Goal: Task Accomplishment & Management: Manage account settings

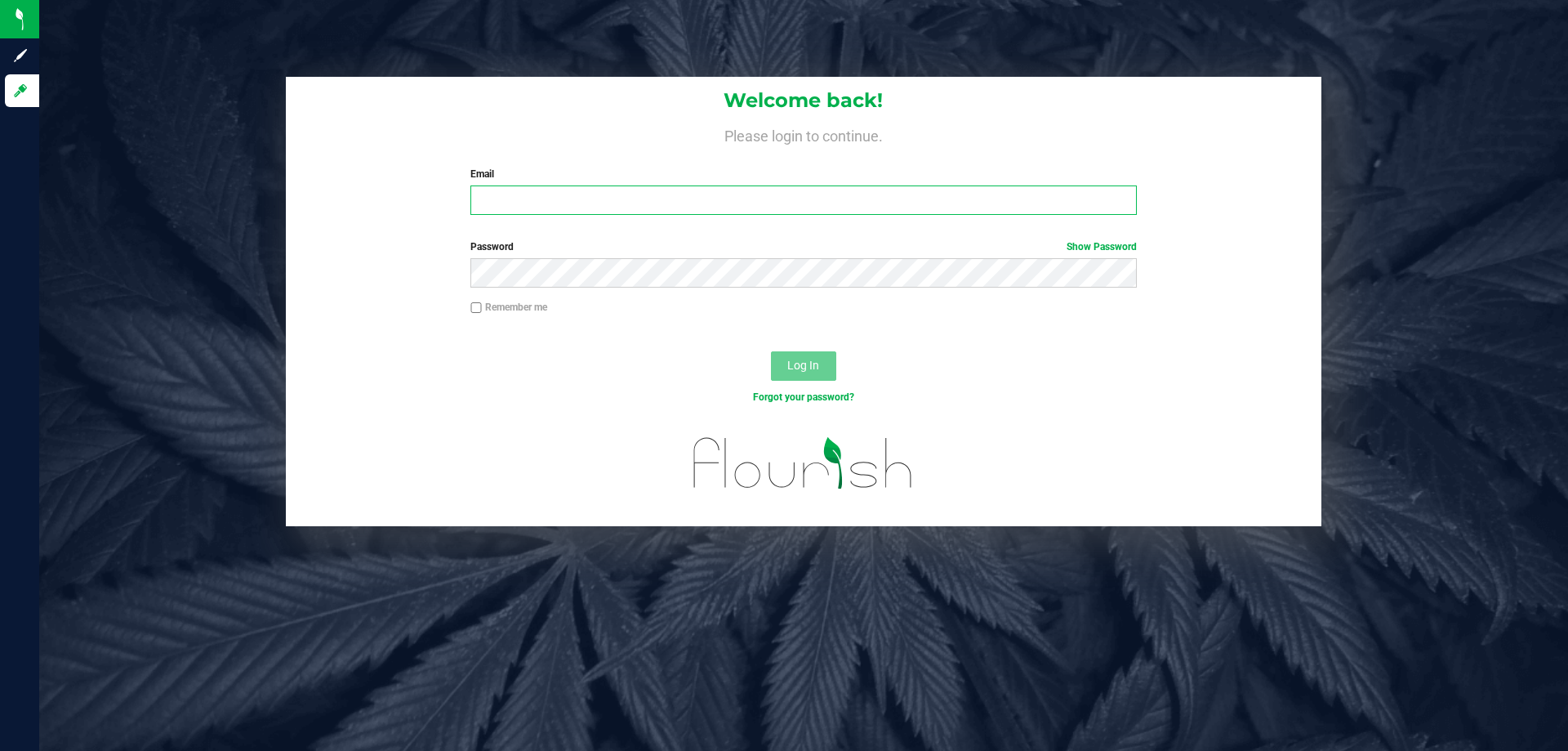
click at [504, 197] on input "Email" at bounding box center [802, 200] width 665 height 30
click at [771, 351] on button "Log In" at bounding box center [803, 366] width 66 height 30
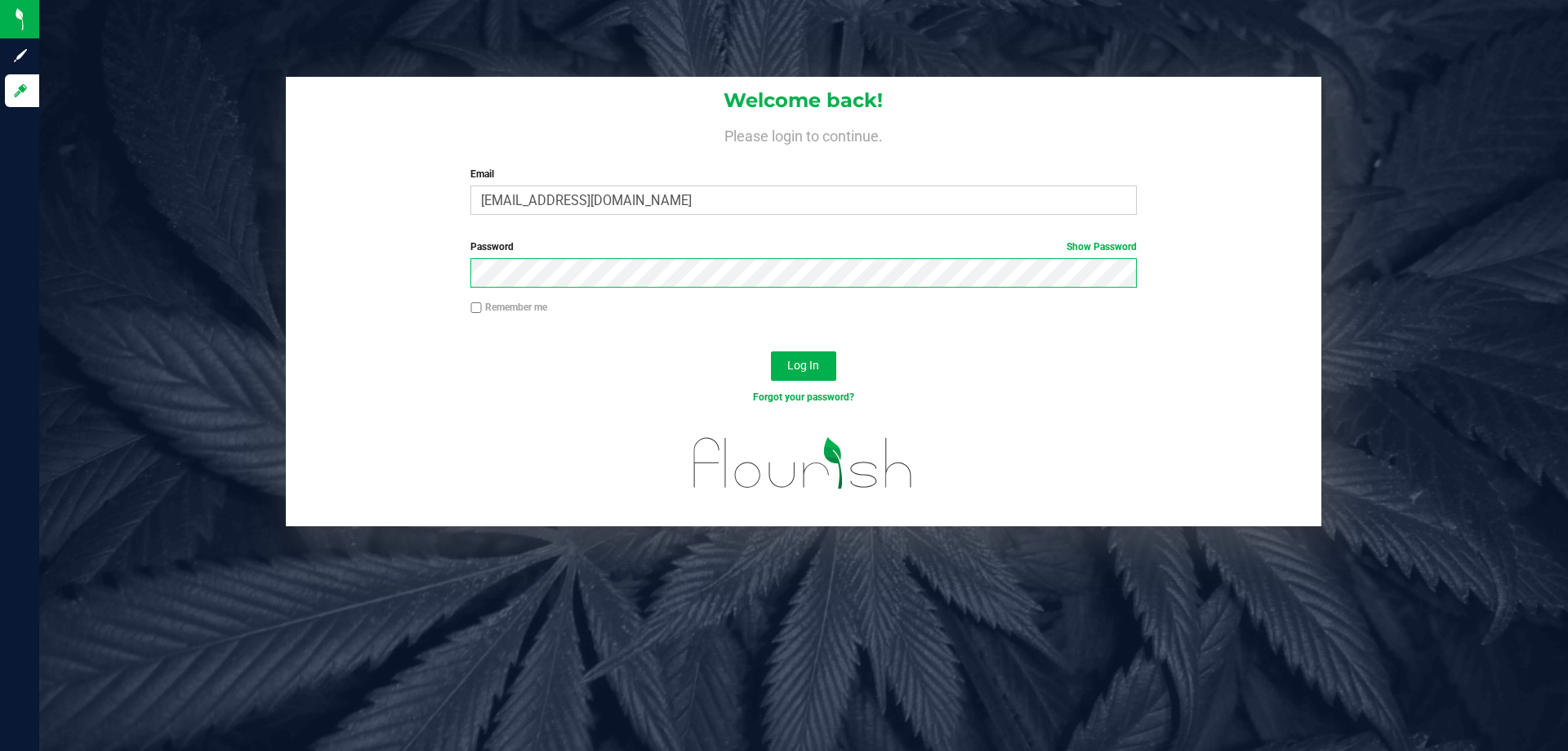
click at [771, 351] on button "Log In" at bounding box center [803, 366] width 66 height 30
click at [596, 202] on input "wgaffney@liveparalllel.com" at bounding box center [802, 200] width 665 height 30
type input "[EMAIL_ADDRESS][DOMAIN_NAME]"
click at [771, 351] on button "Log In" at bounding box center [803, 366] width 66 height 30
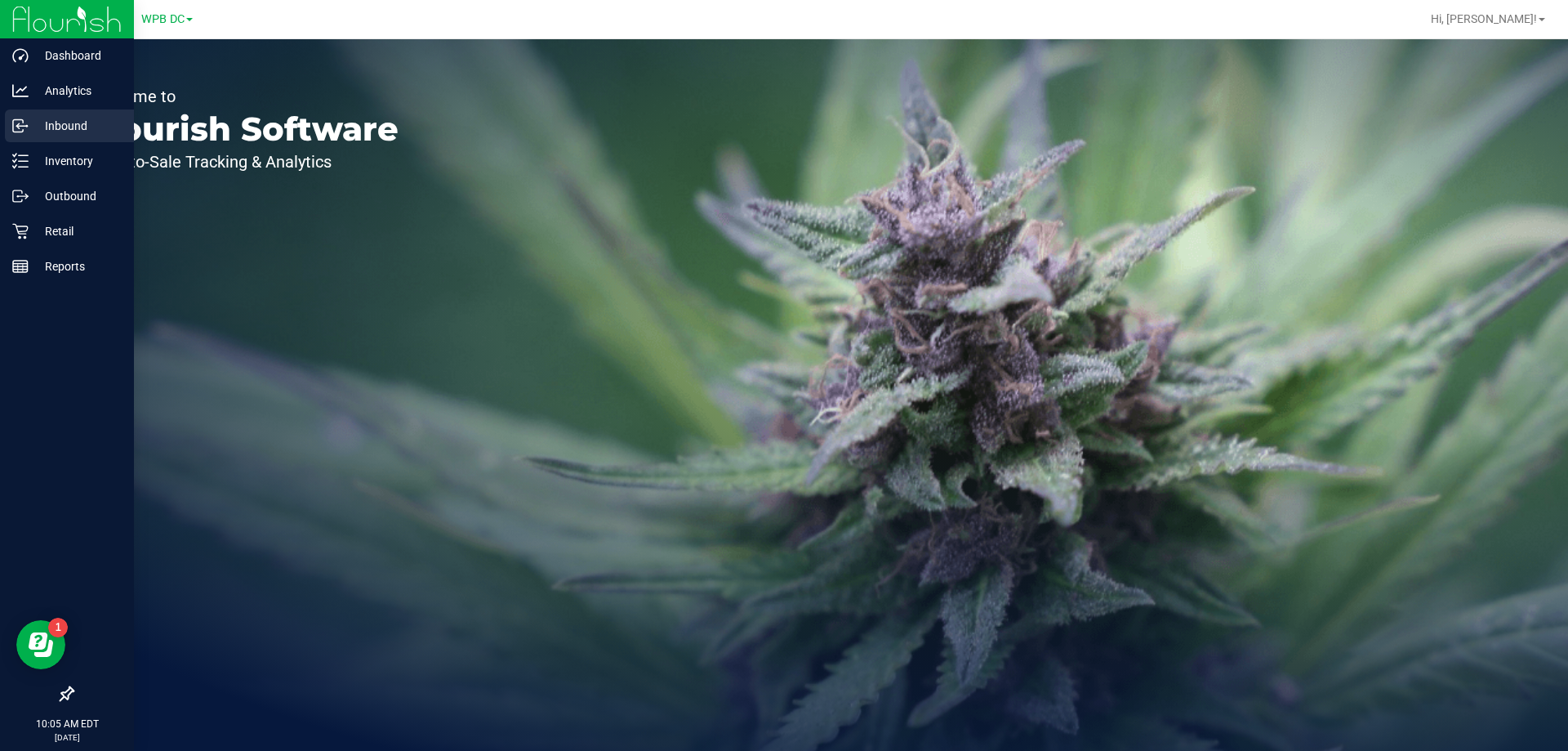
click at [33, 131] on p "Inbound" at bounding box center [77, 126] width 98 height 20
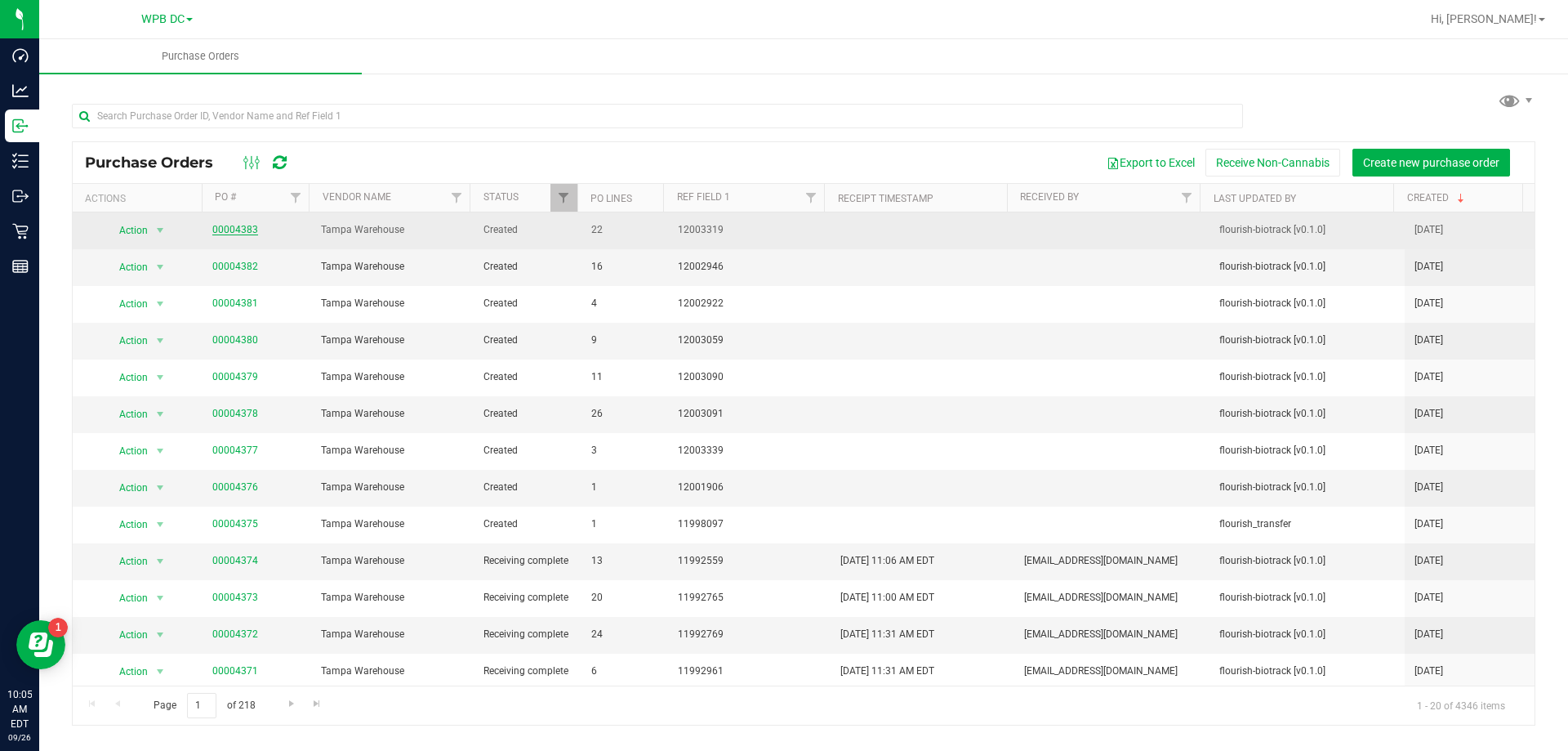
click at [245, 227] on link "00004383" at bounding box center [235, 229] width 46 height 11
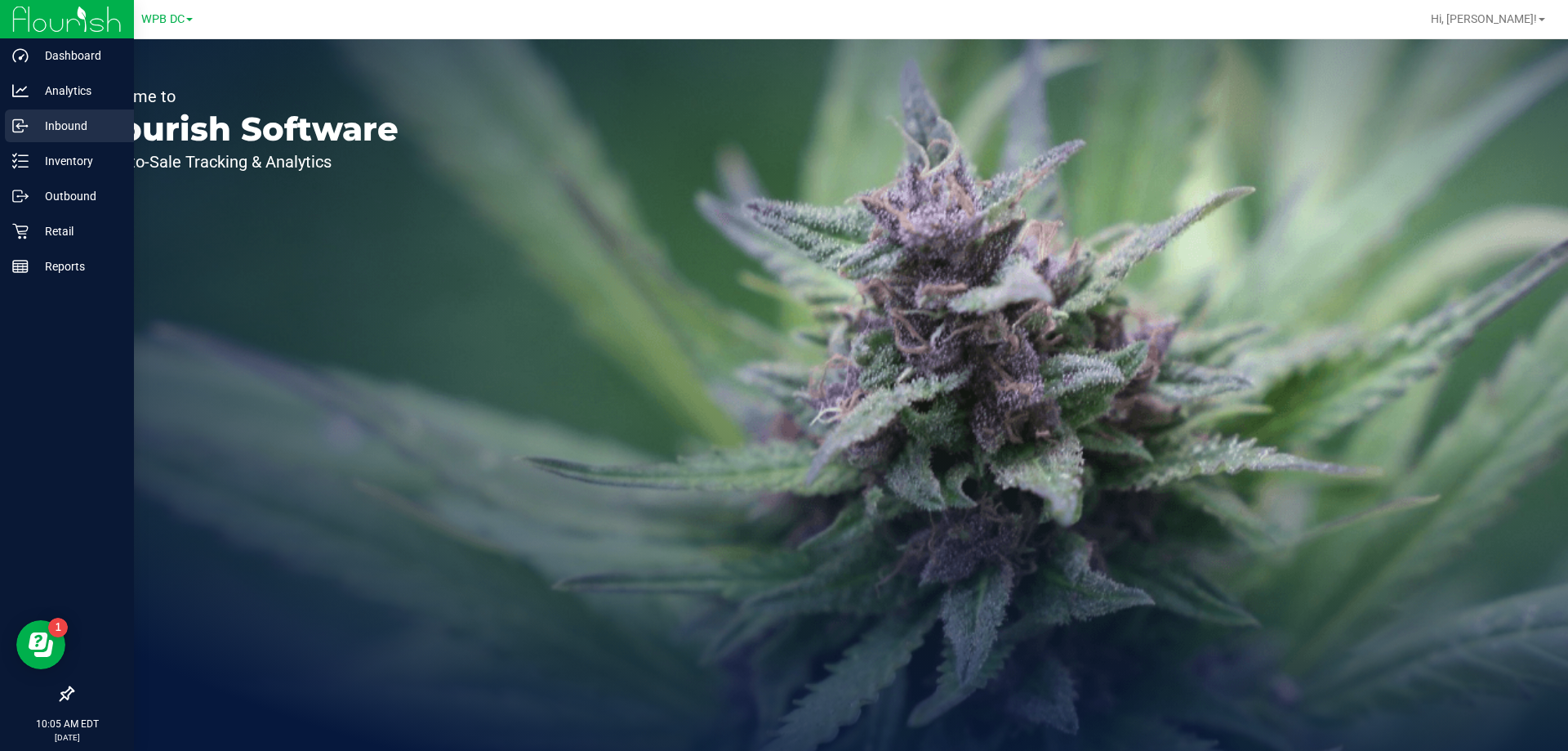
click at [23, 129] on icon at bounding box center [18, 126] width 10 height 12
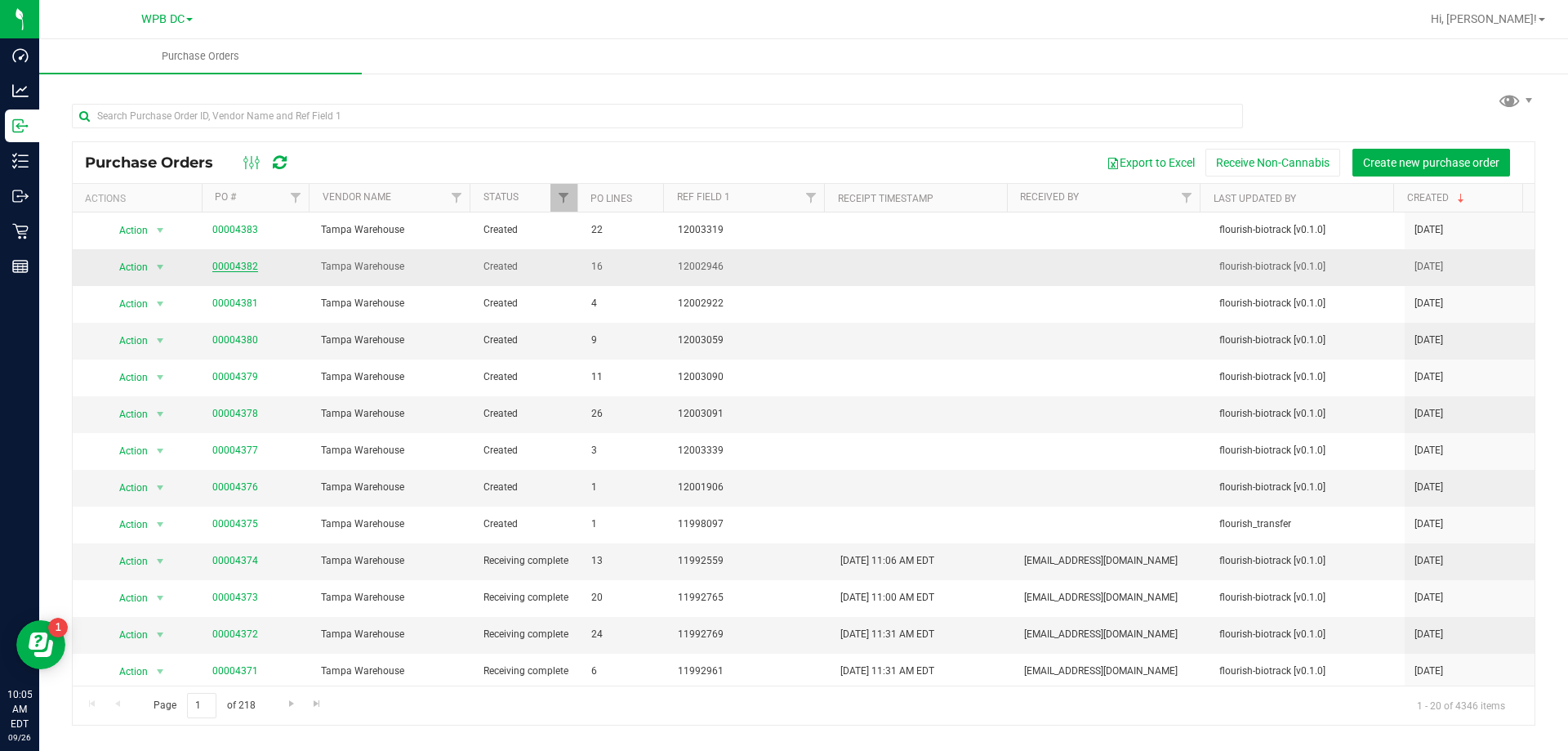
click at [230, 265] on link "00004382" at bounding box center [235, 267] width 46 height 11
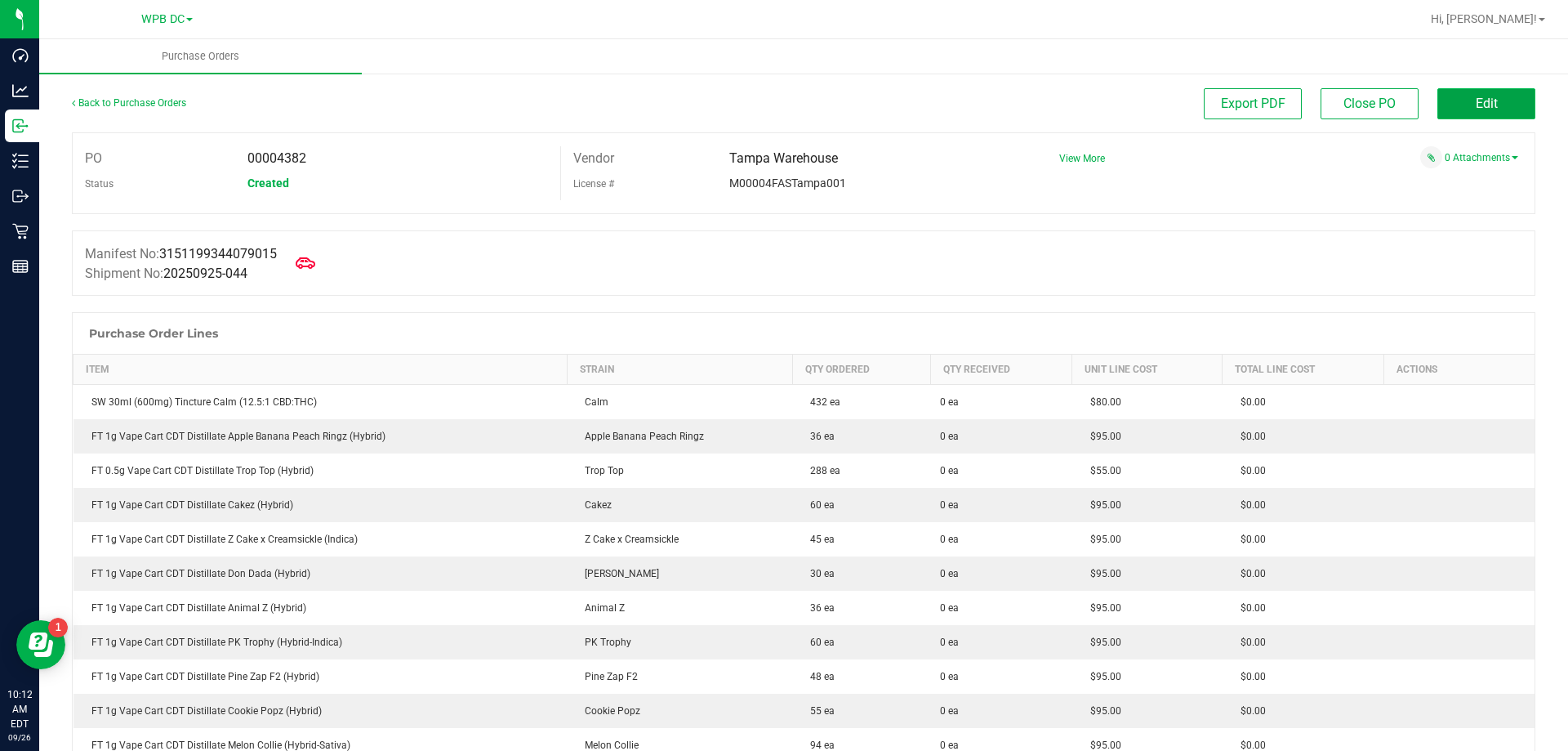
click at [1437, 102] on button "Edit" at bounding box center [1485, 104] width 98 height 31
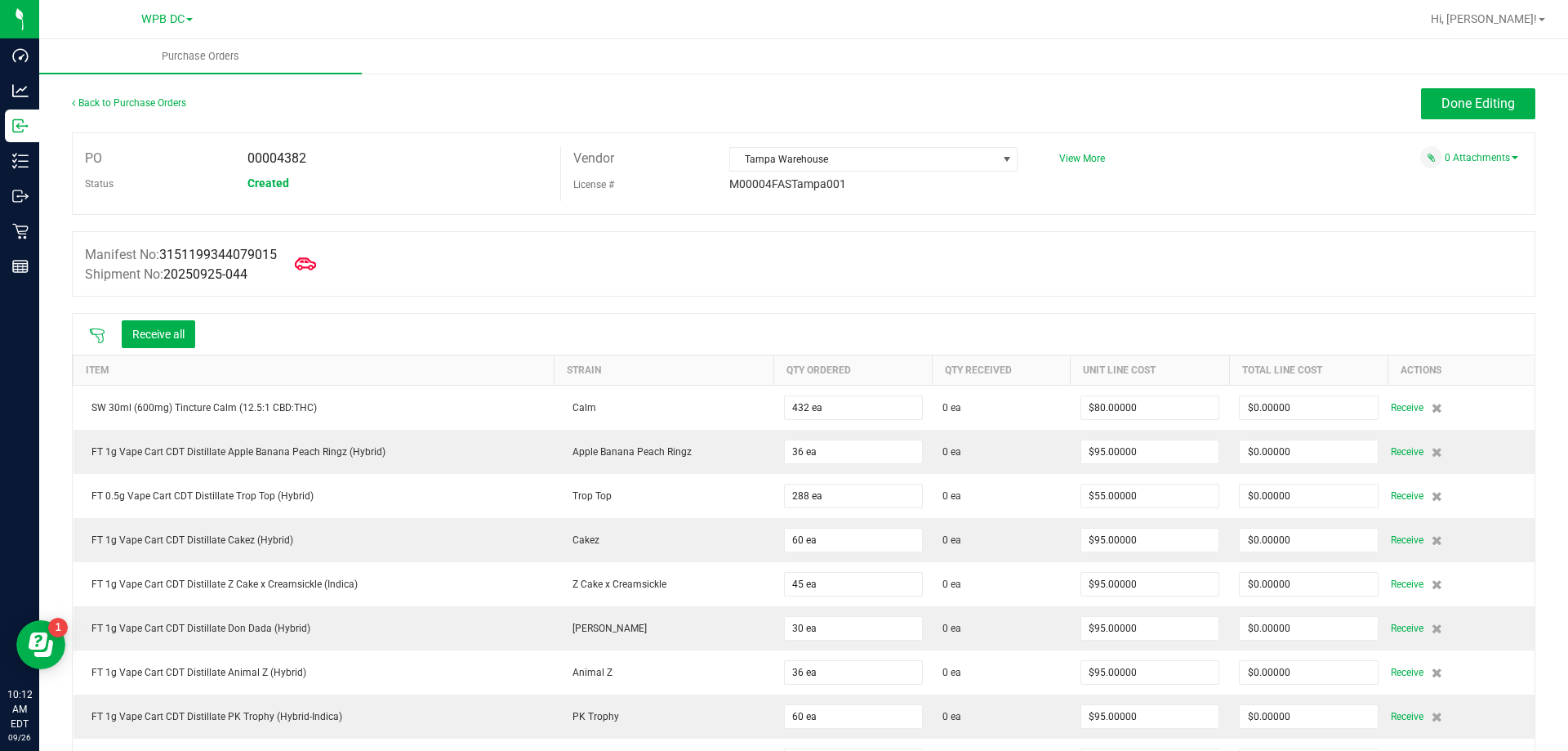
click at [316, 261] on icon at bounding box center [305, 264] width 21 height 21
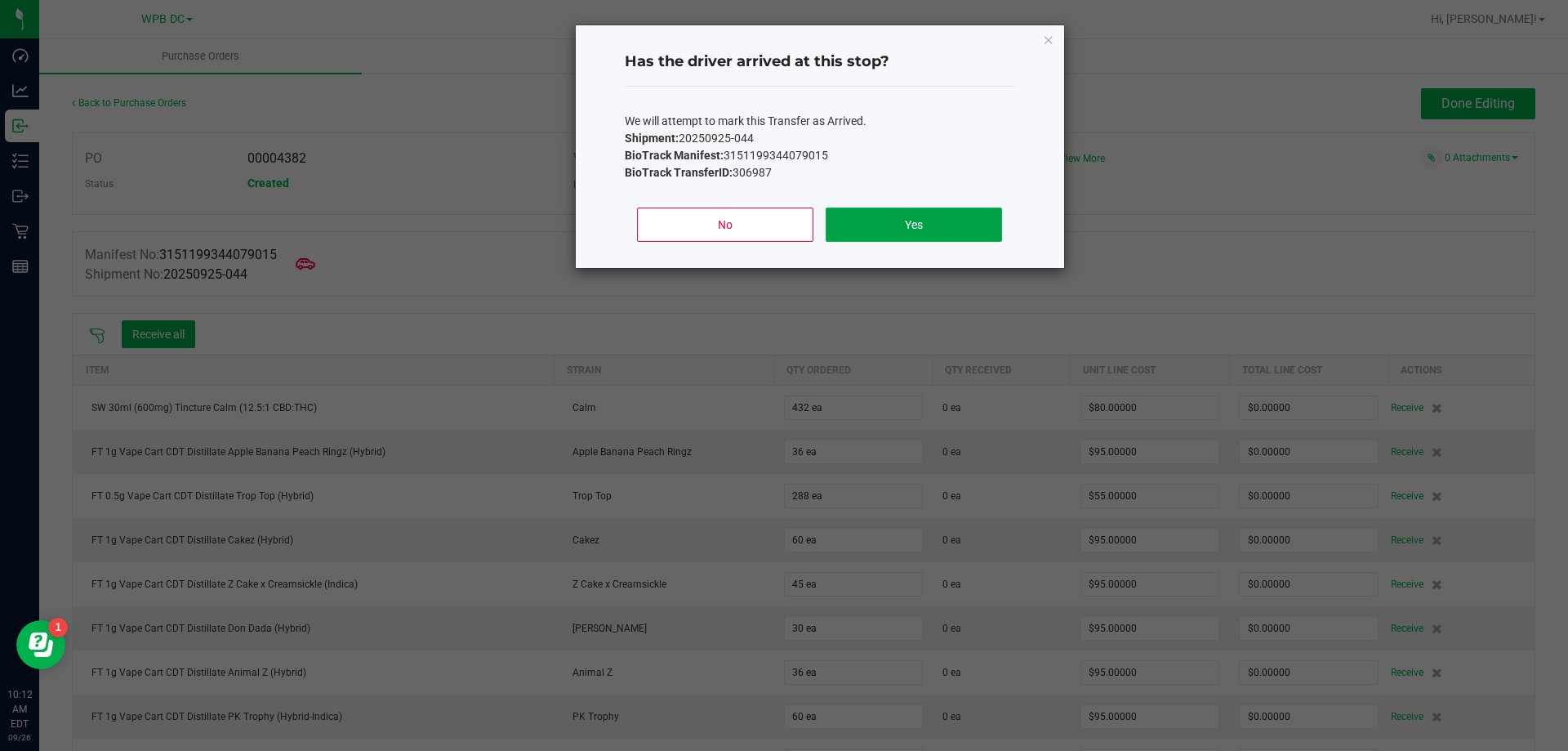
click at [866, 224] on button "Yes" at bounding box center [913, 225] width 175 height 34
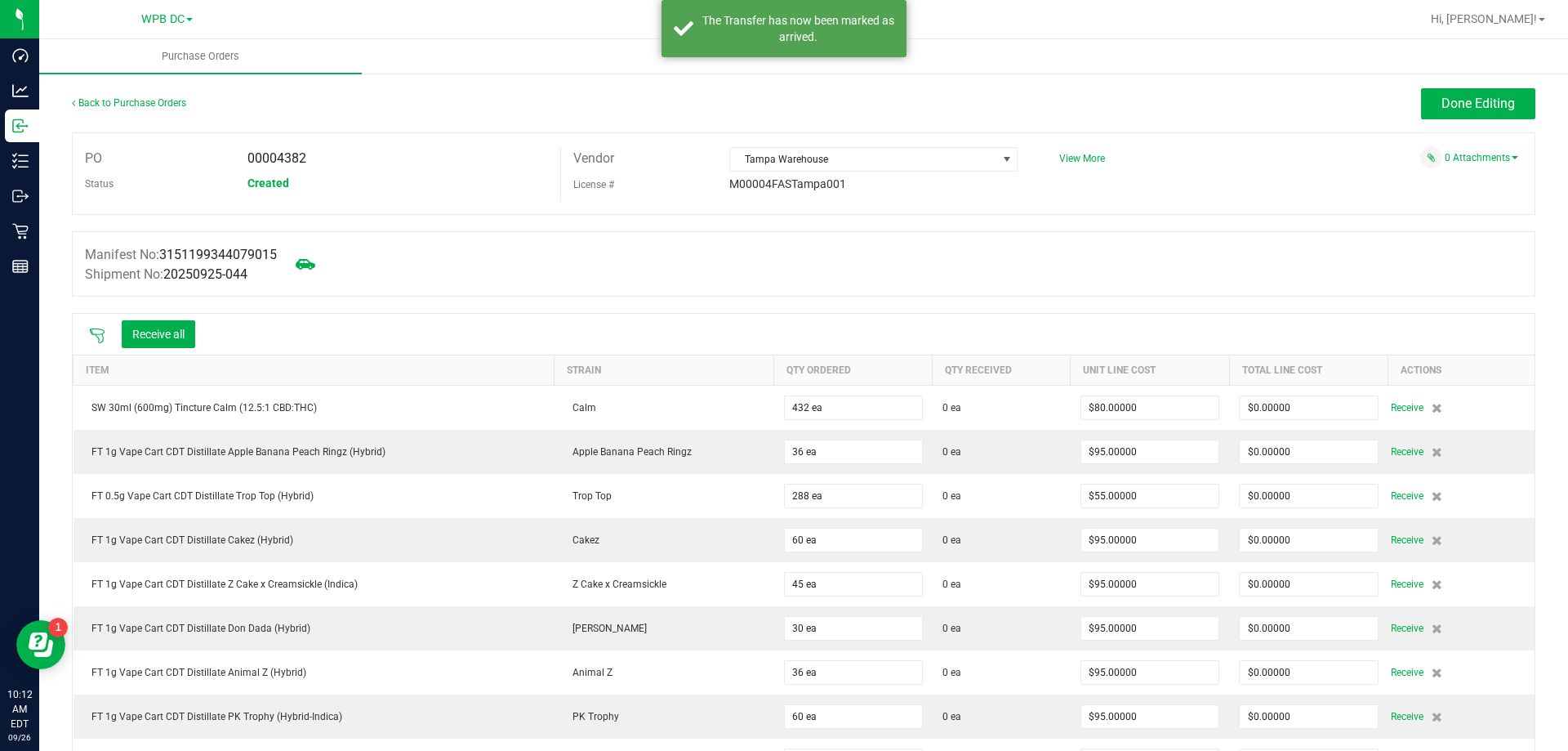
click at [98, 335] on icon at bounding box center [97, 335] width 16 height 16
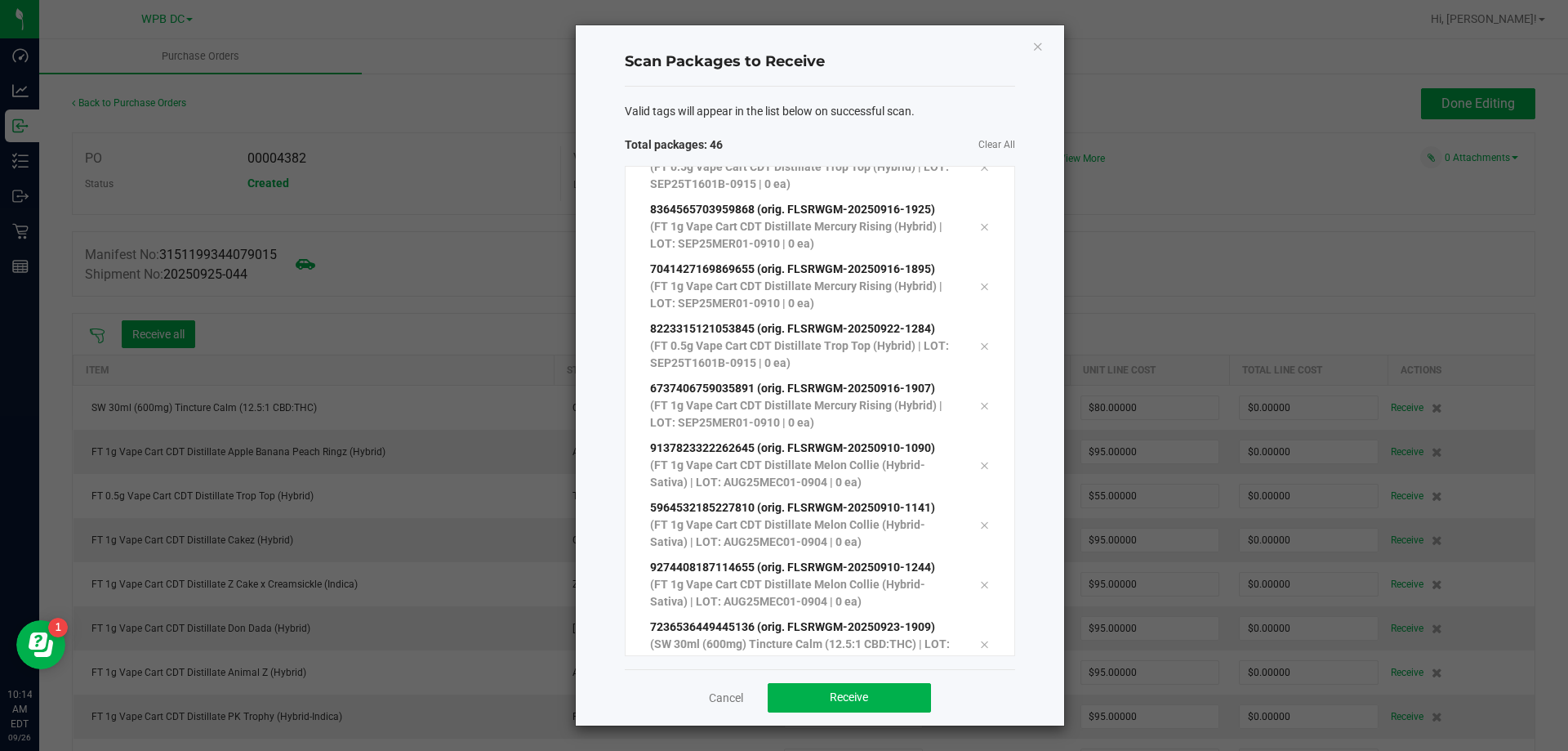
scroll to position [2236, 0]
click at [790, 688] on button "Receive" at bounding box center [850, 697] width 164 height 30
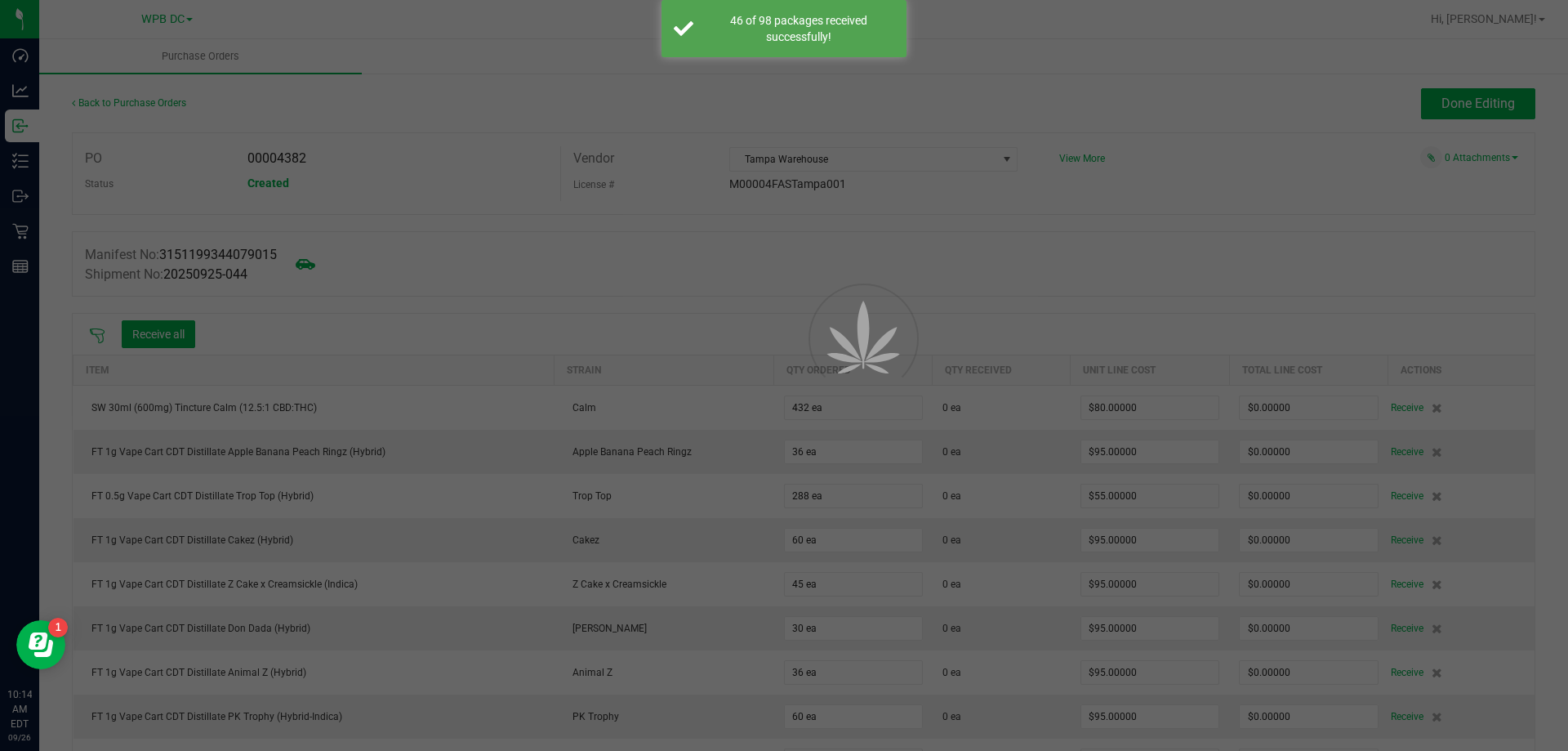
drag, startPoint x: 603, startPoint y: 664, endPoint x: 587, endPoint y: 652, distance: 20.0
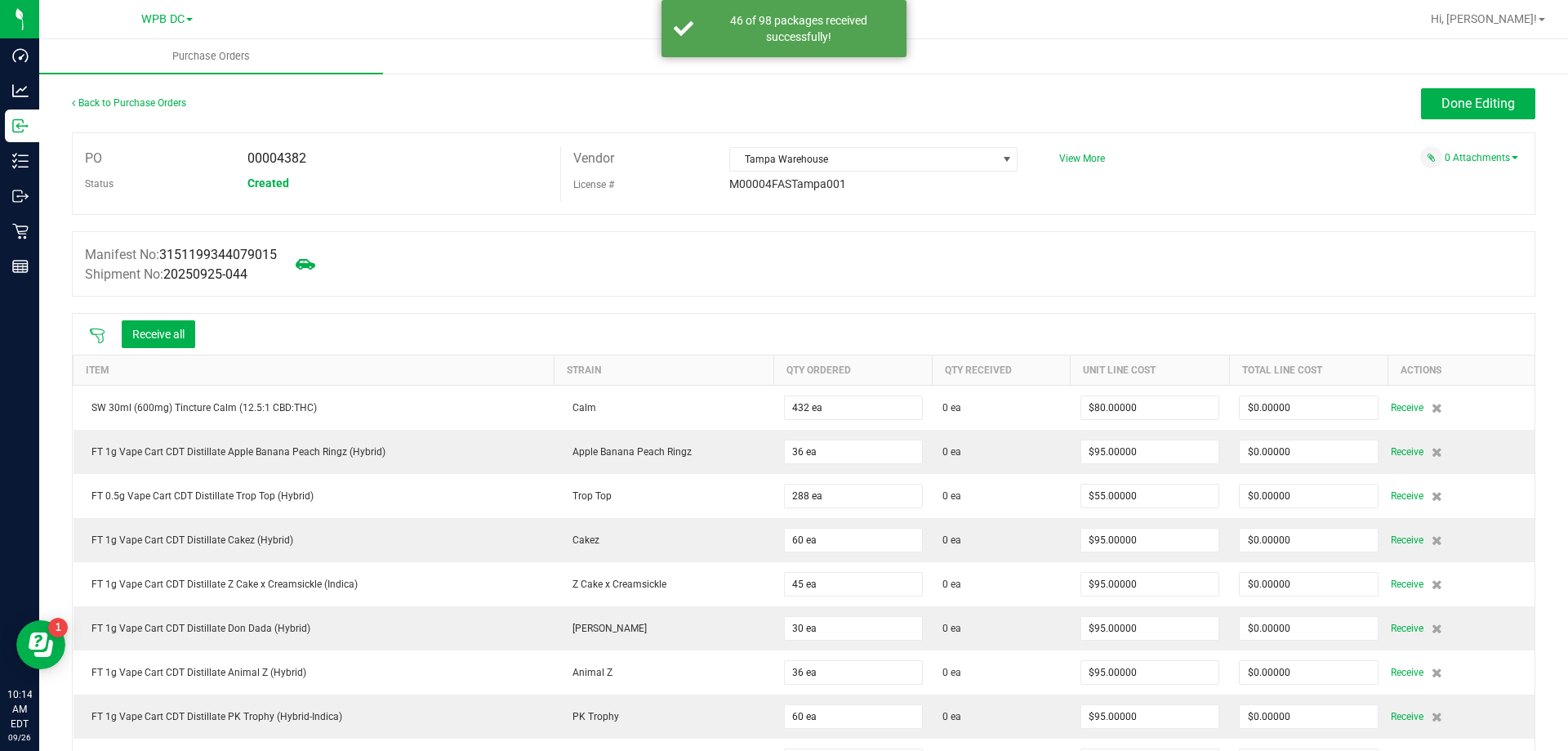
drag, startPoint x: 587, startPoint y: 652, endPoint x: 489, endPoint y: 100, distance: 560.6
click at [489, 100] on div "Done Editing" at bounding box center [986, 104] width 1097 height 31
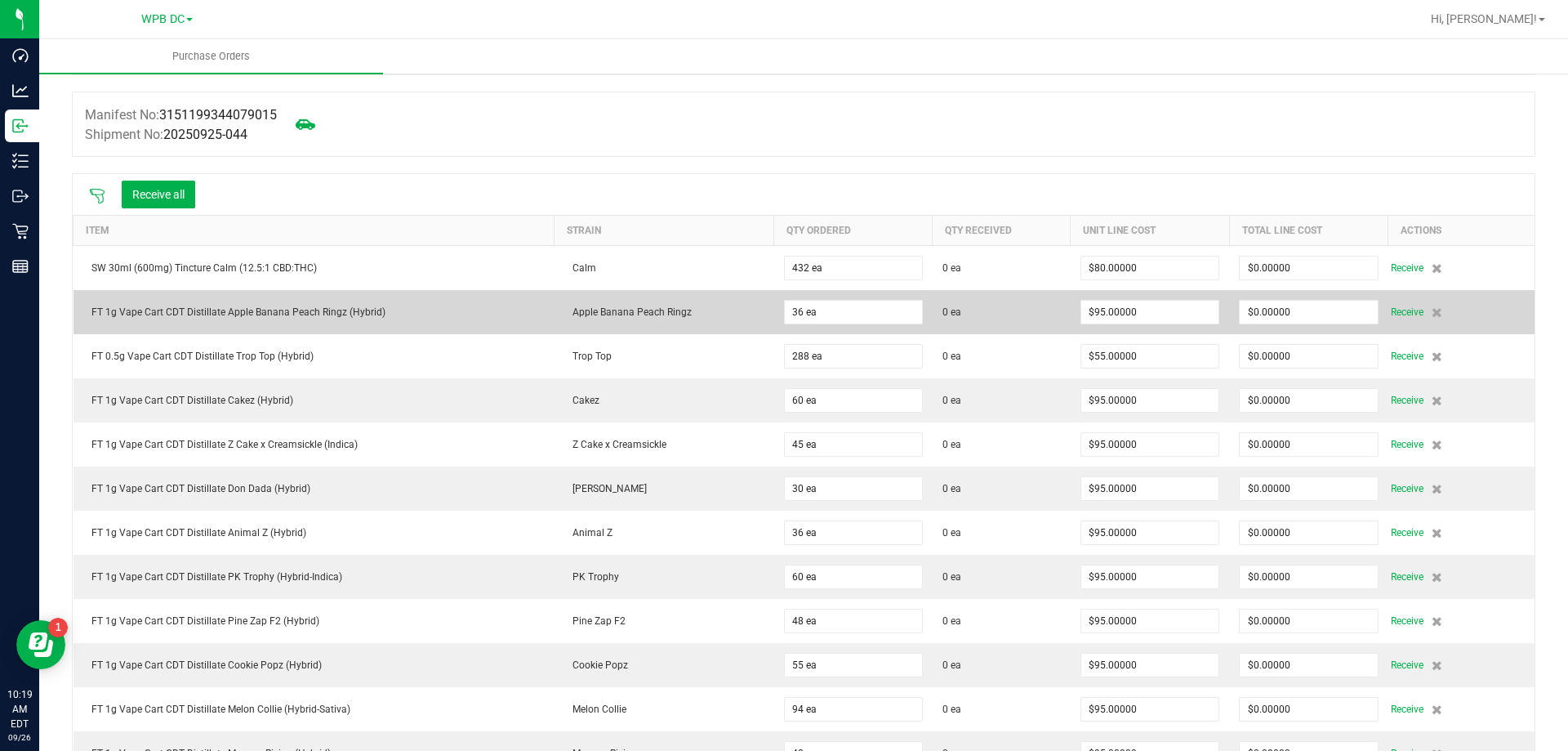
scroll to position [82, 0]
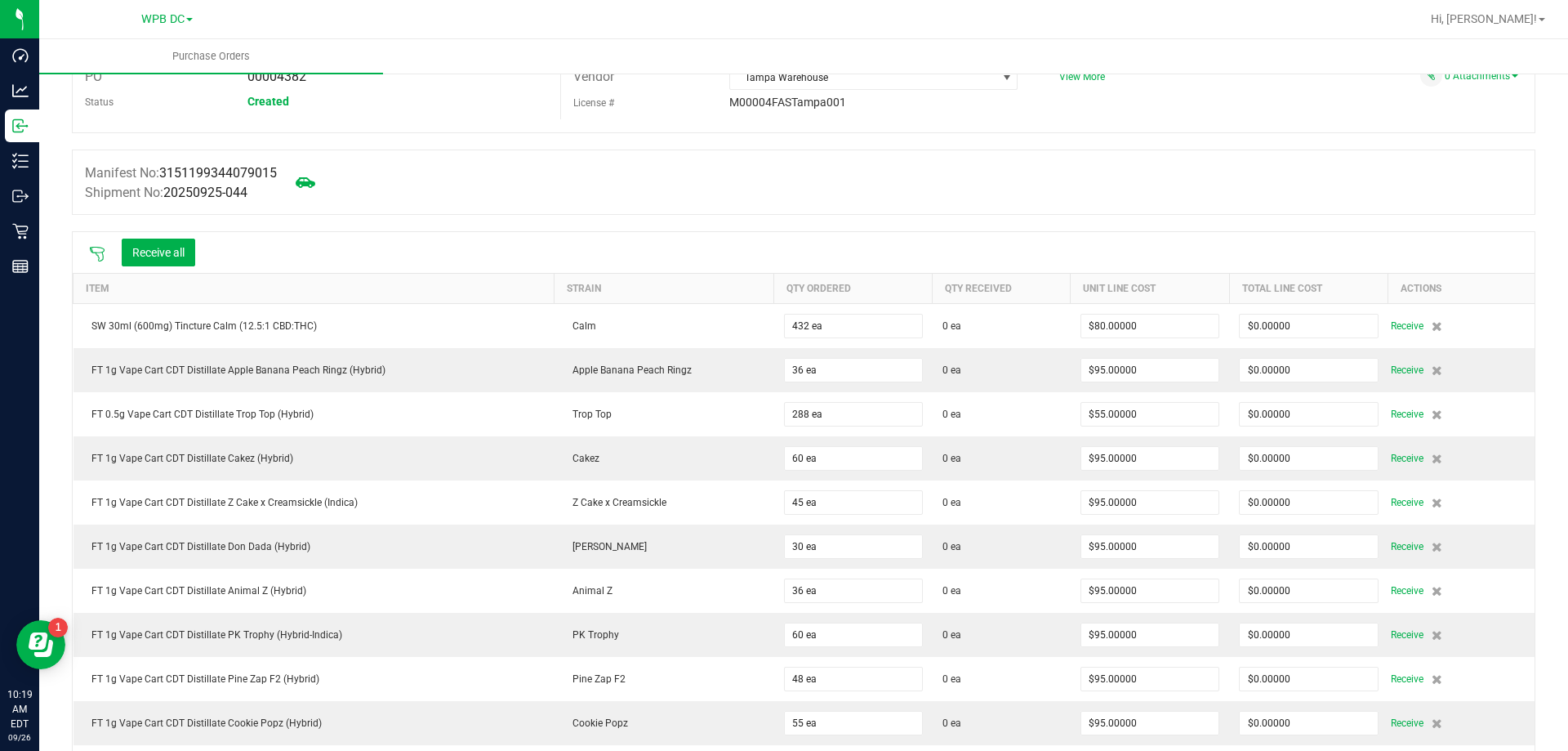
click at [97, 242] on div "Receive all" at bounding box center [142, 252] width 123 height 34
click at [98, 258] on icon at bounding box center [97, 253] width 16 height 16
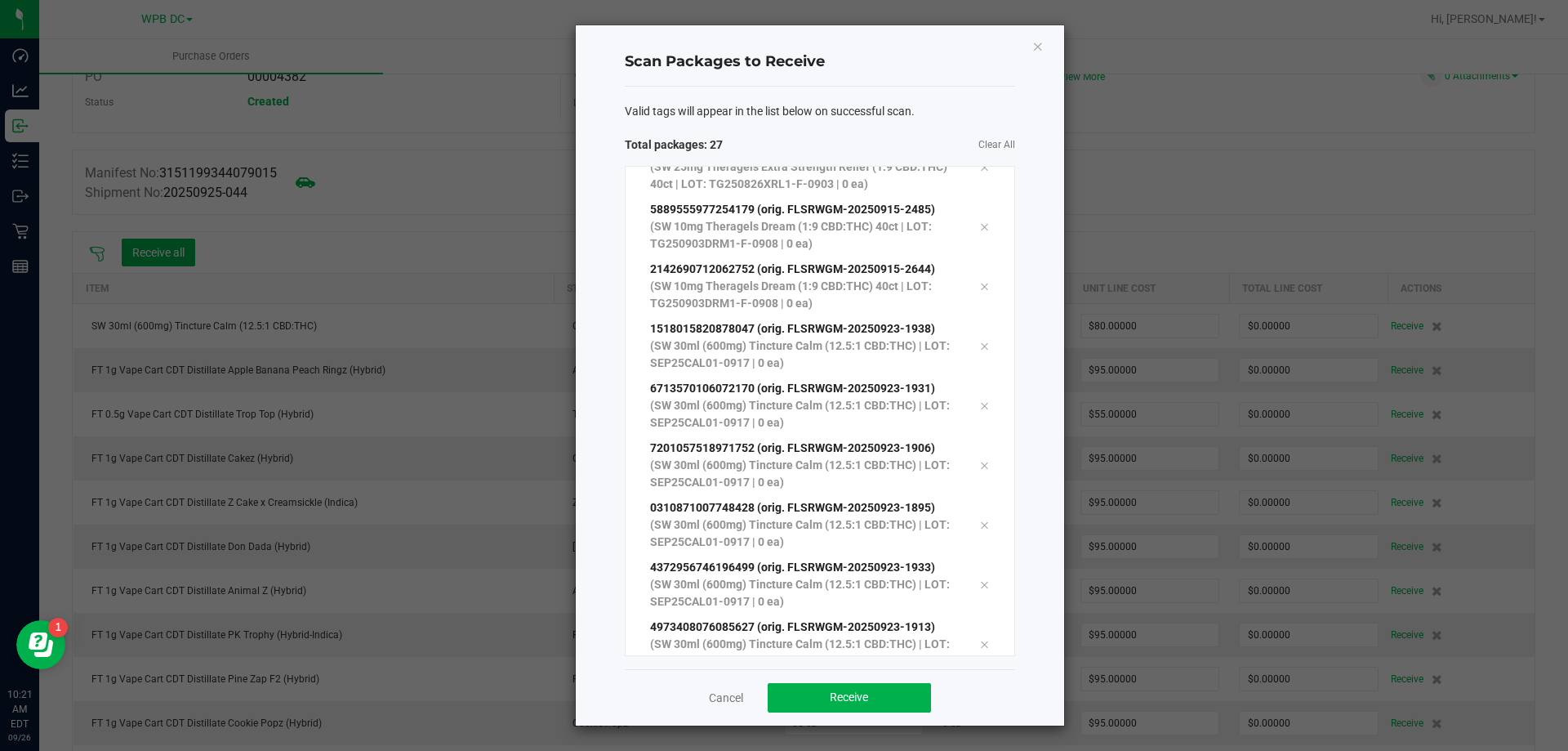
scroll to position [1102, 0]
click at [808, 690] on button "Receive" at bounding box center [850, 697] width 164 height 30
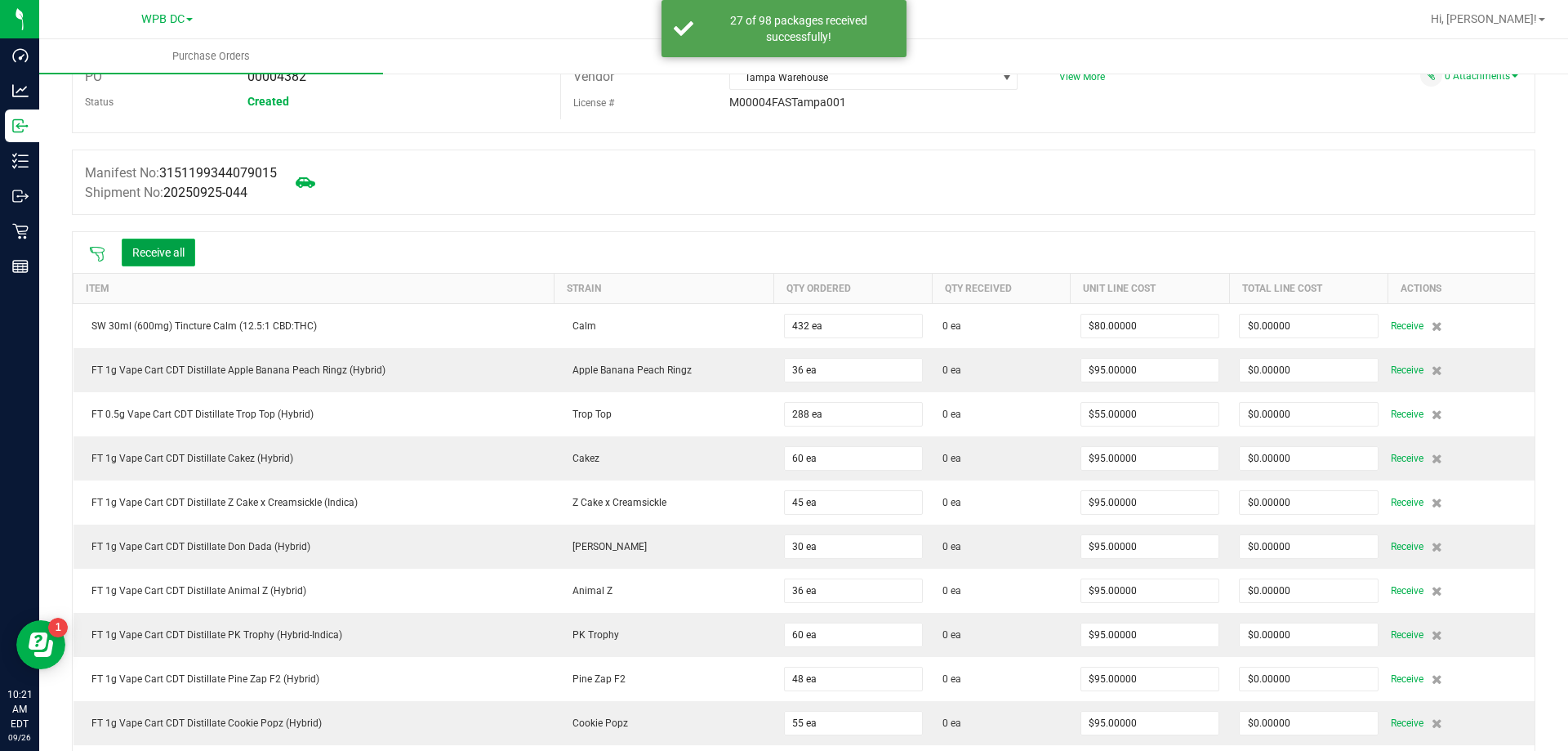
click at [182, 247] on button "Receive all" at bounding box center [158, 252] width 73 height 28
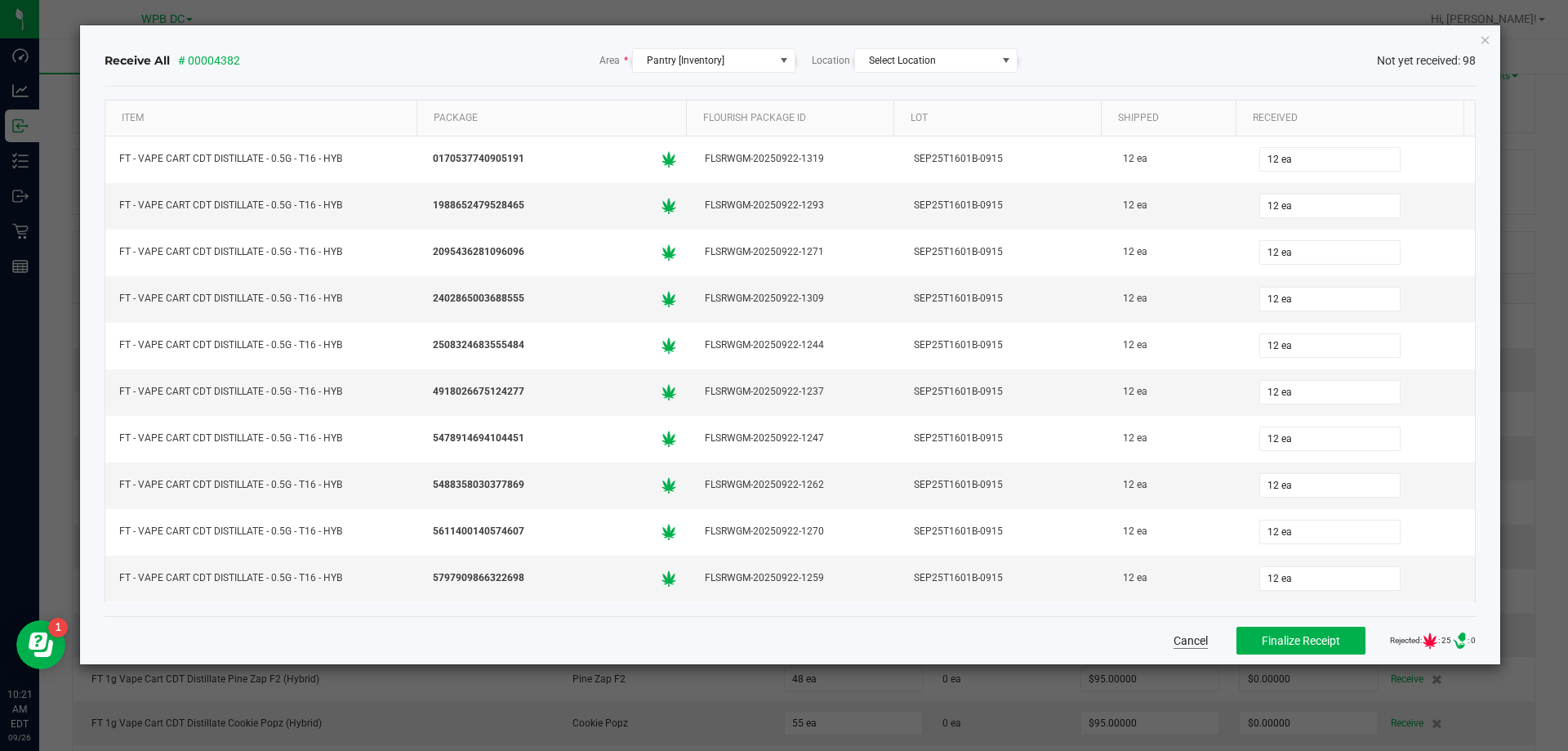
click at [1173, 639] on button "Cancel" at bounding box center [1190, 640] width 34 height 16
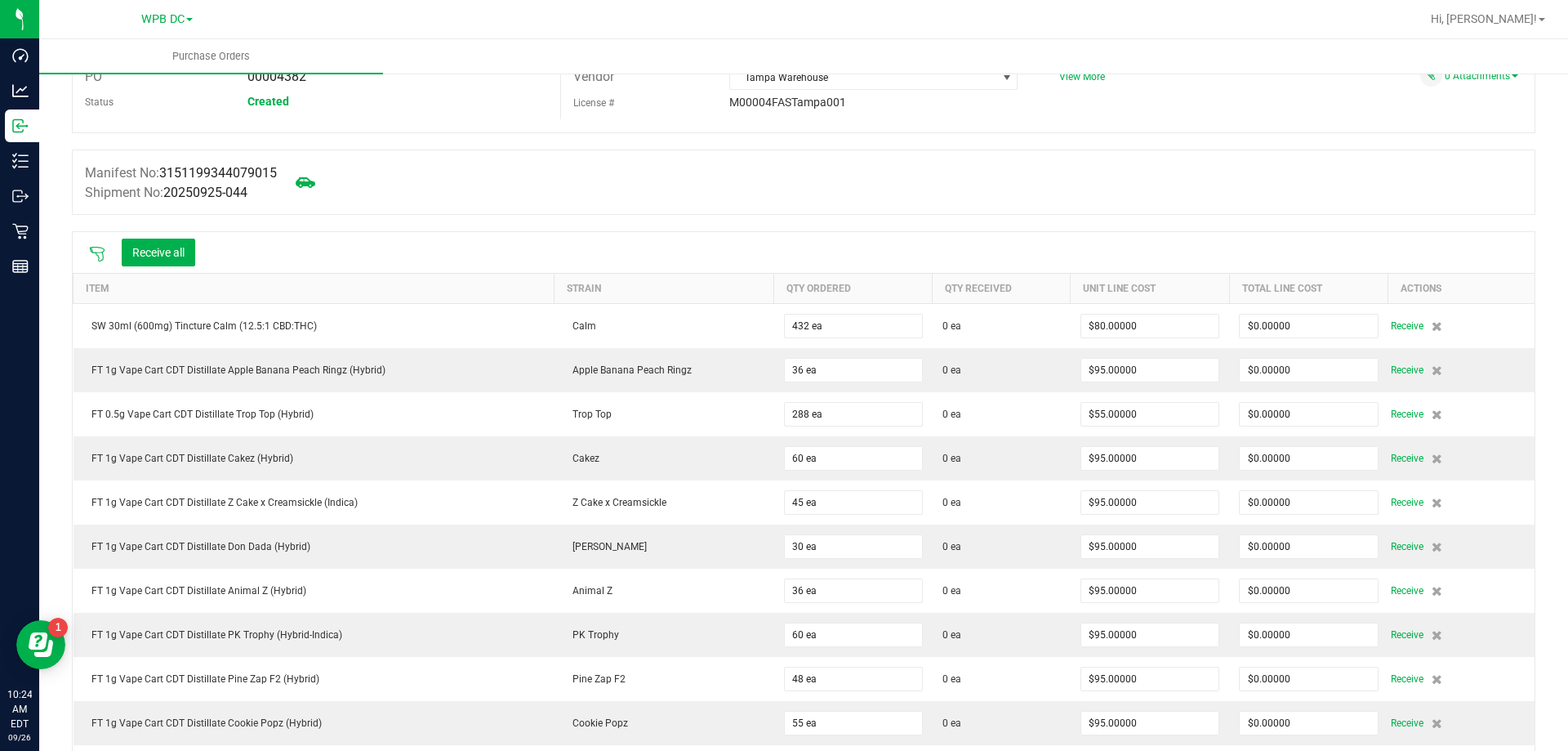
click at [94, 252] on icon at bounding box center [97, 253] width 16 height 16
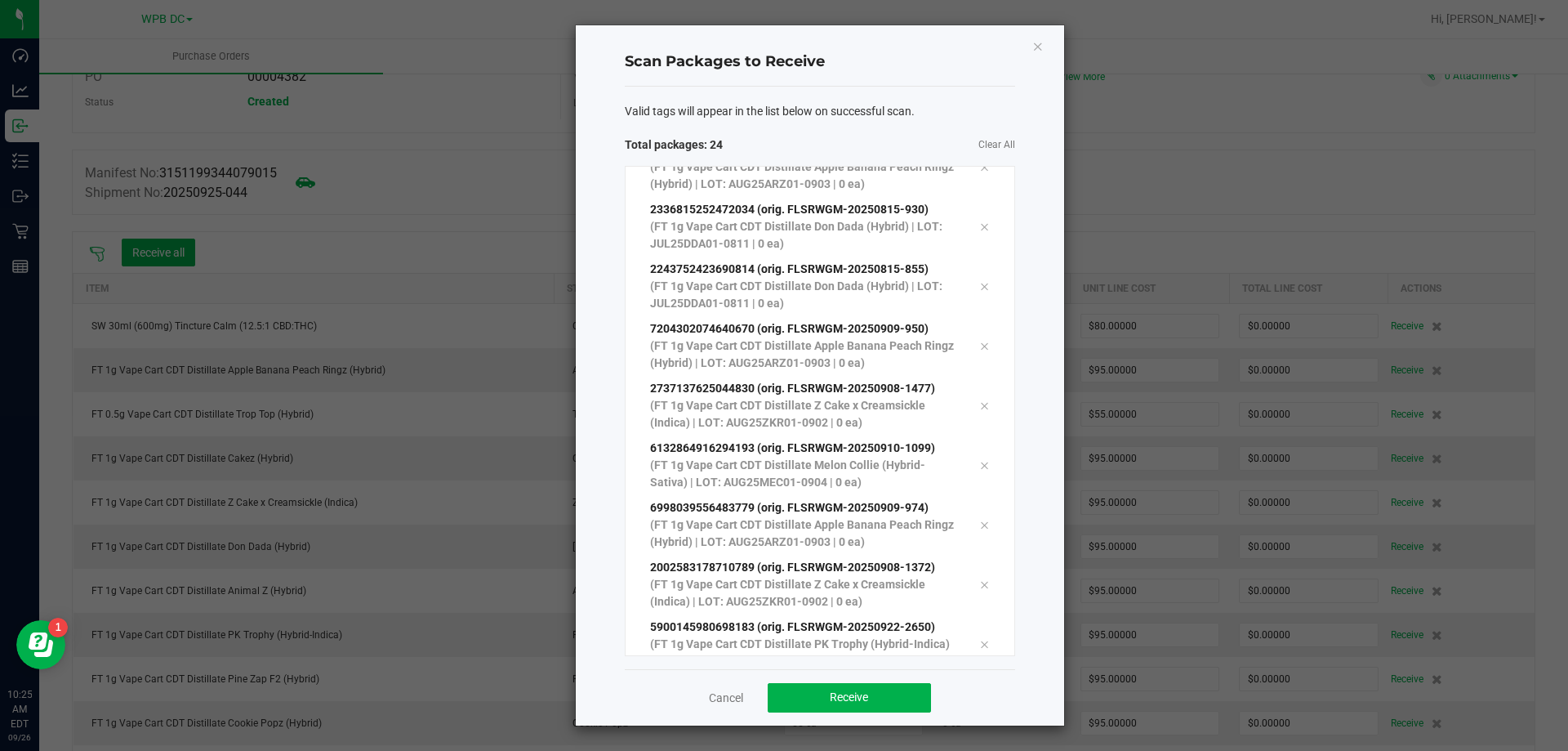
scroll to position [983, 0]
click at [770, 705] on button "Receive" at bounding box center [850, 697] width 164 height 30
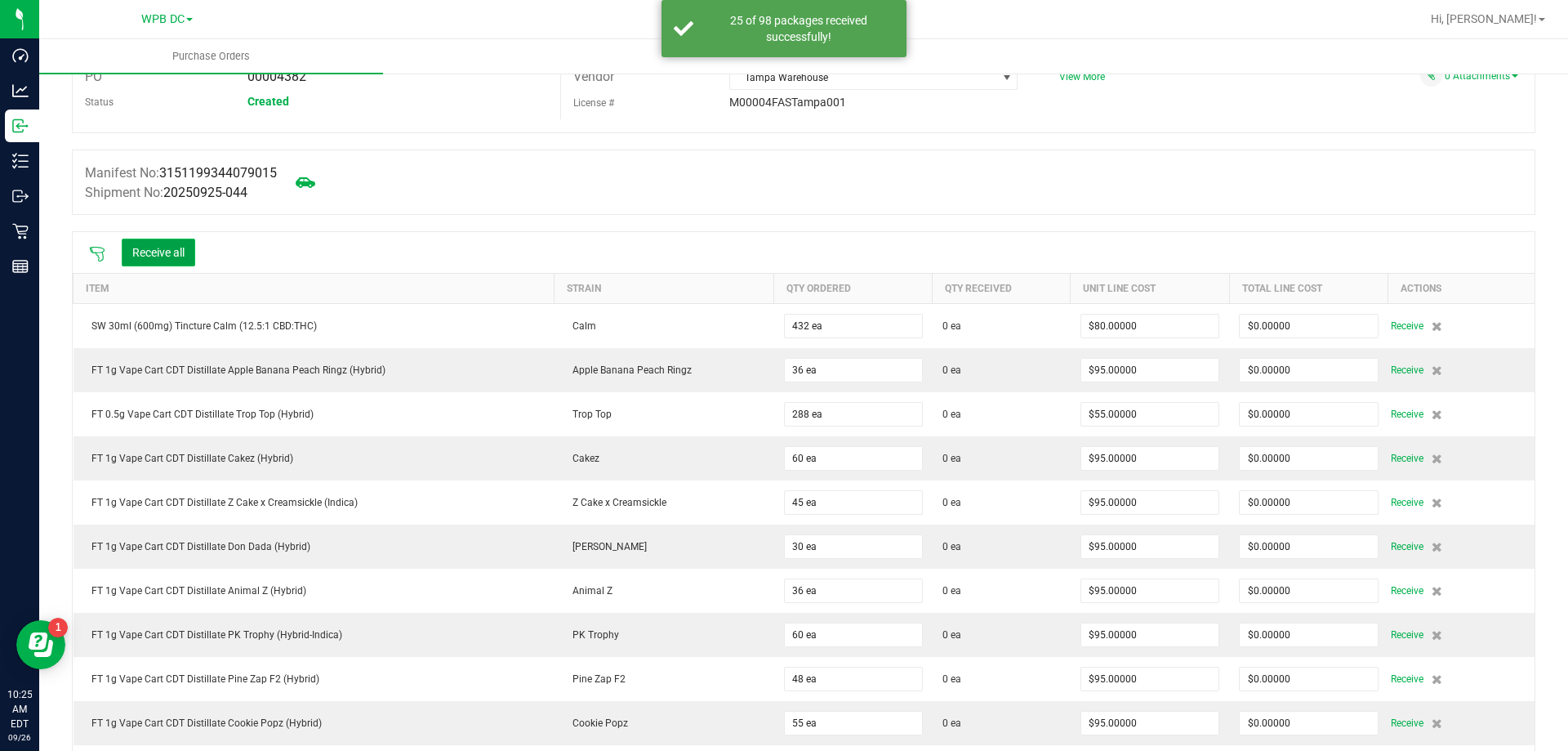
click at [136, 249] on button "Receive all" at bounding box center [158, 252] width 73 height 28
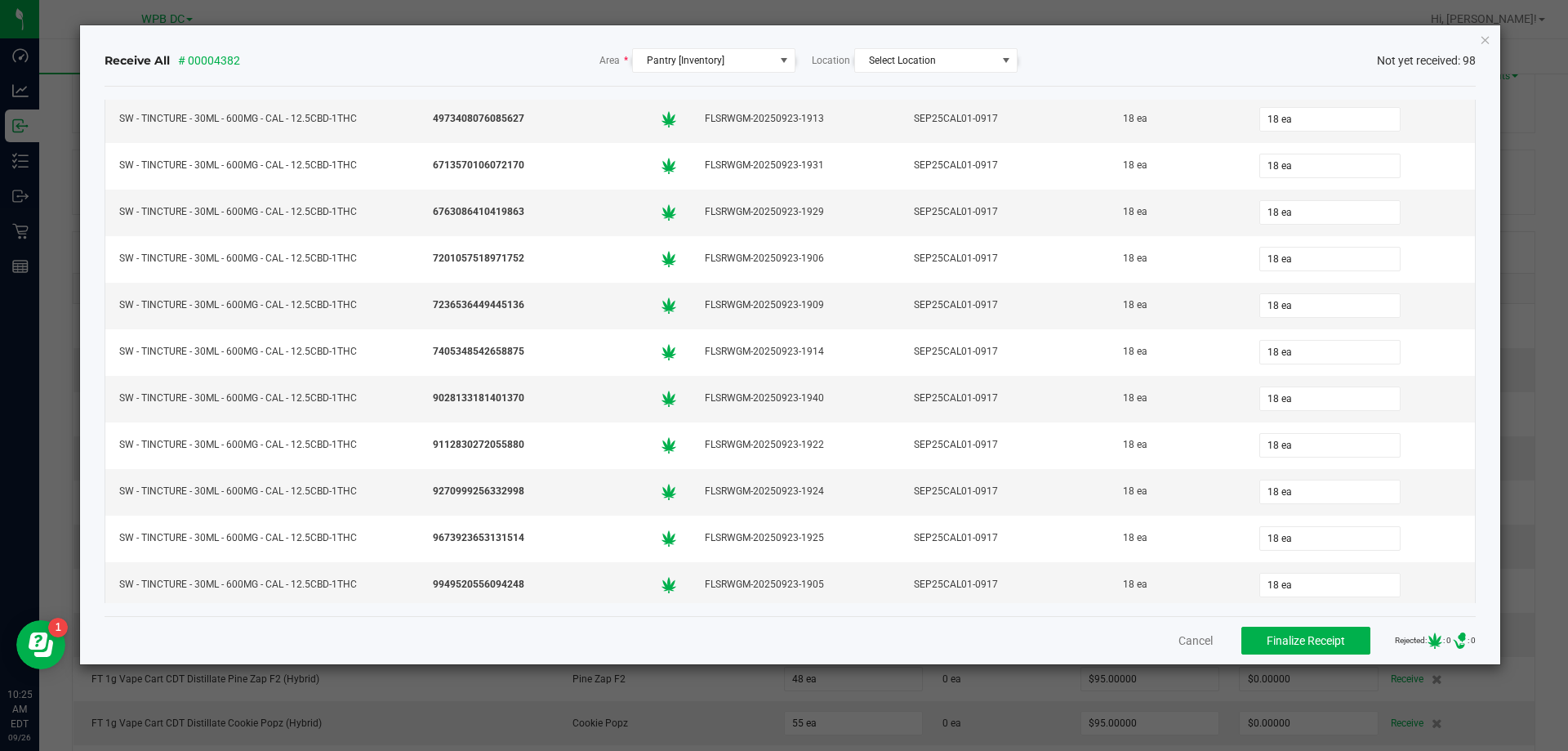
scroll to position [4096, 0]
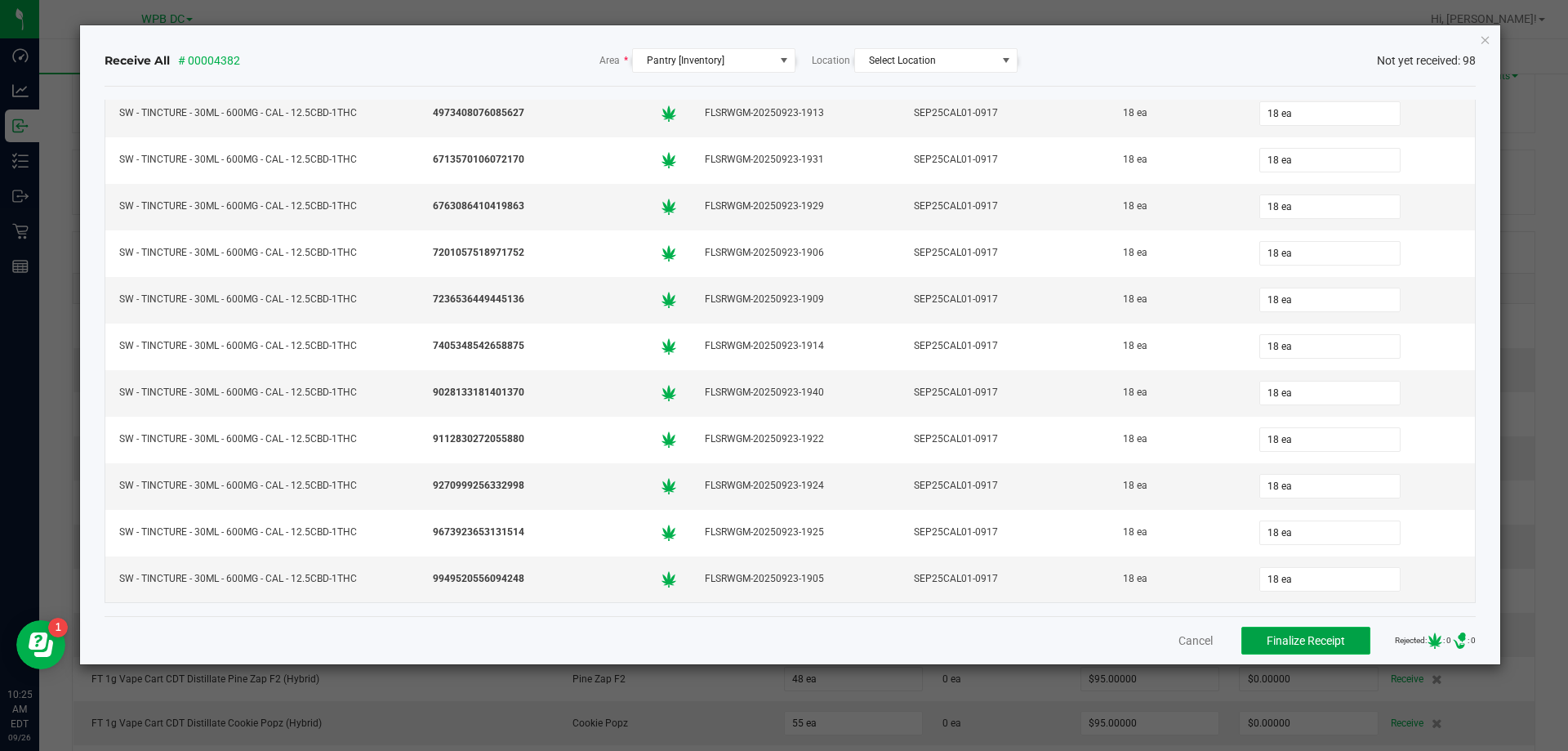
click at [1279, 651] on button "Finalize Receipt" at bounding box center [1305, 640] width 129 height 28
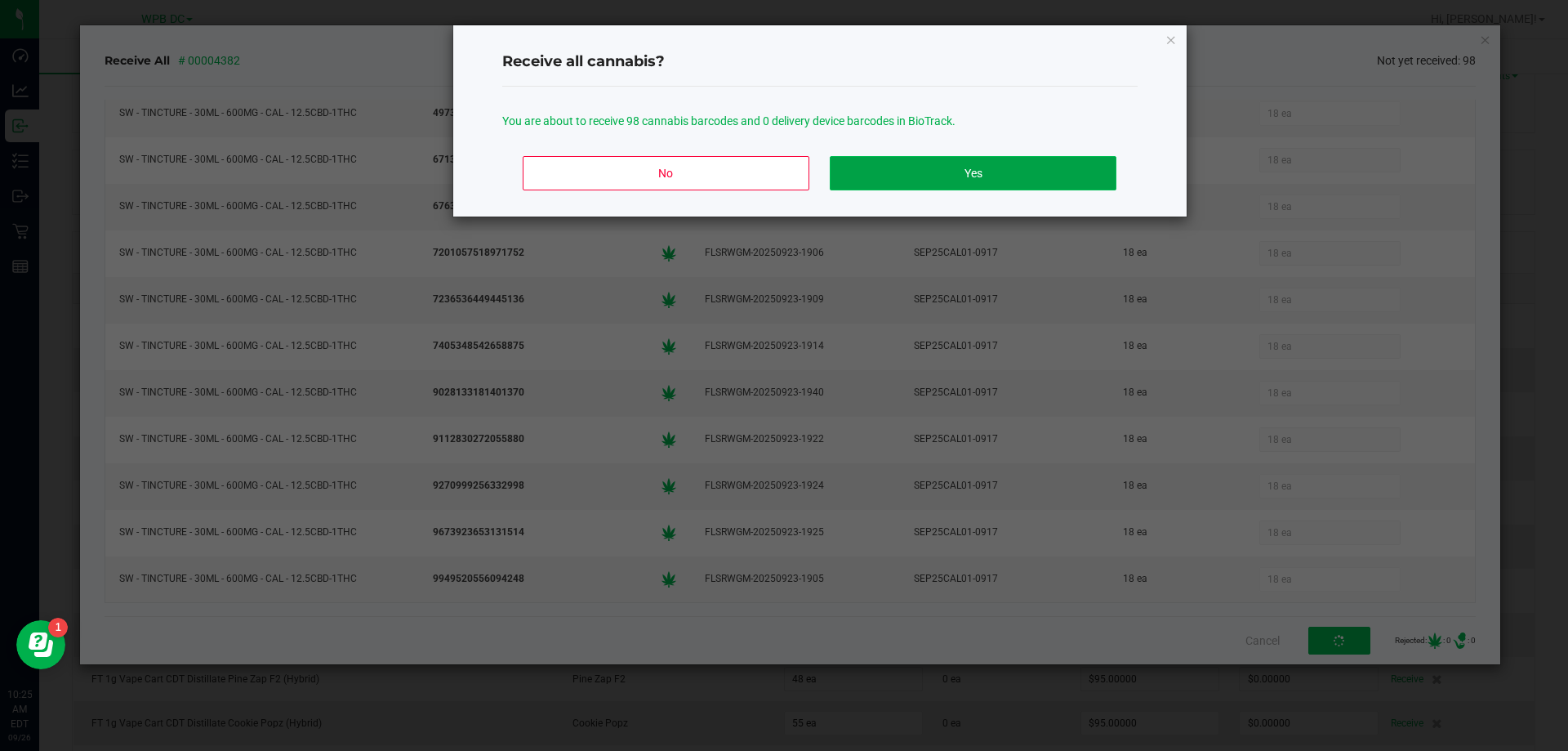
click at [928, 169] on button "Yes" at bounding box center [972, 173] width 285 height 34
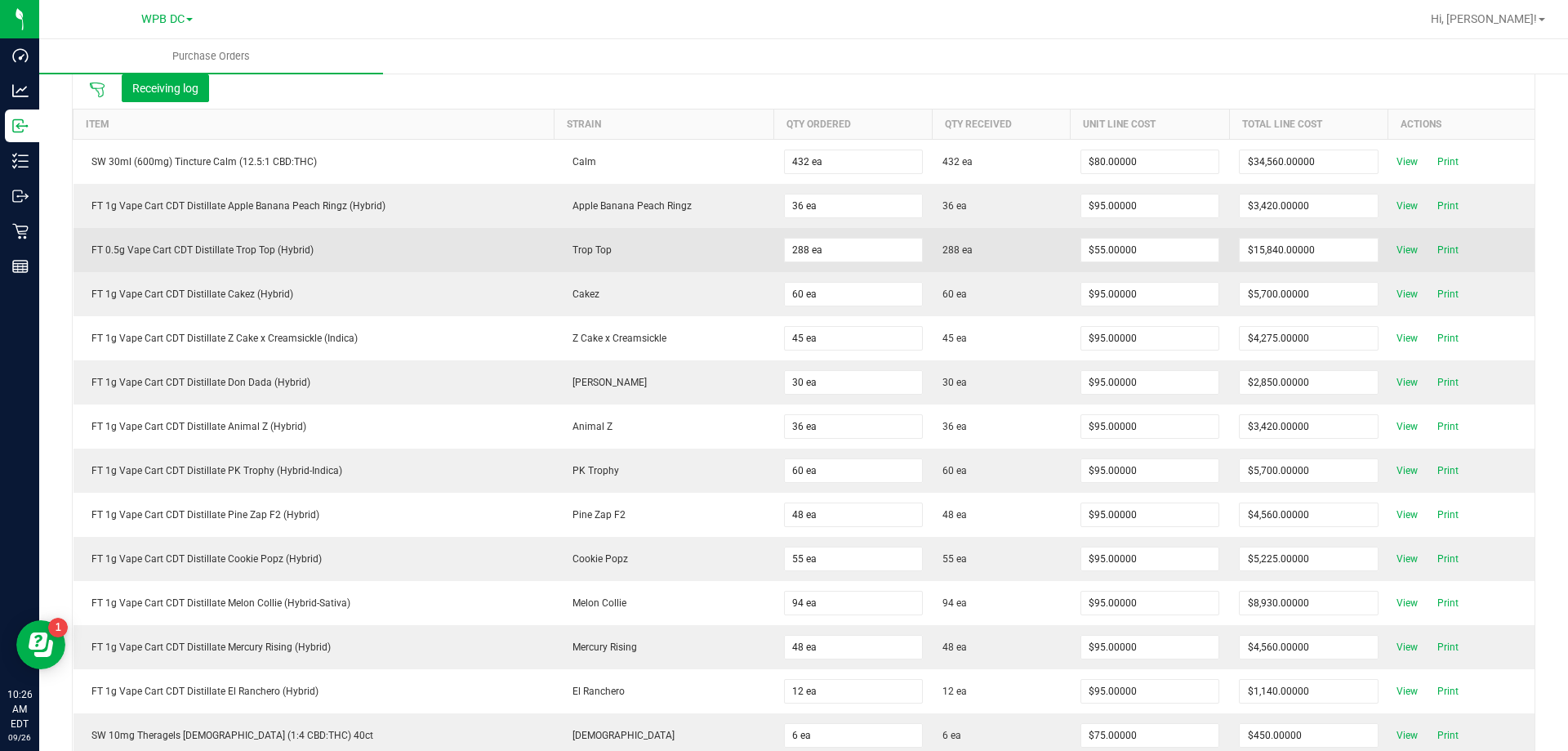
scroll to position [0, 0]
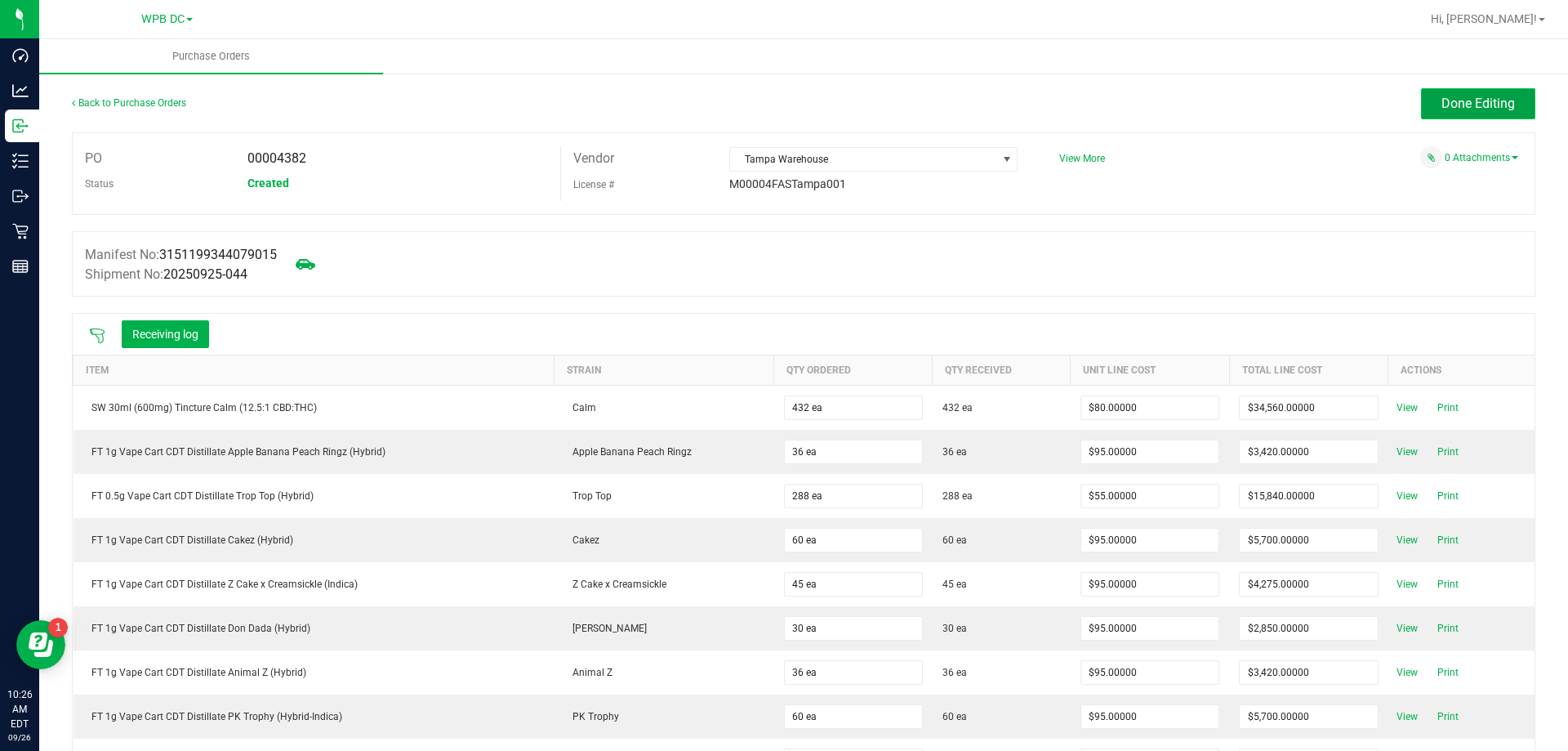
click at [1451, 103] on span "Done Editing" at bounding box center [1478, 103] width 73 height 15
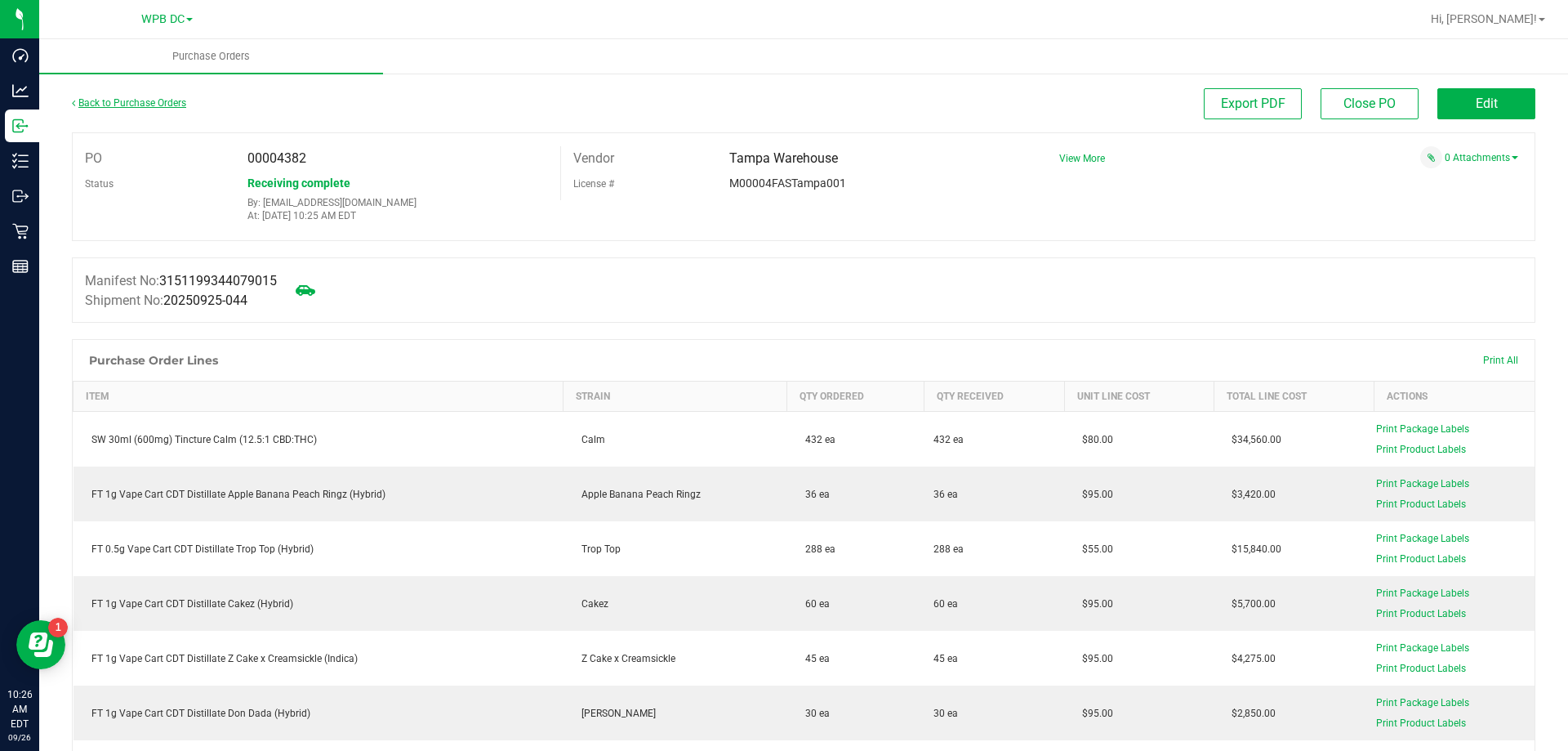
click at [126, 102] on link "Back to Purchase Orders" at bounding box center [129, 103] width 114 height 11
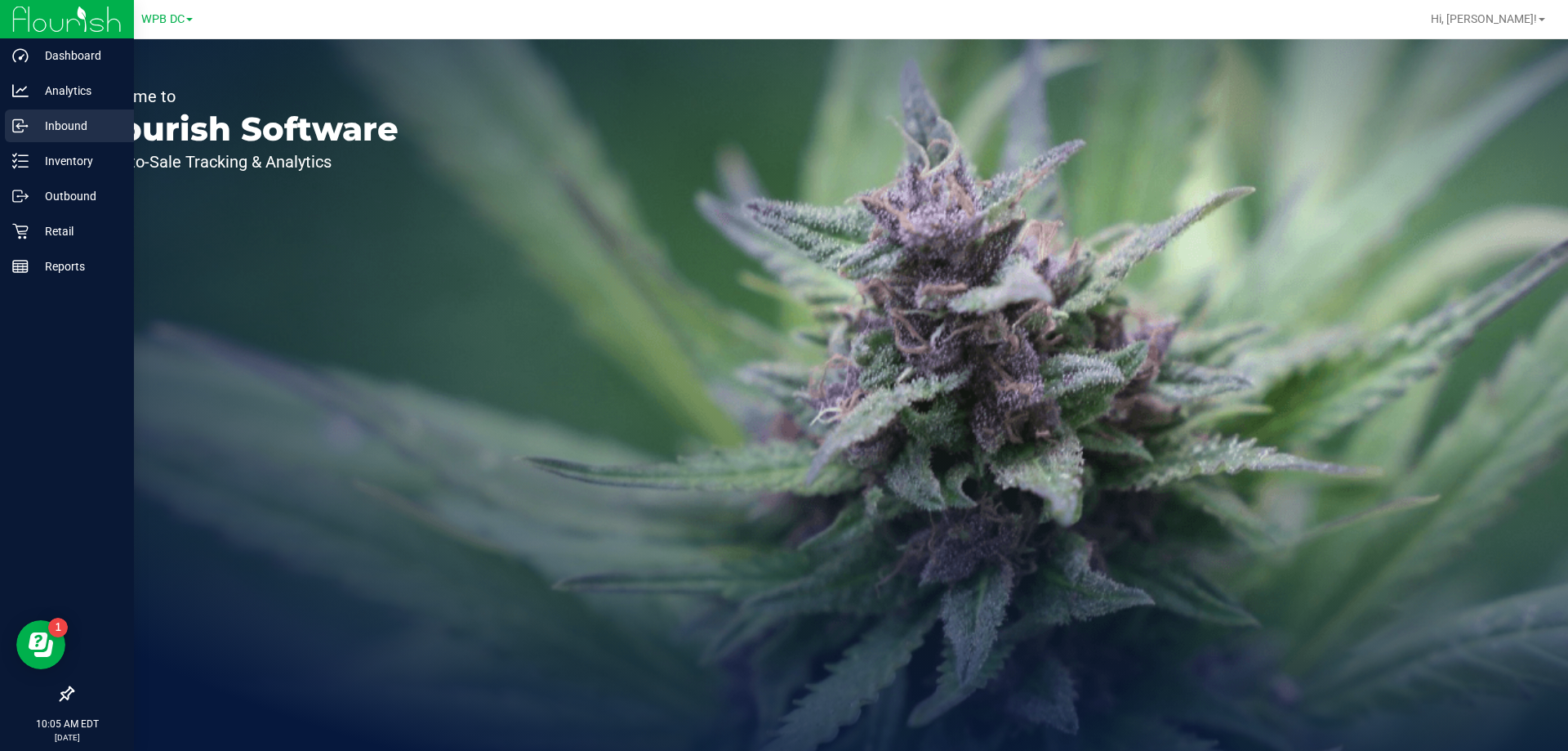
click at [37, 133] on p "Inbound" at bounding box center [77, 126] width 98 height 20
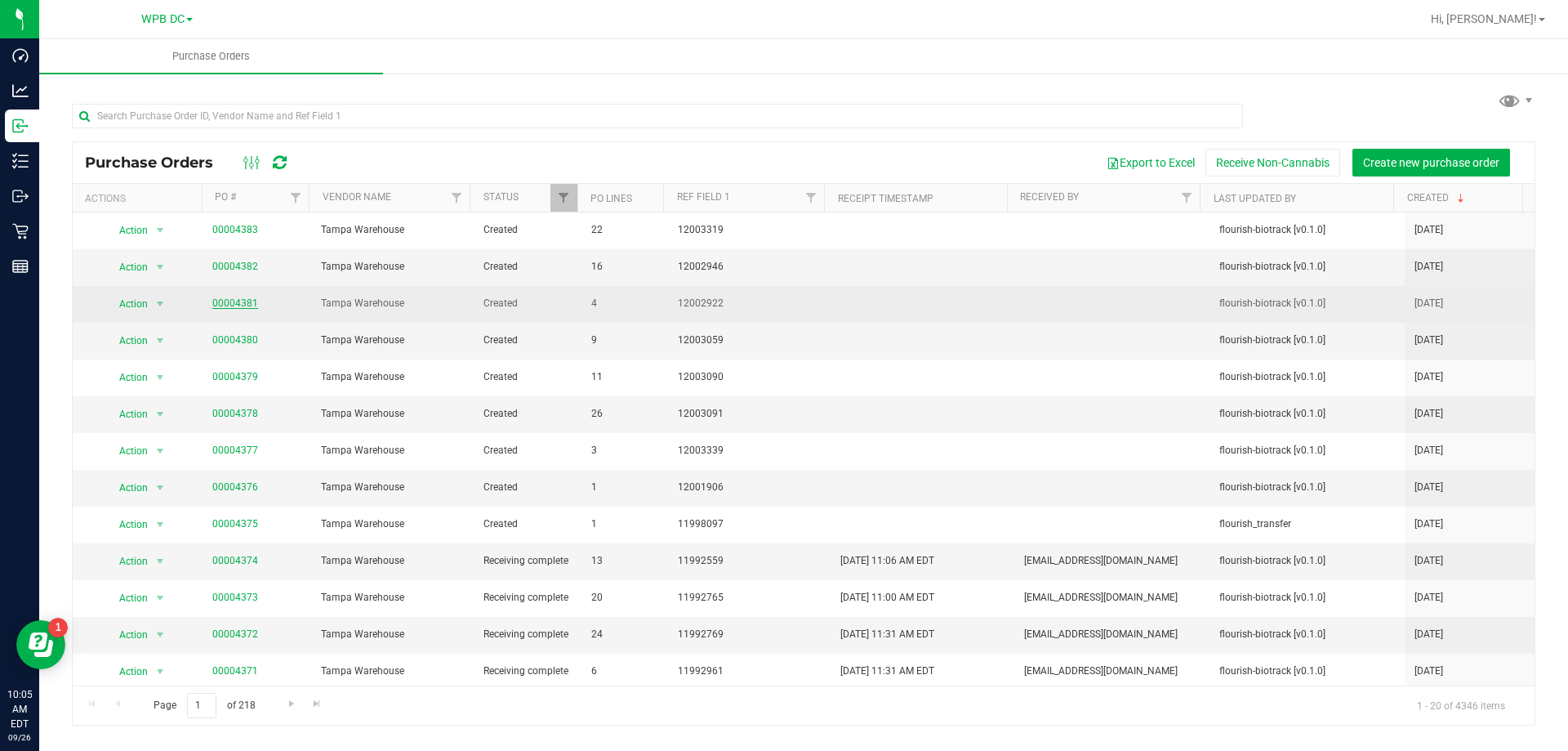
click at [216, 298] on link "00004381" at bounding box center [235, 303] width 46 height 11
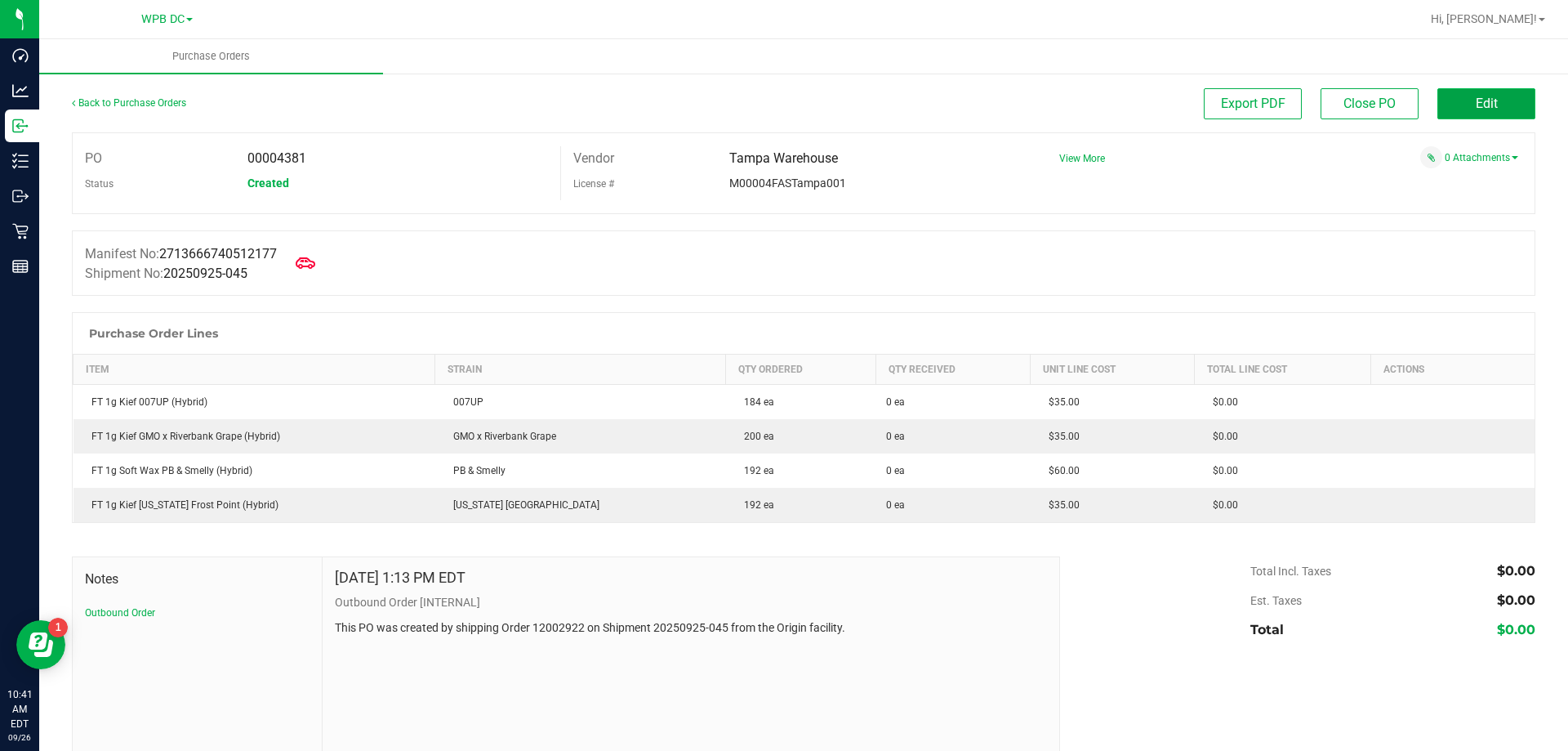
click at [1482, 107] on span "Edit" at bounding box center [1486, 103] width 22 height 15
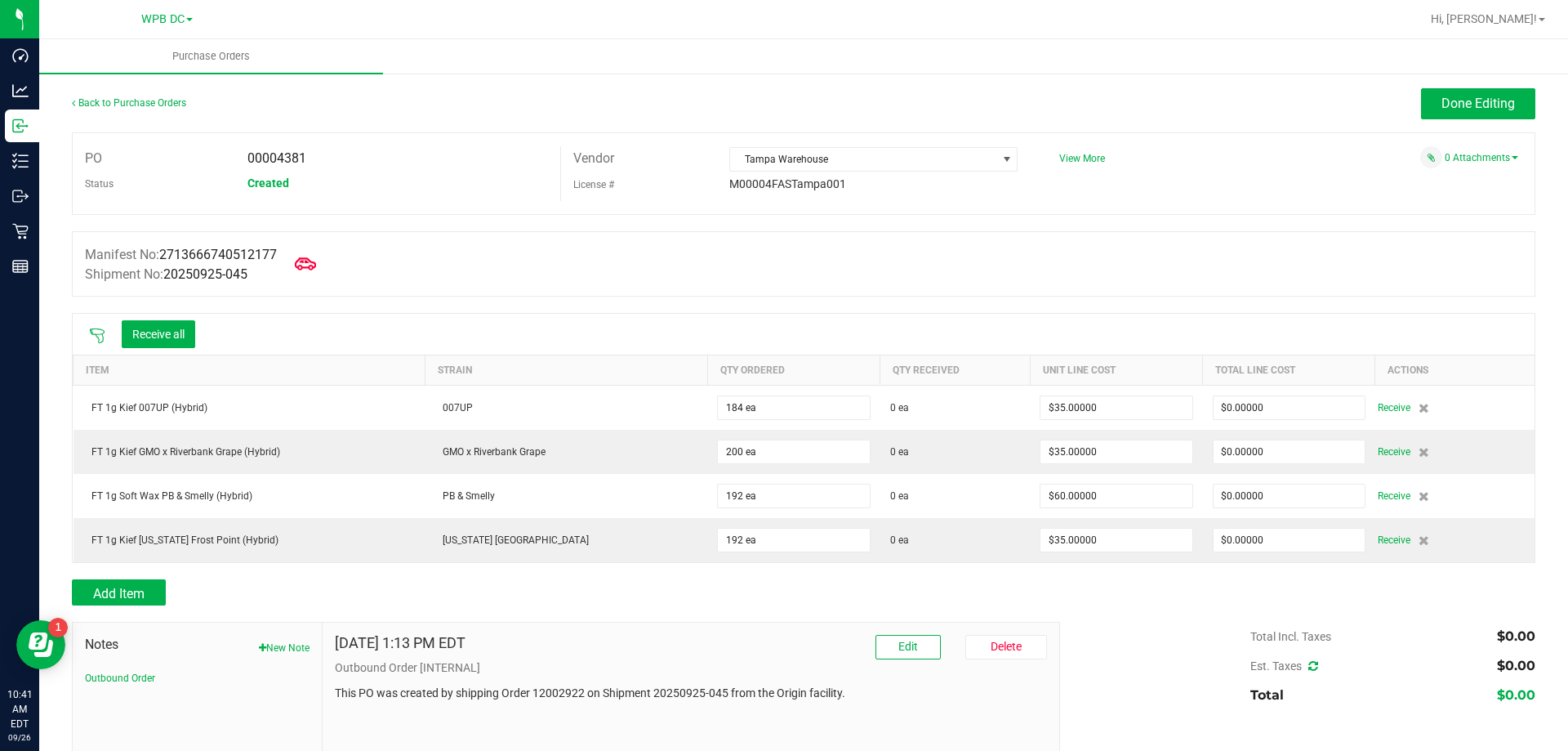
click at [314, 262] on icon at bounding box center [305, 264] width 21 height 21
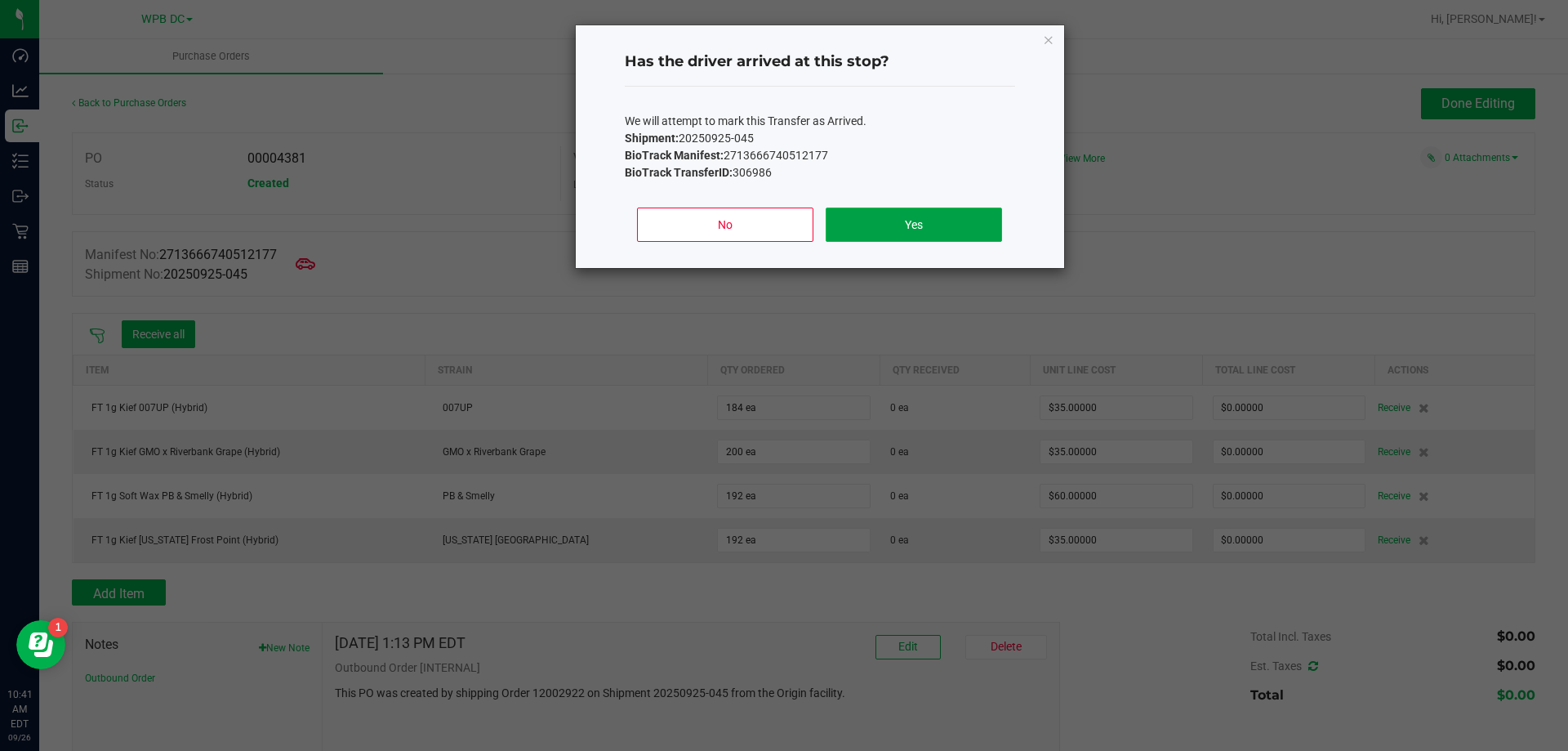
click at [879, 239] on button "Yes" at bounding box center [913, 225] width 175 height 34
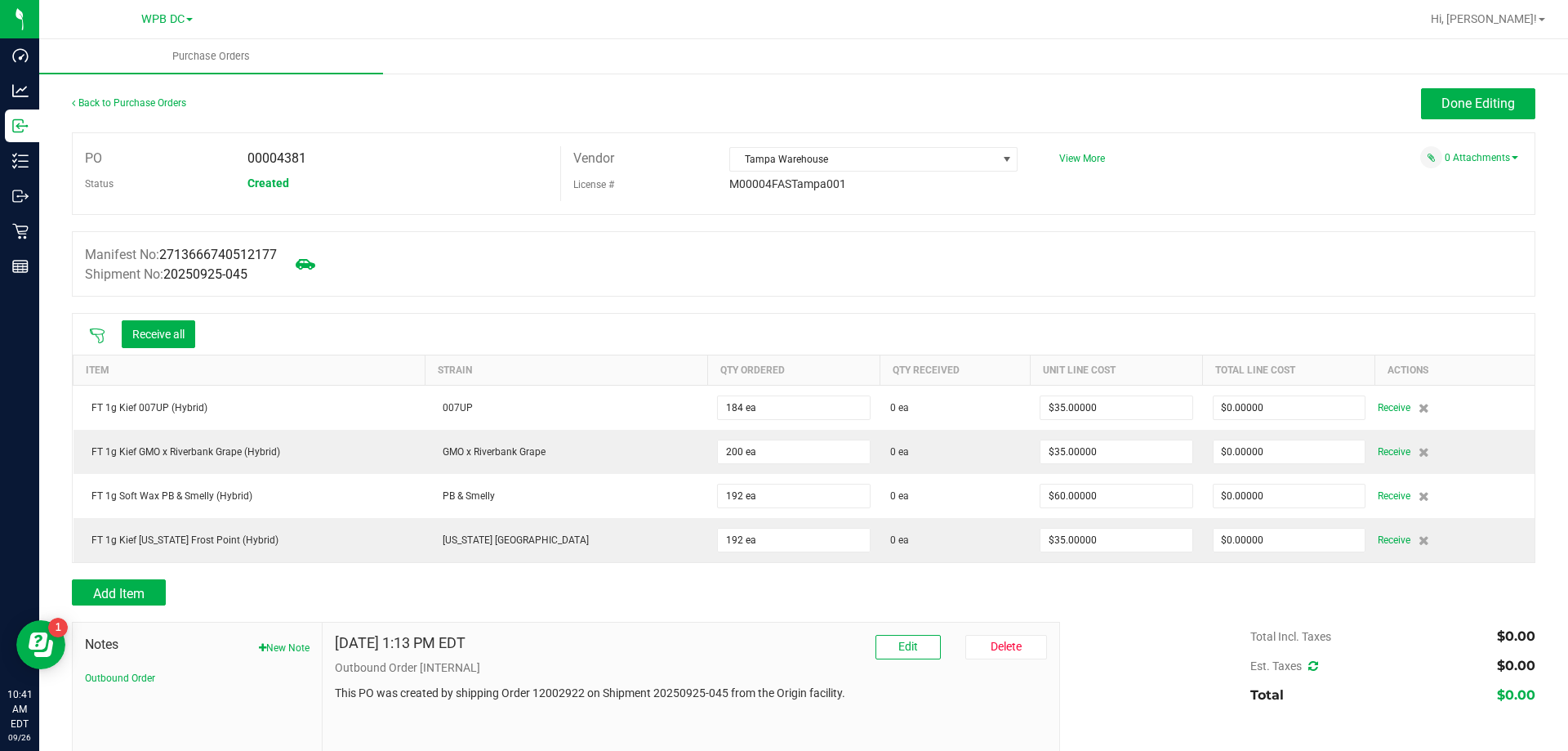
click at [96, 332] on icon at bounding box center [97, 335] width 16 height 16
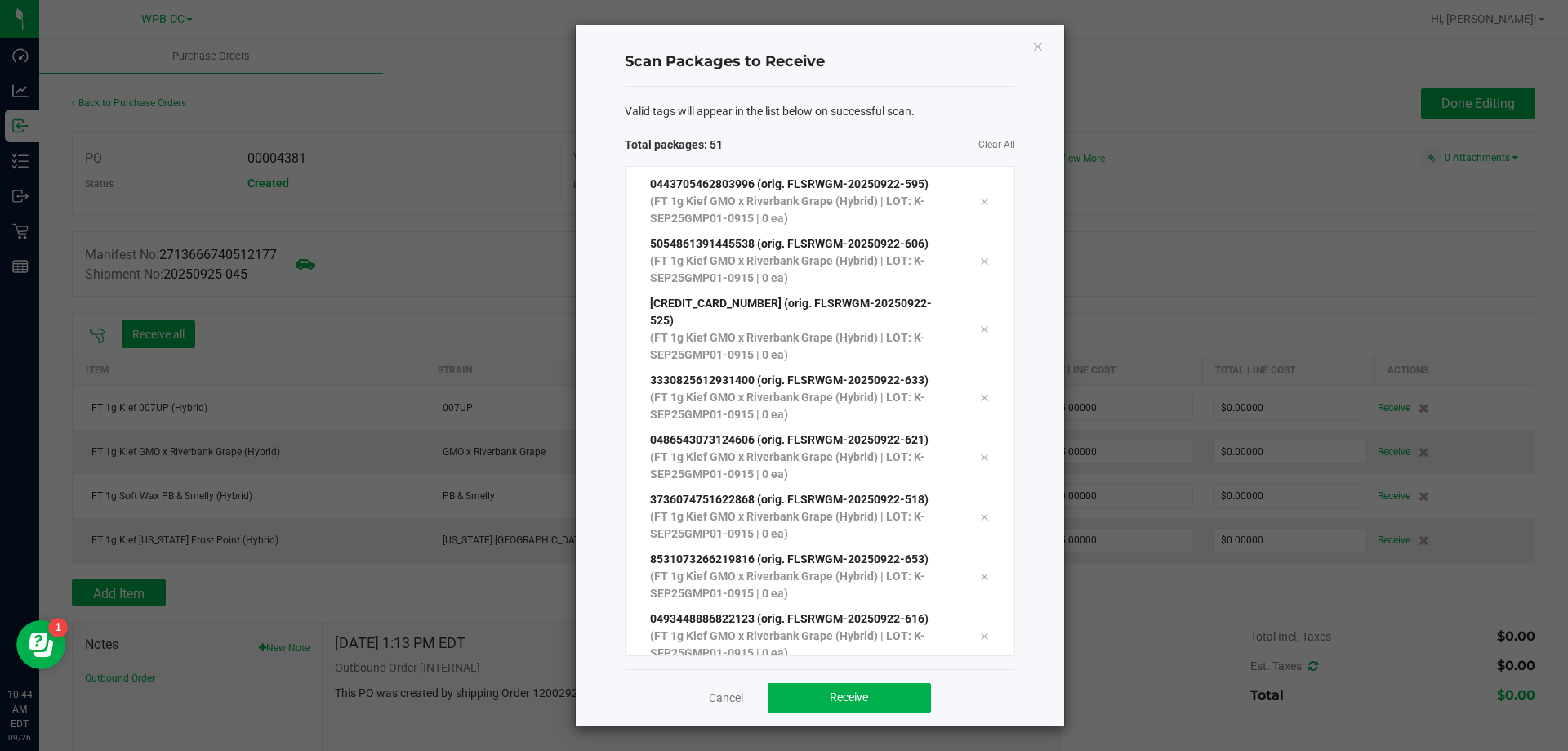
scroll to position [2534, 0]
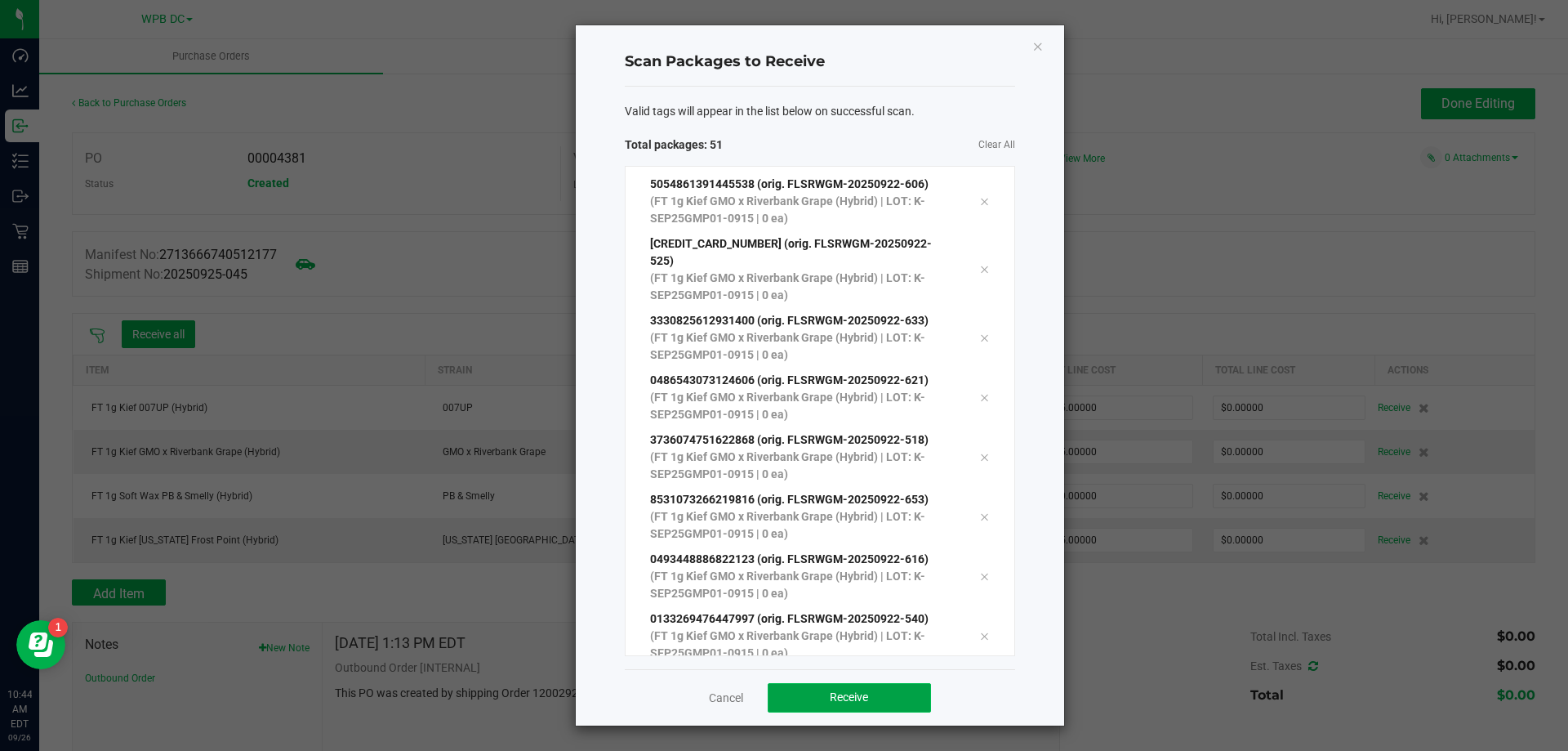
click at [785, 703] on button "Receive" at bounding box center [850, 697] width 164 height 30
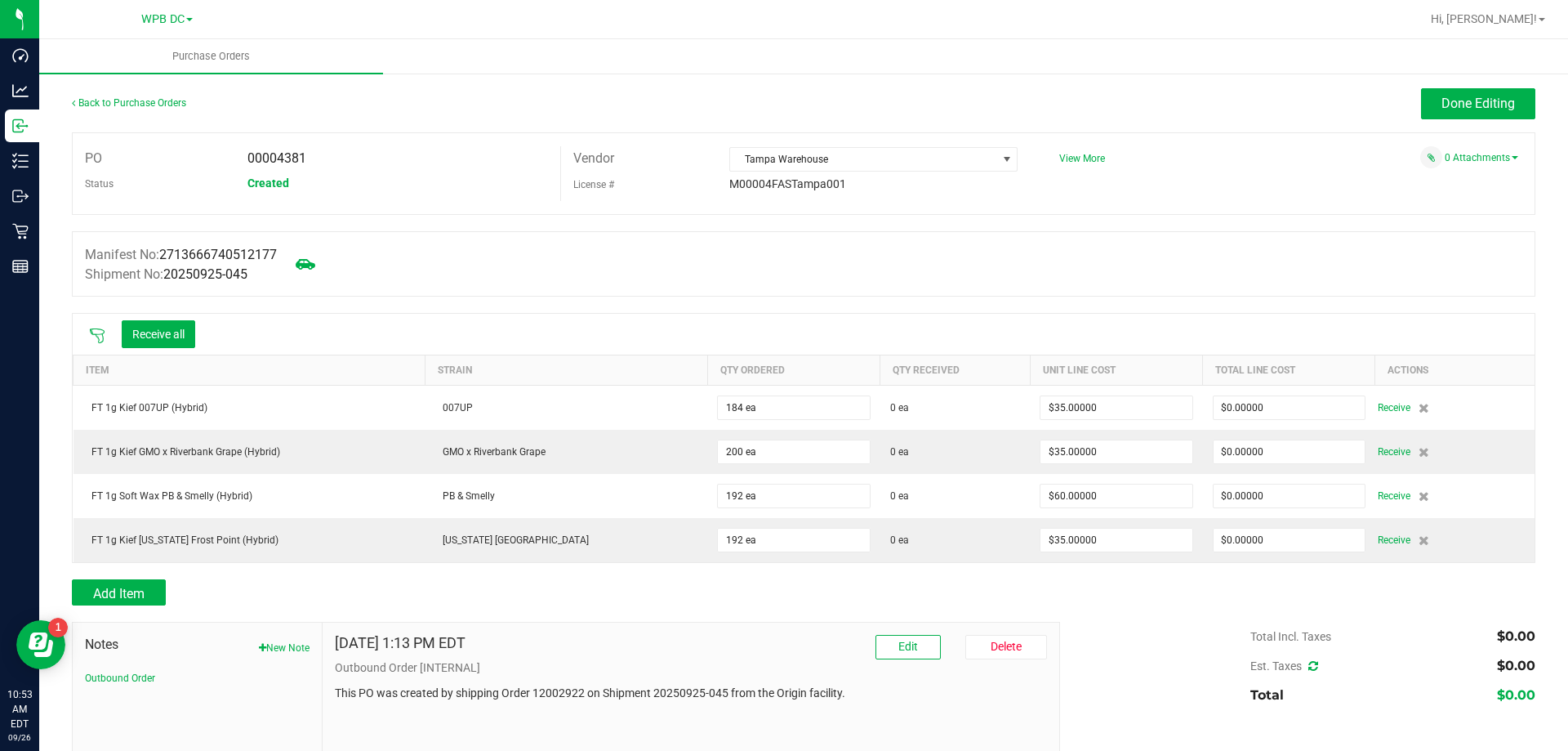
click at [93, 337] on icon at bounding box center [97, 335] width 16 height 16
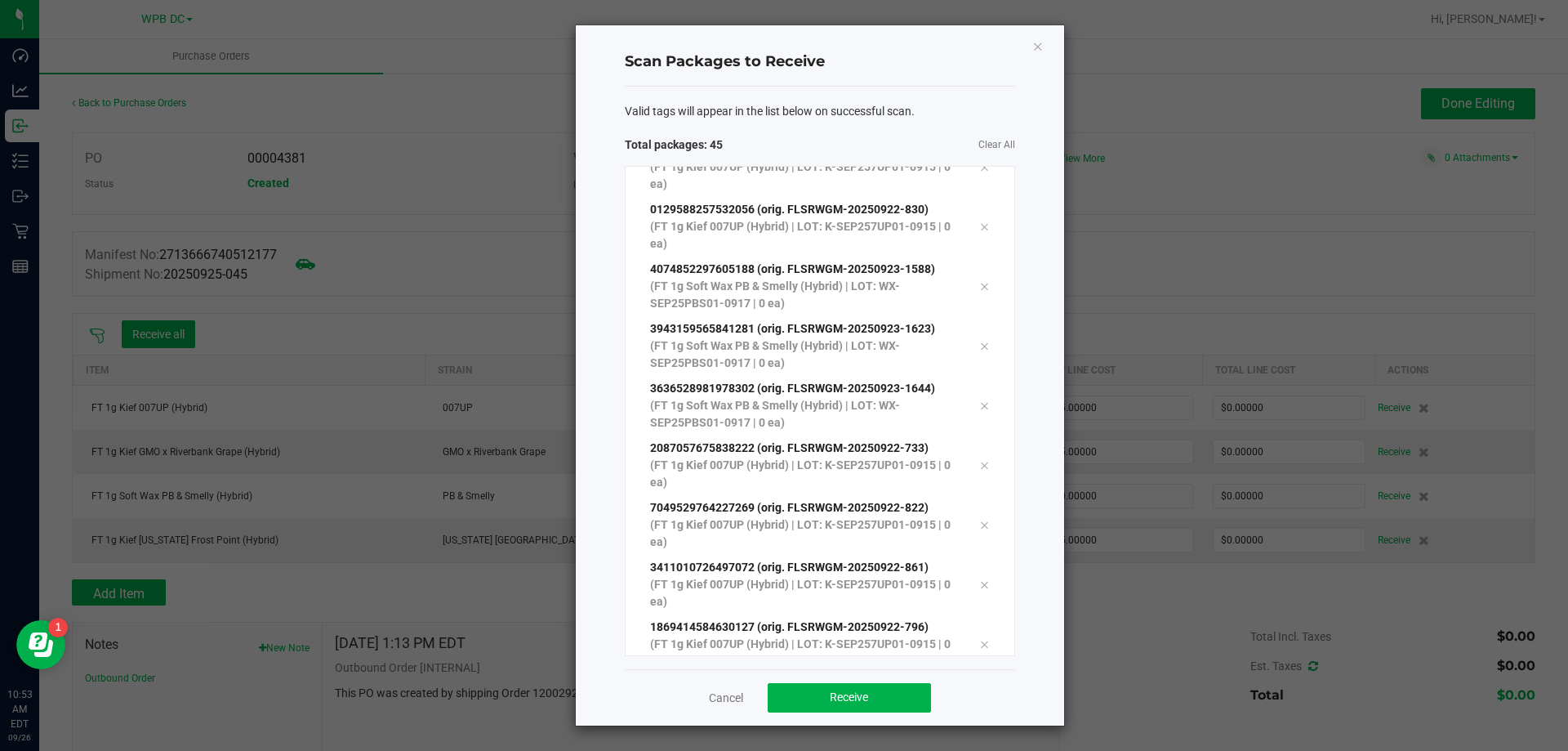
scroll to position [2176, 0]
click at [793, 697] on button "Receive" at bounding box center [850, 697] width 164 height 30
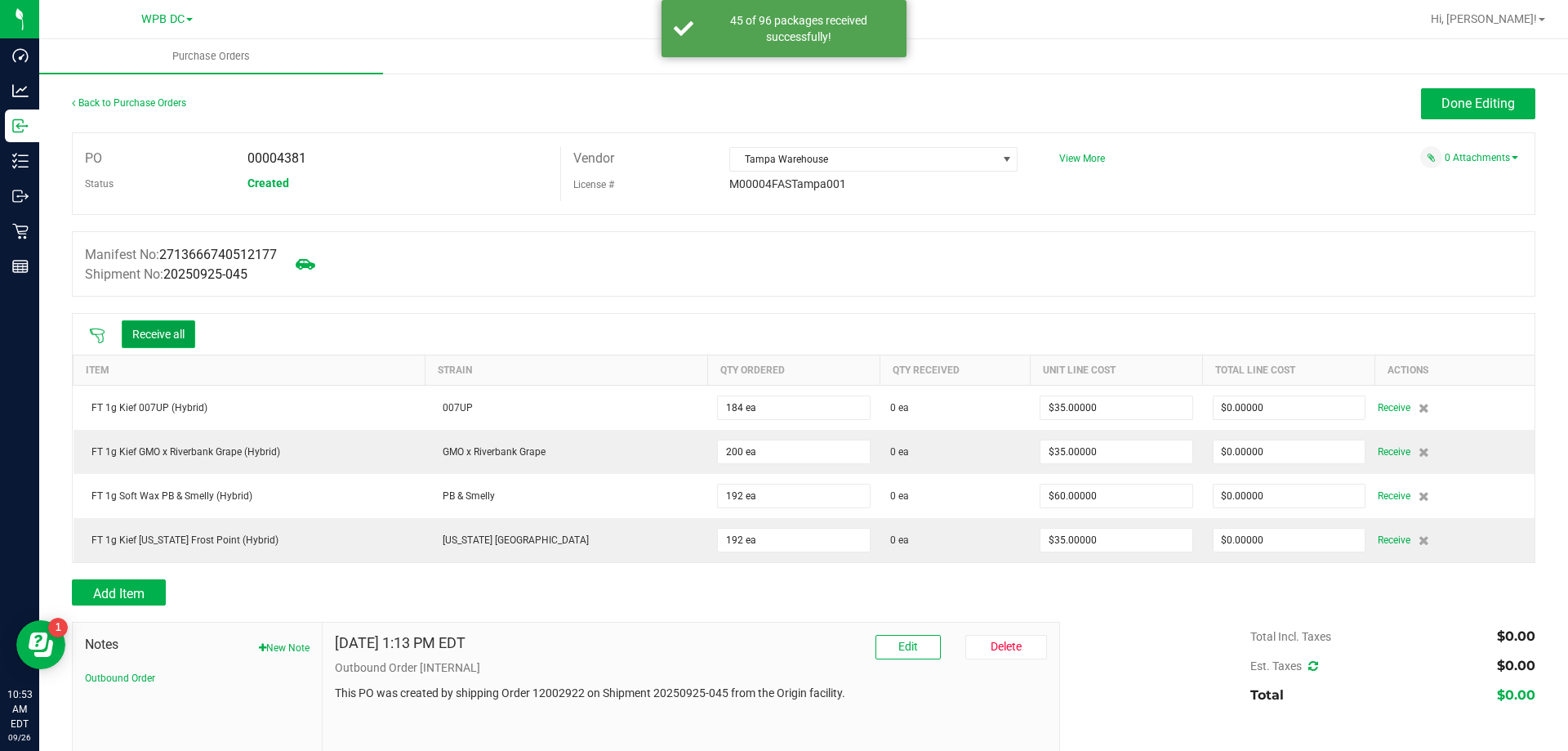
click at [138, 320] on button "Receive all" at bounding box center [158, 333] width 73 height 28
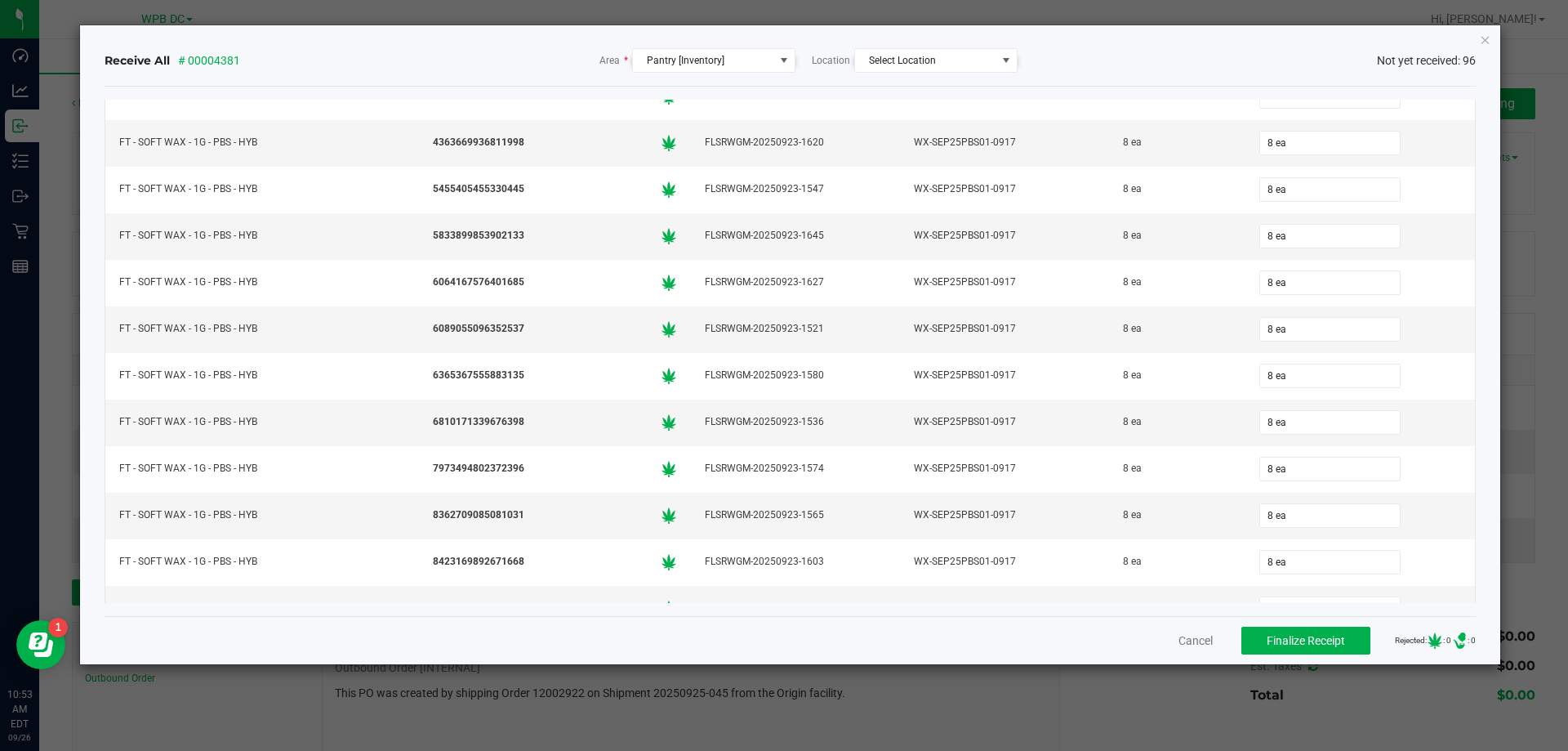
scroll to position [4003, 0]
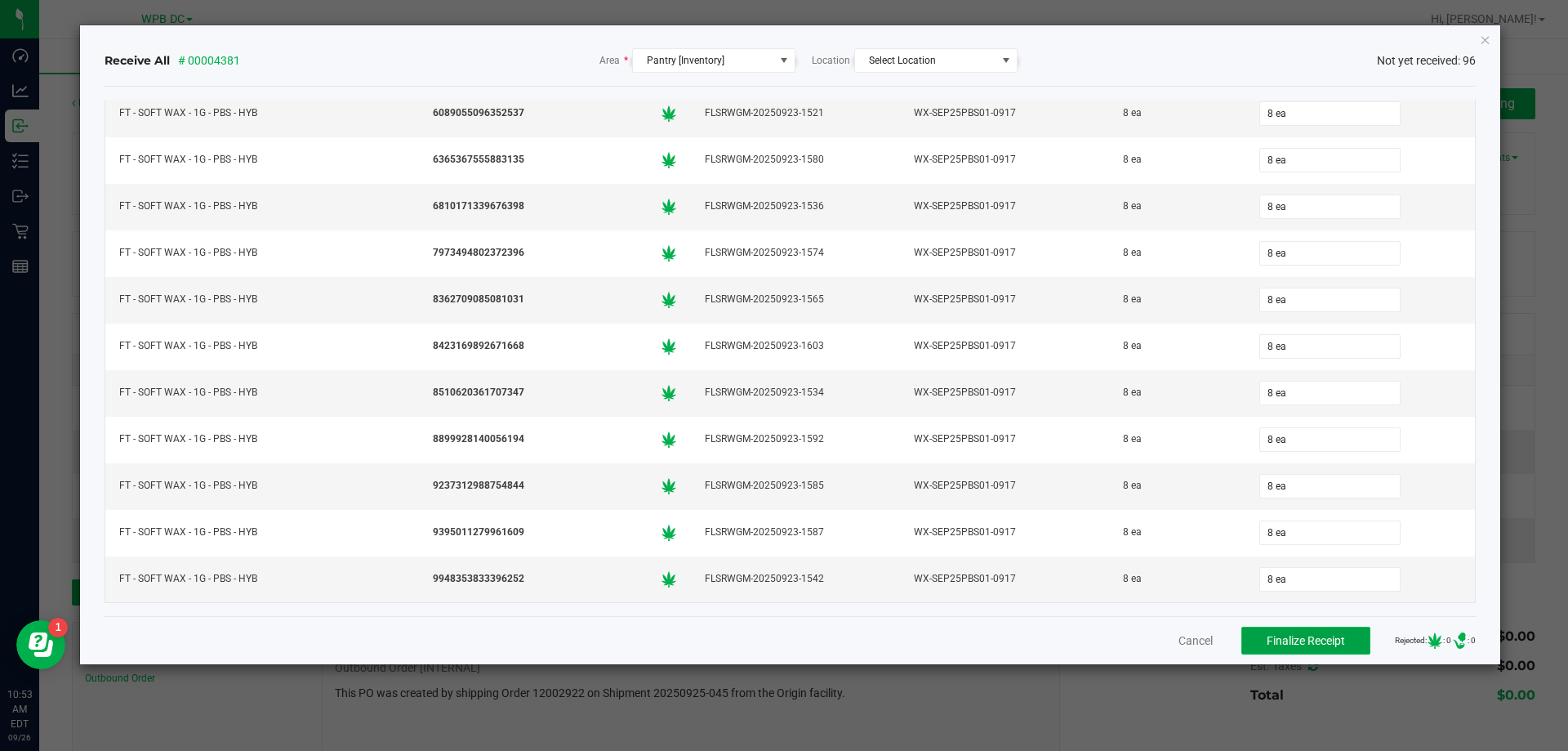
click at [1249, 649] on button "Finalize Receipt" at bounding box center [1305, 640] width 129 height 28
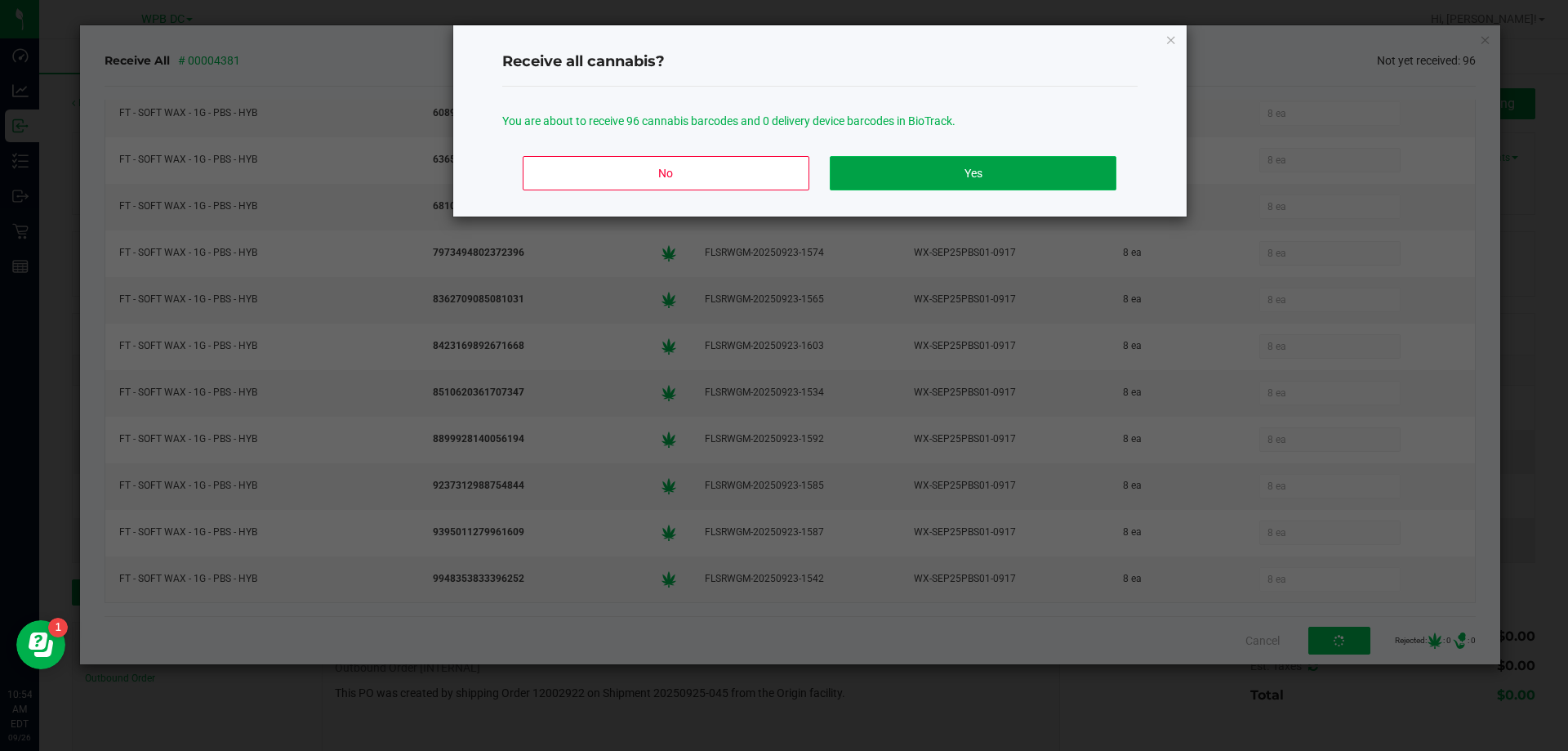
click at [1060, 181] on button "Yes" at bounding box center [972, 173] width 285 height 34
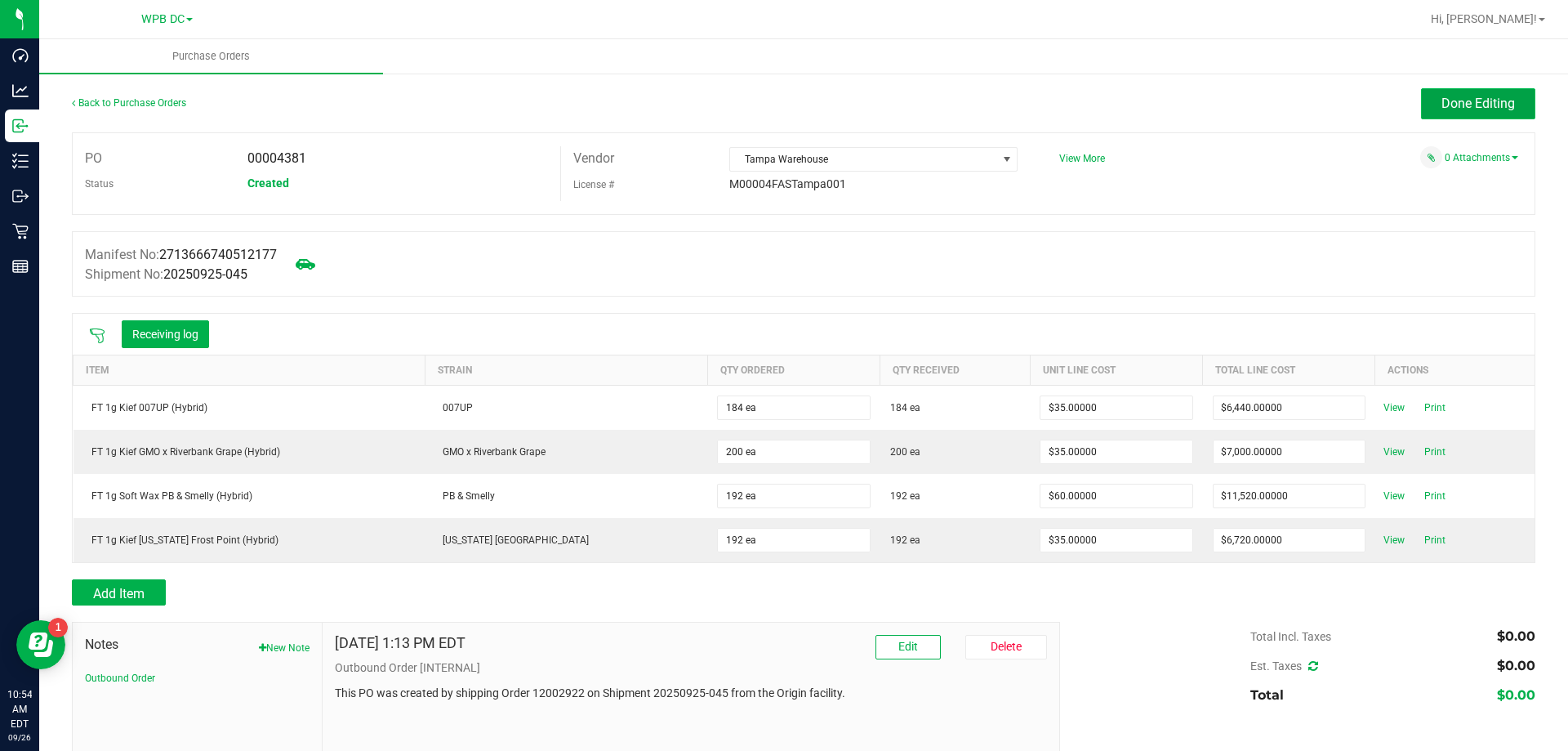
click at [1430, 112] on button "Done Editing" at bounding box center [1478, 104] width 114 height 31
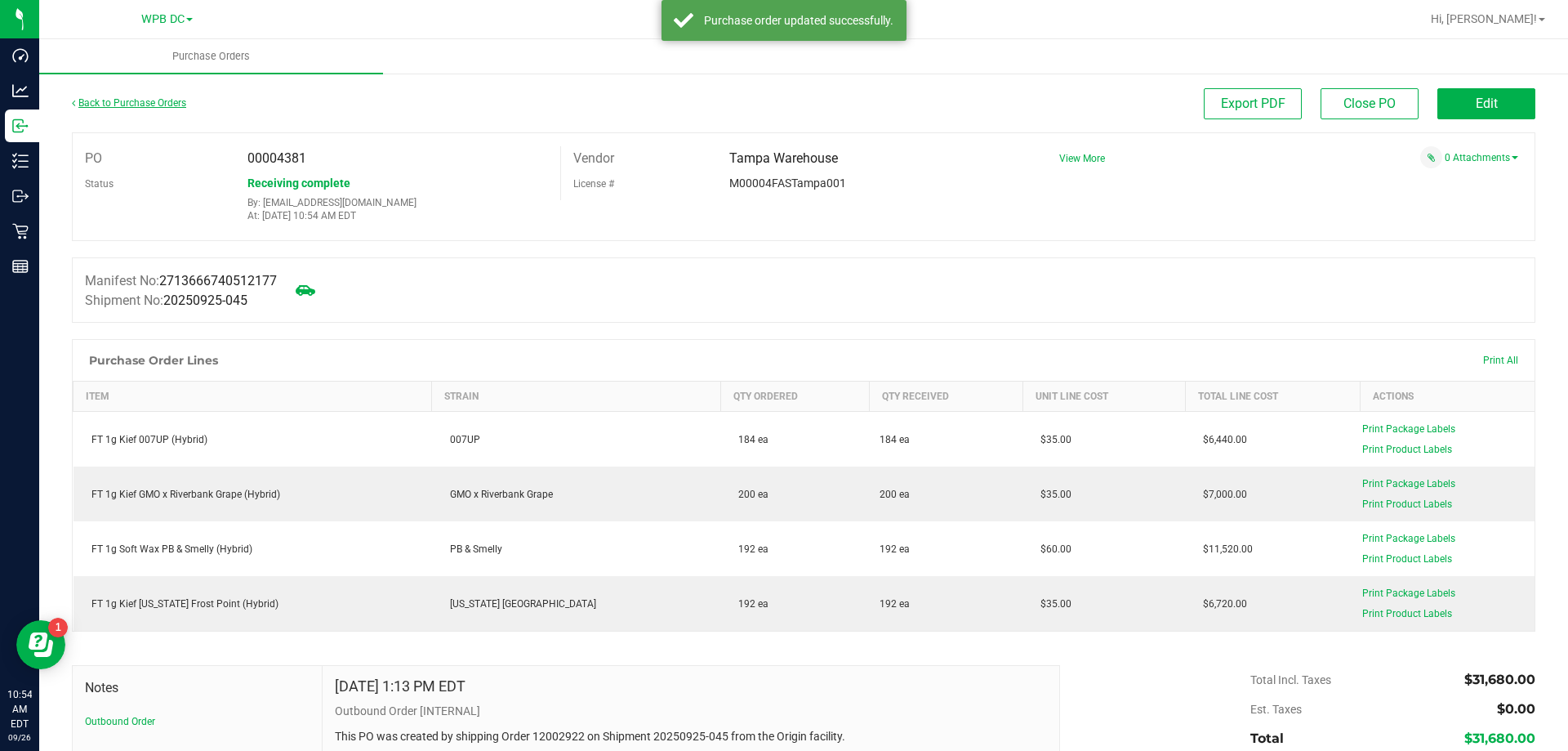
click at [149, 98] on link "Back to Purchase Orders" at bounding box center [129, 103] width 114 height 11
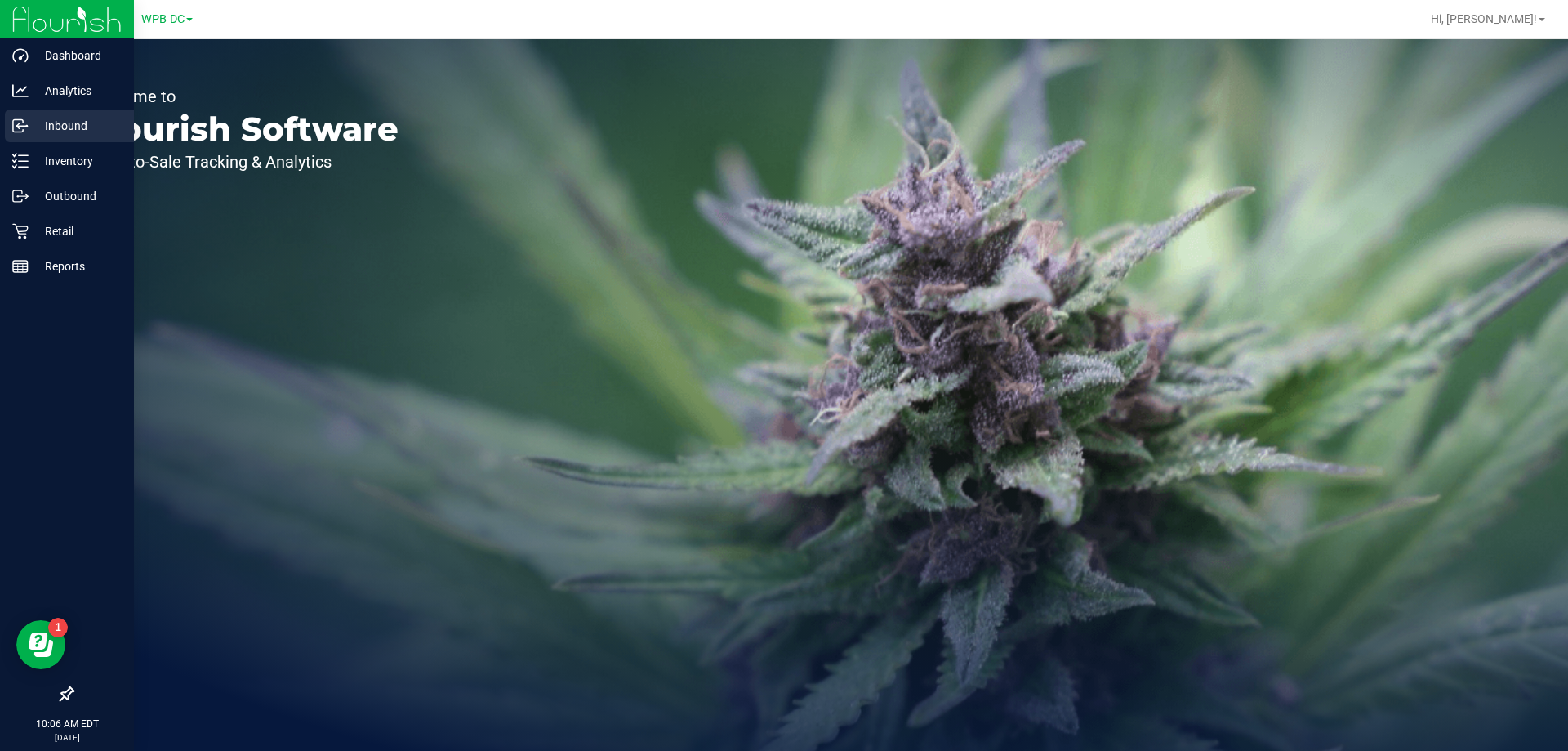
click at [33, 130] on p "Inbound" at bounding box center [77, 126] width 98 height 20
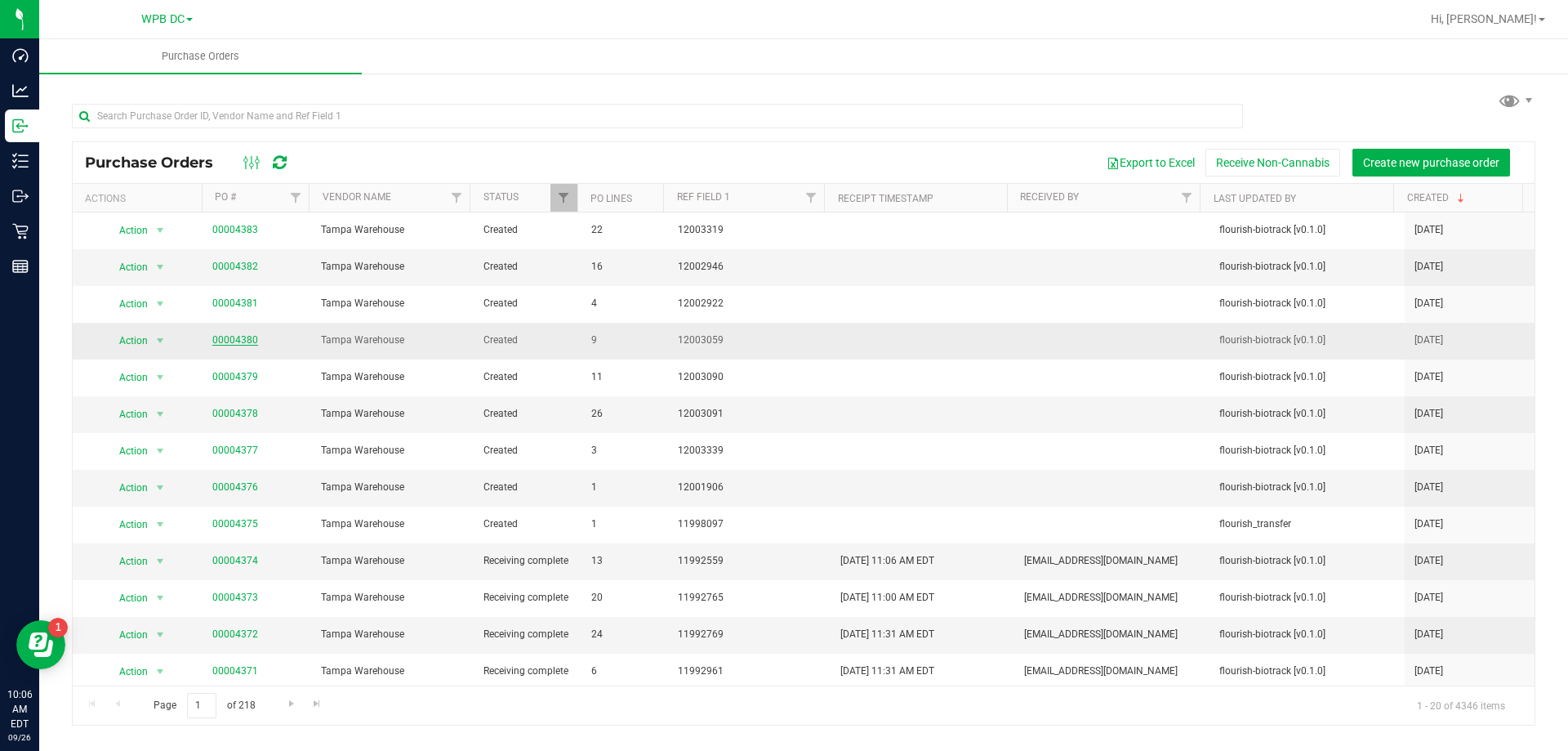
click at [221, 338] on link "00004380" at bounding box center [235, 340] width 46 height 11
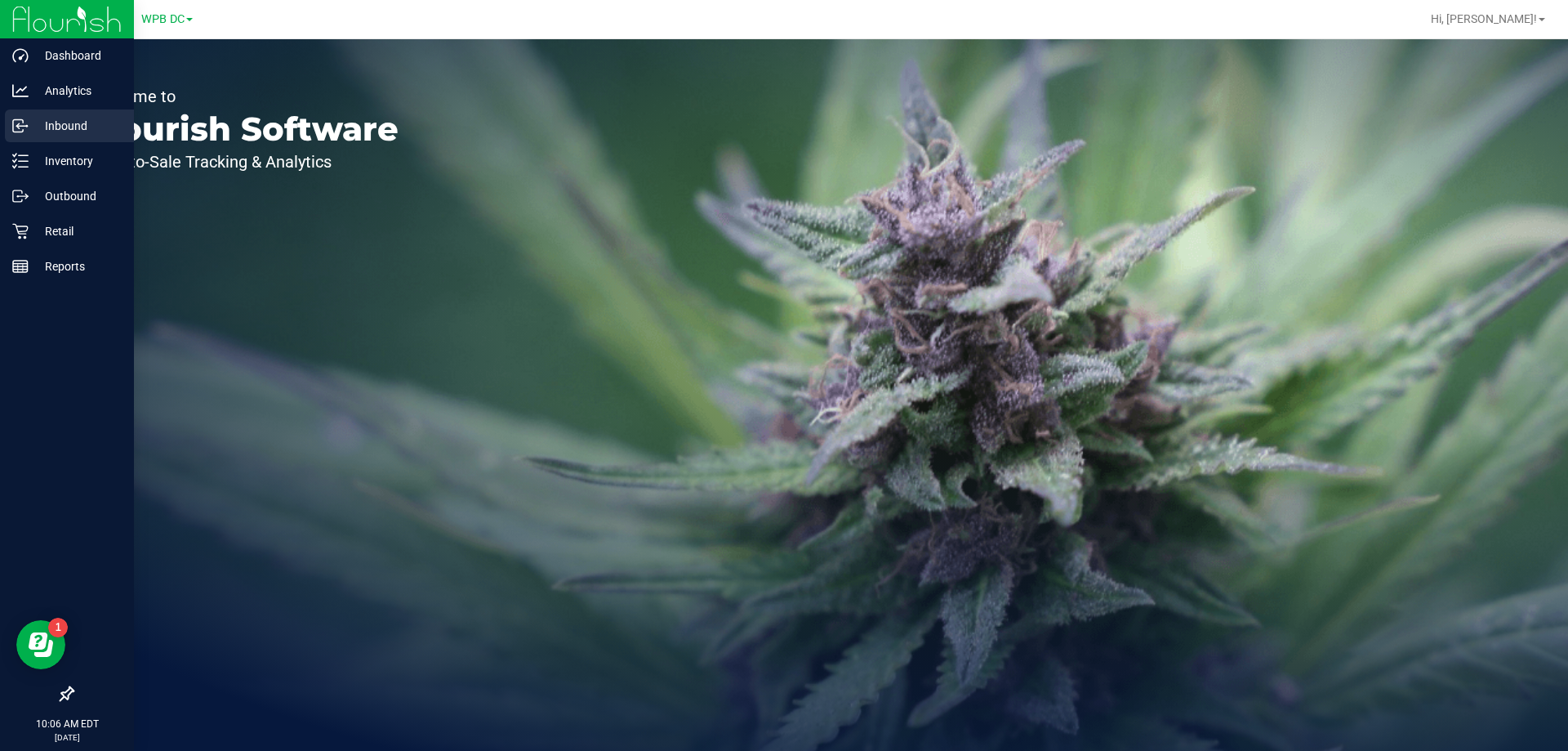
click at [40, 129] on p "Inbound" at bounding box center [77, 126] width 98 height 20
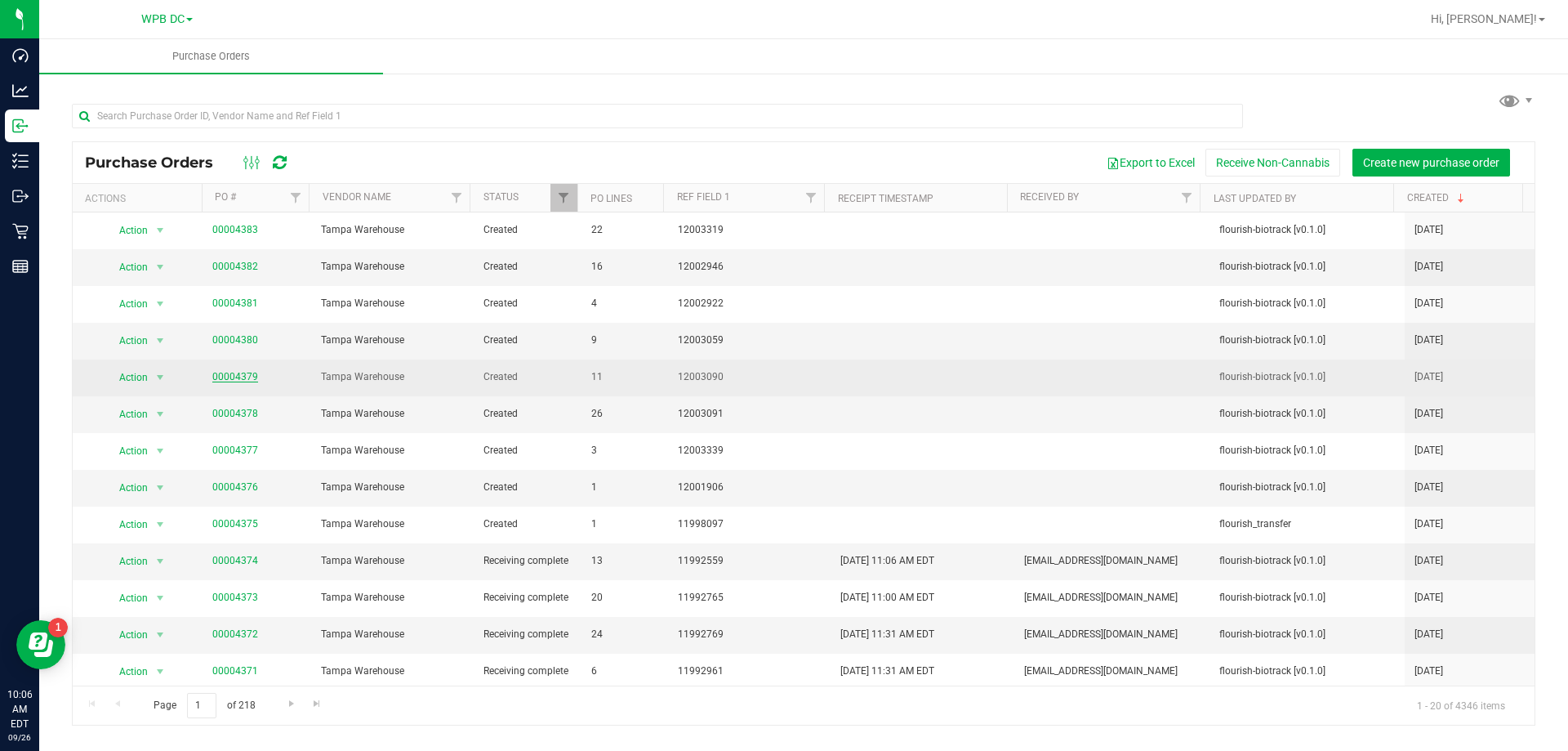
click at [236, 381] on link "00004379" at bounding box center [235, 377] width 46 height 11
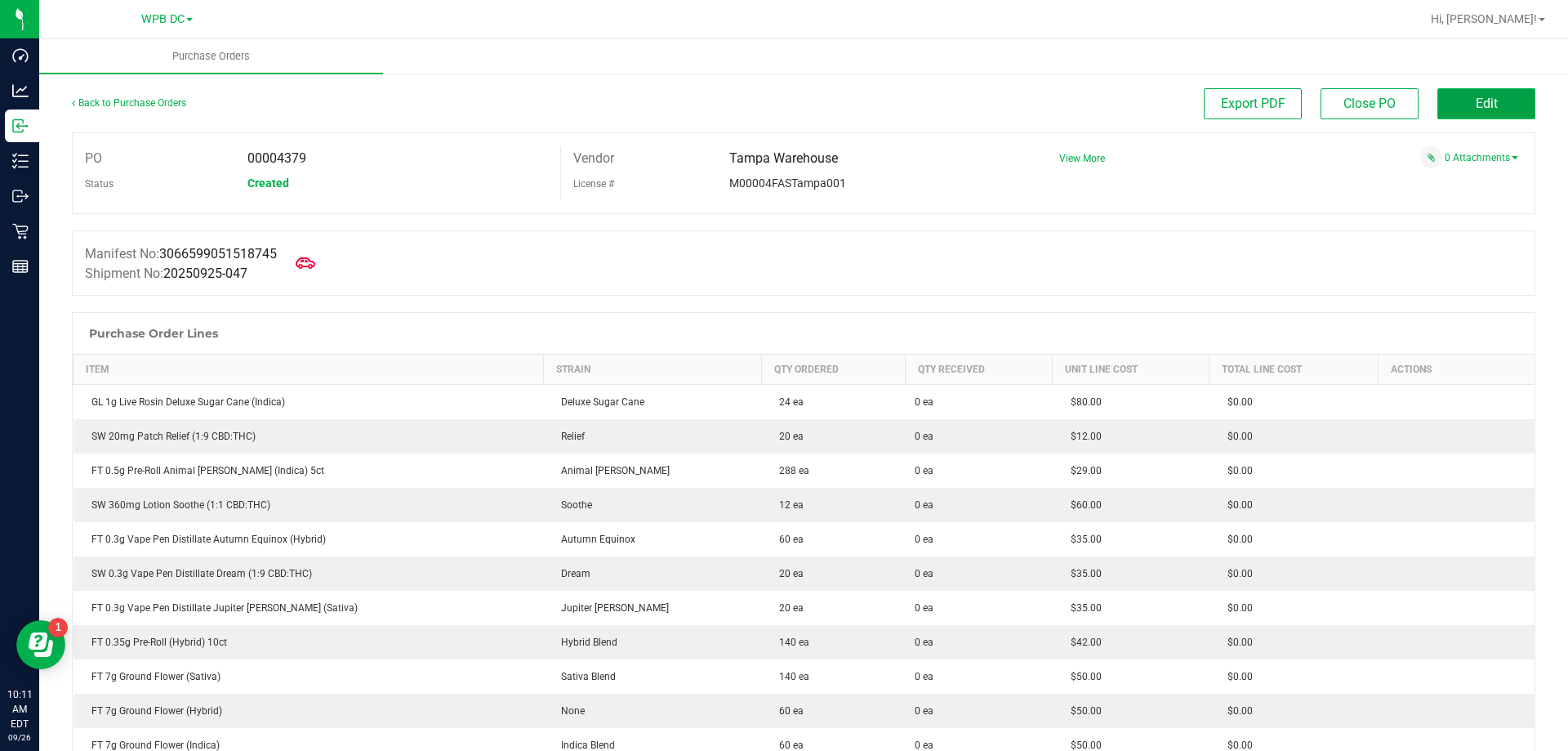
click at [1476, 106] on span "Edit" at bounding box center [1486, 103] width 22 height 15
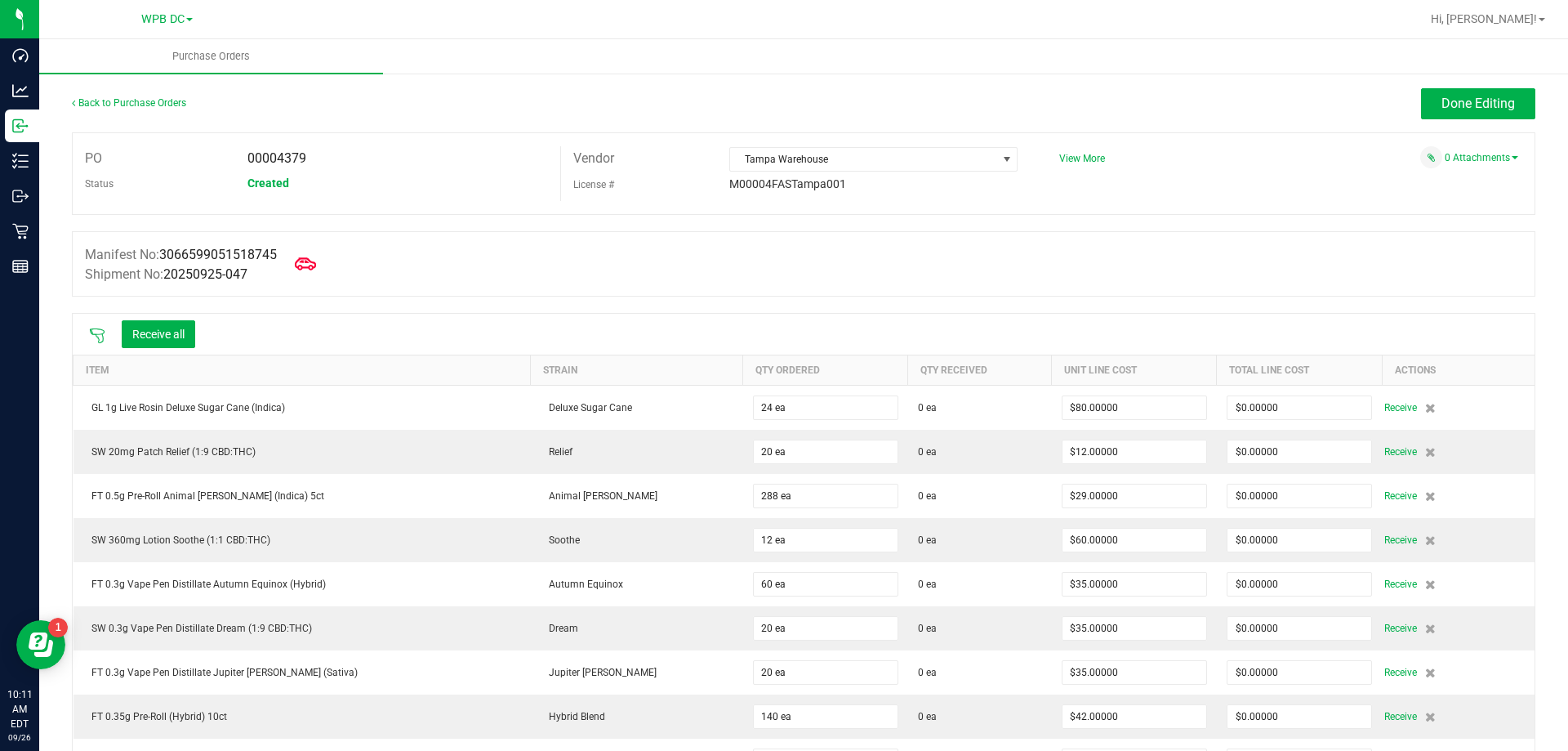
click at [304, 267] on icon at bounding box center [305, 264] width 21 height 21
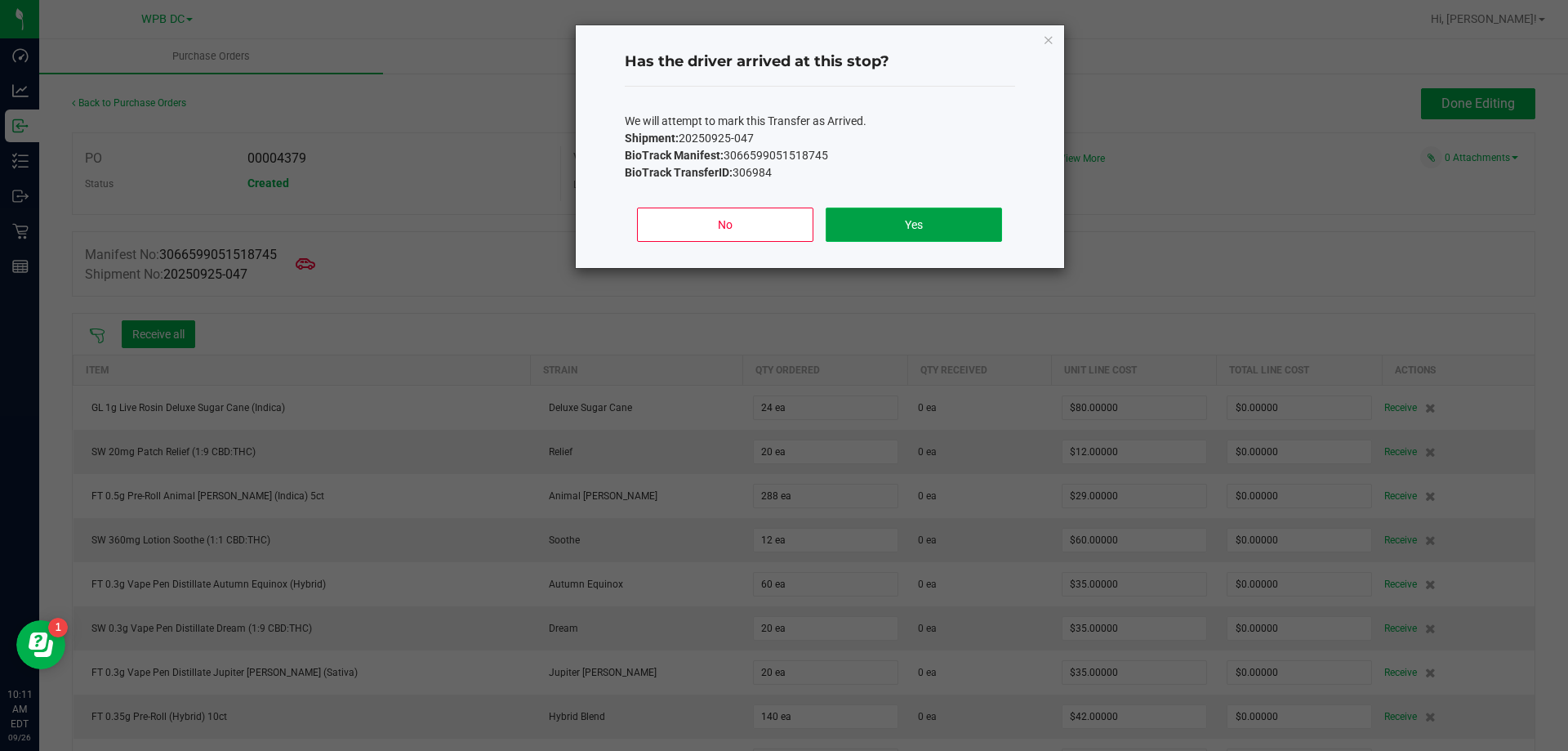
click at [860, 233] on button "Yes" at bounding box center [913, 225] width 175 height 34
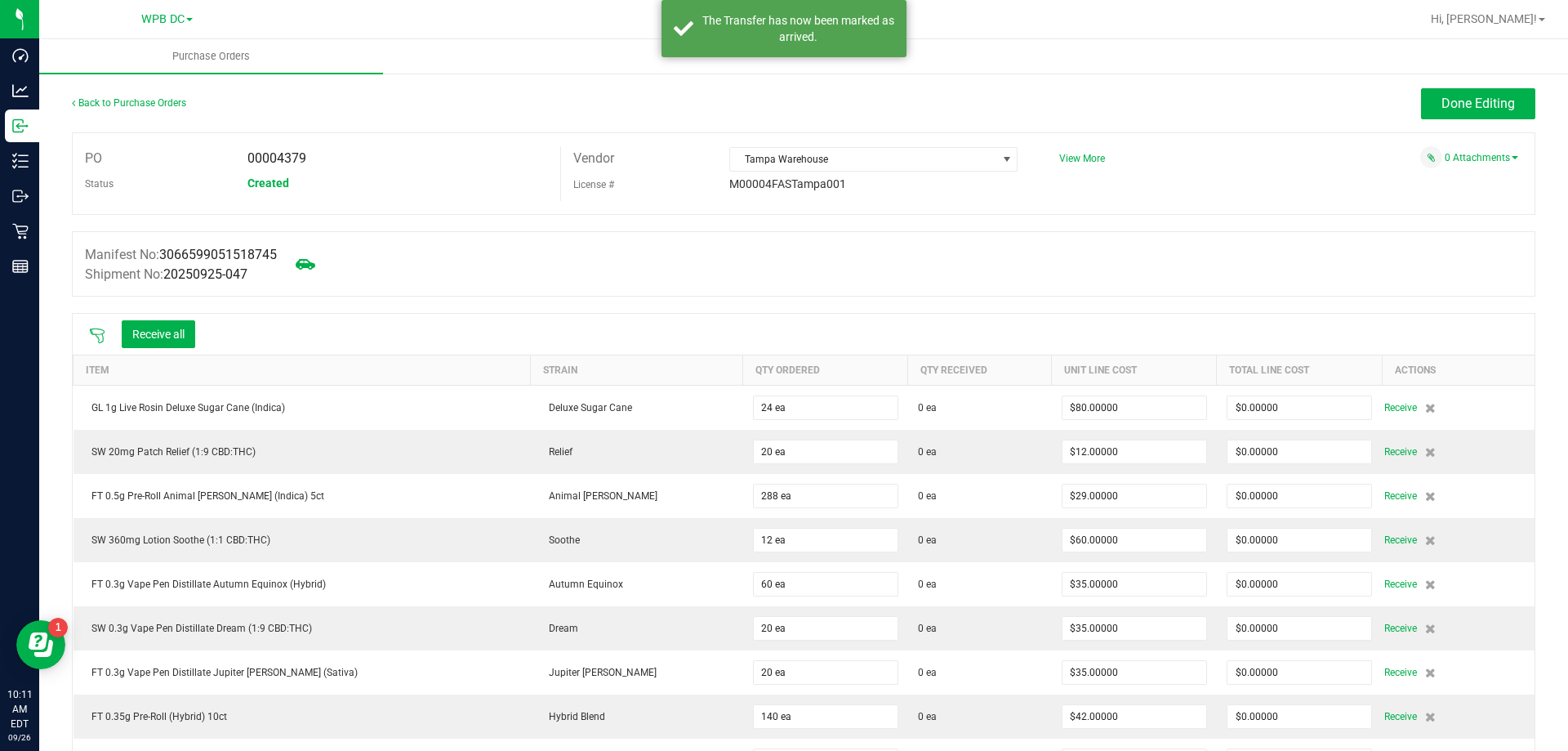
click at [91, 341] on icon at bounding box center [97, 335] width 16 height 16
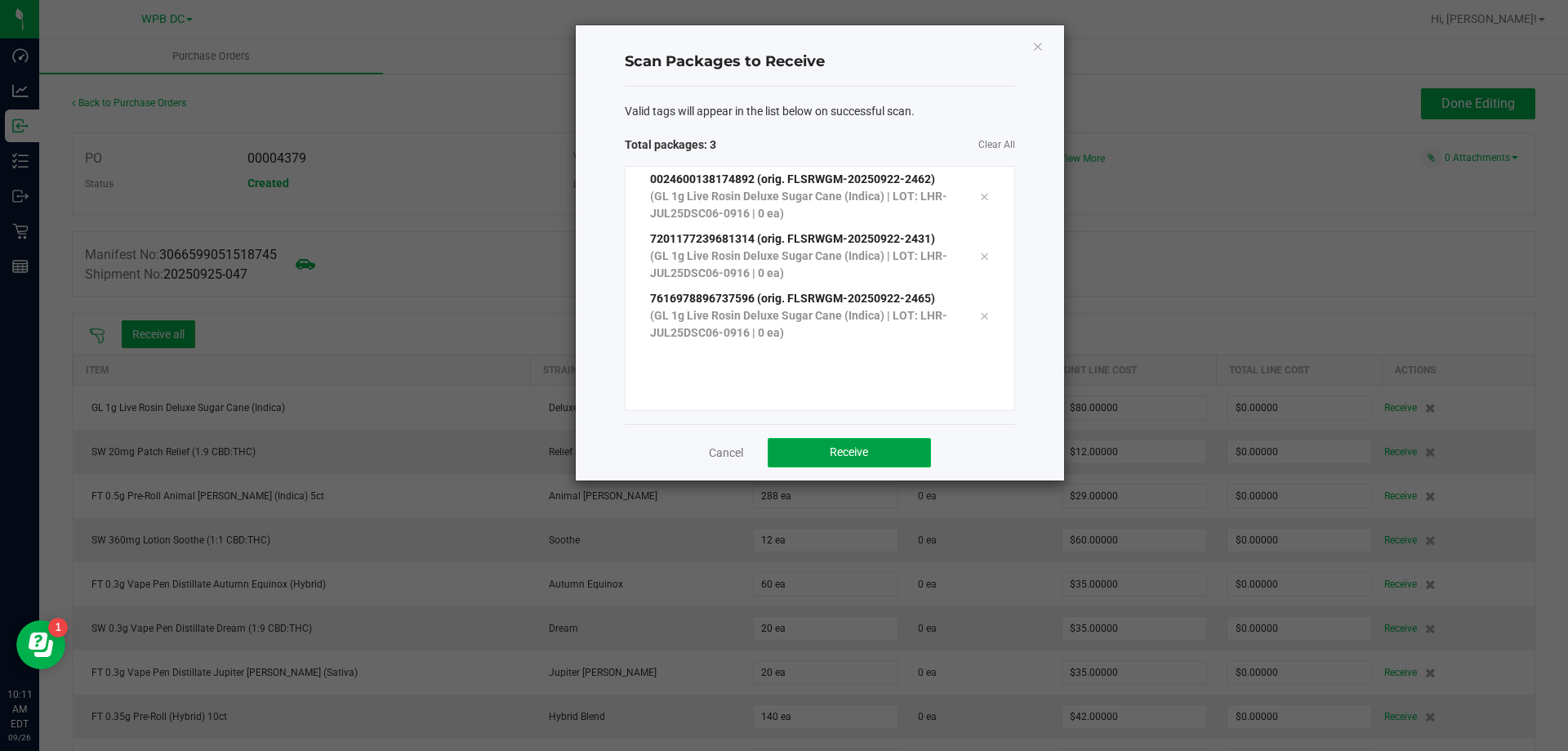
click at [799, 442] on button "Receive" at bounding box center [850, 452] width 164 height 30
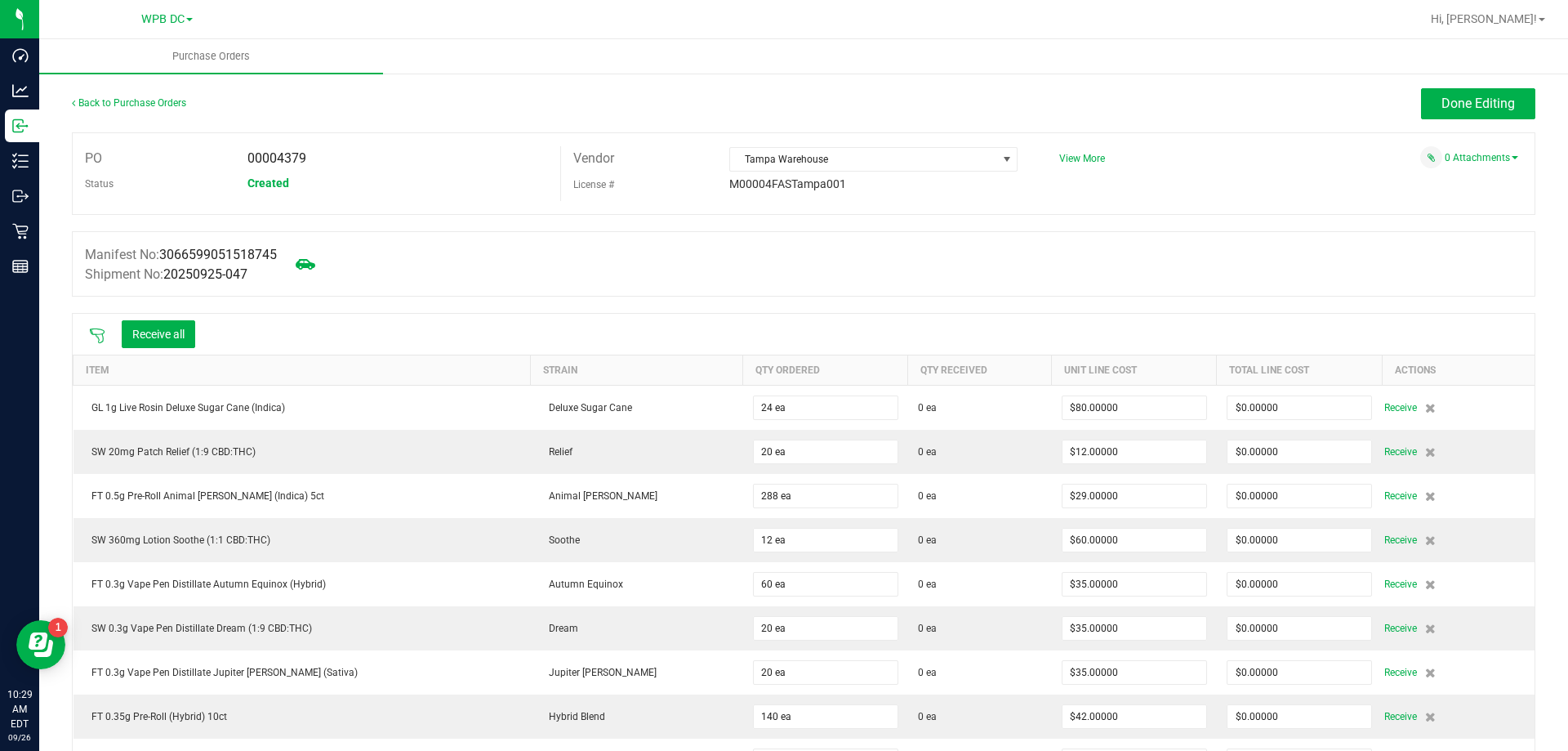
click at [93, 337] on icon at bounding box center [97, 335] width 16 height 16
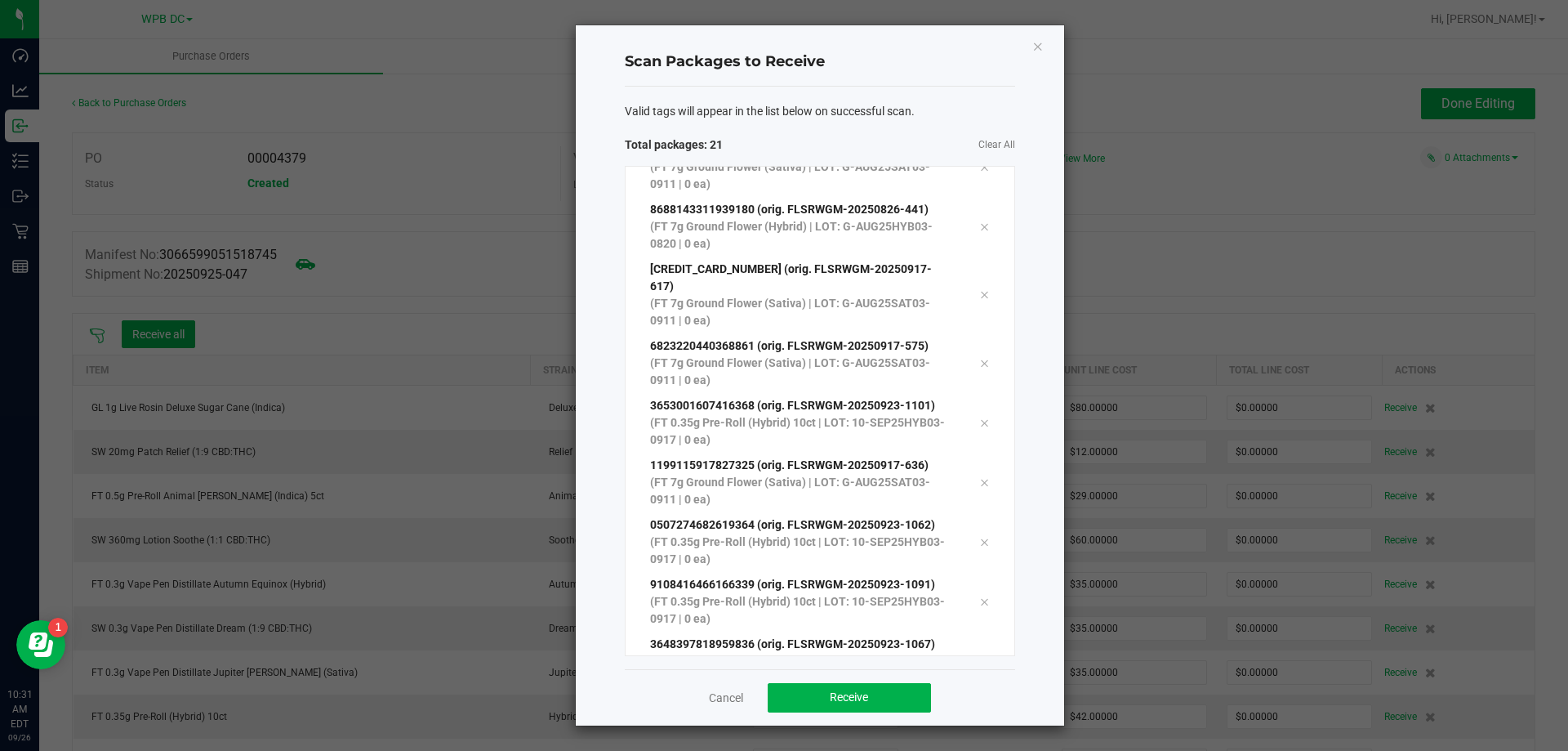
scroll to position [745, 0]
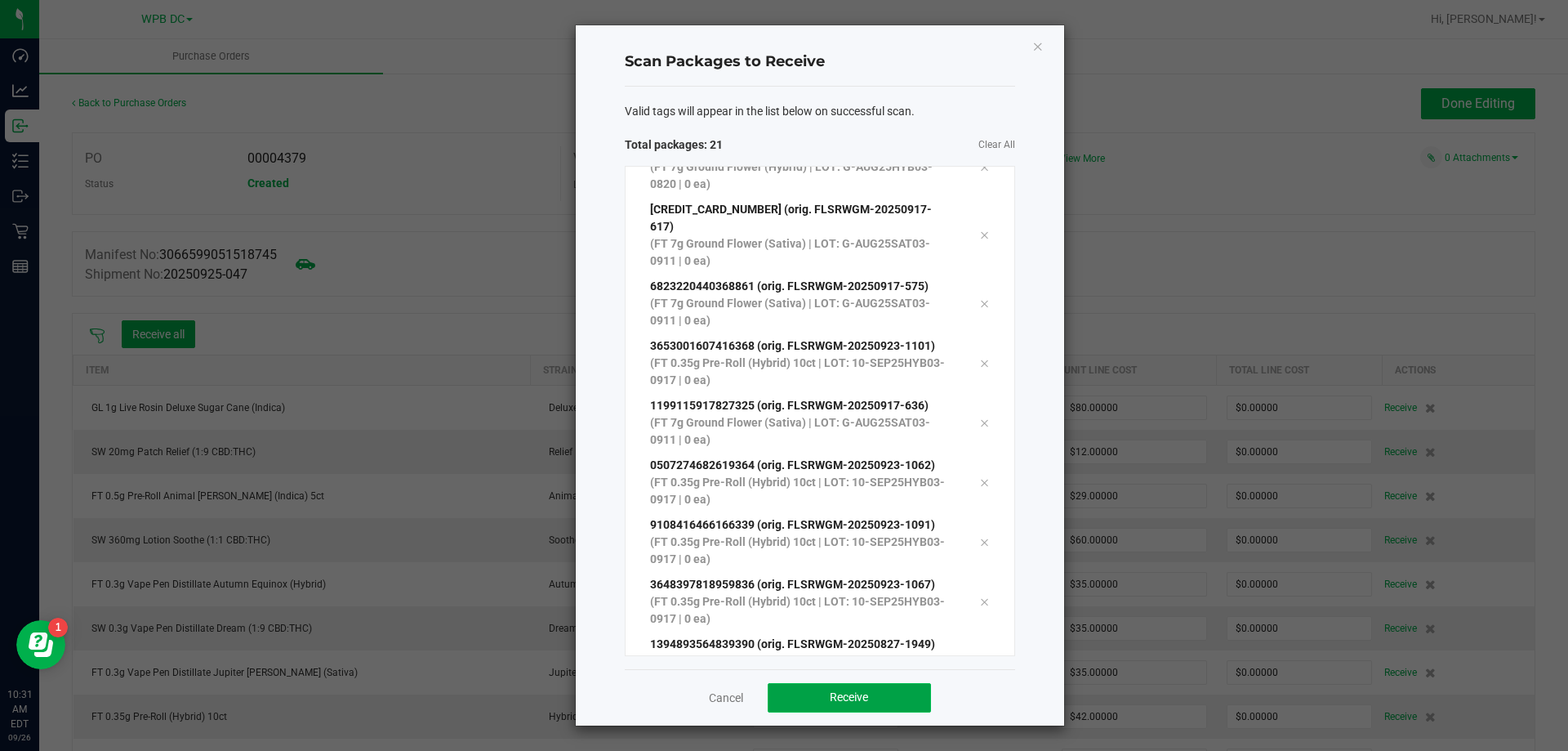
click at [833, 695] on span "Receive" at bounding box center [849, 697] width 38 height 13
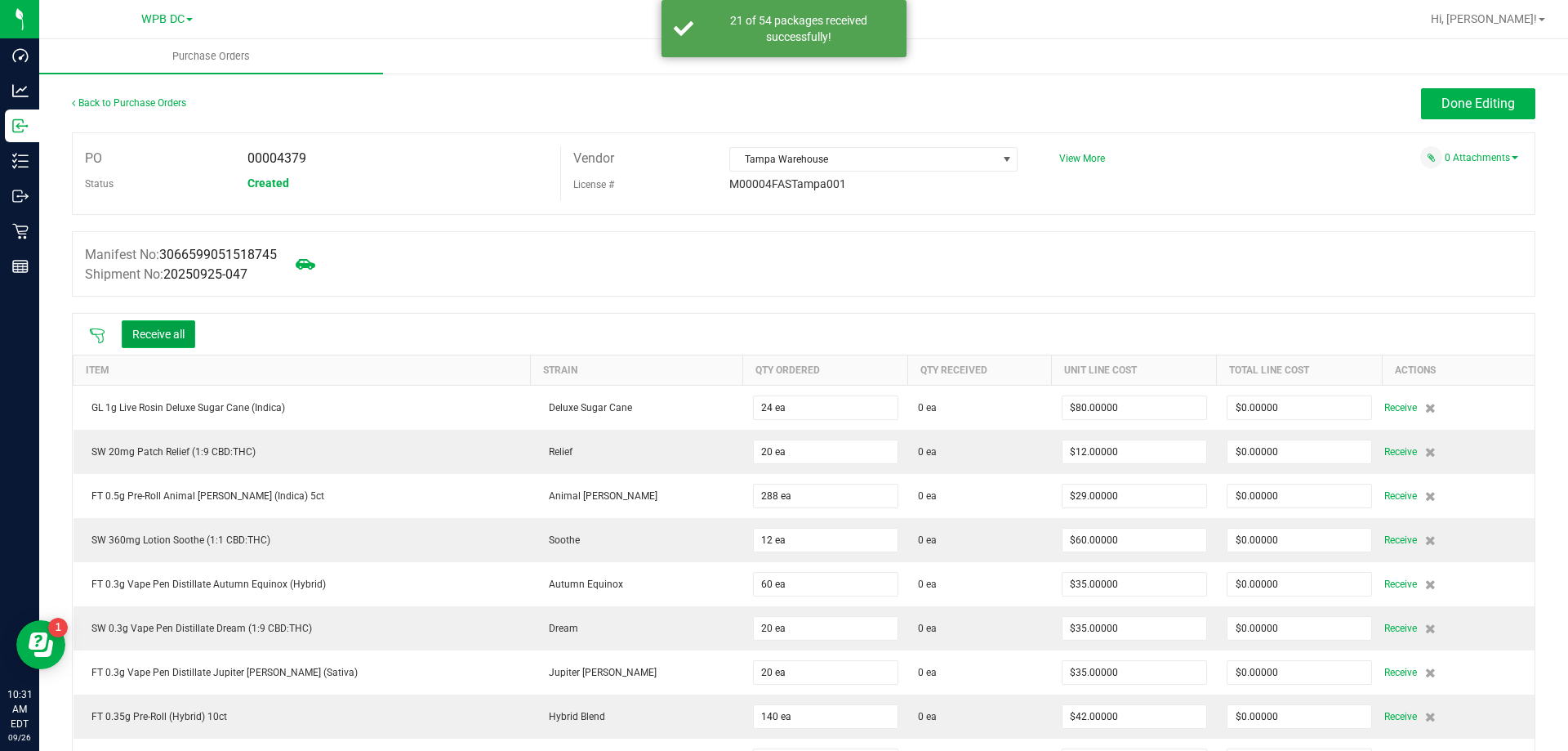
click at [131, 328] on button "Receive all" at bounding box center [158, 333] width 73 height 28
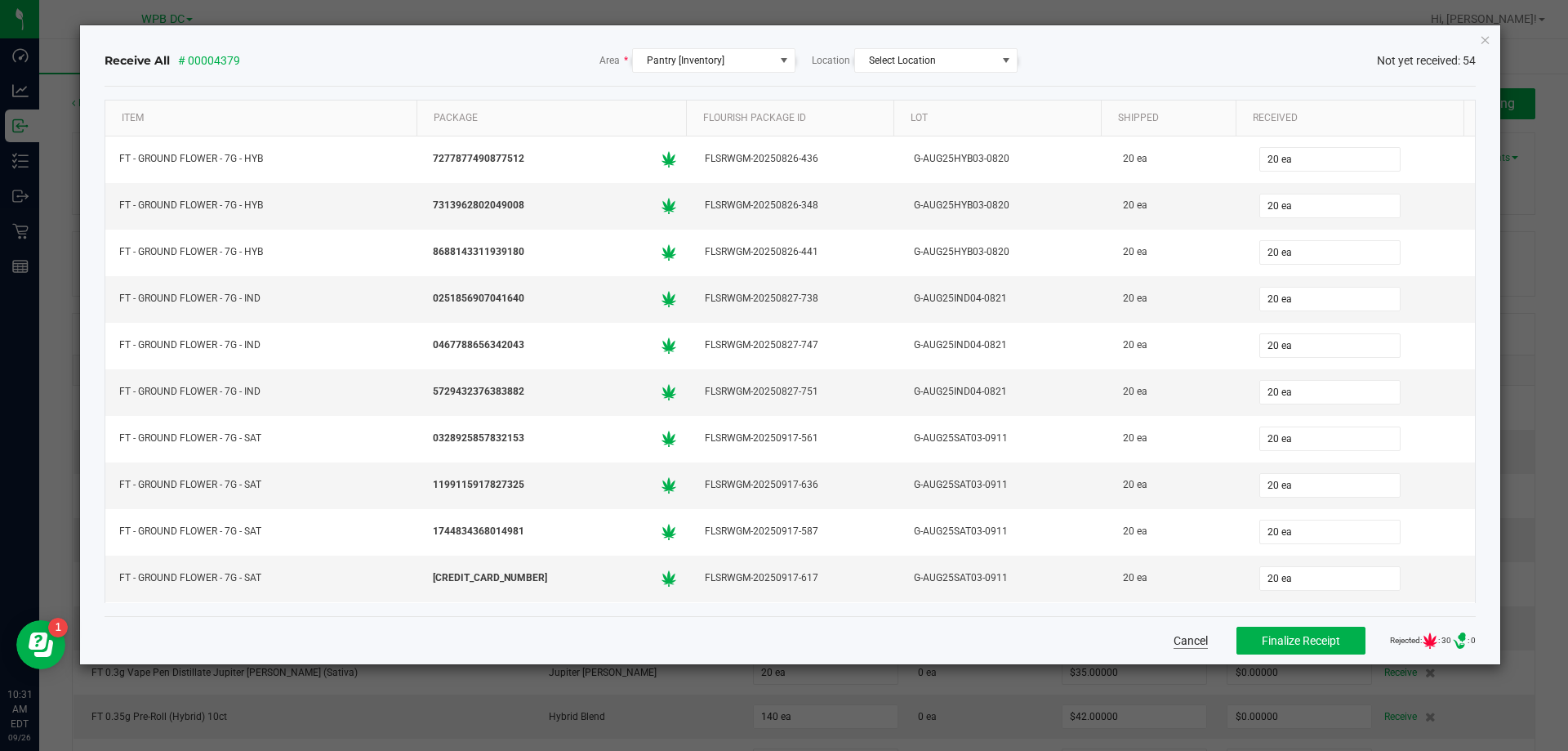
click at [1173, 636] on button "Cancel" at bounding box center [1190, 640] width 34 height 16
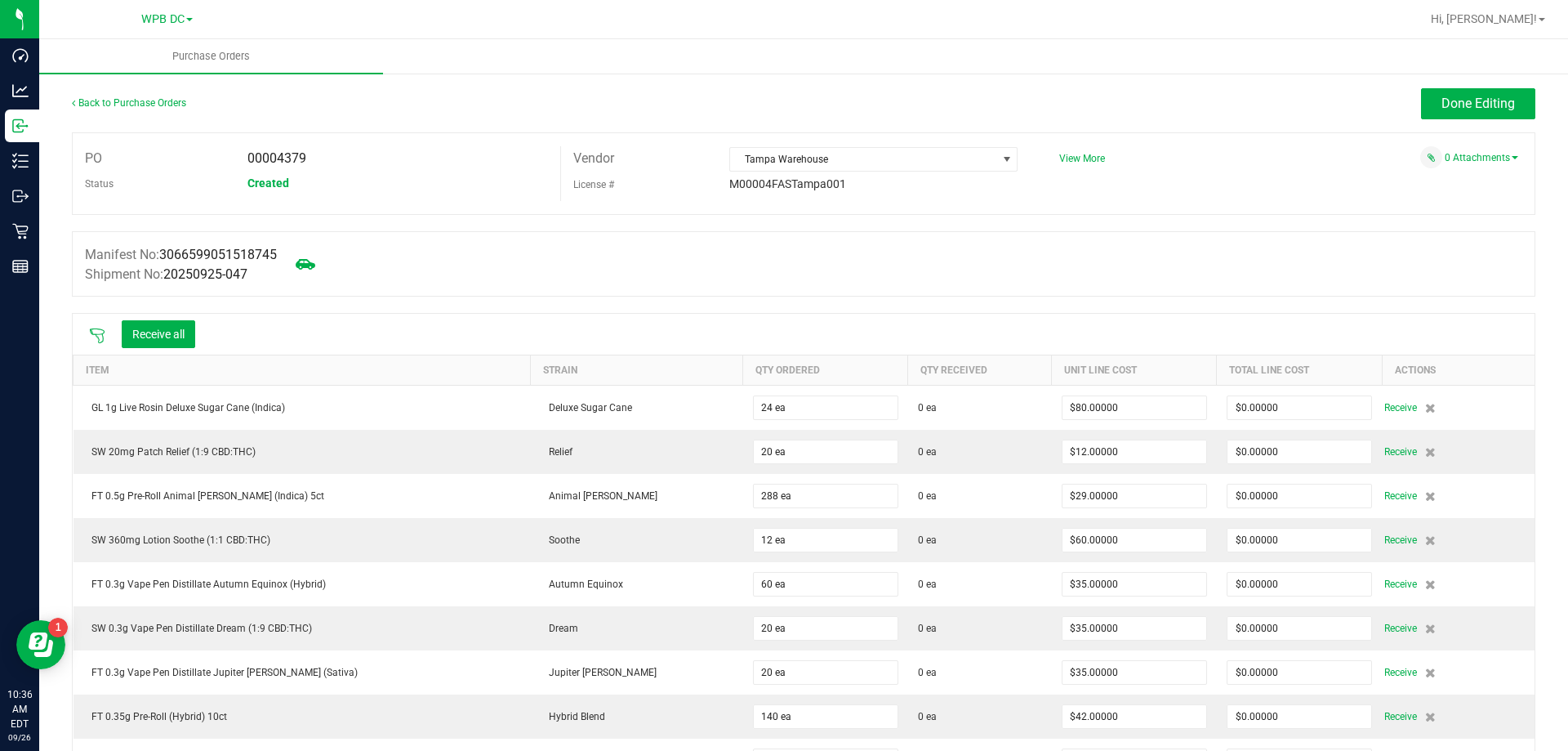
click at [102, 333] on icon at bounding box center [96, 335] width 14 height 14
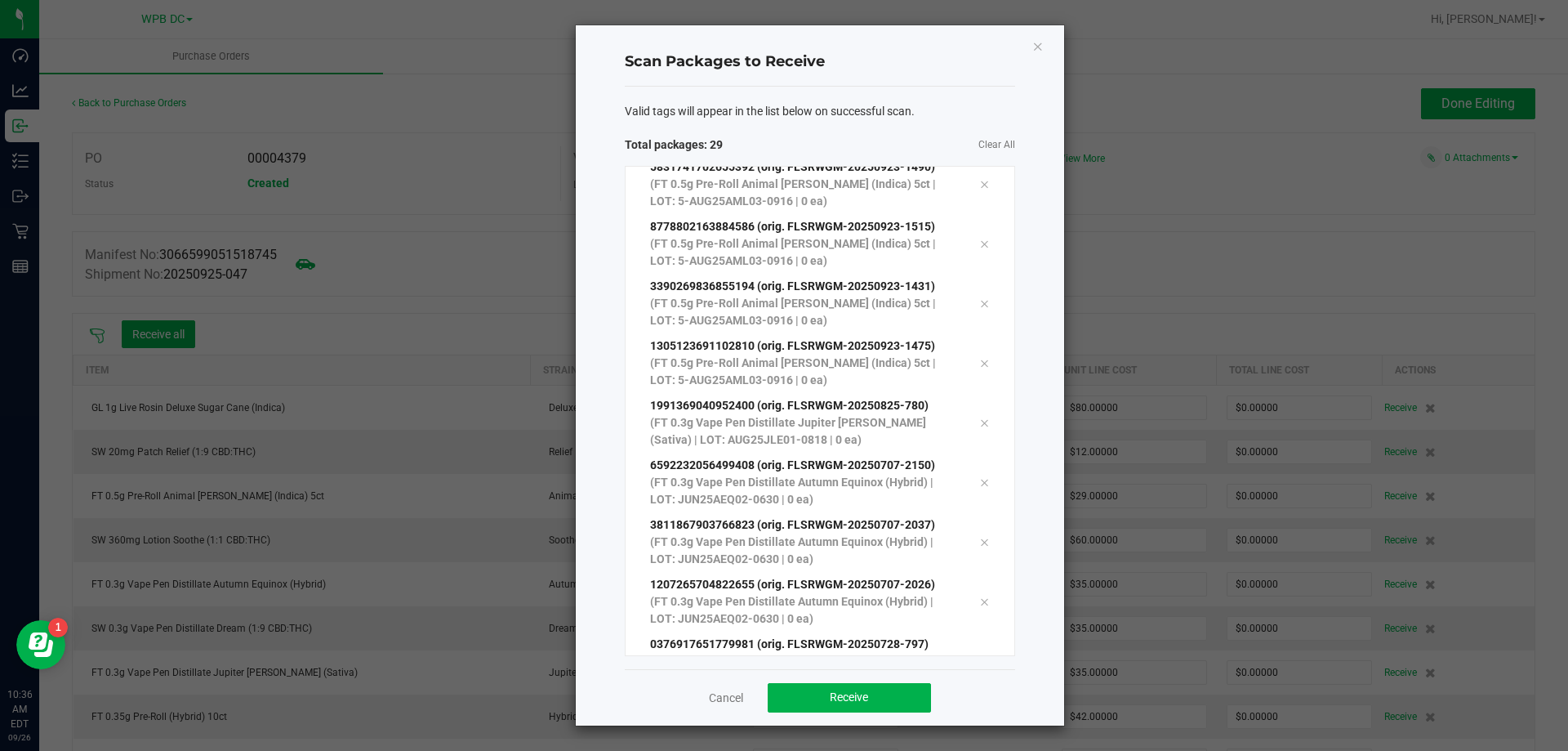
scroll to position [1281, 0]
click at [797, 711] on button "Receive" at bounding box center [850, 697] width 164 height 30
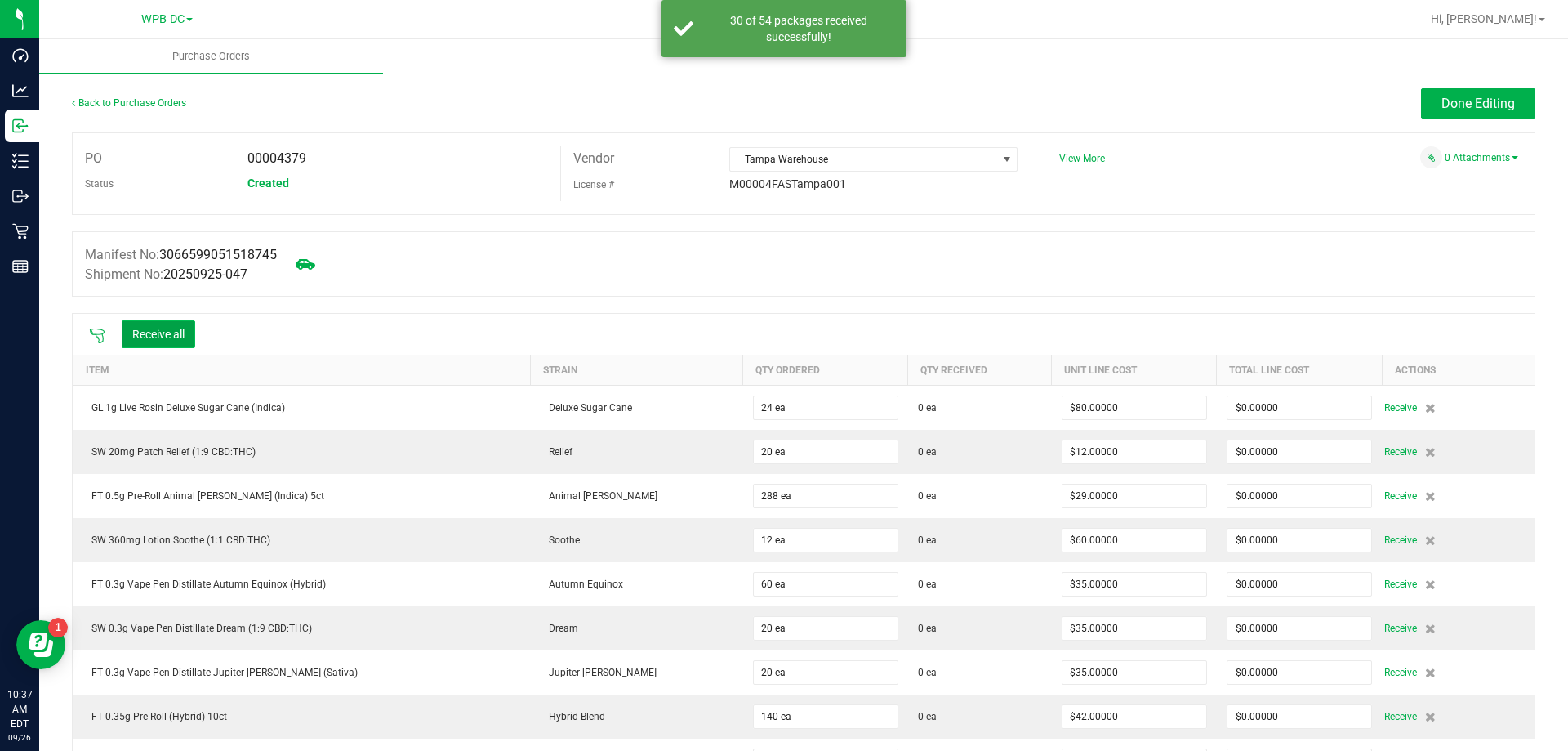
click at [157, 326] on button "Receive all" at bounding box center [158, 333] width 73 height 28
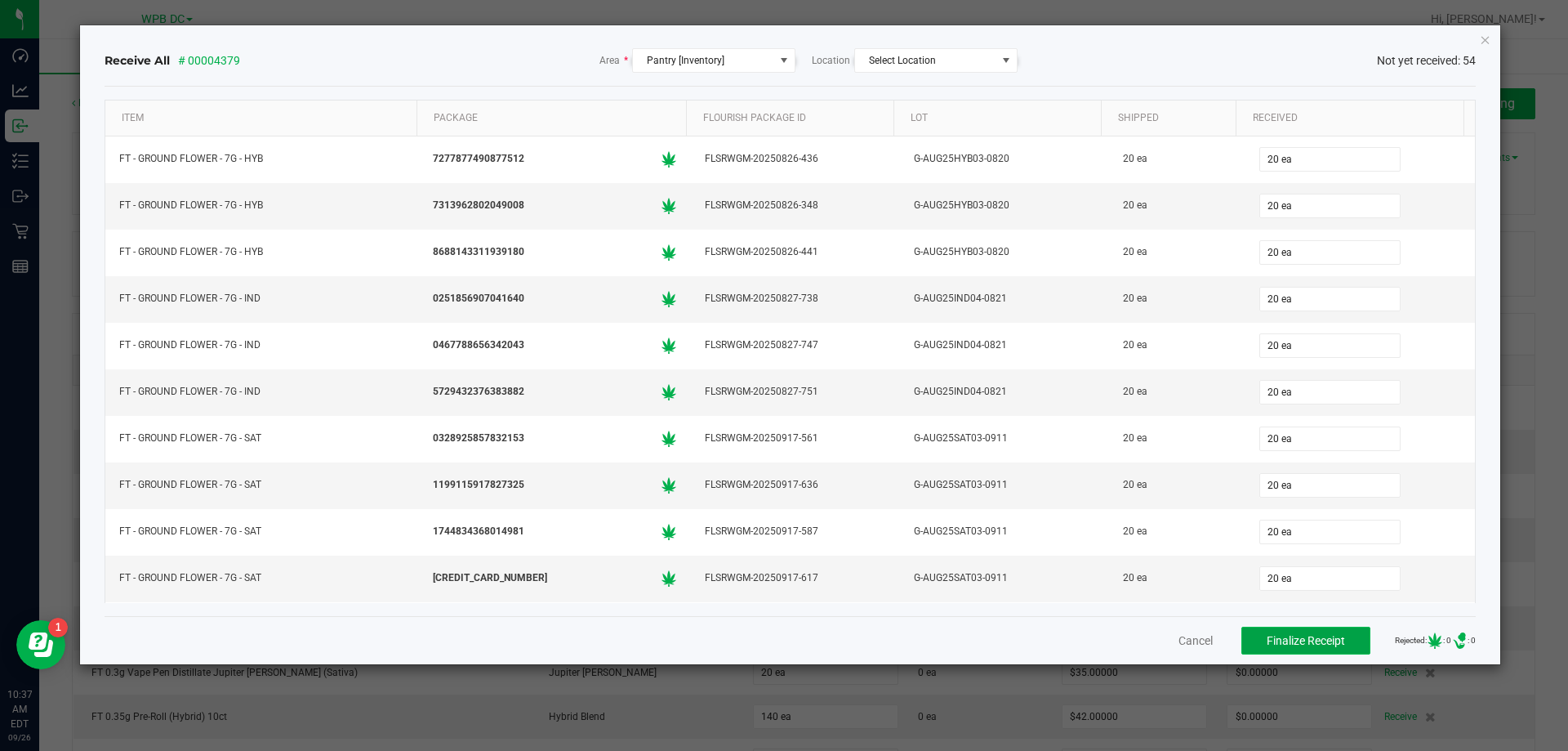
click at [1266, 637] on span "Finalize Receipt" at bounding box center [1305, 641] width 78 height 13
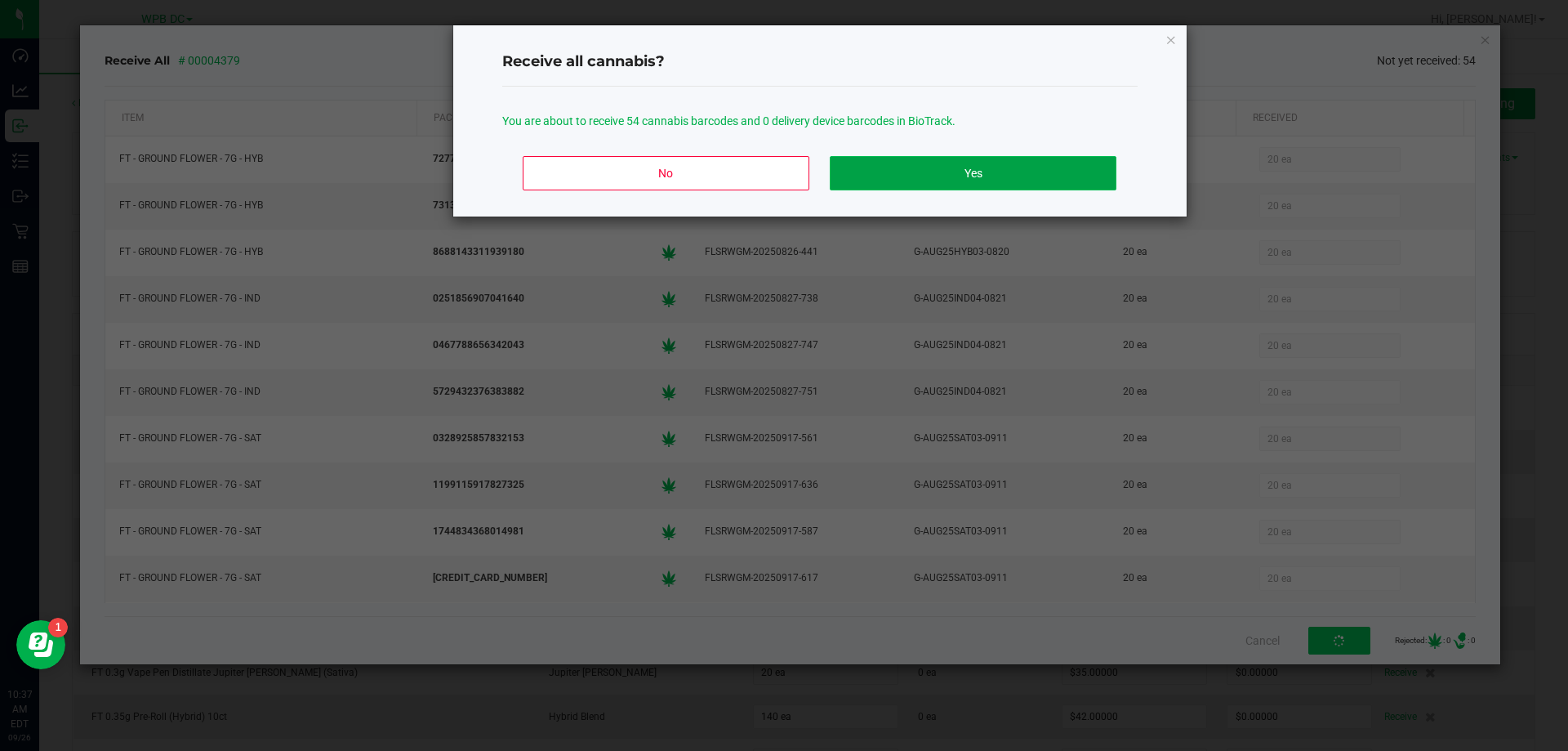
click at [906, 181] on button "Yes" at bounding box center [972, 173] width 285 height 34
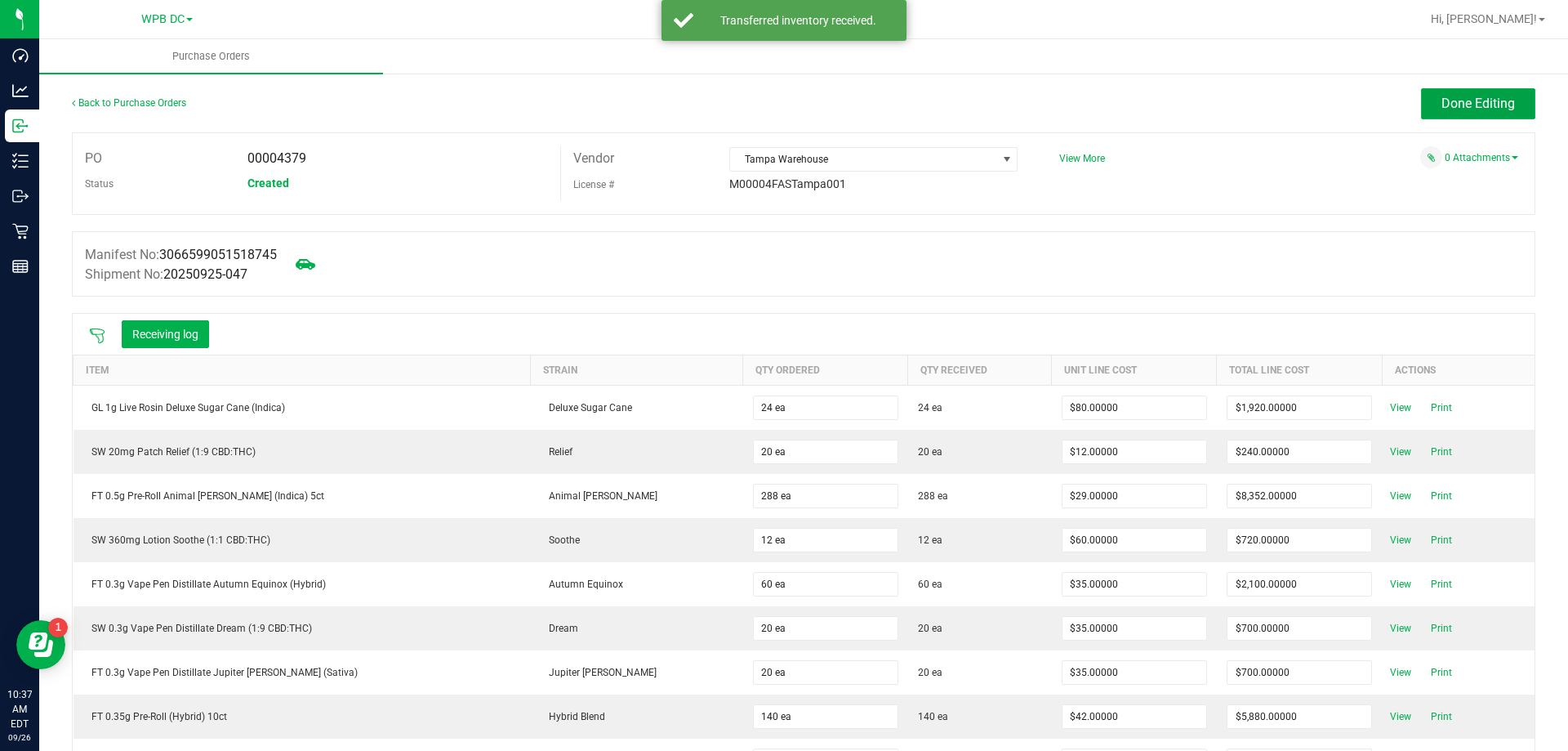
click at [1441, 109] on span "Done Editing" at bounding box center [1478, 103] width 73 height 15
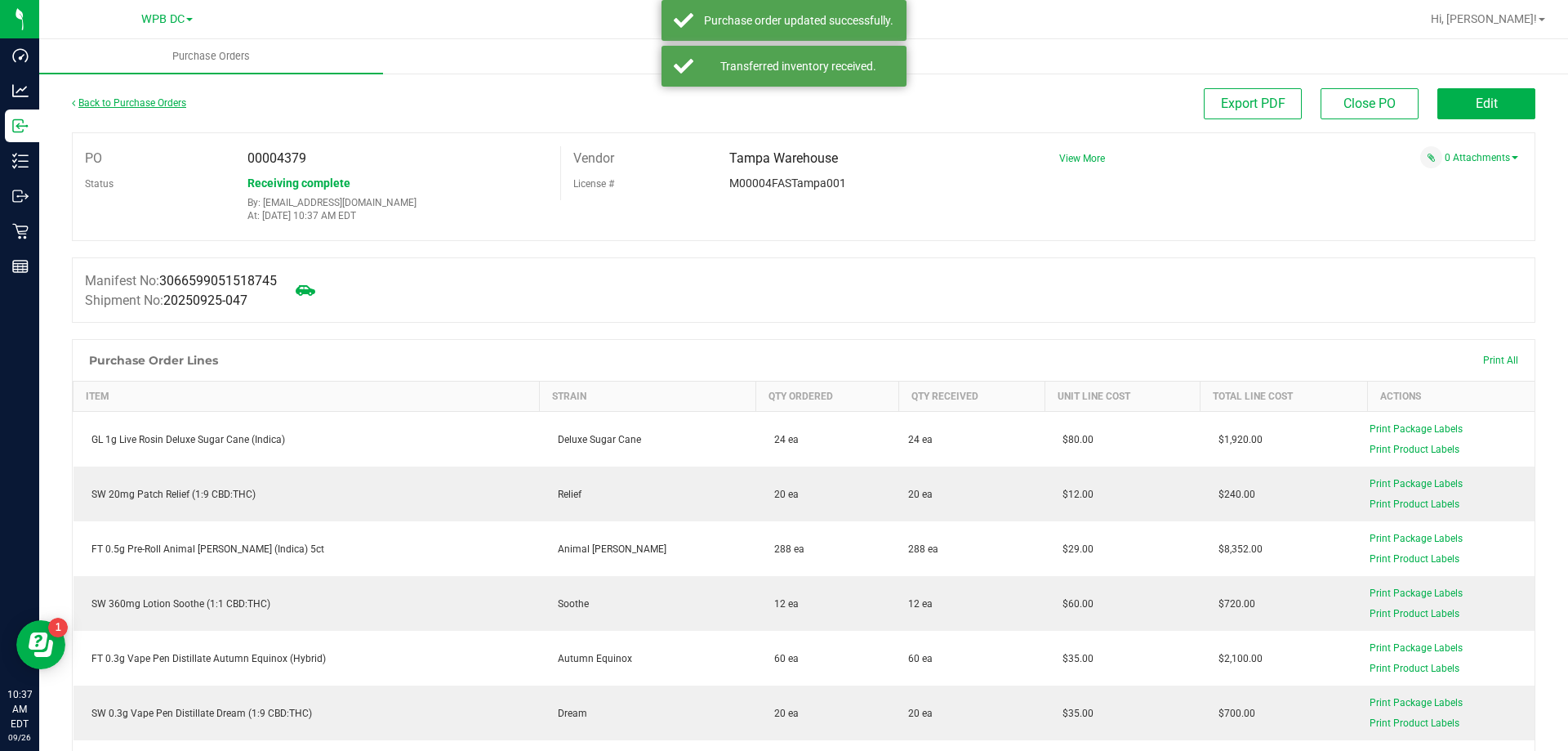
click at [172, 101] on link "Back to Purchase Orders" at bounding box center [129, 103] width 114 height 11
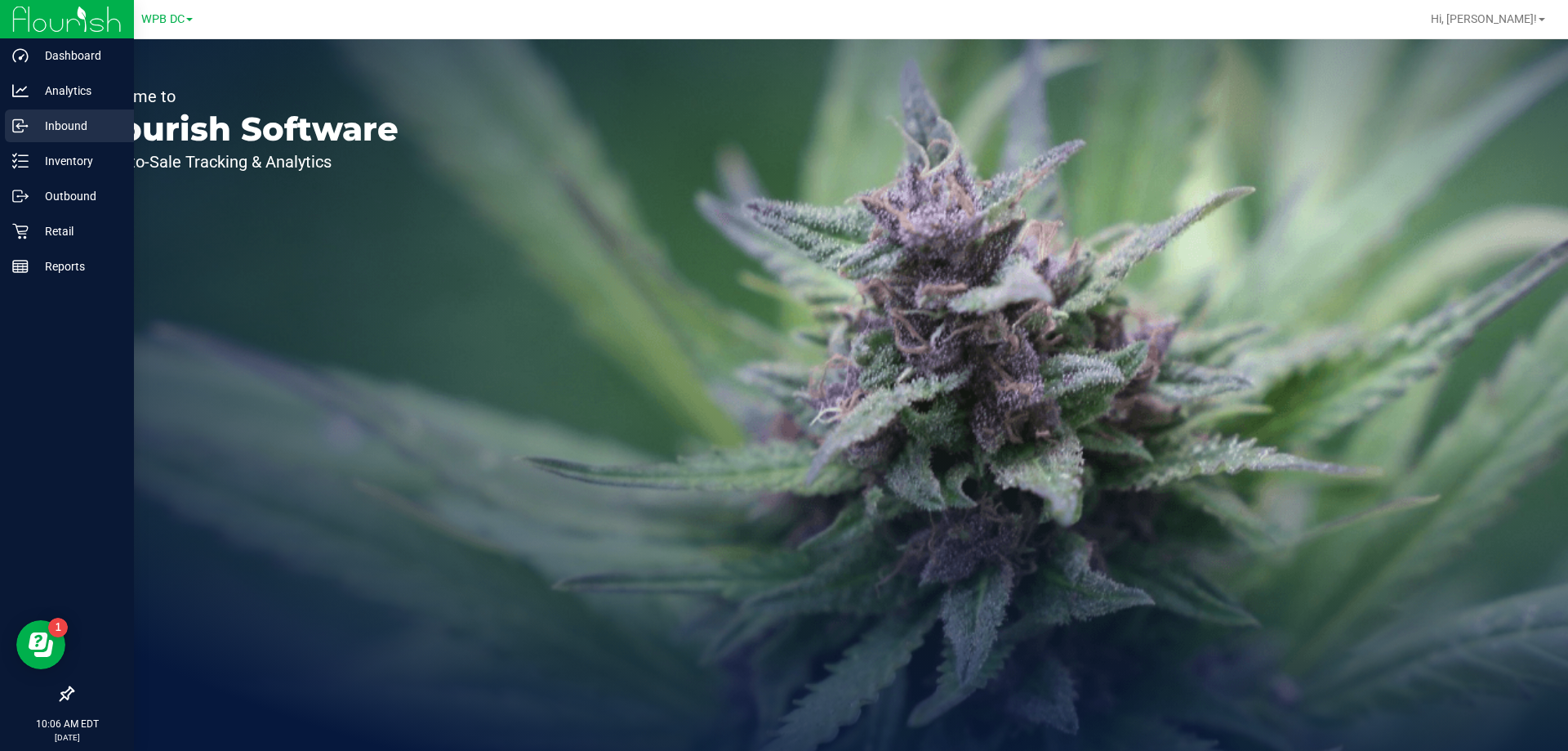
click at [49, 129] on p "Inbound" at bounding box center [77, 126] width 98 height 20
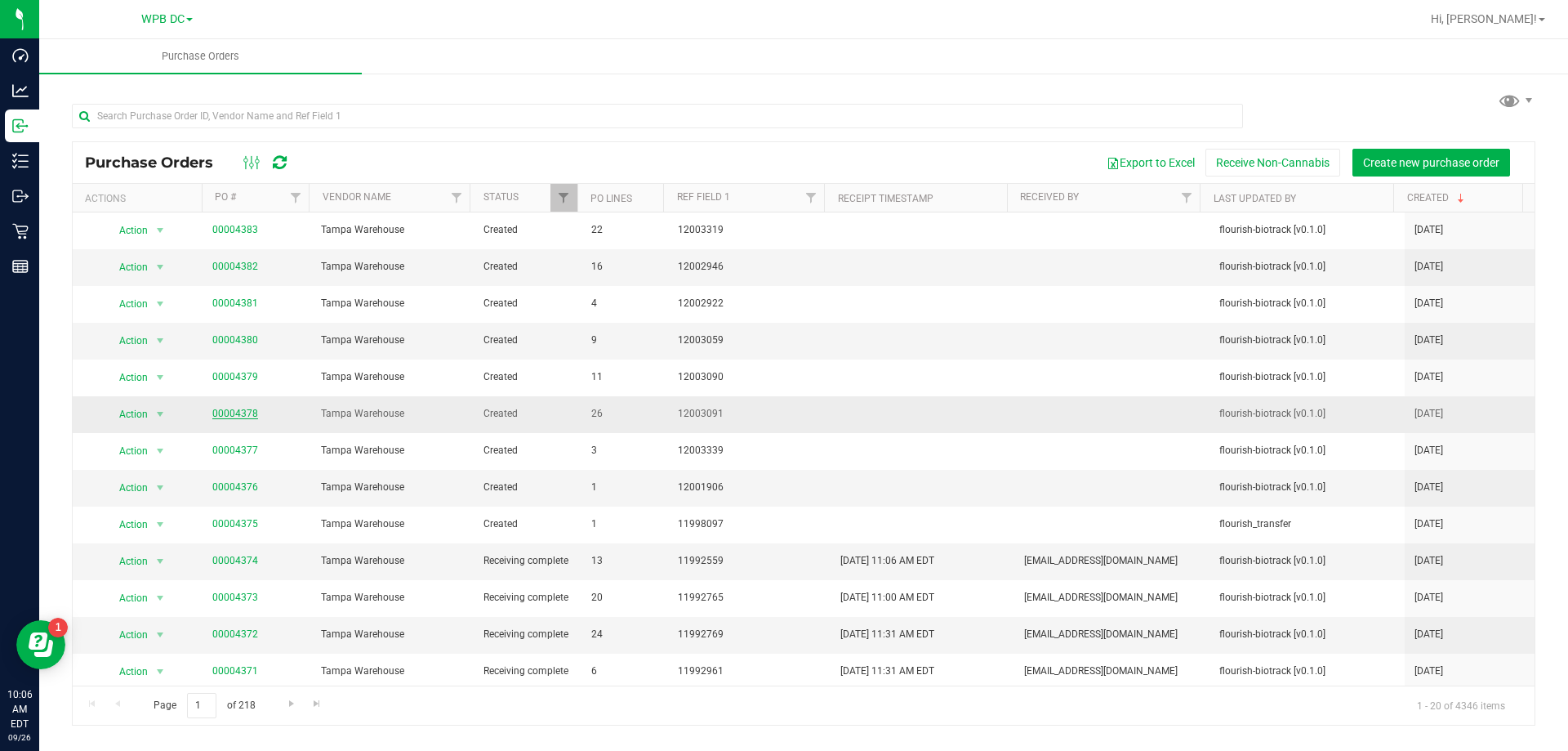
click at [235, 413] on link "00004378" at bounding box center [235, 413] width 46 height 11
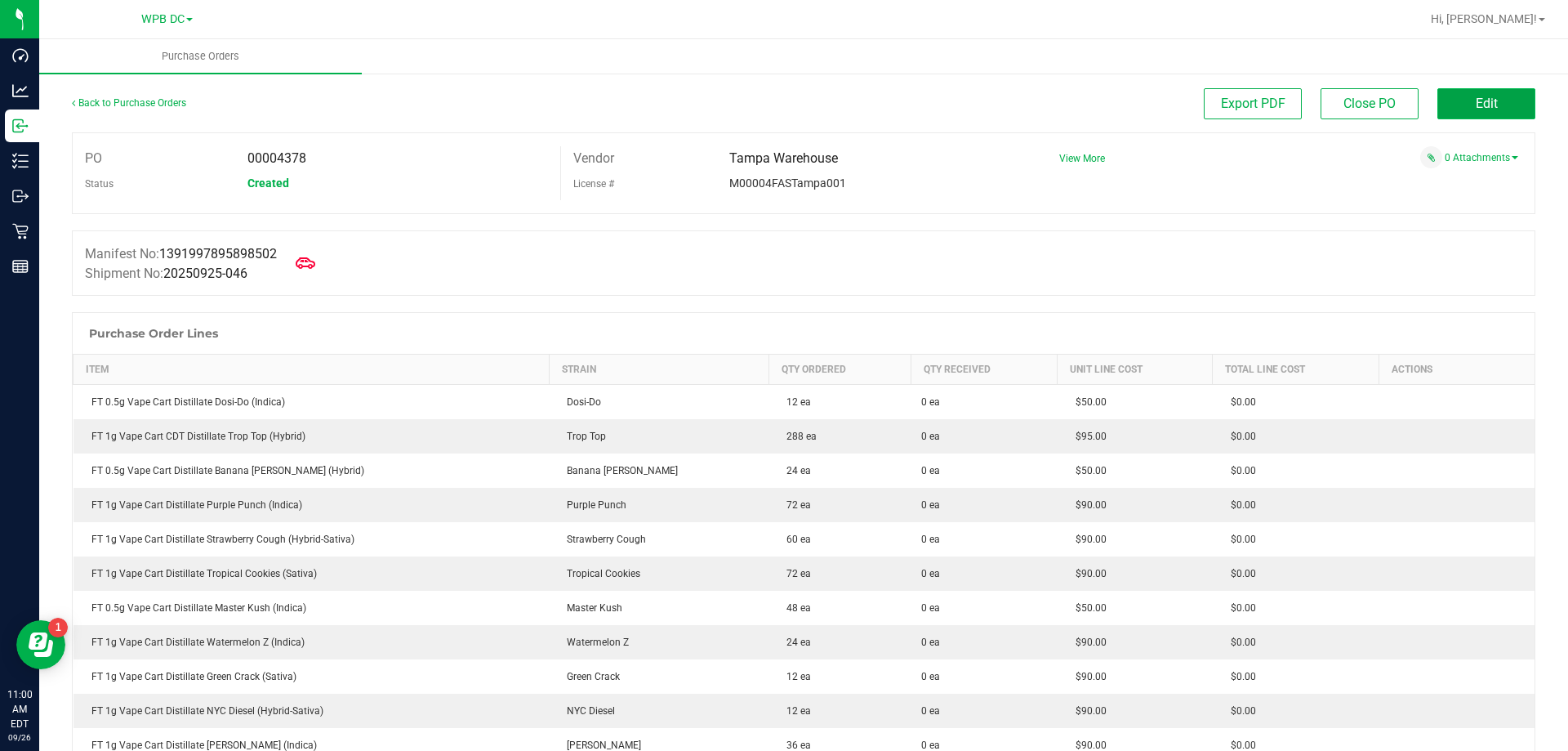
click at [1455, 94] on button "Edit" at bounding box center [1485, 104] width 98 height 31
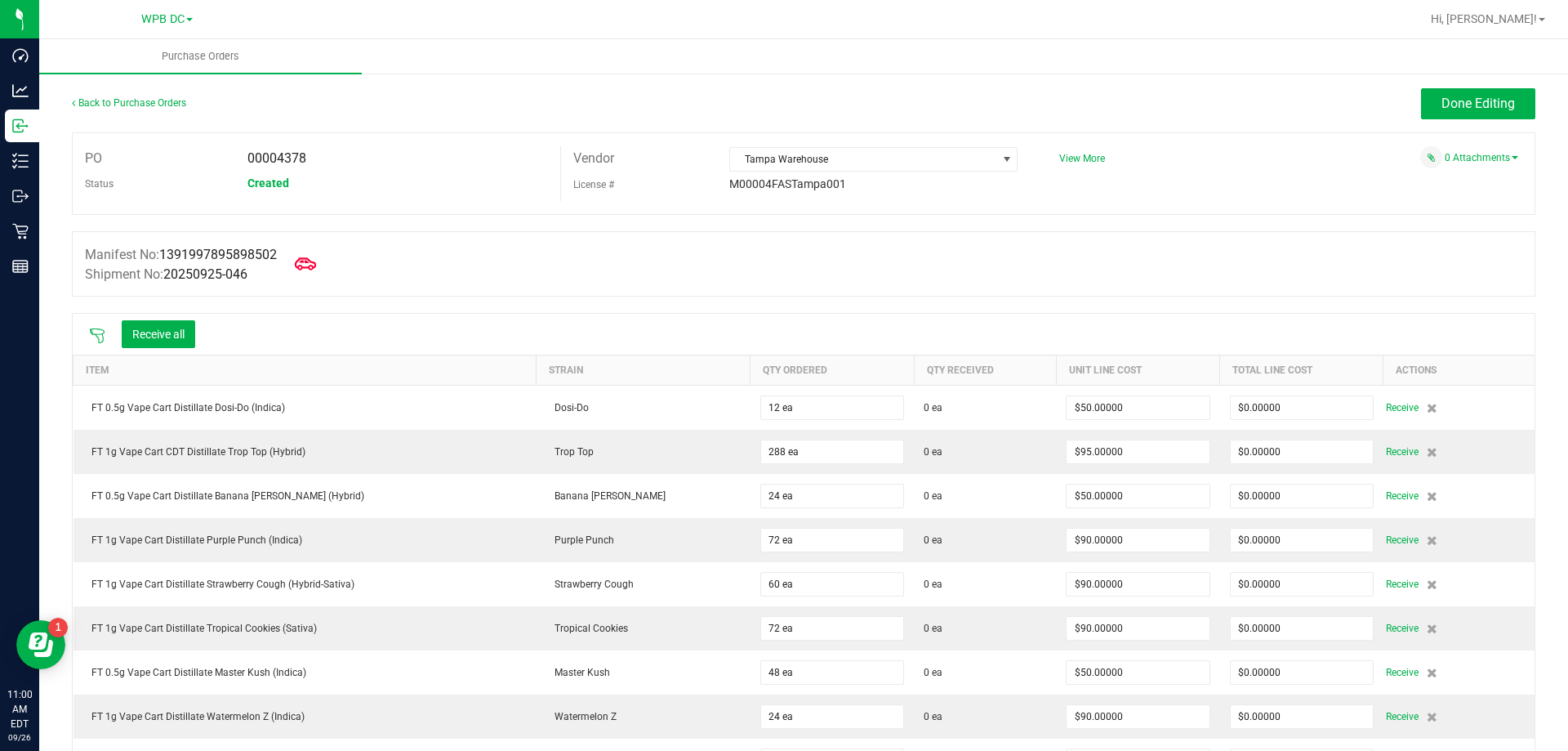
click at [315, 261] on icon at bounding box center [305, 264] width 21 height 21
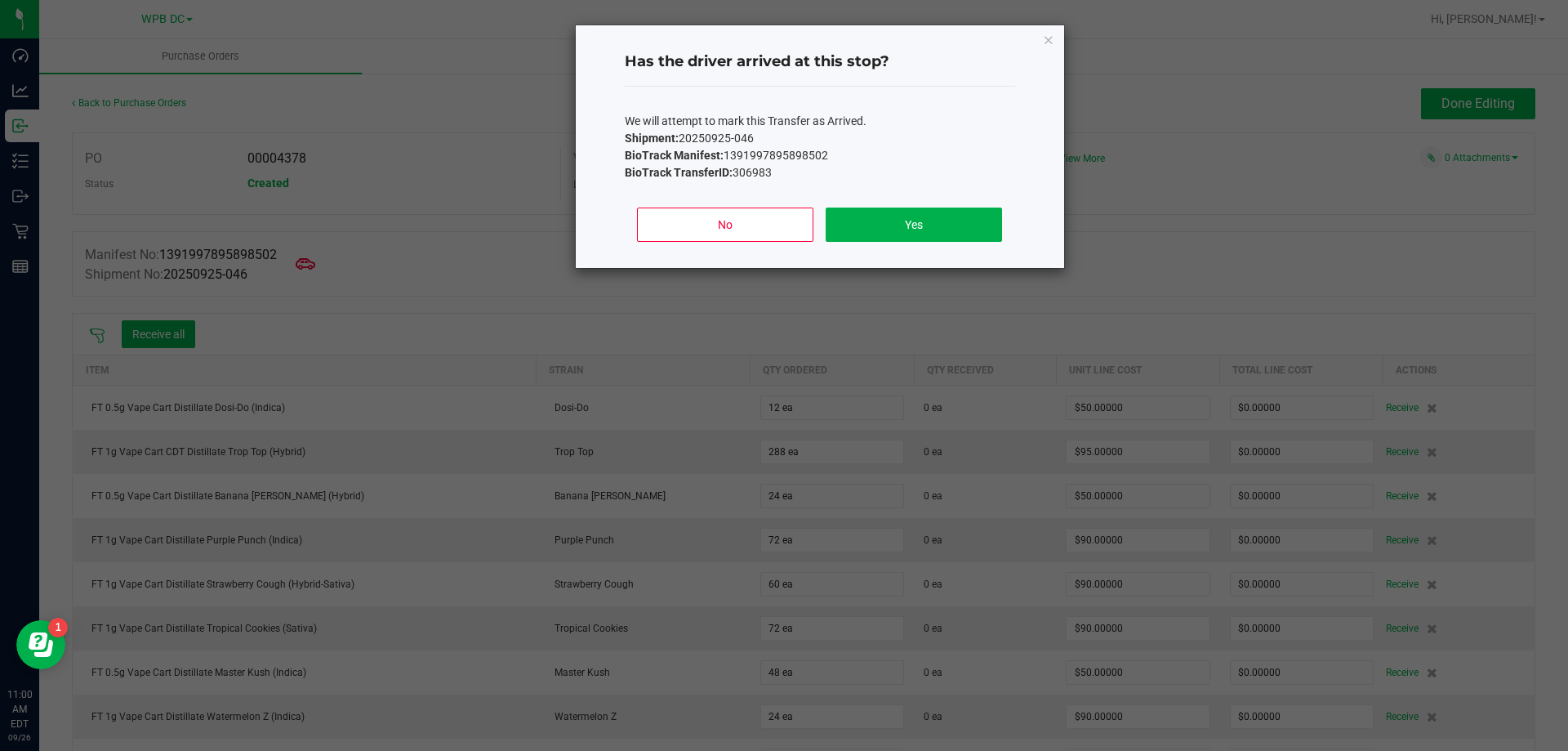
click at [890, 203] on div "No Yes" at bounding box center [819, 230] width 390 height 73
click at [889, 210] on button "Yes" at bounding box center [913, 225] width 175 height 34
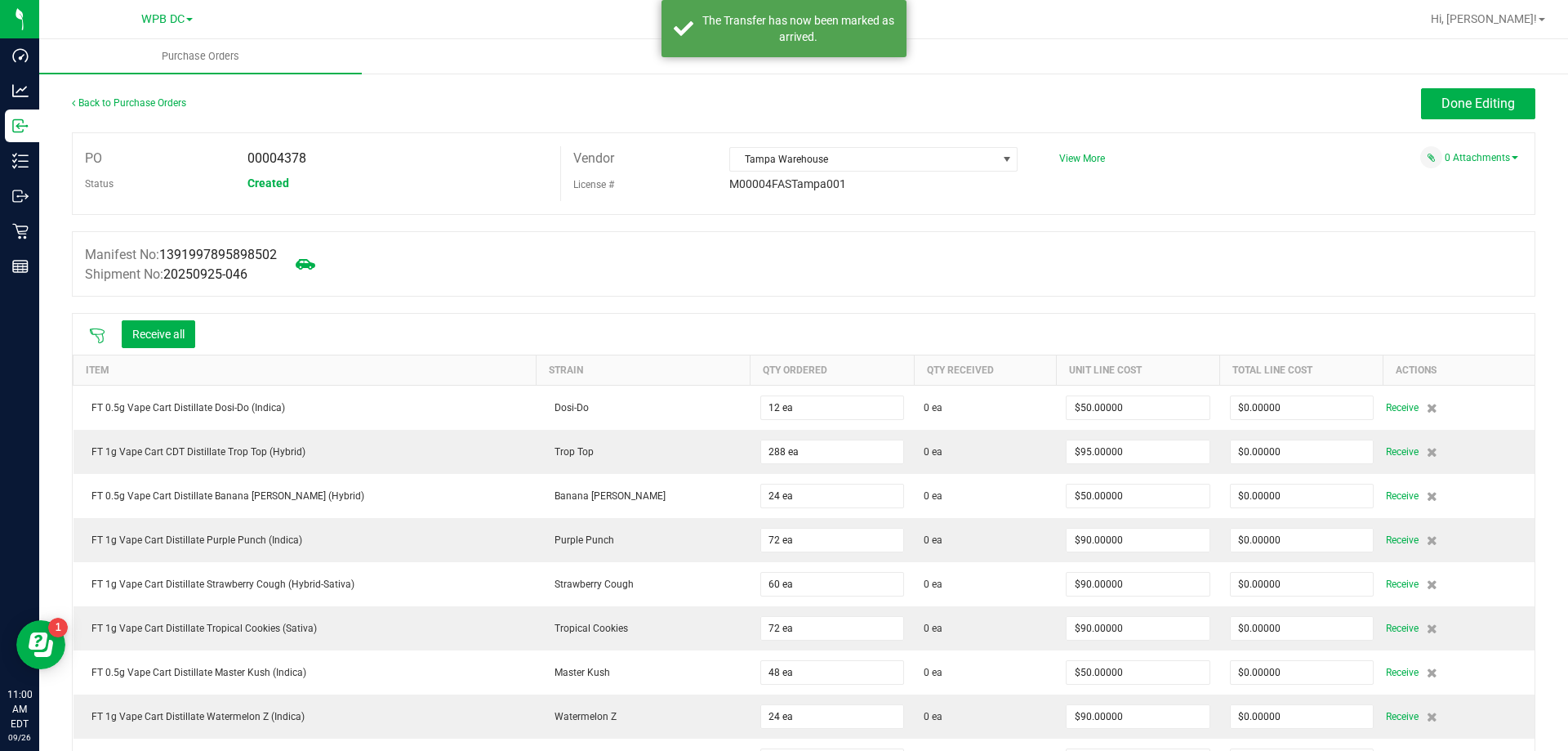
click at [105, 338] on icon at bounding box center [97, 335] width 16 height 16
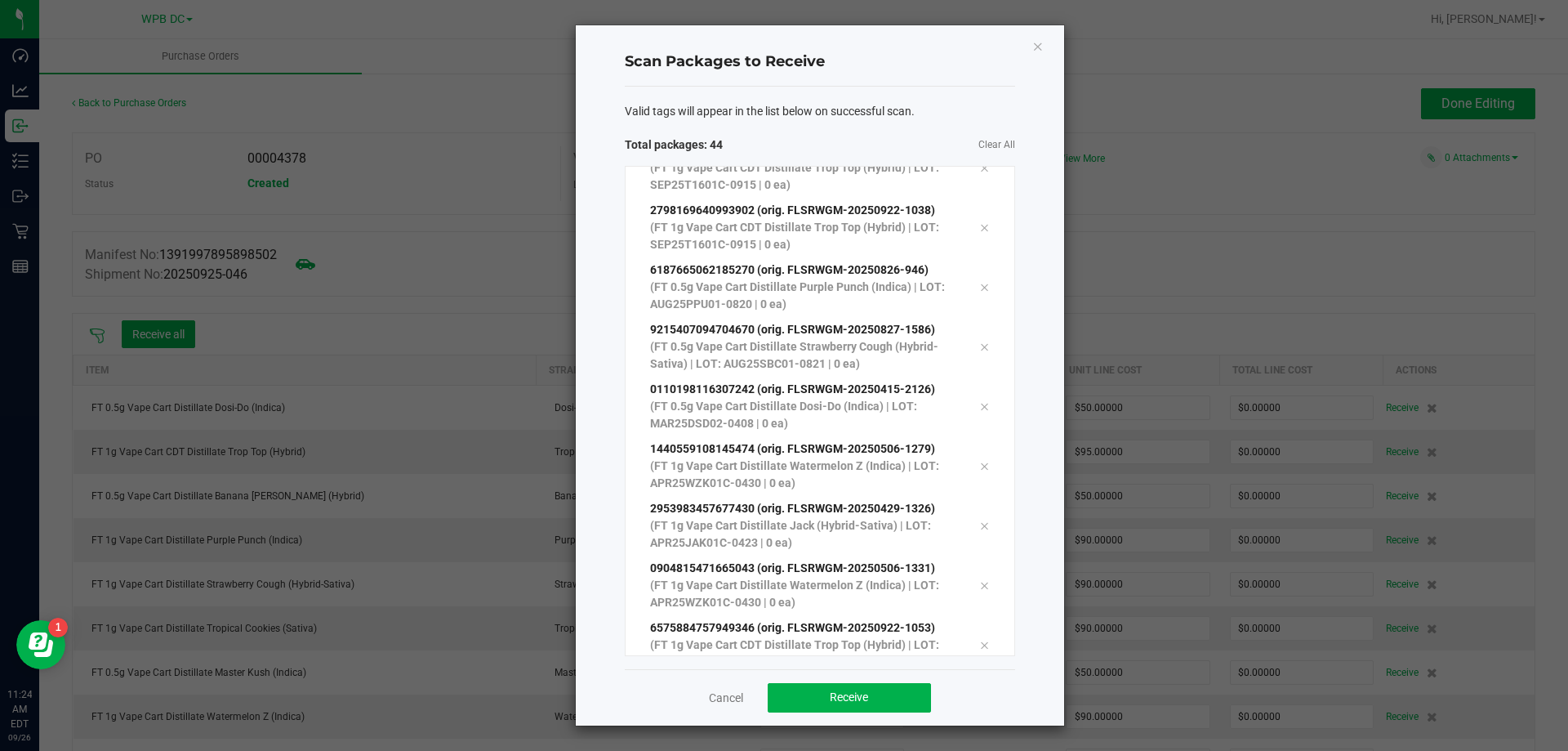
scroll to position [2116, 0]
click at [776, 692] on button "Receive" at bounding box center [850, 697] width 164 height 30
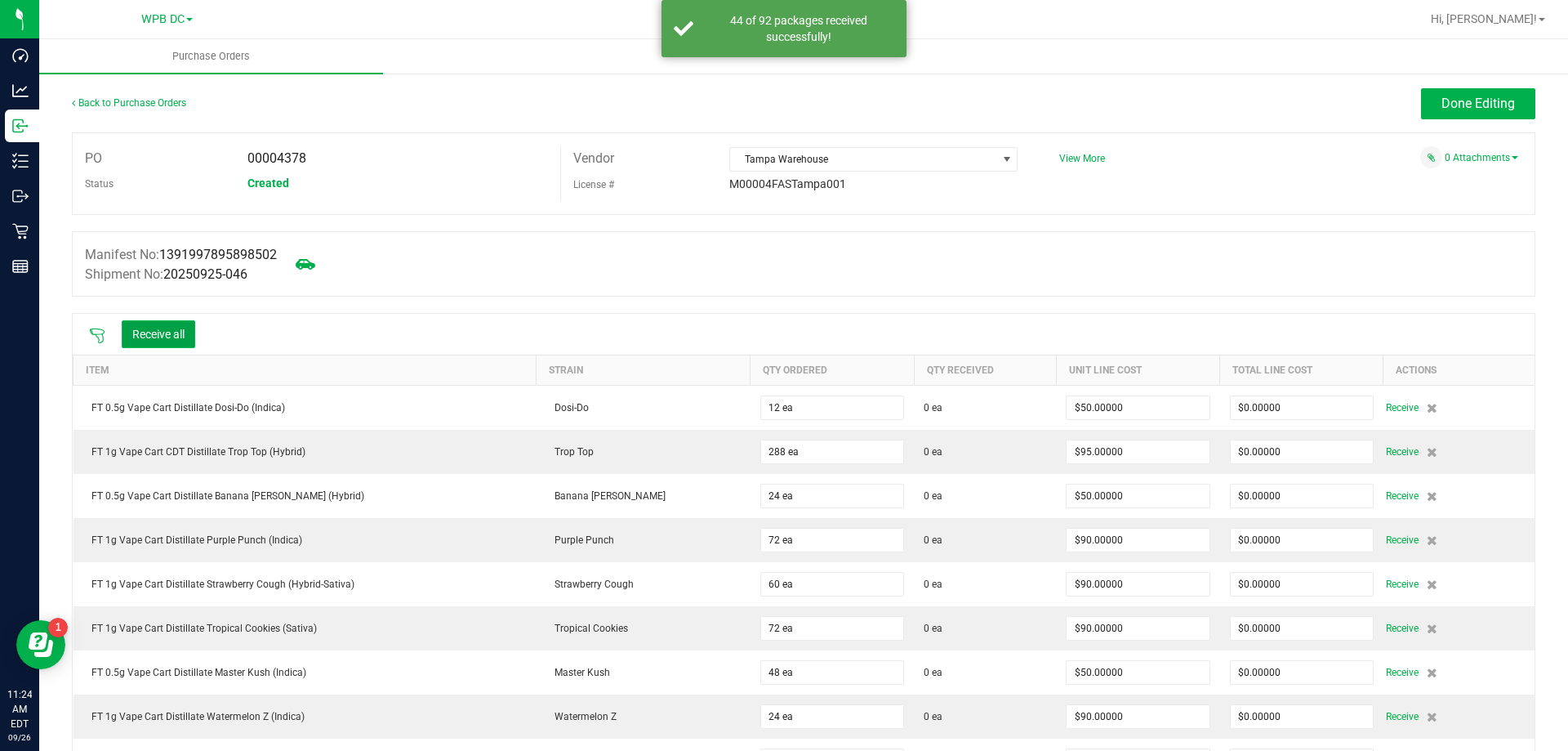
click at [137, 329] on button "Receive all" at bounding box center [158, 333] width 73 height 28
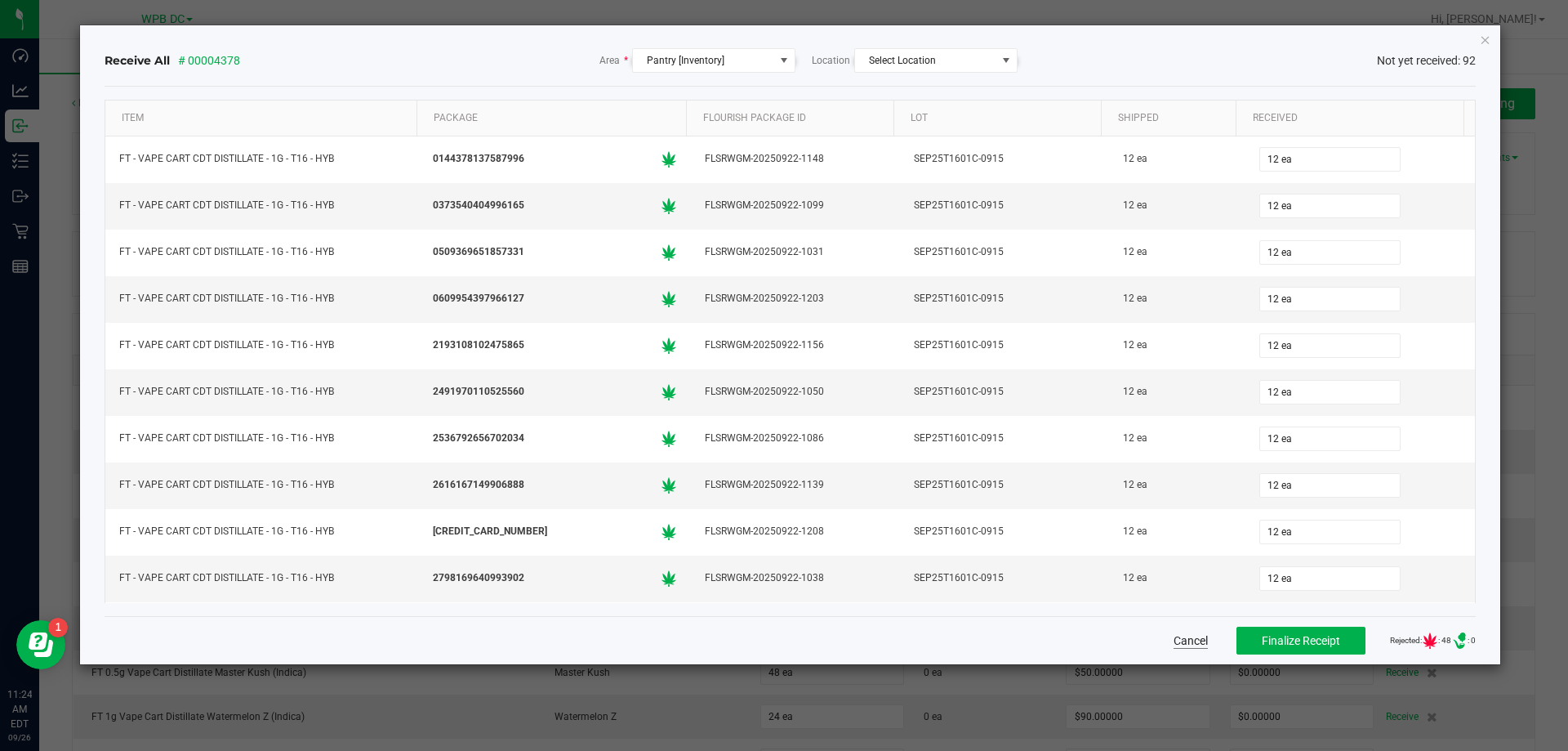
click at [1173, 642] on button "Cancel" at bounding box center [1190, 640] width 34 height 16
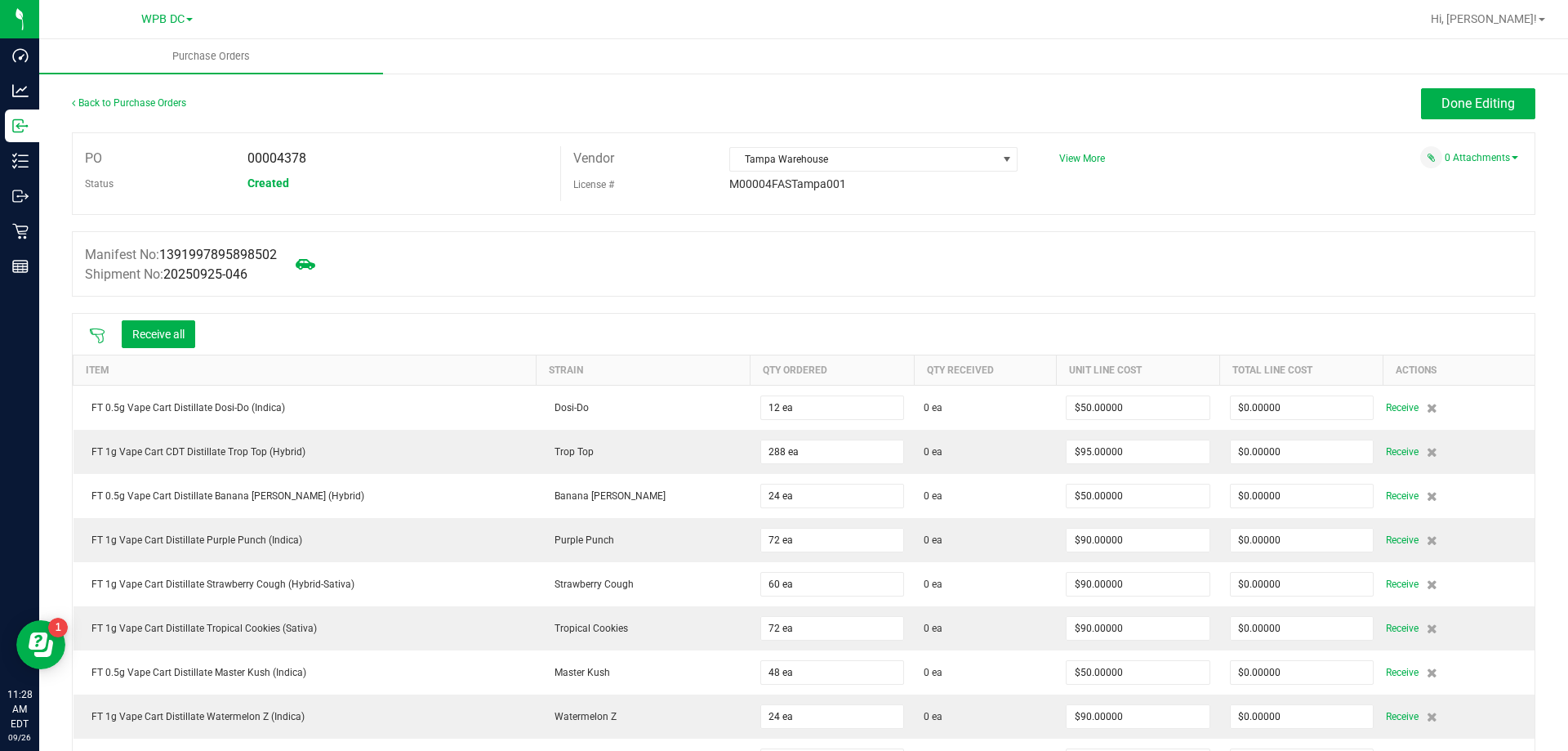
click at [104, 341] on icon at bounding box center [97, 335] width 16 height 16
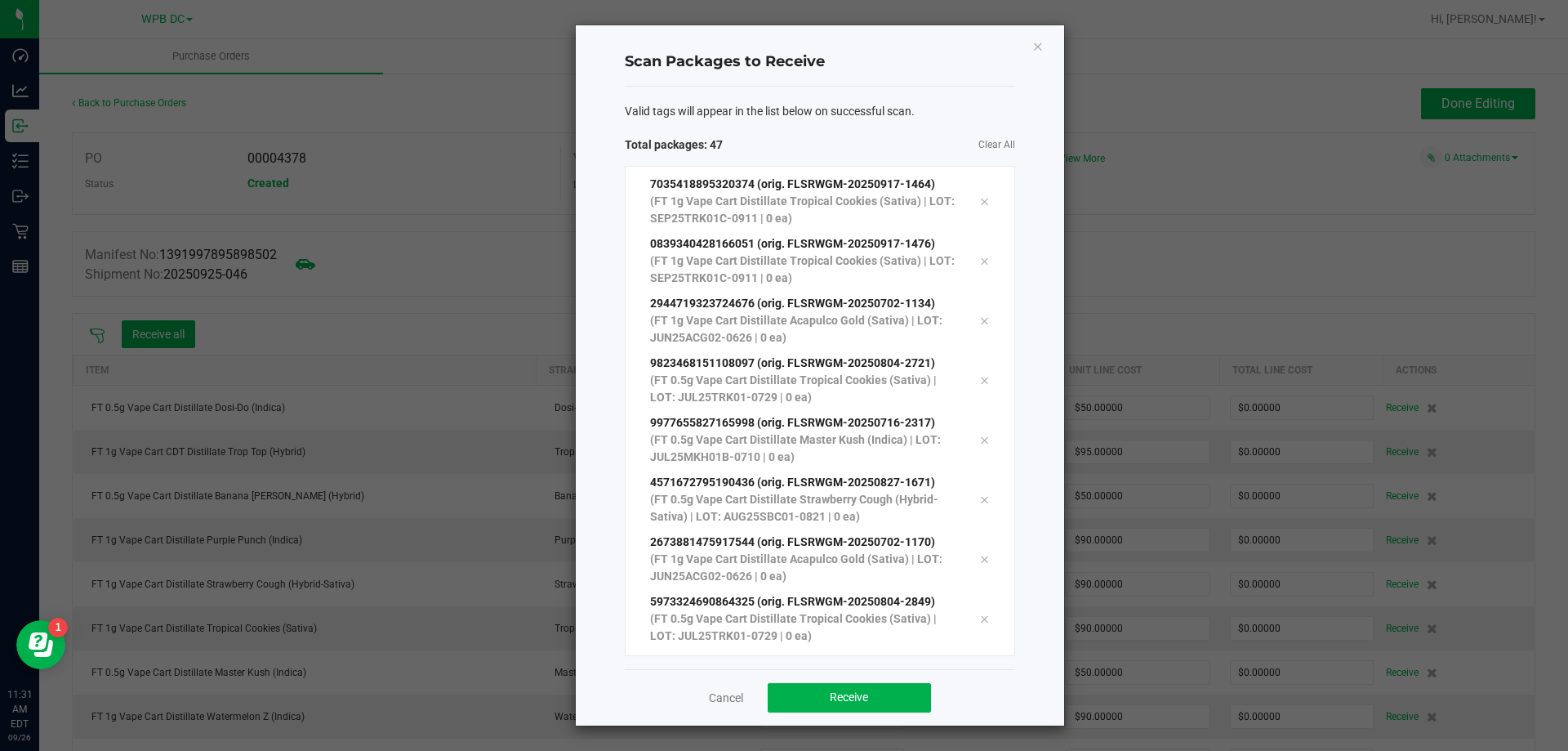
scroll to position [2355, 0]
click at [876, 693] on button "Receive" at bounding box center [850, 697] width 164 height 30
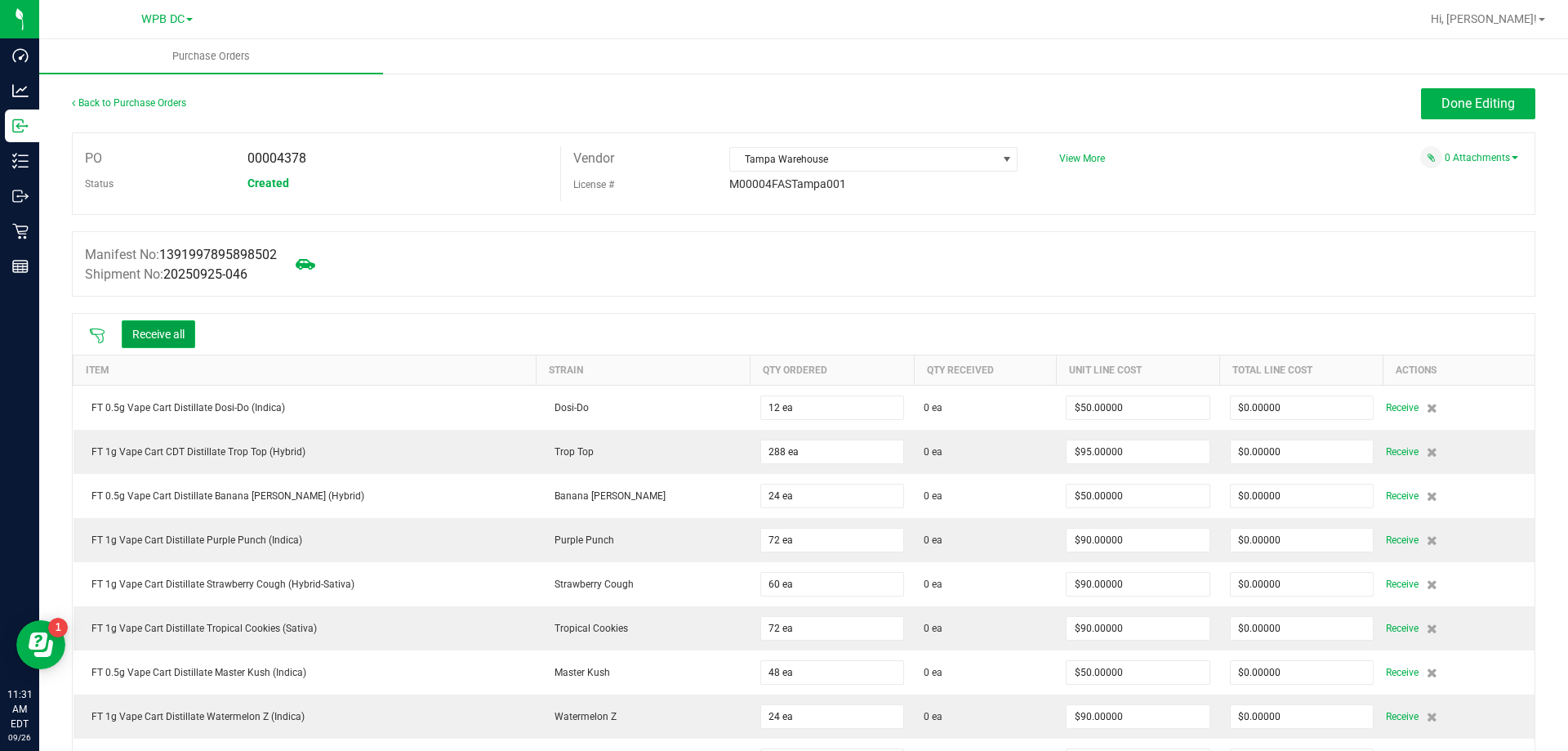
click at [186, 334] on button "Receive all" at bounding box center [158, 333] width 73 height 28
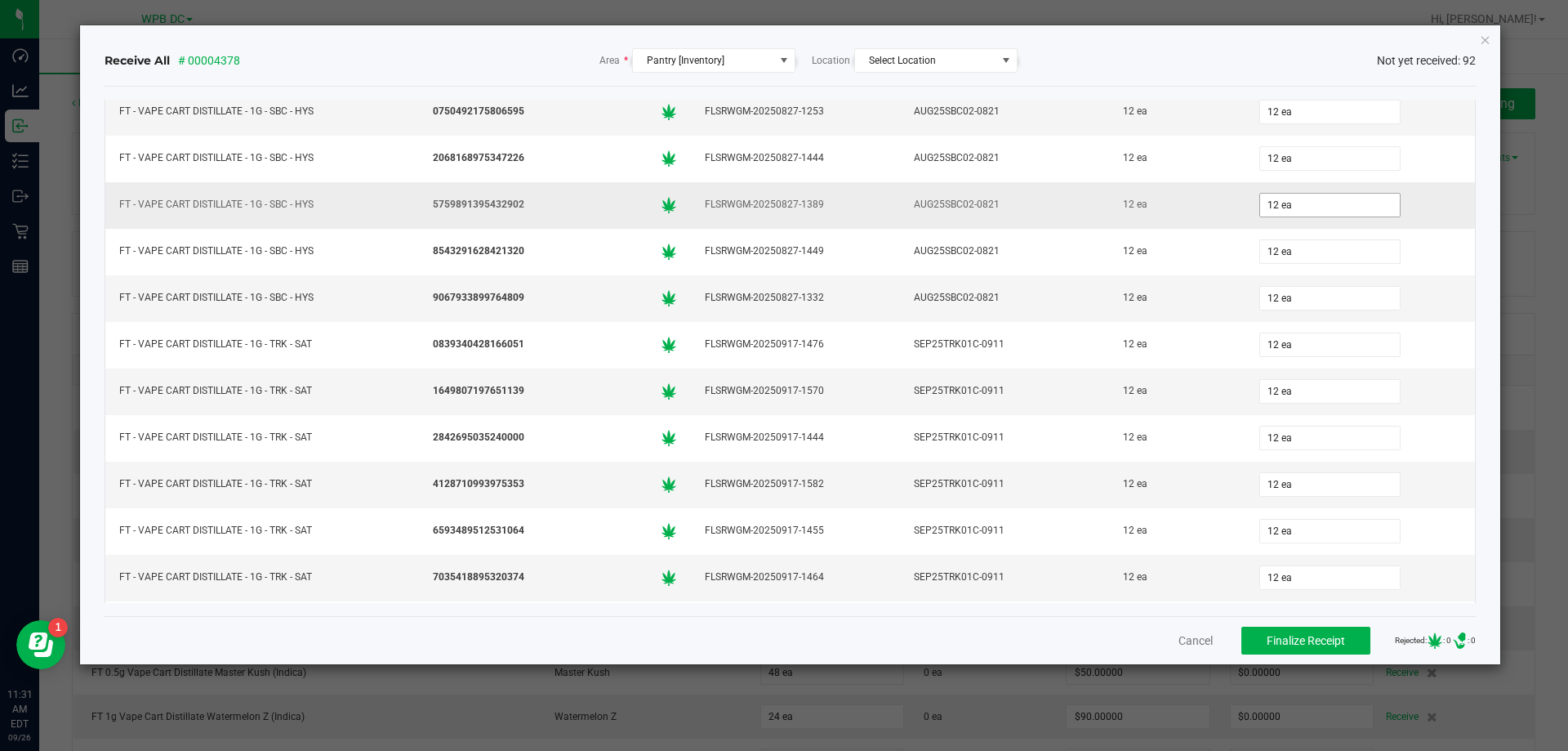
scroll to position [3817, 0]
click at [1241, 648] on button "Finalize Receipt" at bounding box center [1305, 640] width 129 height 28
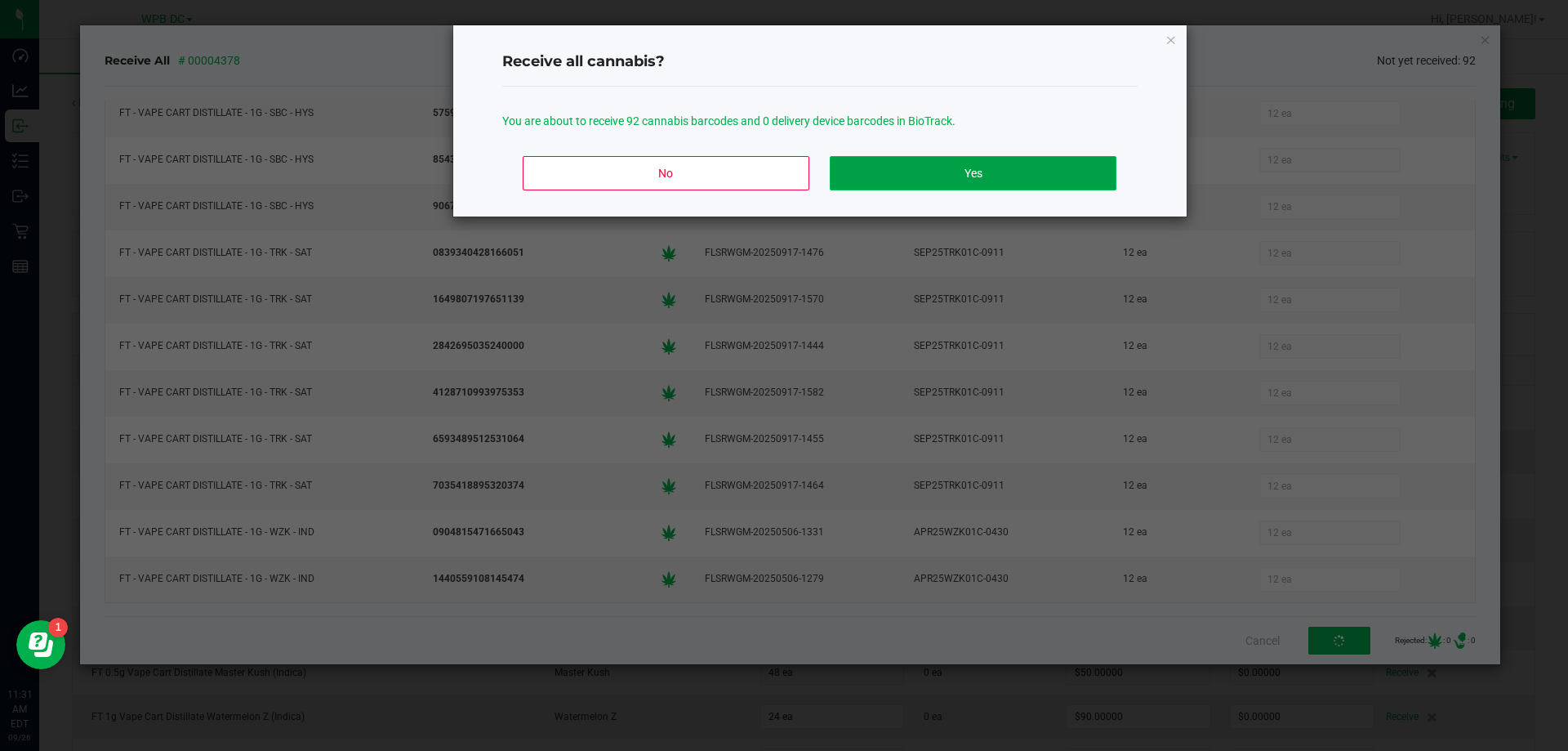
click at [1042, 186] on button "Yes" at bounding box center [972, 173] width 285 height 34
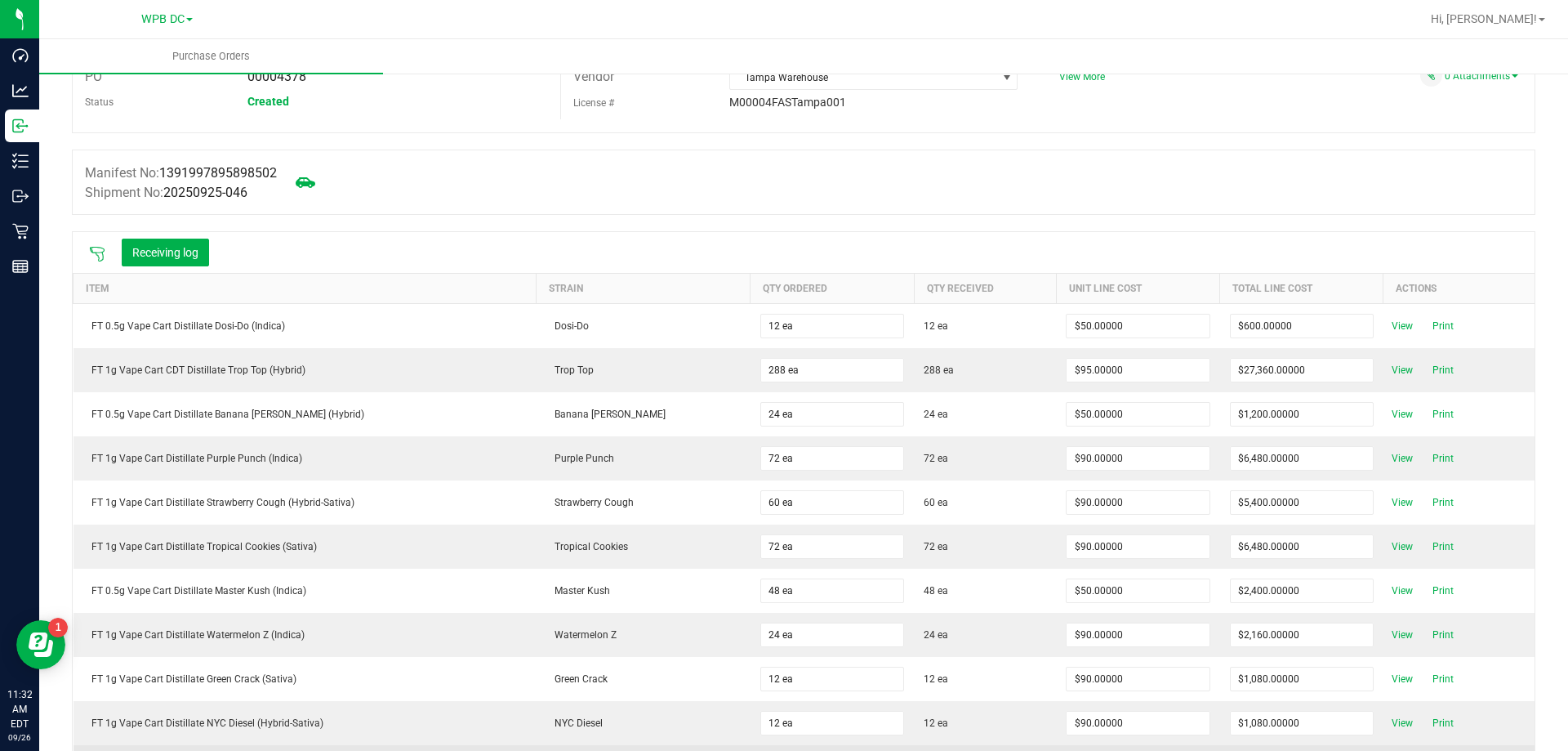
scroll to position [0, 0]
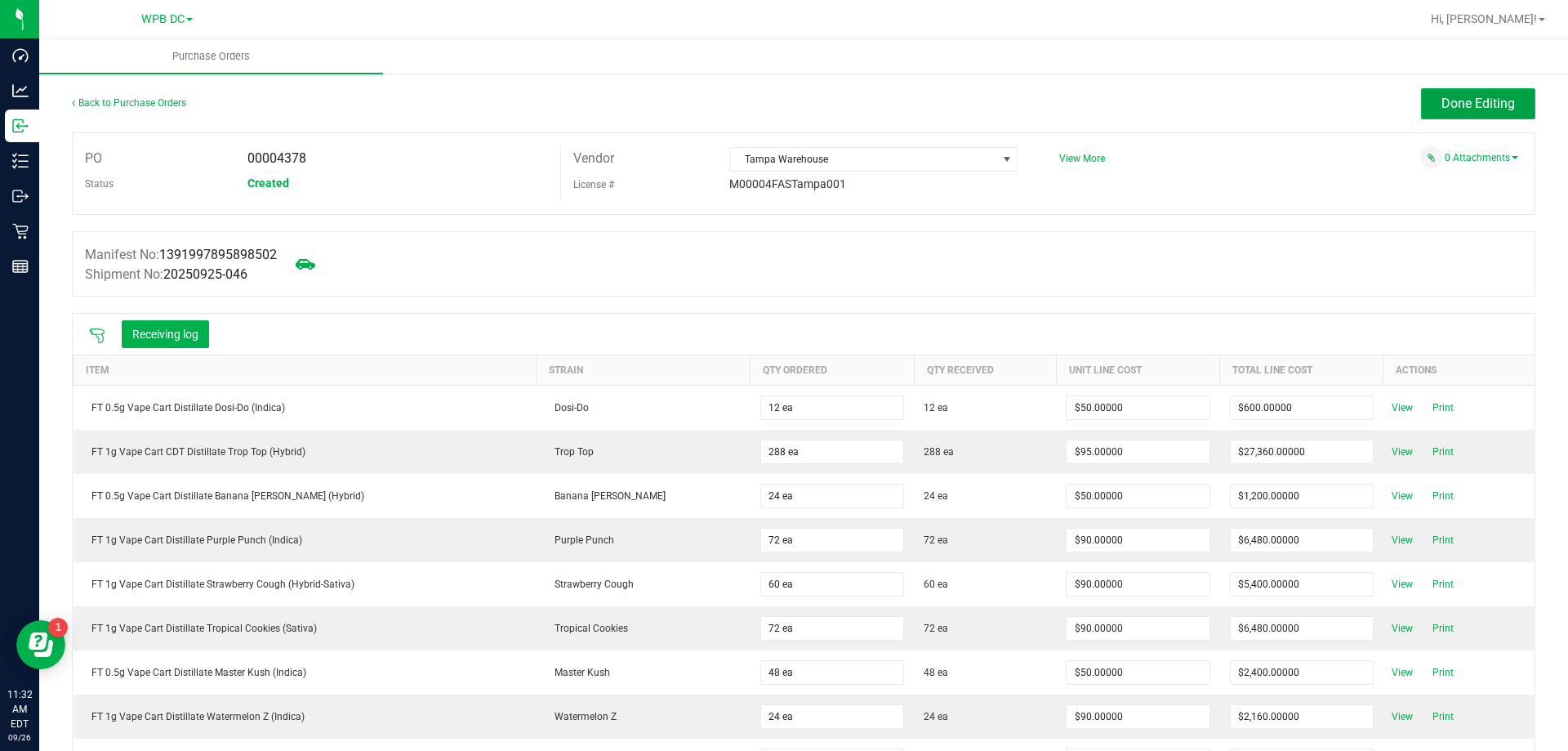
click at [1464, 118] on button "Done Editing" at bounding box center [1478, 104] width 114 height 31
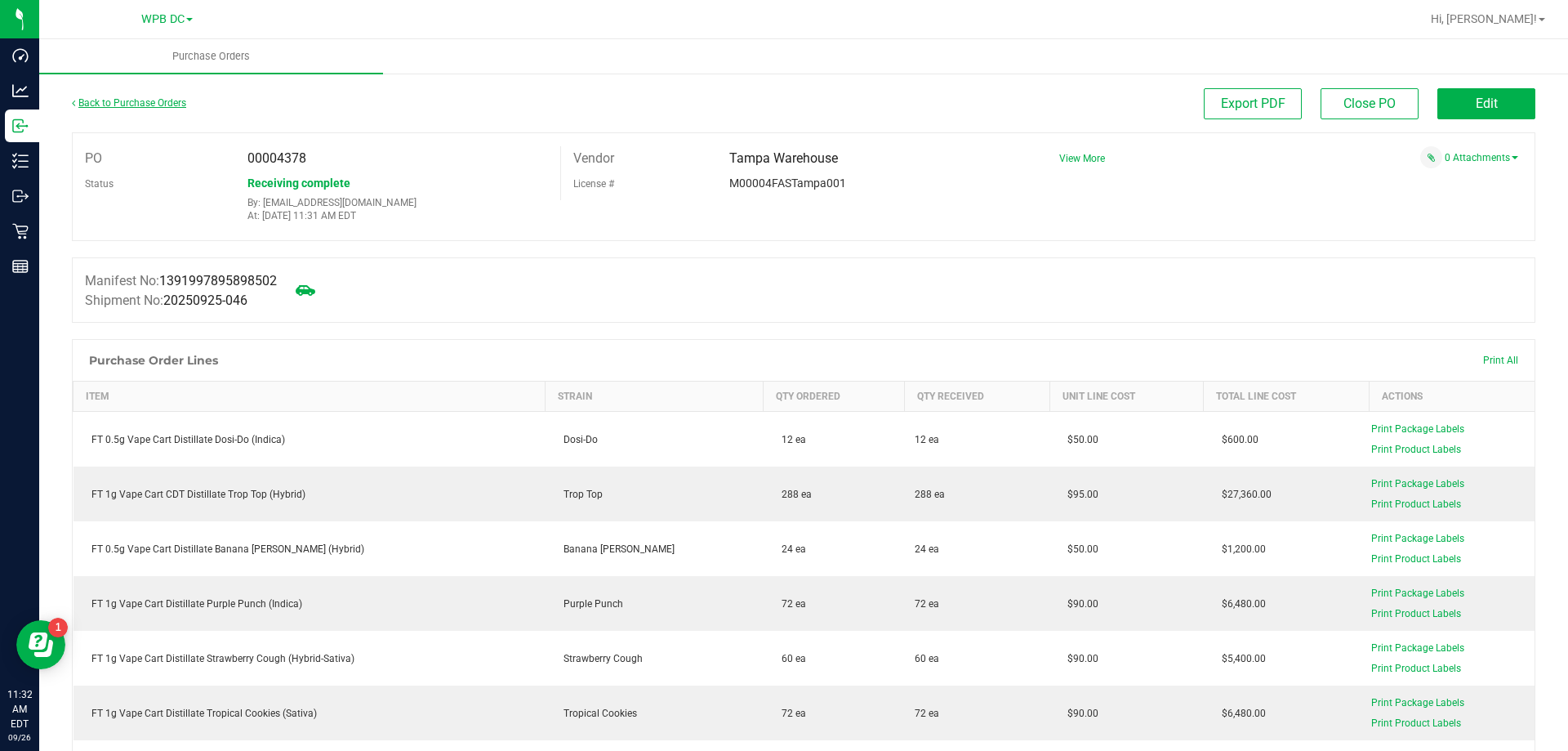
click at [158, 104] on link "Back to Purchase Orders" at bounding box center [129, 103] width 114 height 11
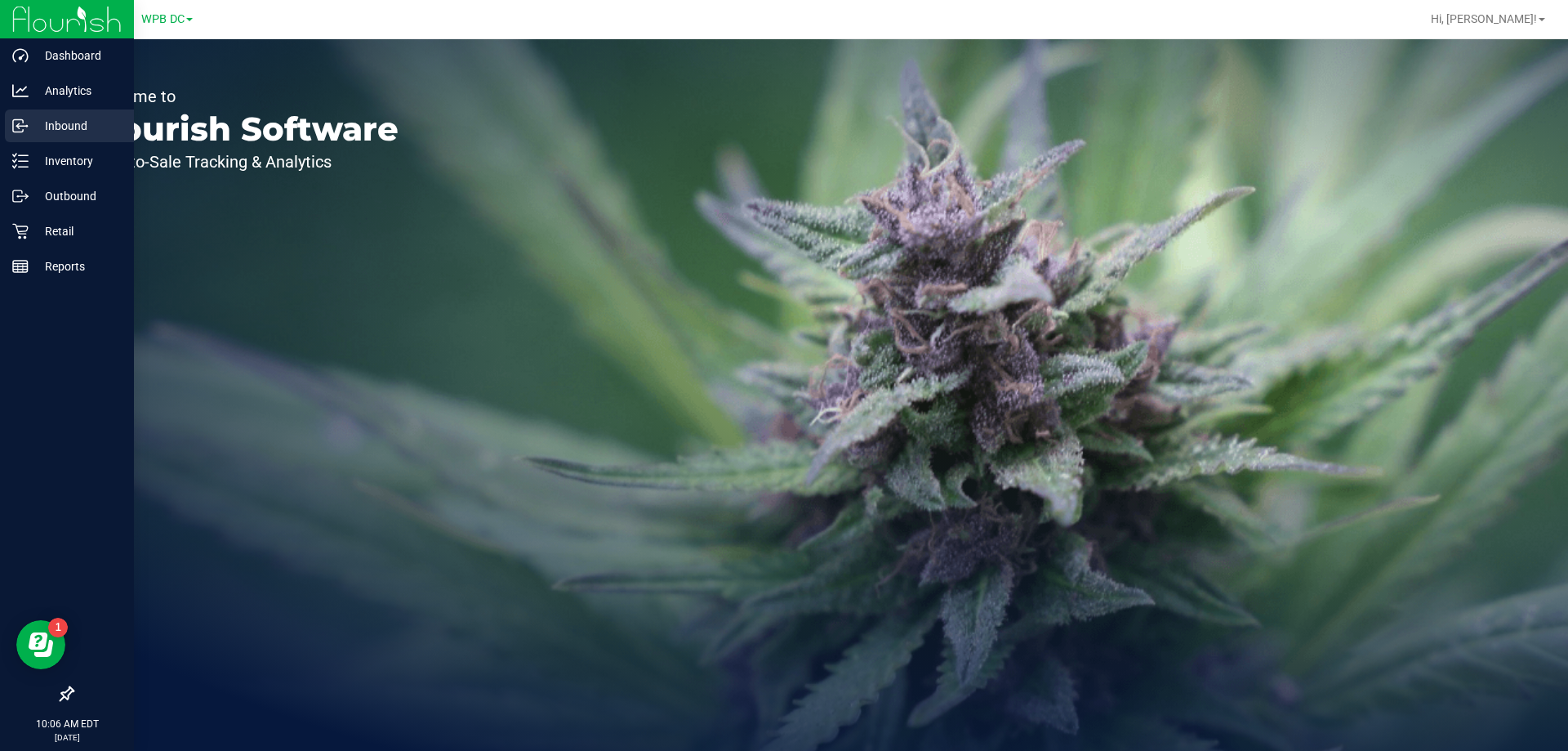
click at [15, 124] on icon at bounding box center [20, 126] width 16 height 16
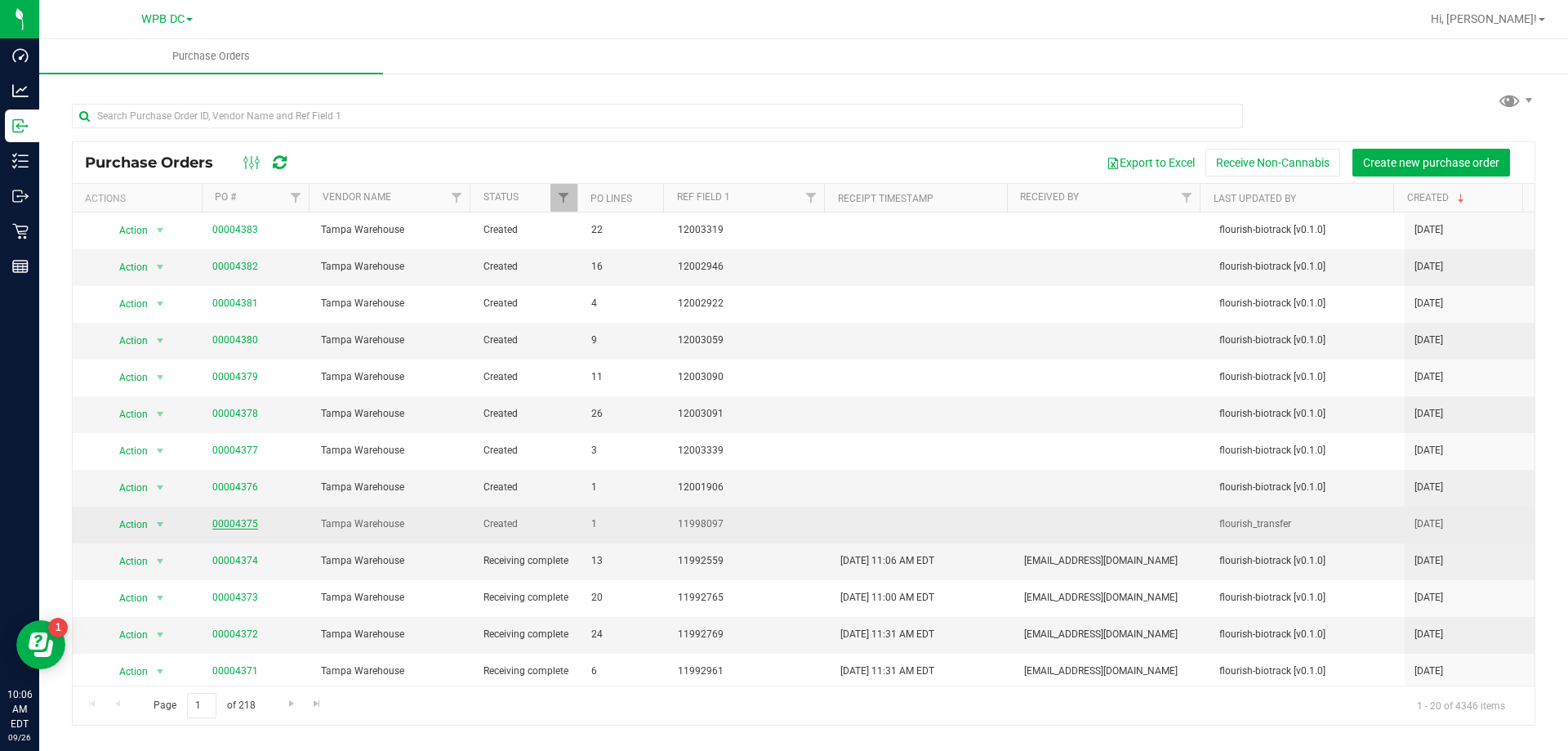
click at [230, 524] on link "00004375" at bounding box center [235, 524] width 46 height 11
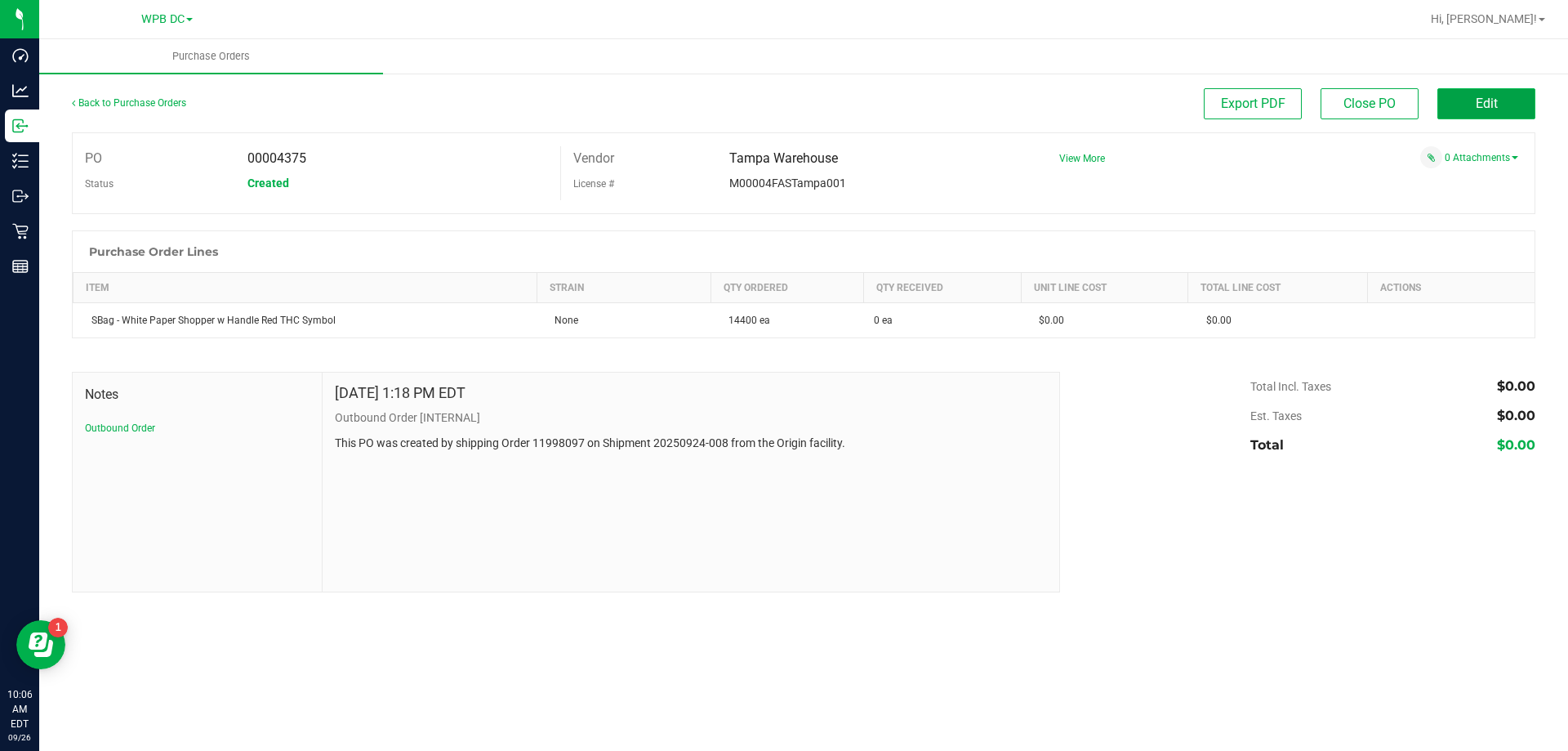
click at [1474, 113] on button "Edit" at bounding box center [1485, 104] width 98 height 31
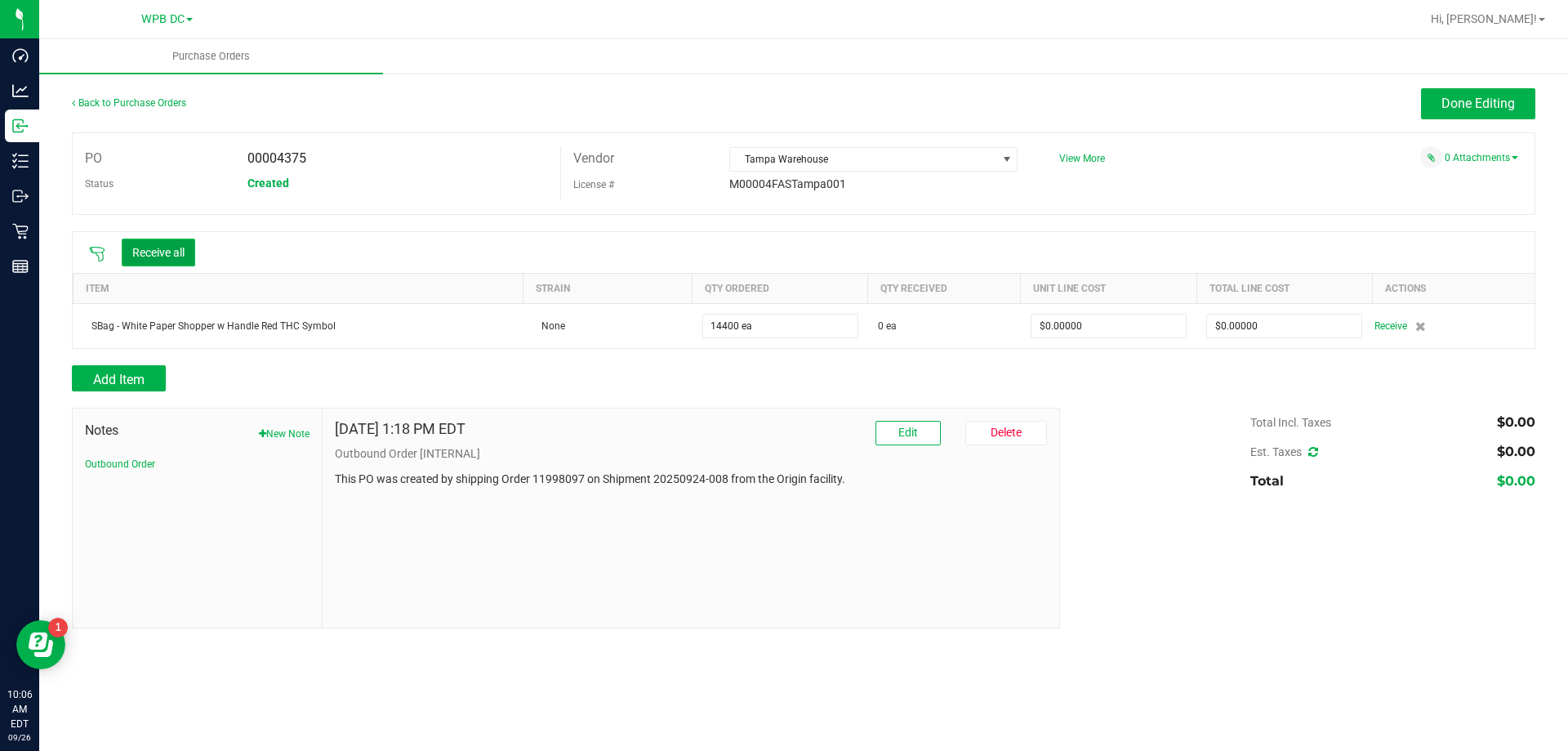
click at [162, 239] on button "Receive all" at bounding box center [158, 252] width 73 height 28
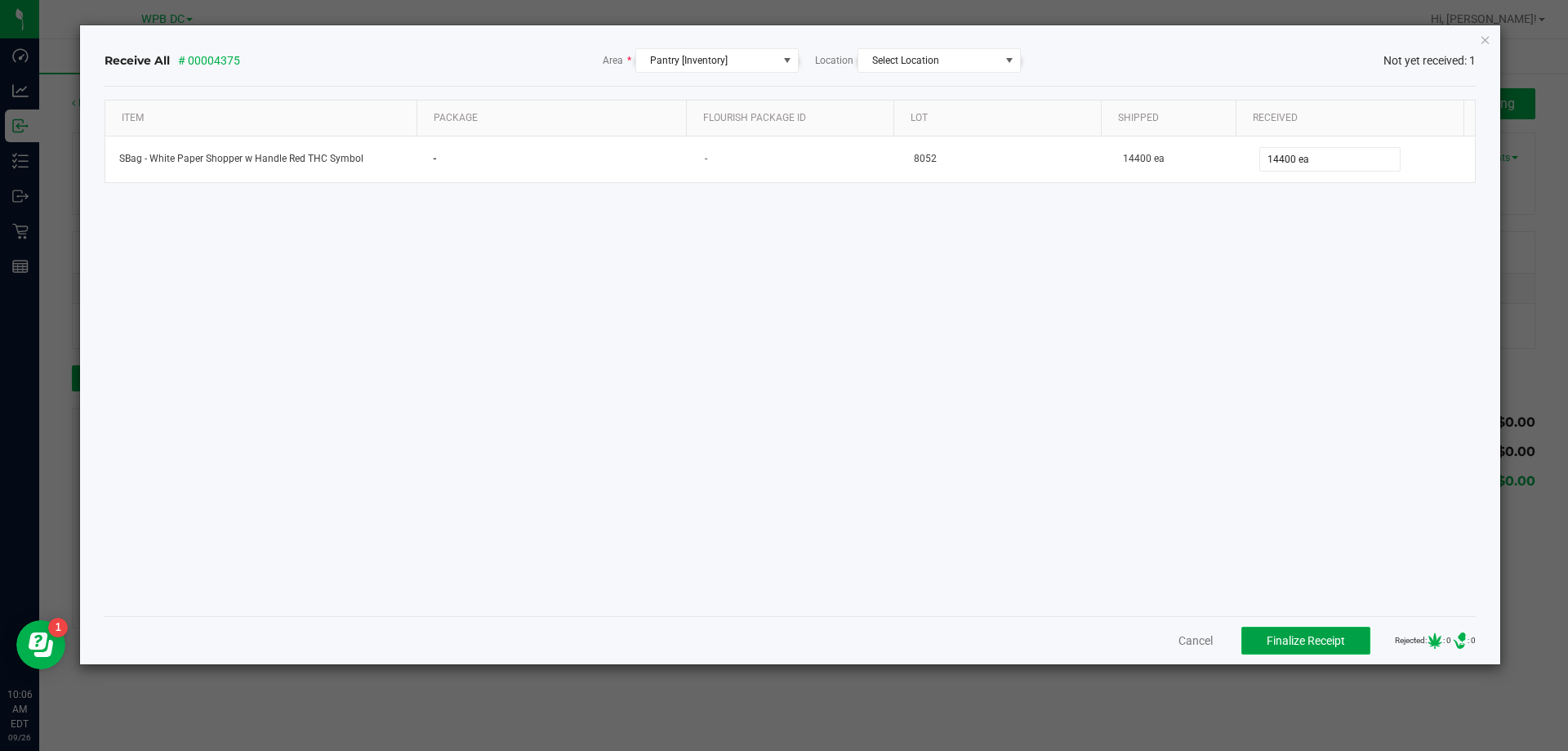
click at [1281, 642] on span "Finalize Receipt" at bounding box center [1305, 641] width 78 height 13
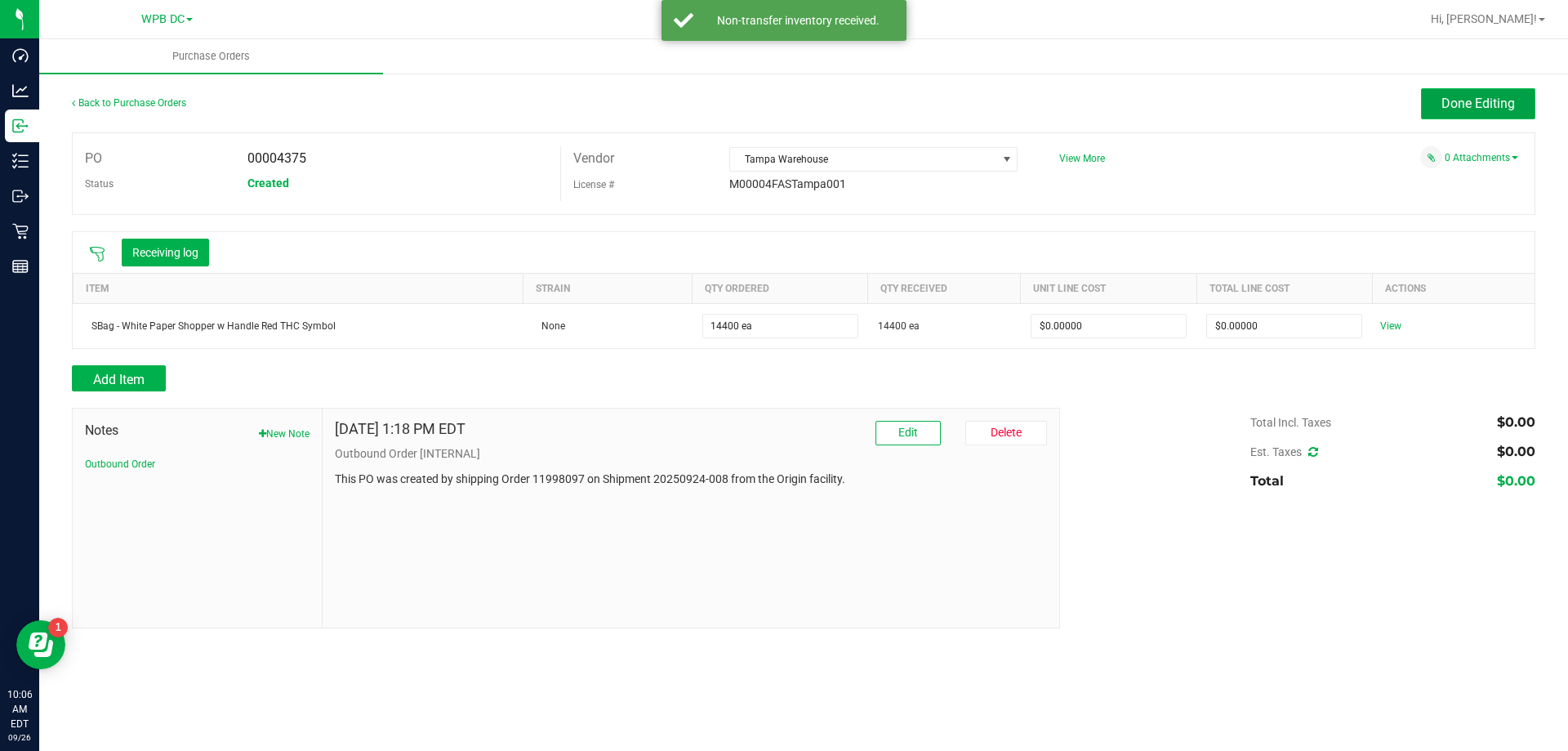
click at [1447, 106] on span "Done Editing" at bounding box center [1478, 103] width 73 height 15
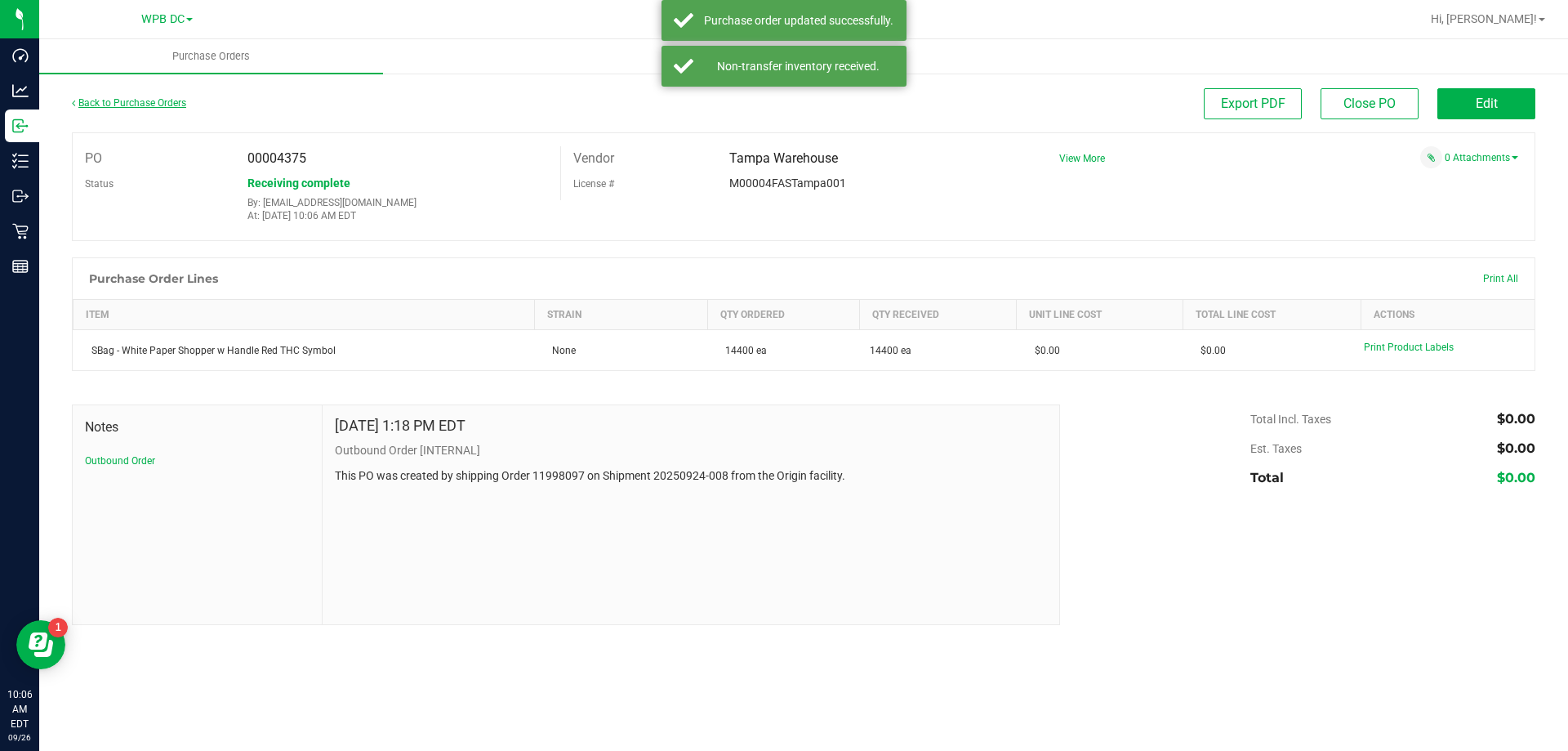
click at [177, 103] on link "Back to Purchase Orders" at bounding box center [129, 103] width 114 height 11
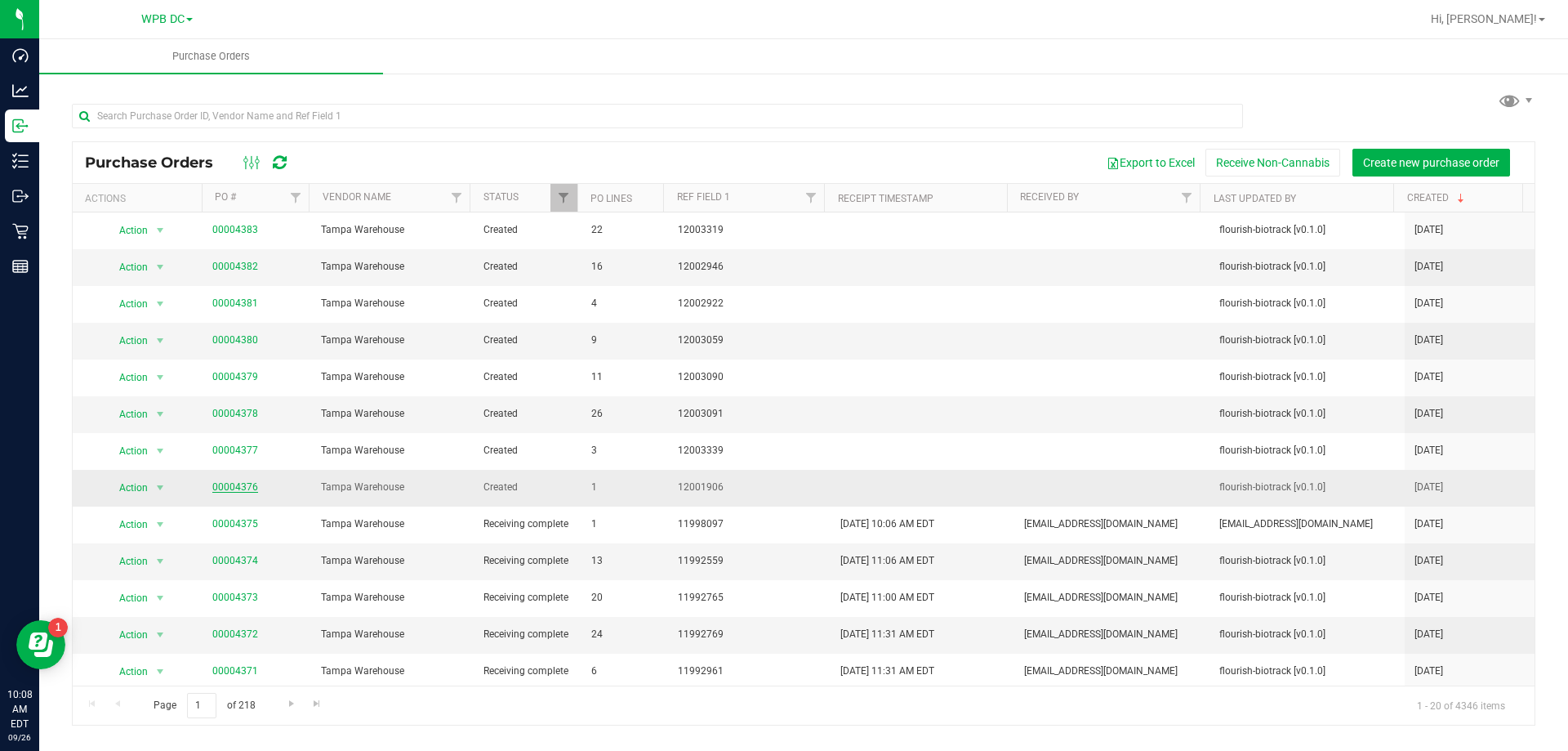
click at [219, 490] on link "00004376" at bounding box center [235, 486] width 46 height 11
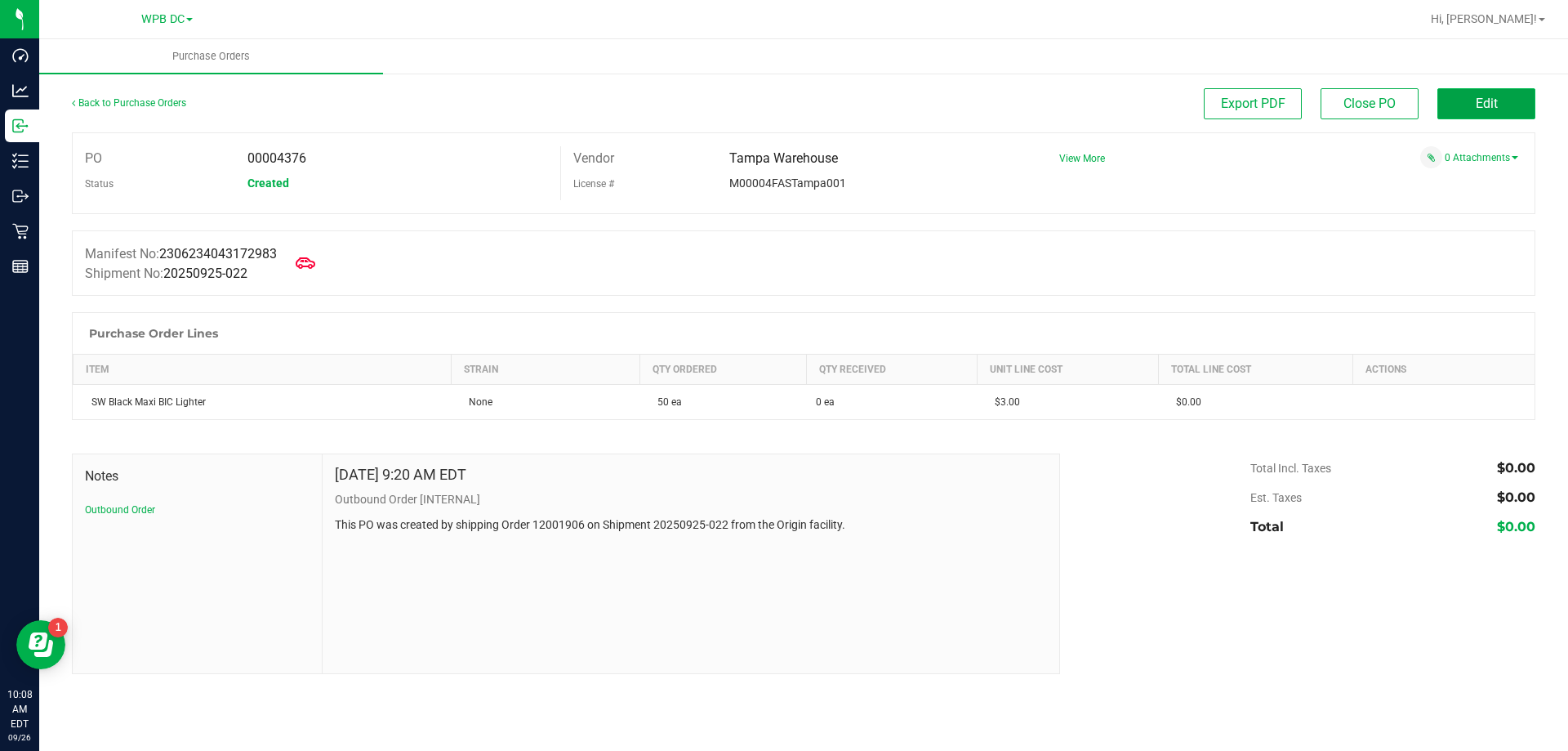
click at [1458, 112] on button "Edit" at bounding box center [1485, 104] width 98 height 31
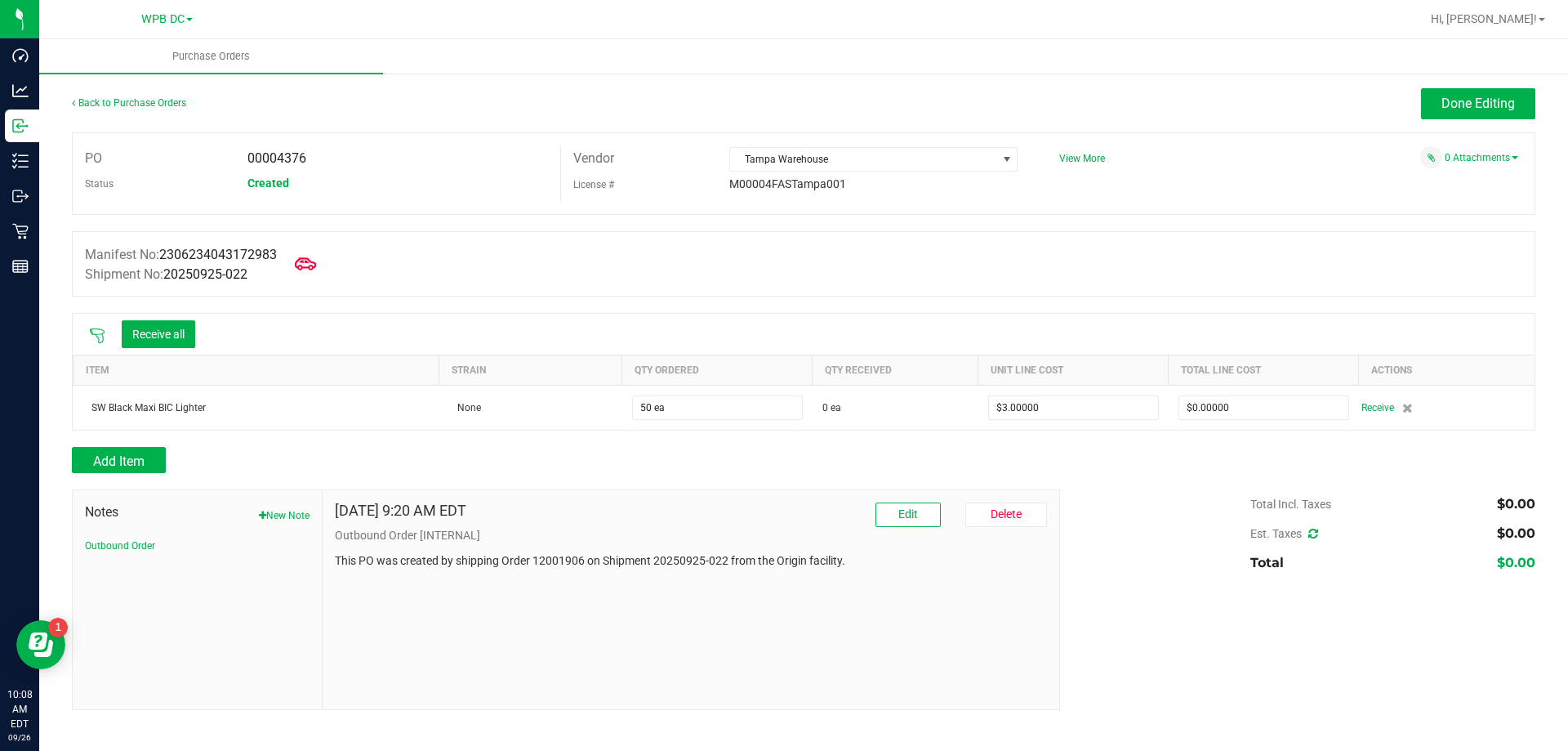
click at [302, 257] on span at bounding box center [305, 264] width 36 height 36
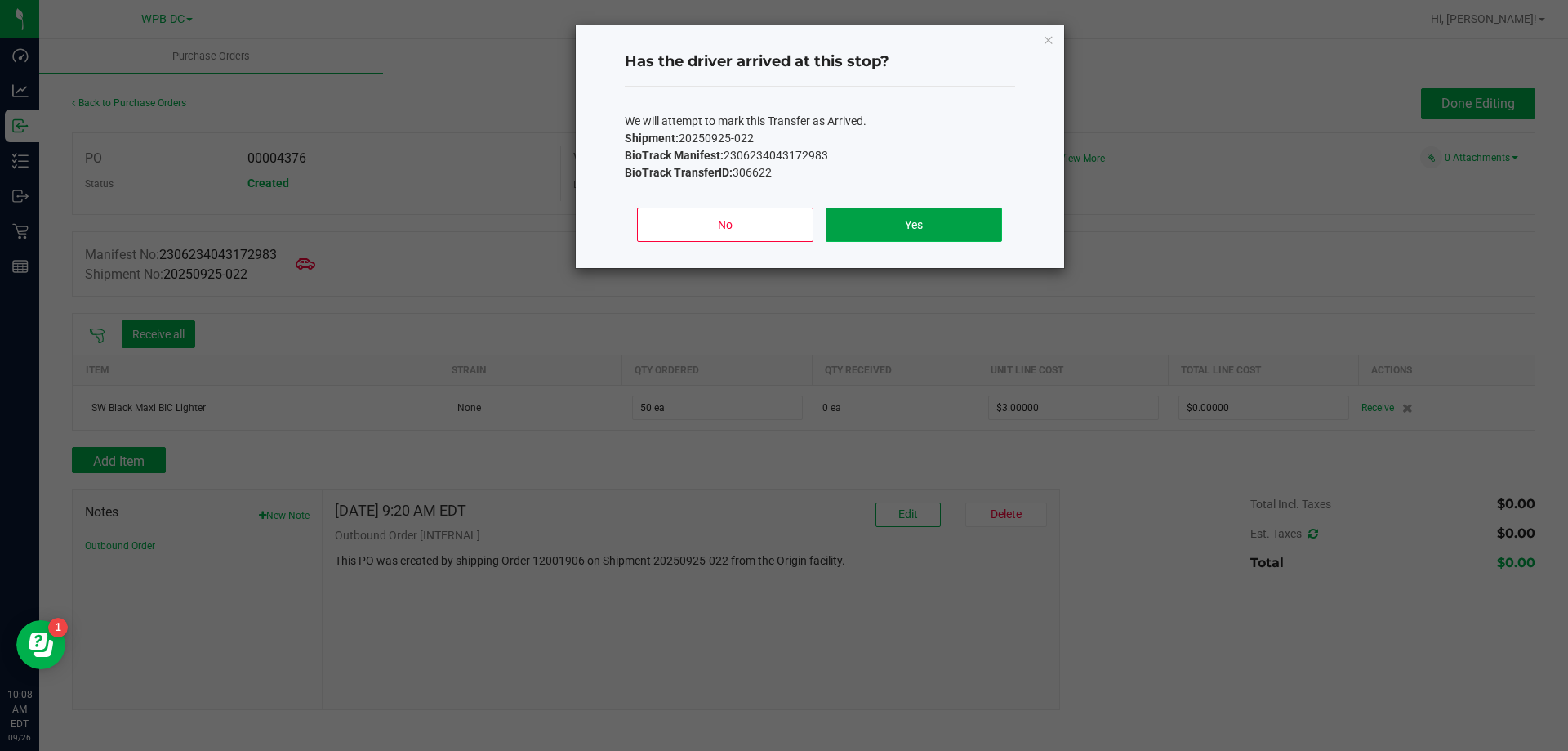
click at [850, 216] on button "Yes" at bounding box center [913, 225] width 175 height 34
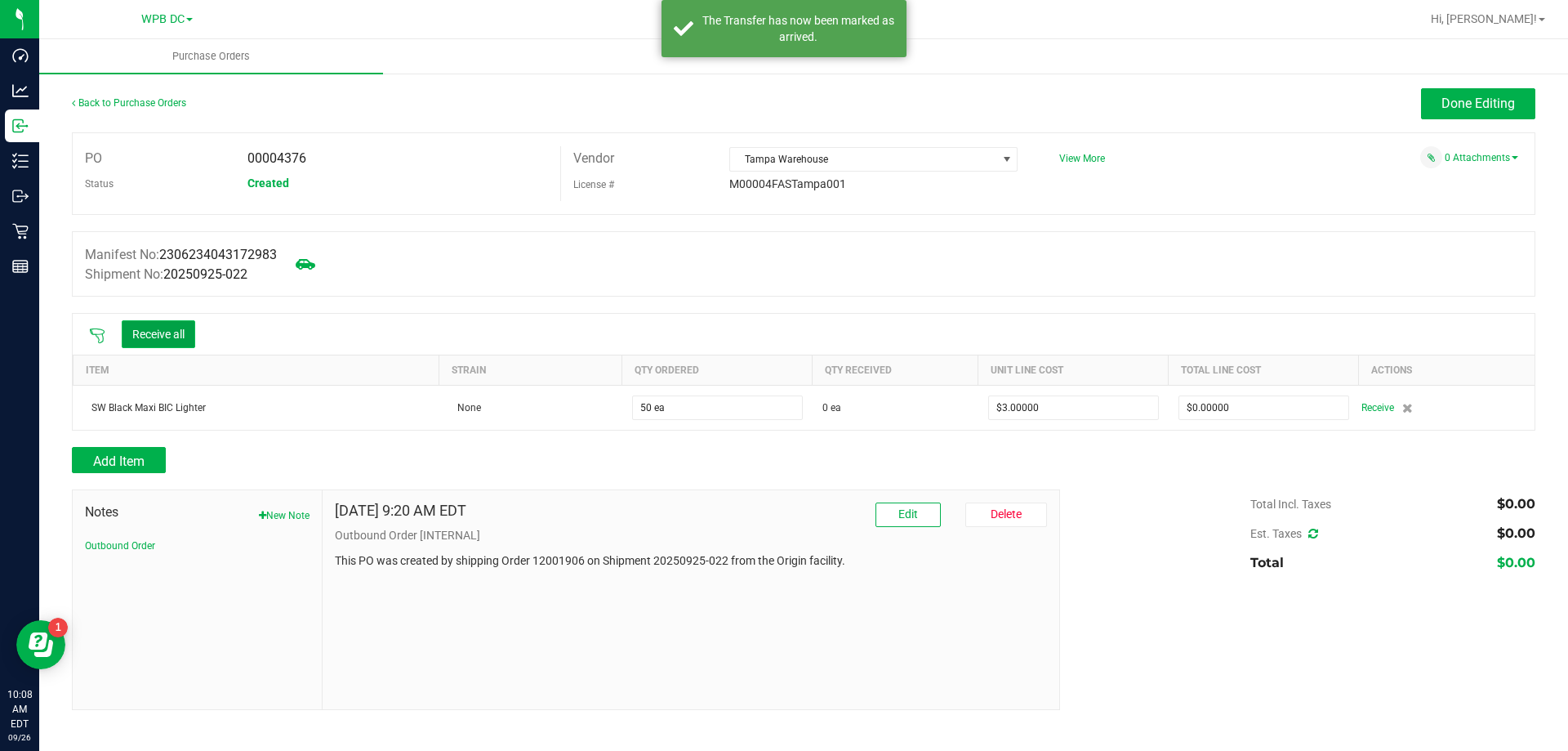
click at [137, 335] on button "Receive all" at bounding box center [158, 333] width 73 height 28
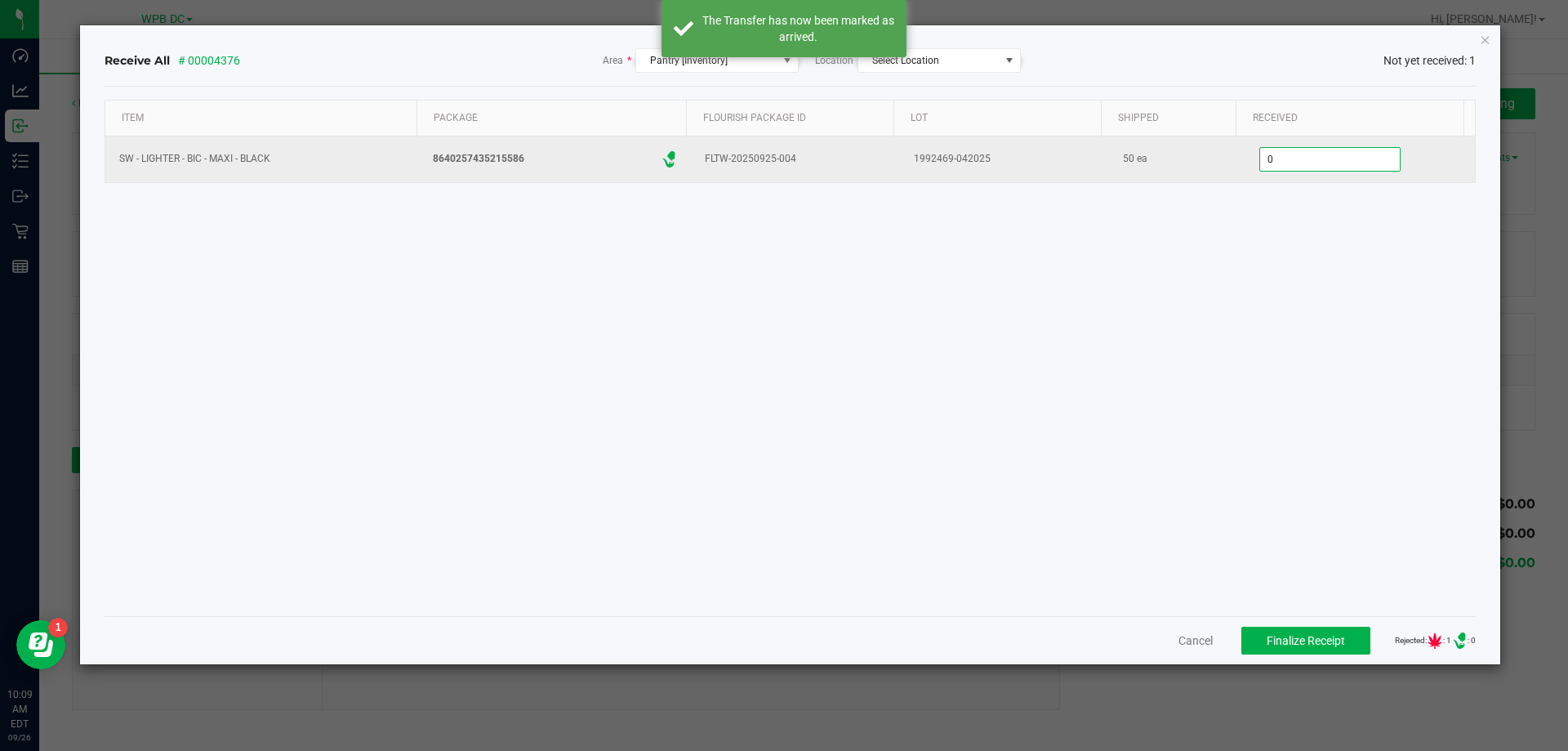
click at [1302, 158] on input "0" at bounding box center [1329, 159] width 140 height 23
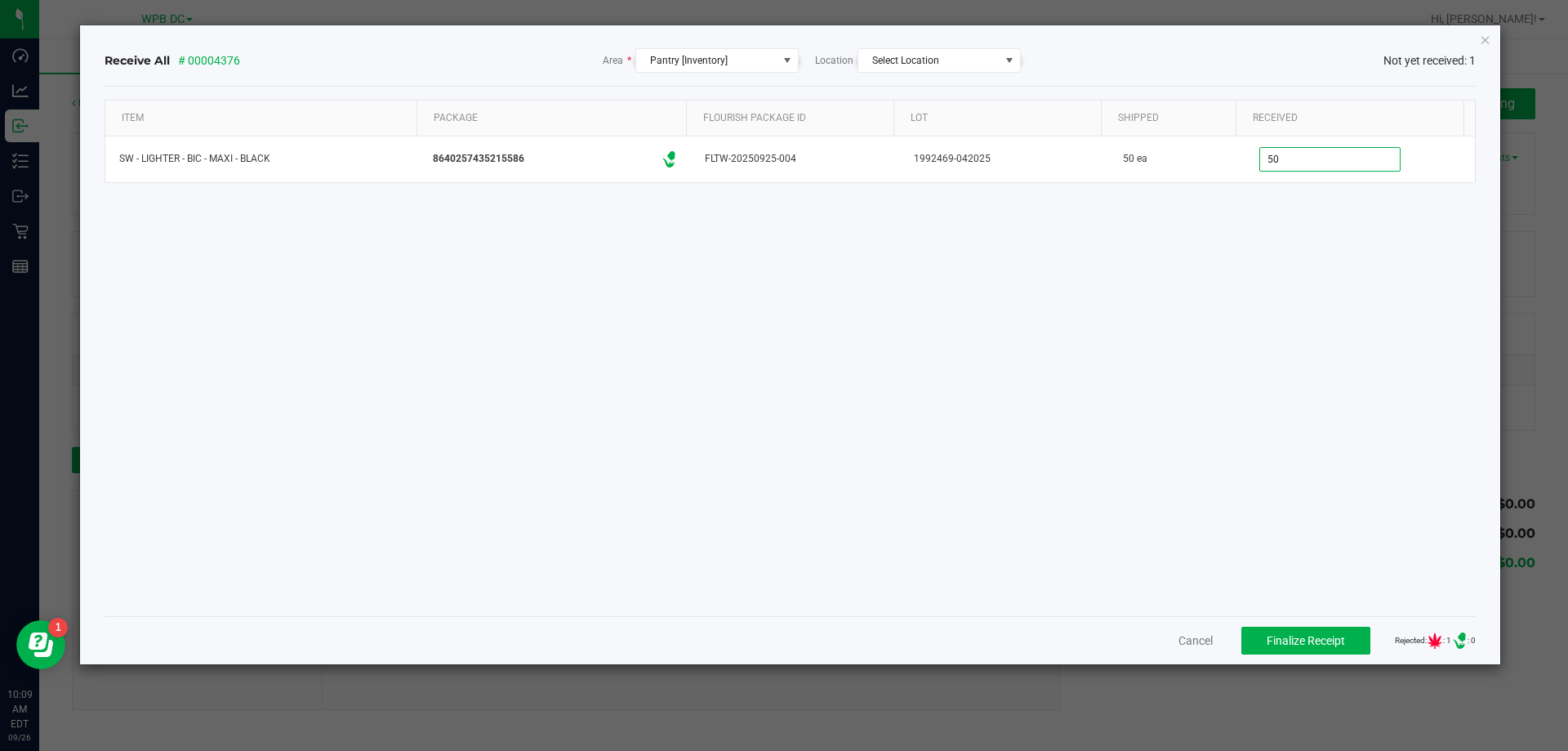
type input "50 ea"
click at [1275, 492] on div "Item Package Flourish Package ID Lot Shipped Received SW - LIGHTER - BIC - MAXI…" at bounding box center [791, 351] width 1372 height 504
click at [1280, 644] on span "Finalize Receipt" at bounding box center [1305, 641] width 78 height 13
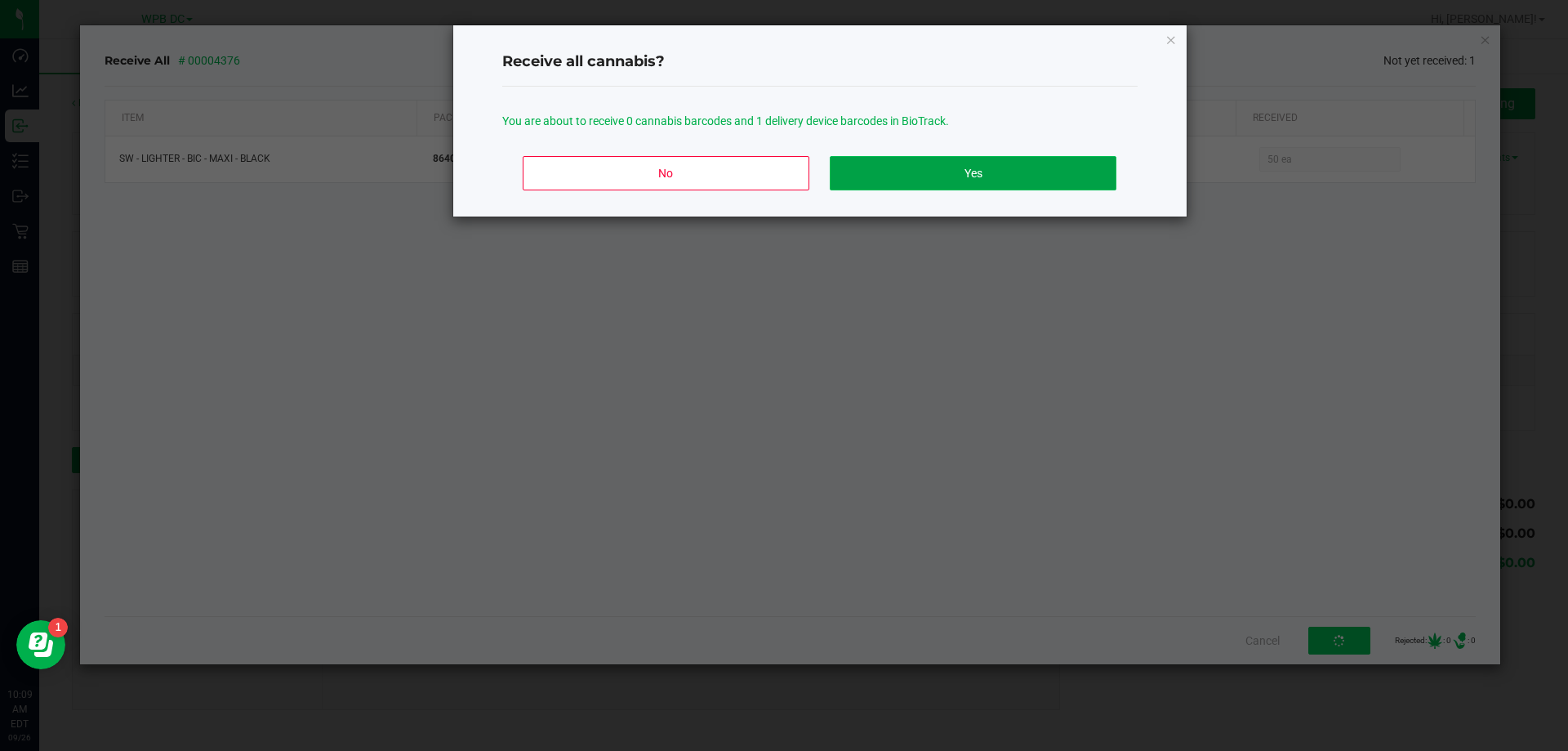
click at [961, 173] on button "Yes" at bounding box center [972, 173] width 285 height 34
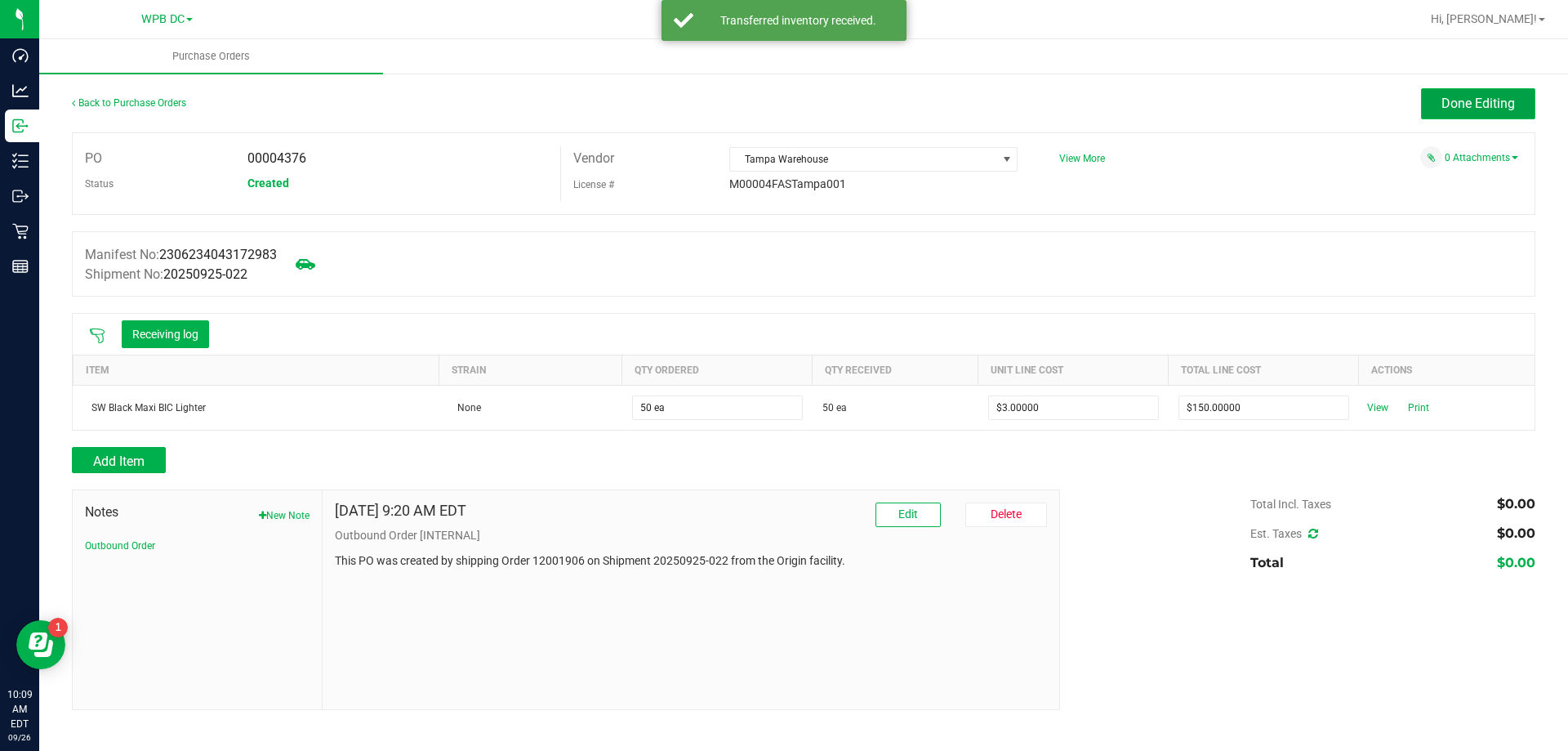
click at [1447, 100] on span "Done Editing" at bounding box center [1478, 103] width 73 height 15
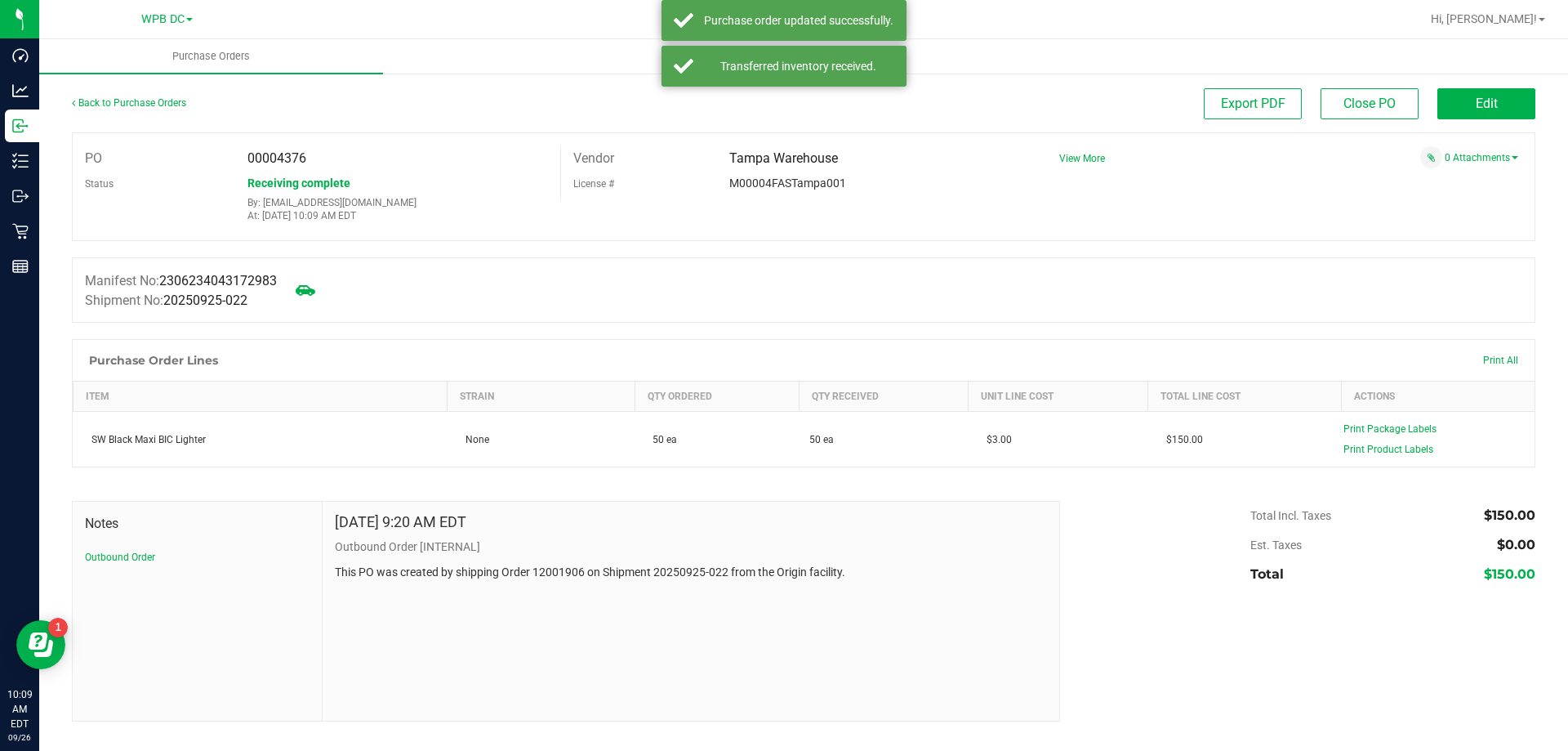
click at [136, 95] on div "Back to Purchase Orders" at bounding box center [255, 103] width 365 height 30
click at [139, 95] on div "Back to Purchase Orders" at bounding box center [255, 103] width 365 height 30
click at [139, 104] on link "Back to Purchase Orders" at bounding box center [129, 103] width 114 height 11
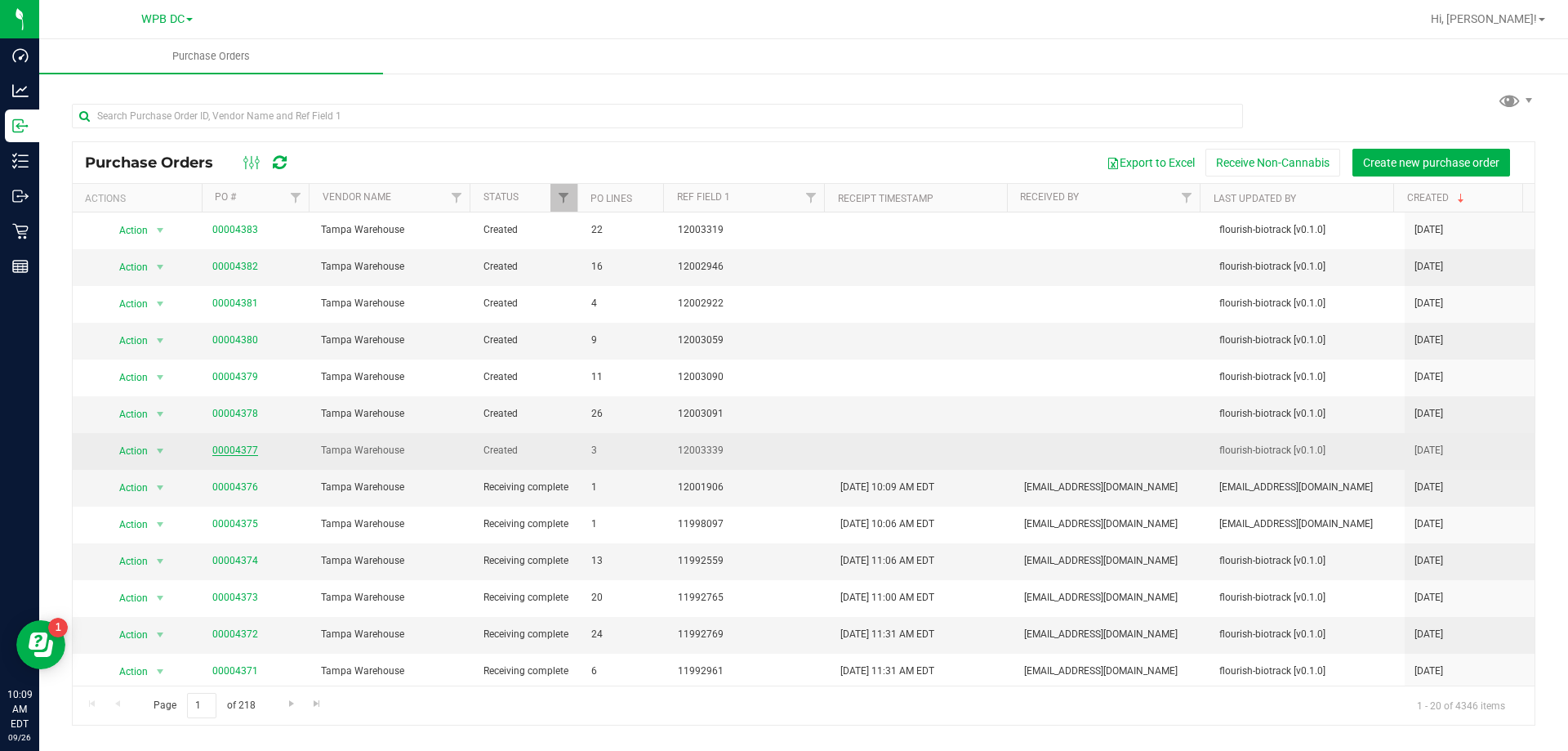
click at [244, 450] on link "00004377" at bounding box center [235, 450] width 46 height 11
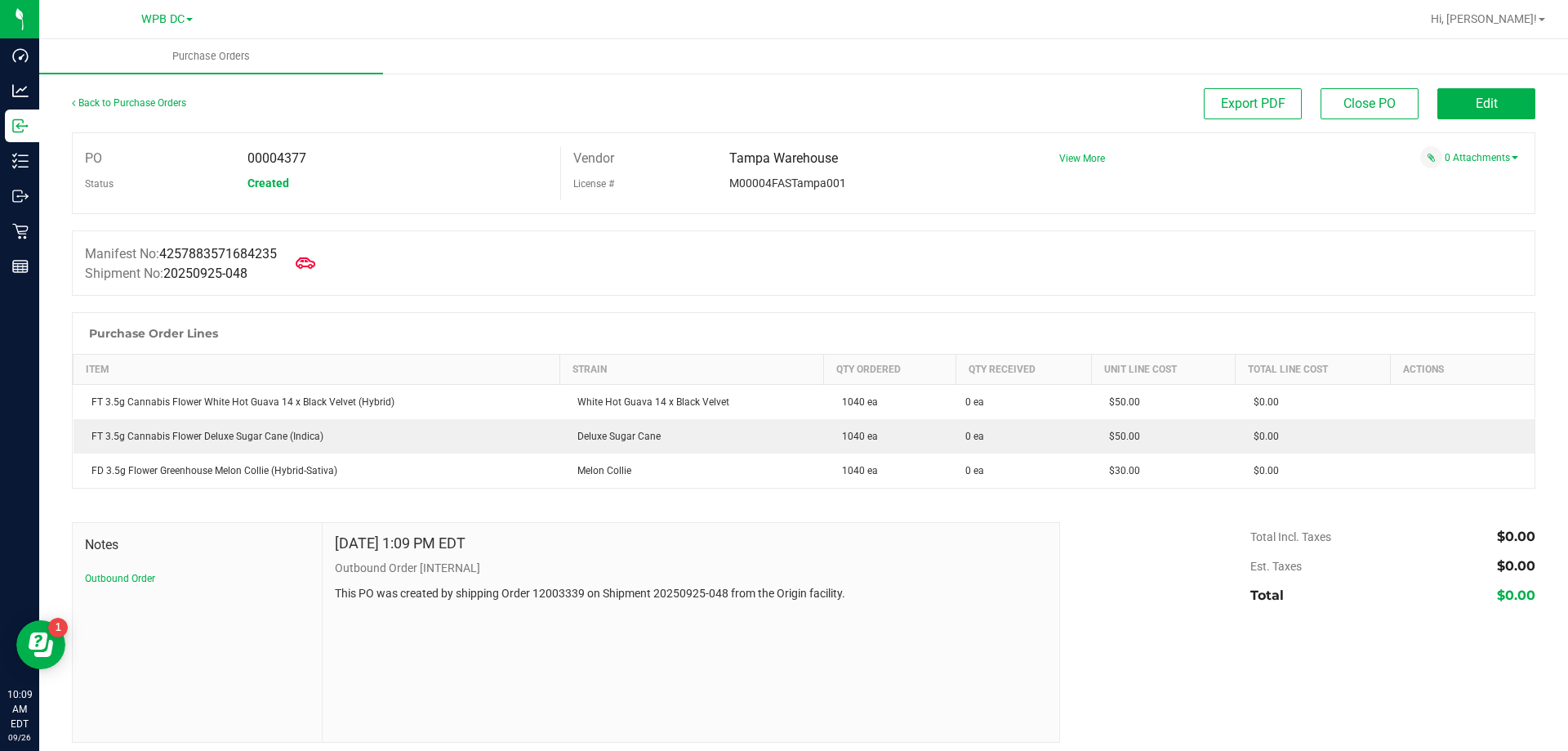
click at [159, 109] on div "Back to Purchase Orders" at bounding box center [255, 103] width 365 height 30
click at [159, 106] on link "Back to Purchase Orders" at bounding box center [129, 103] width 114 height 11
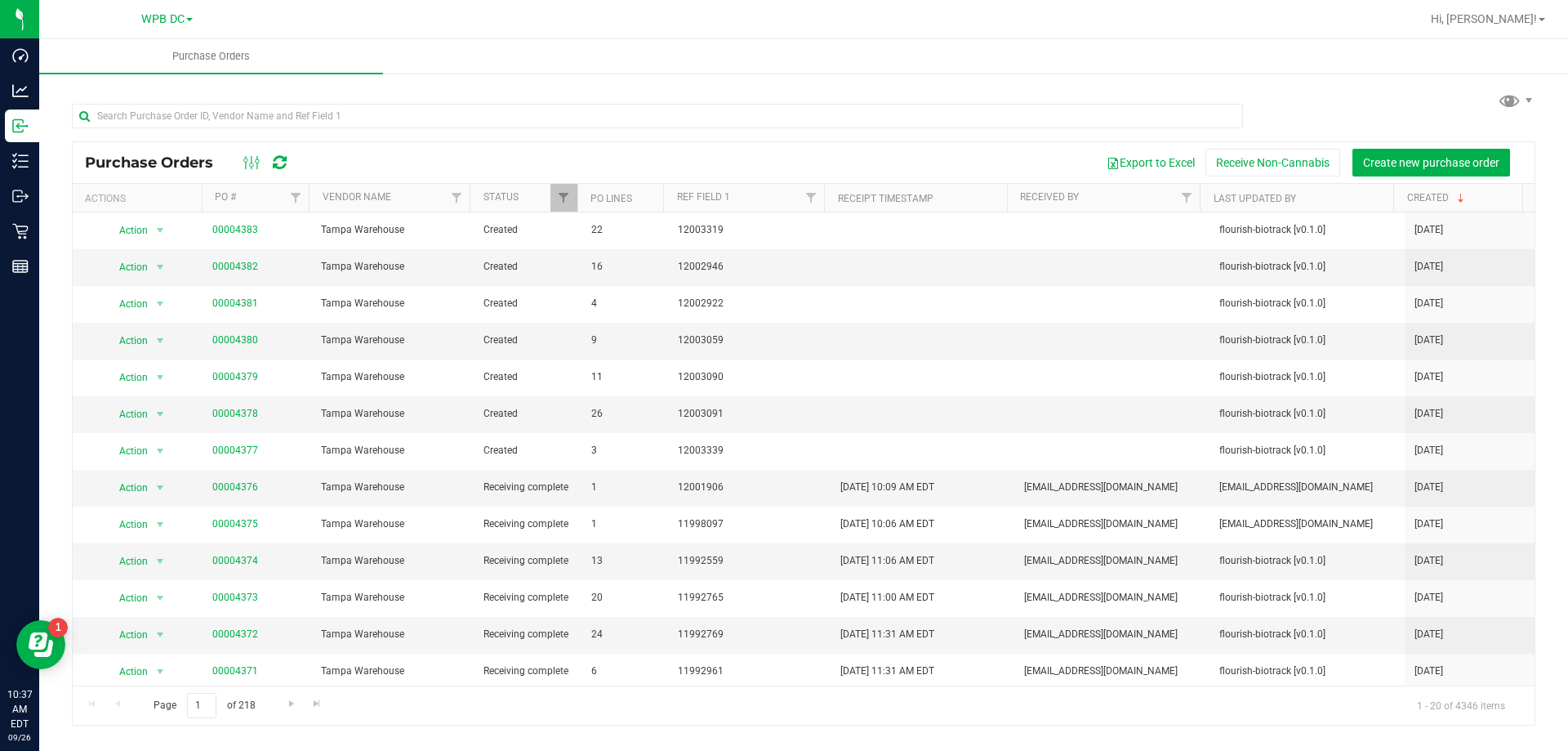
click at [277, 156] on icon at bounding box center [280, 162] width 14 height 16
click at [273, 169] on icon at bounding box center [280, 162] width 14 height 16
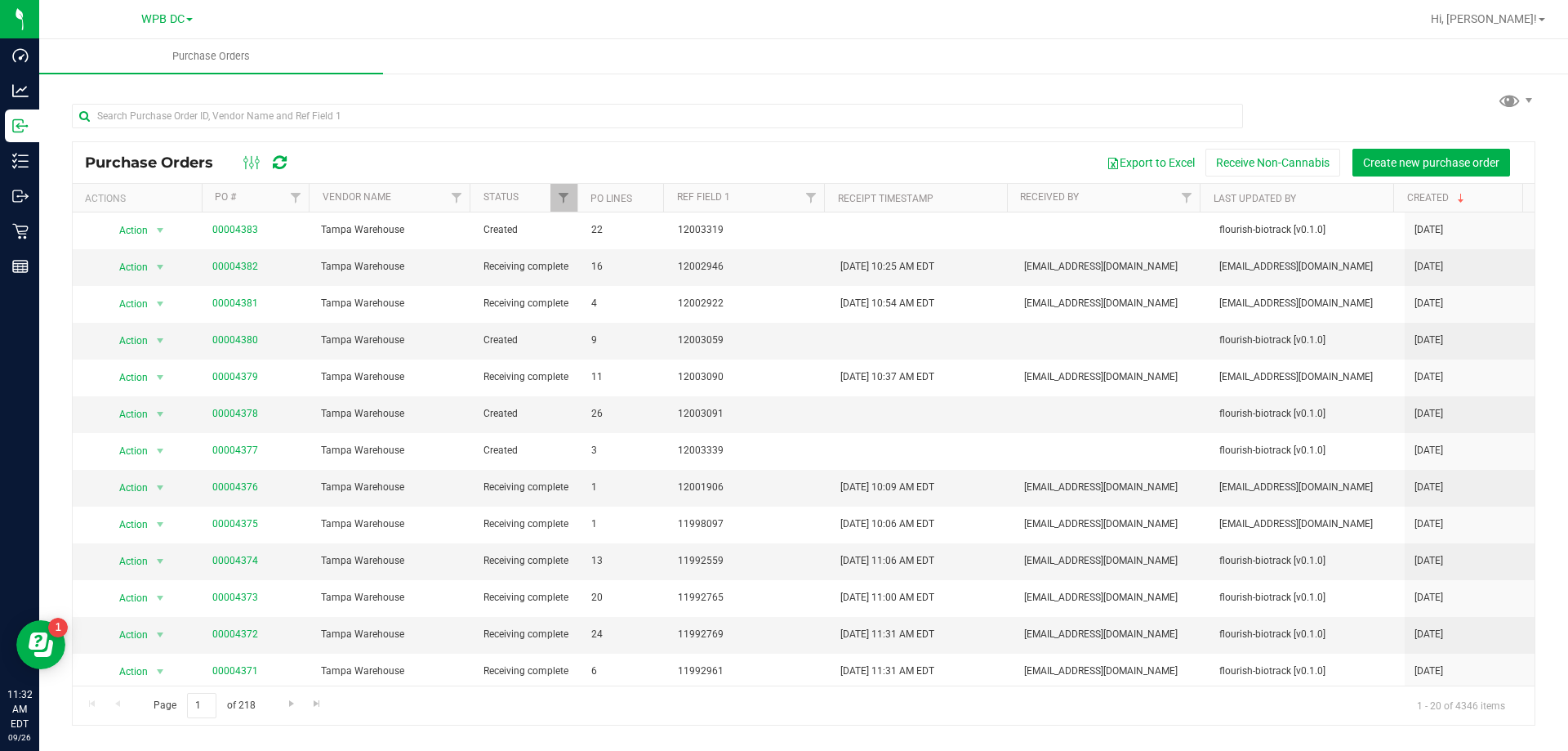
click at [278, 170] on link at bounding box center [280, 162] width 14 height 20
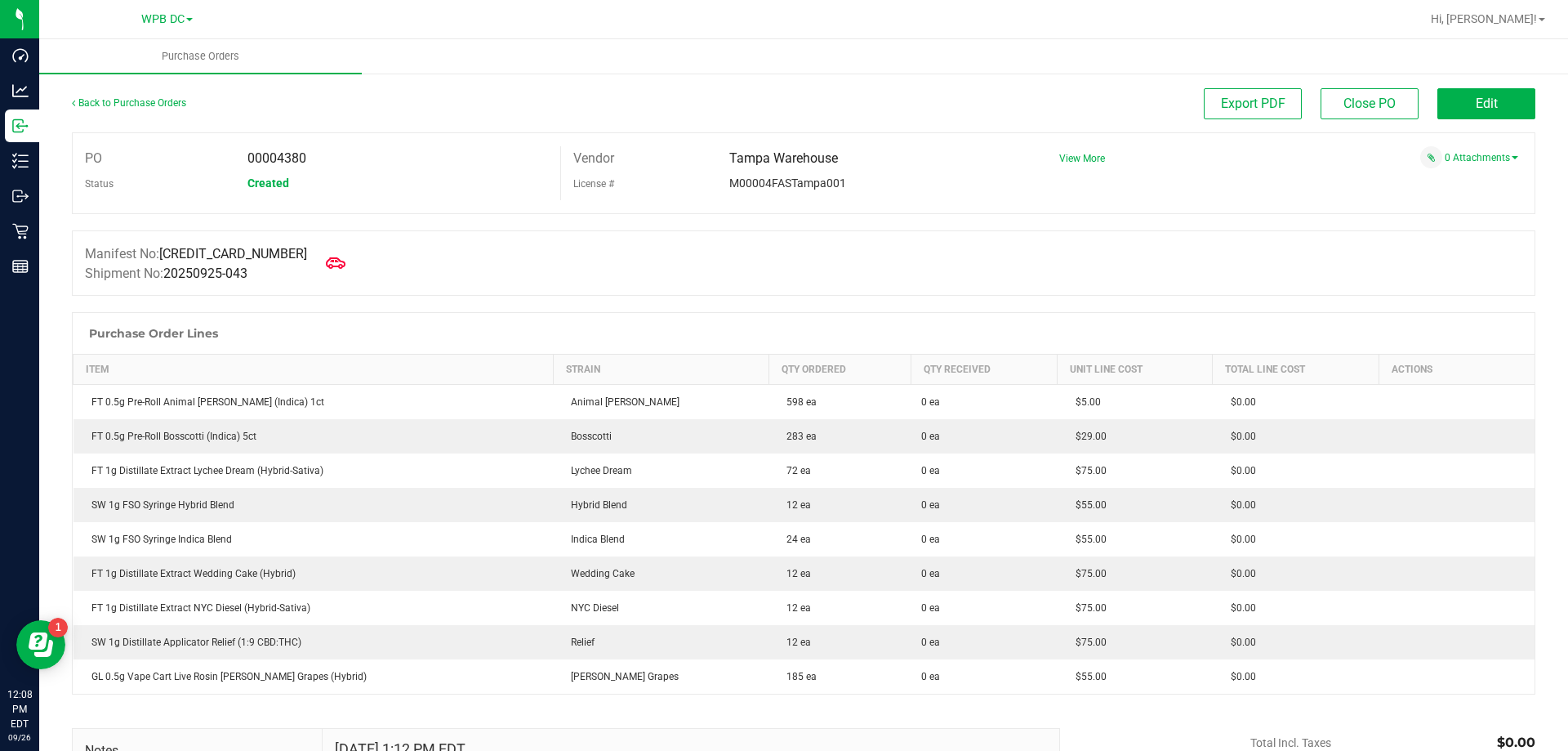
click at [952, 203] on div "PO 00004380 Status Created Vendor Tampa Warehouse License # M00004FASTampa001 V…" at bounding box center [804, 173] width 1463 height 82
click at [1441, 111] on button "Edit" at bounding box center [1485, 104] width 98 height 31
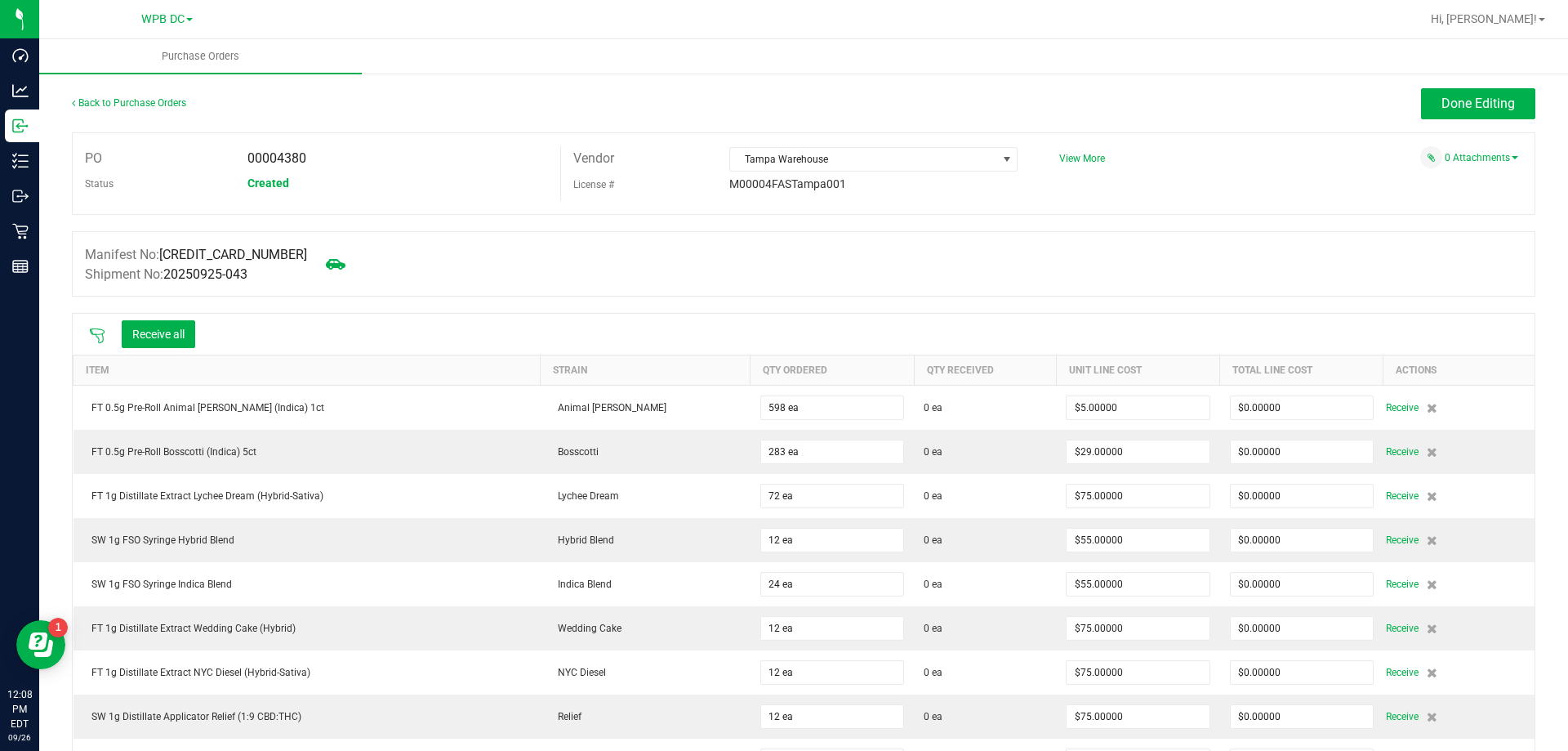
click at [104, 335] on icon at bounding box center [97, 335] width 16 height 16
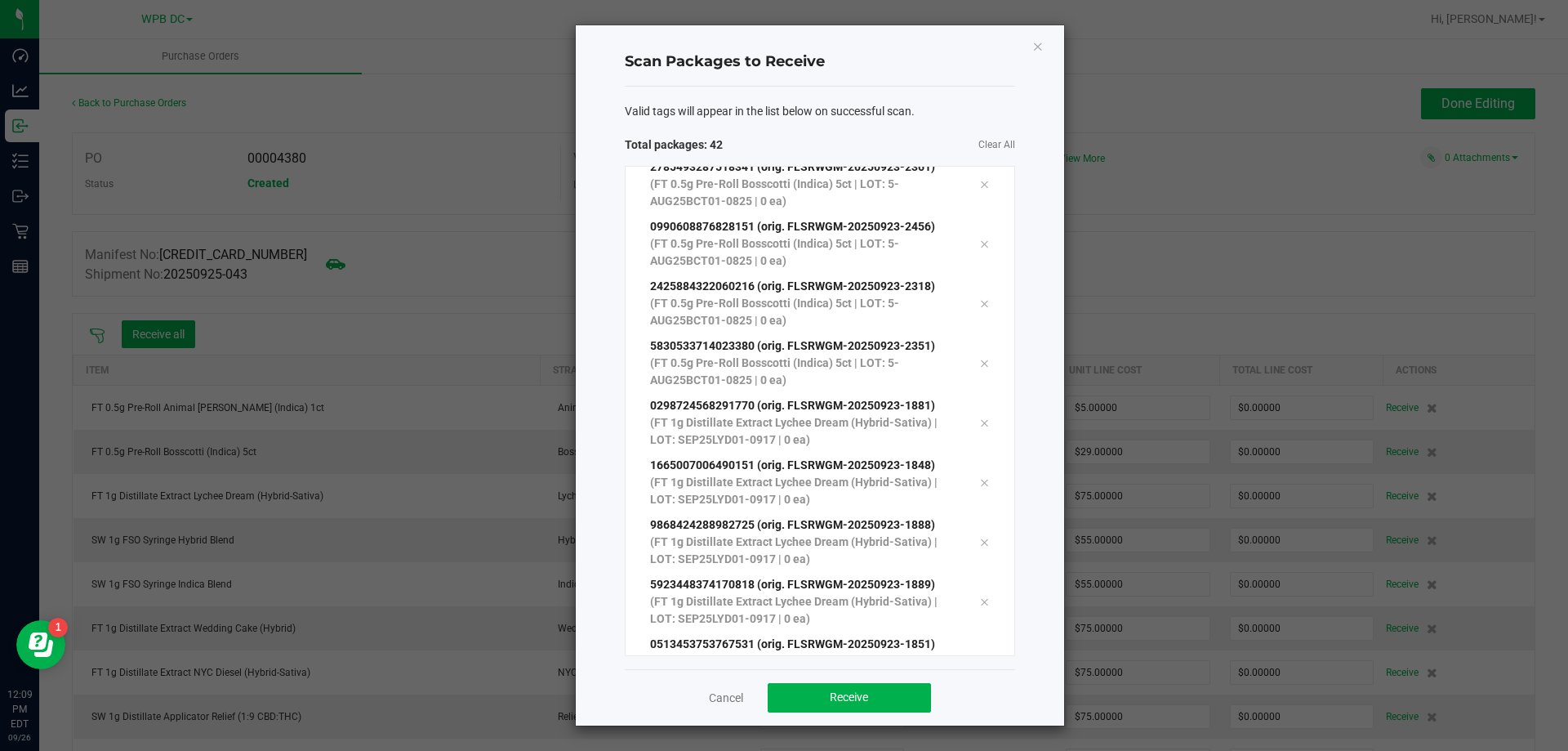
scroll to position [1997, 0]
click at [852, 697] on span "Receive" at bounding box center [849, 697] width 38 height 13
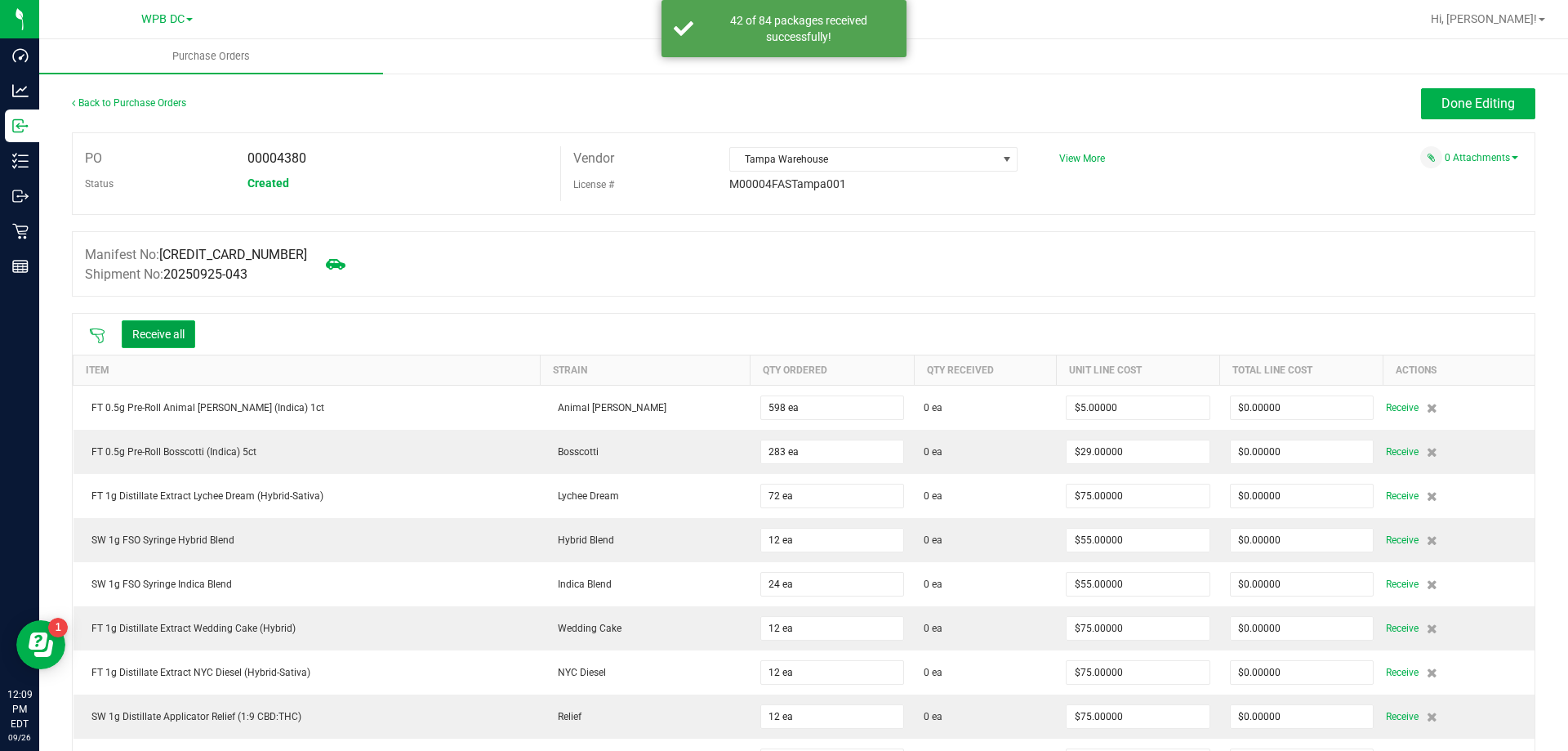
click at [135, 323] on button "Receive all" at bounding box center [158, 333] width 73 height 28
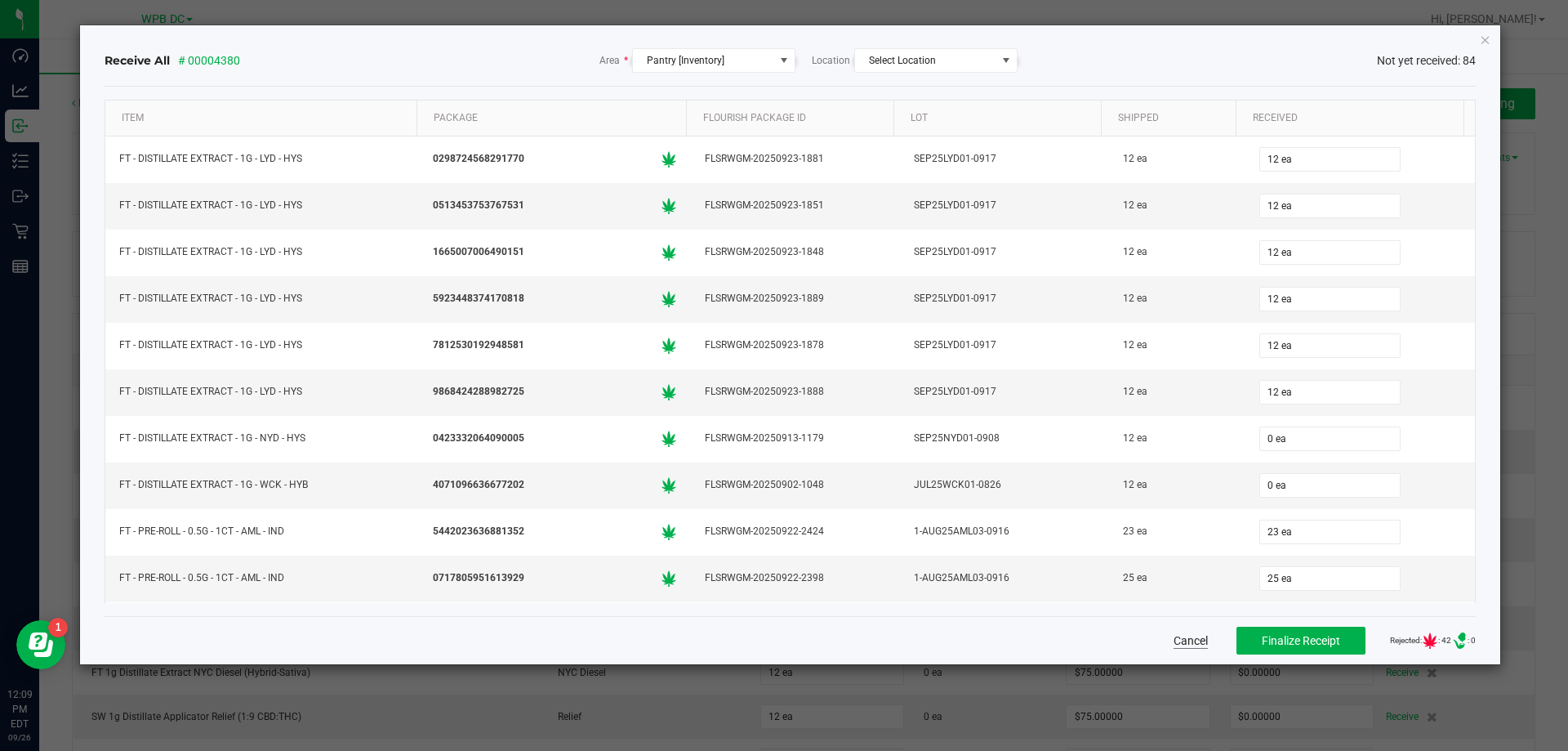
click at [1173, 632] on button "Cancel" at bounding box center [1190, 640] width 34 height 16
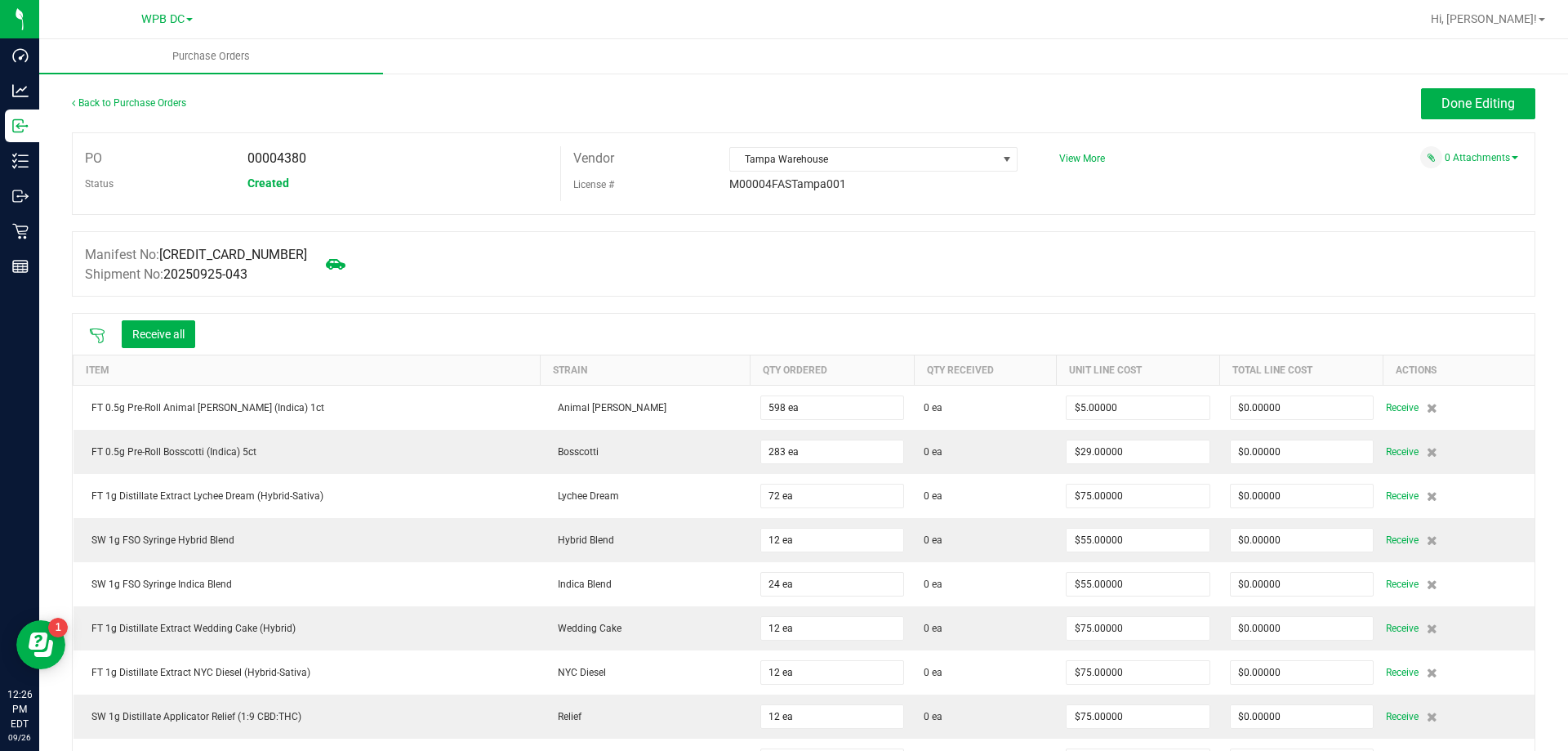
click at [99, 337] on icon at bounding box center [97, 335] width 16 height 16
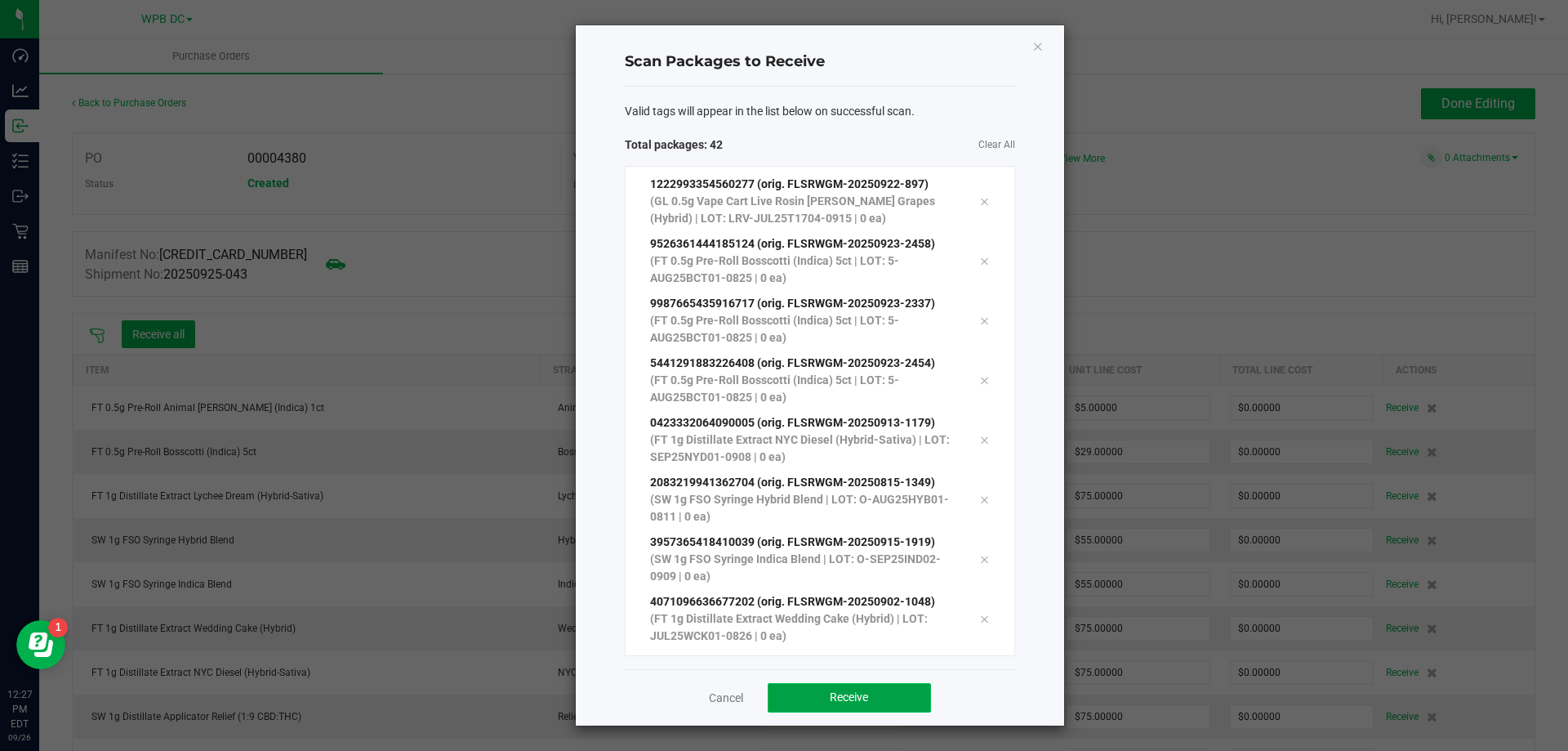
click at [837, 682] on button "Receive" at bounding box center [850, 697] width 164 height 30
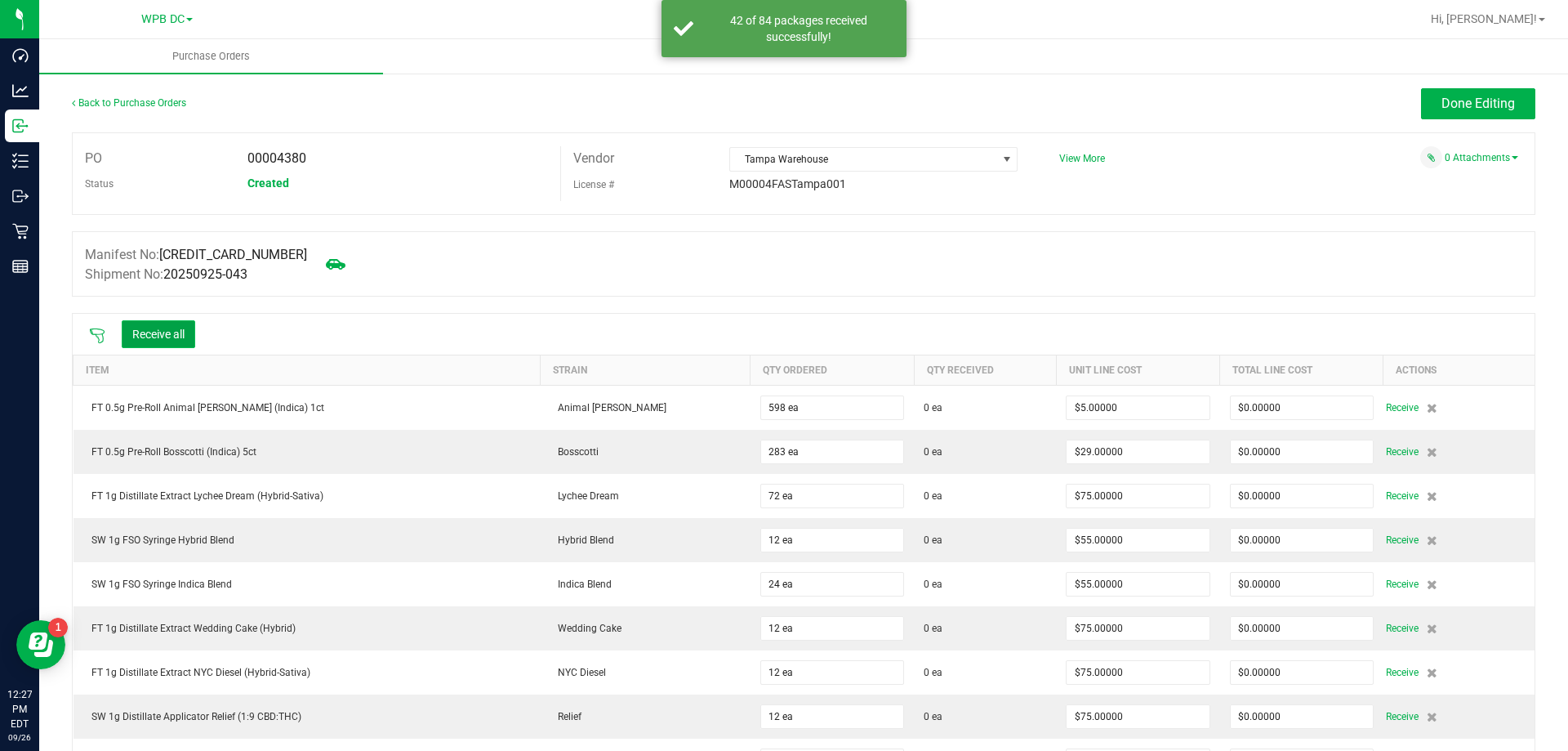
click at [131, 346] on button "Receive all" at bounding box center [158, 333] width 73 height 28
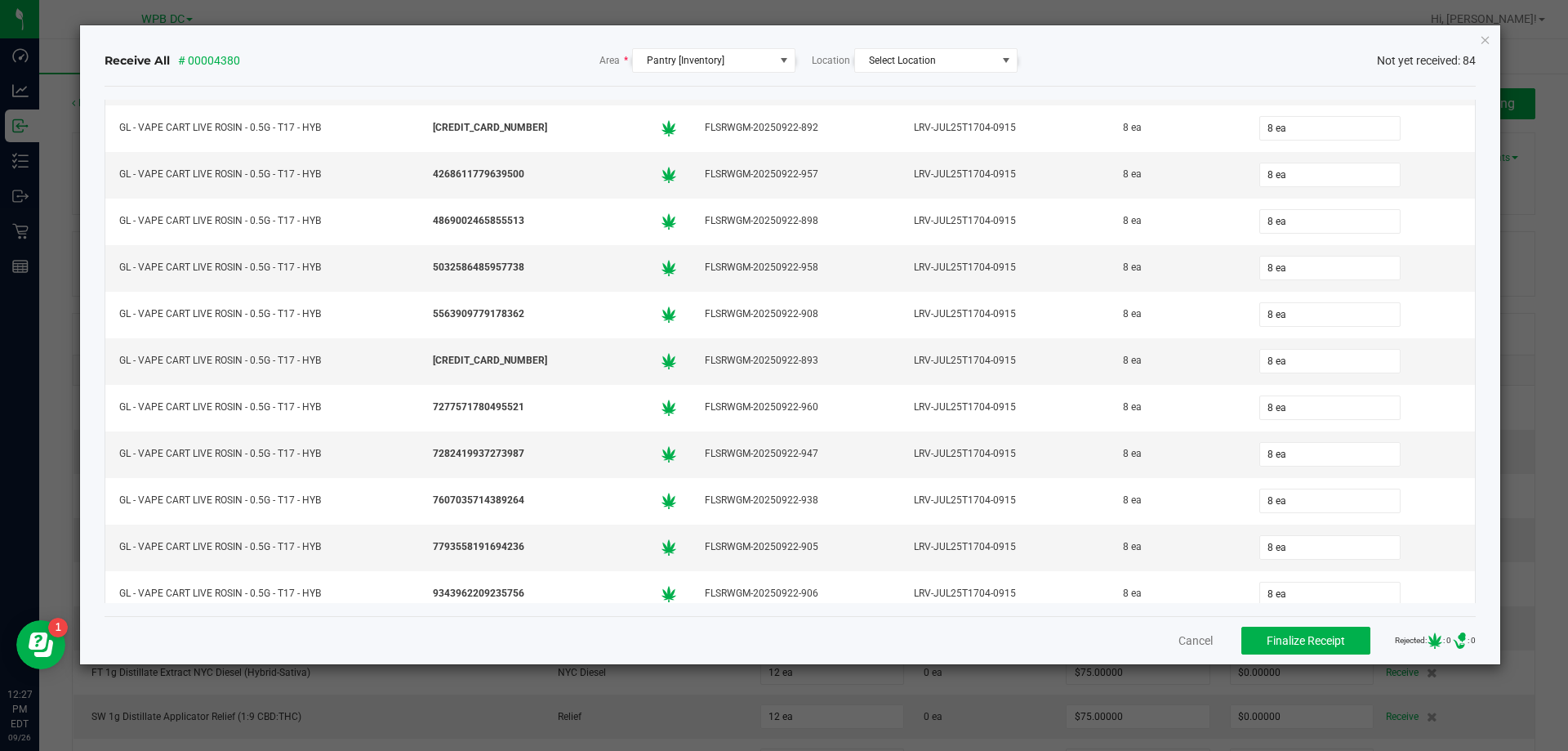
scroll to position [3445, 0]
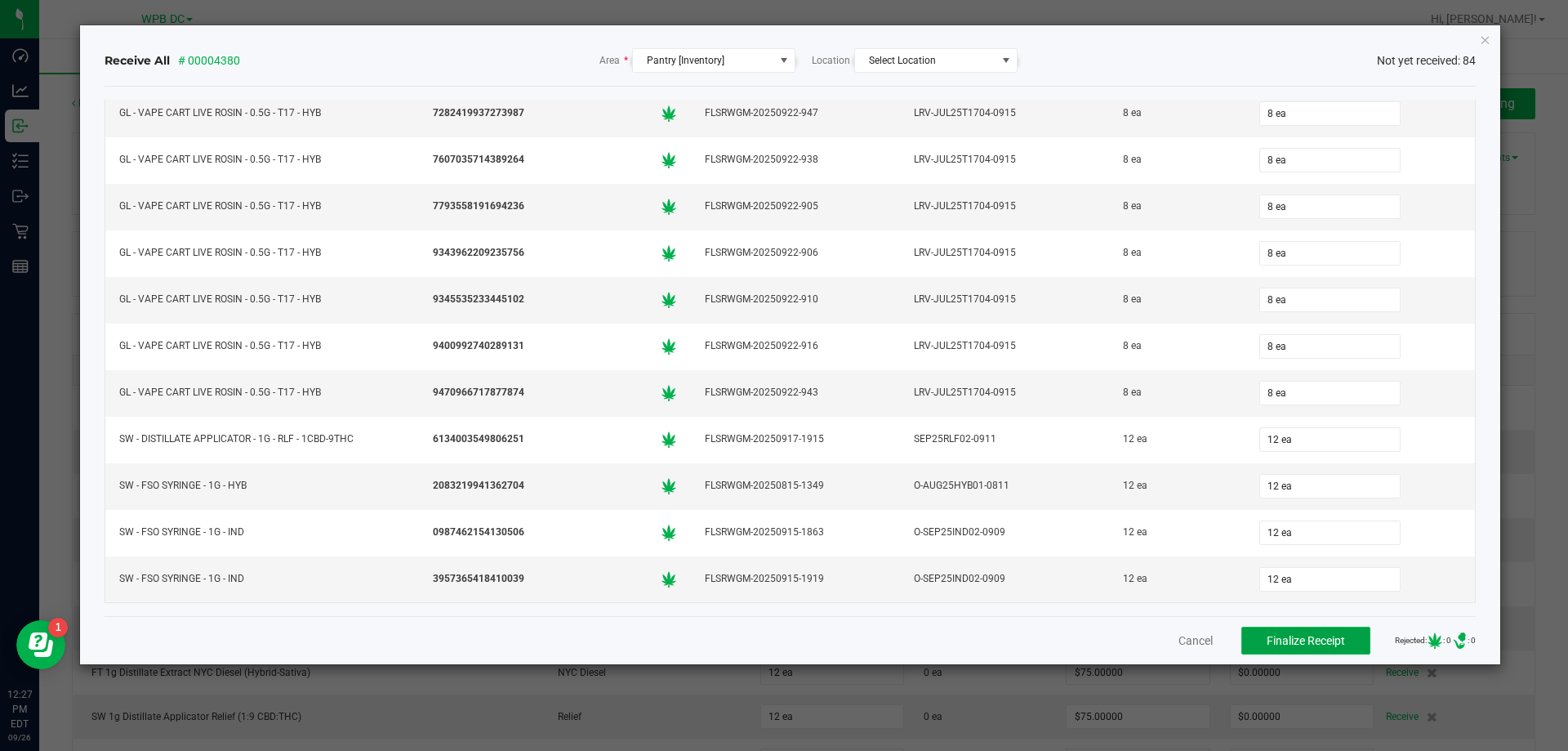
click at [1306, 628] on button "Finalize Receipt" at bounding box center [1305, 640] width 129 height 28
click at [1321, 624] on div "Cancel Finalize Receipt Rejected: : 0 .st0{ } : 0" at bounding box center [791, 640] width 1372 height 49
click at [1318, 658] on div "Cancel Finalize Receipt Rejected: : 0 .st0{ } : 0" at bounding box center [791, 640] width 1372 height 49
click at [1303, 650] on button "Finalize Receipt" at bounding box center [1305, 640] width 129 height 28
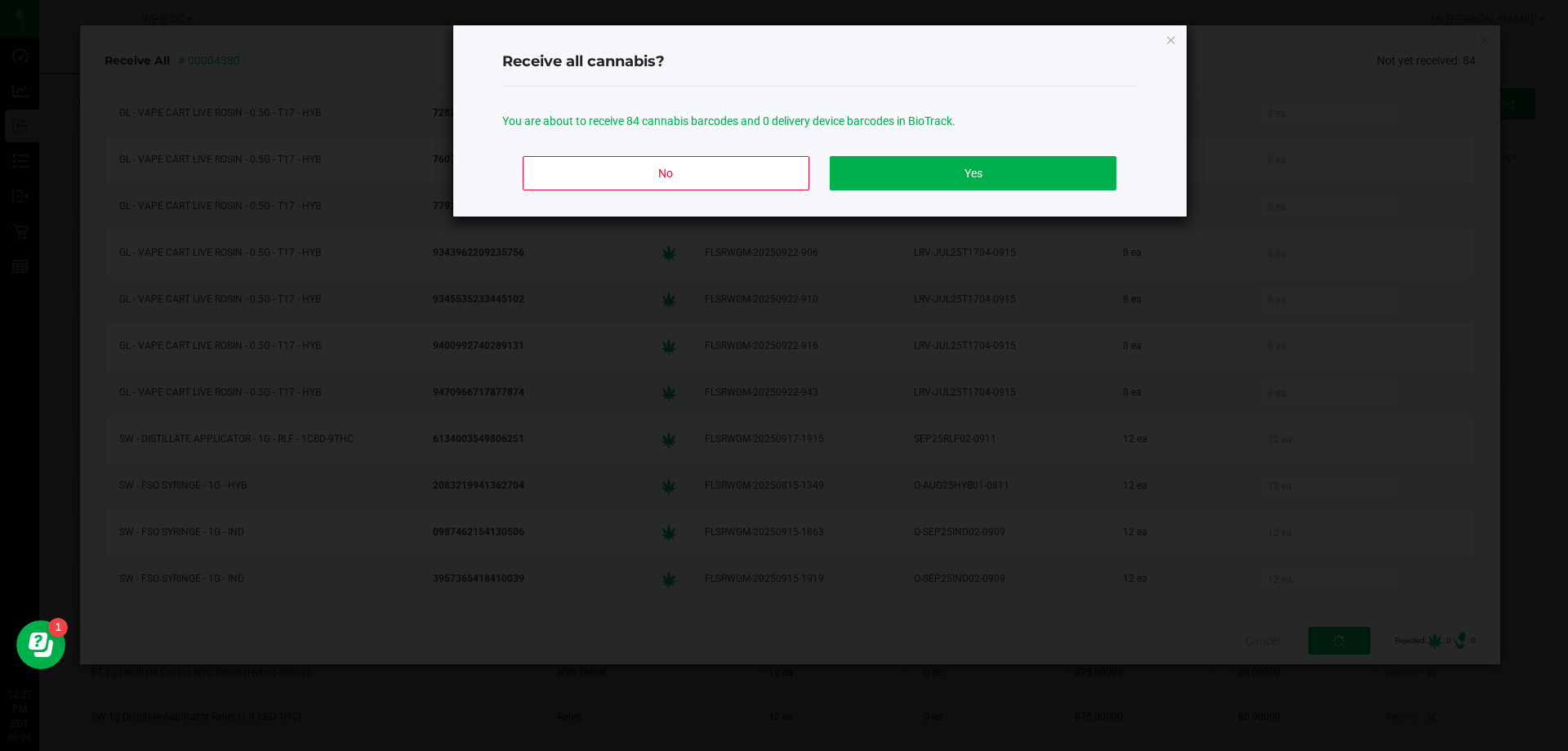
click at [1280, 636] on body "Dashboard Analytics Inbound Inventory Outbound Retail Reports 12:27 PM EDT 09/2…" at bounding box center [784, 375] width 1568 height 751
click at [879, 177] on button "Yes" at bounding box center [972, 173] width 285 height 34
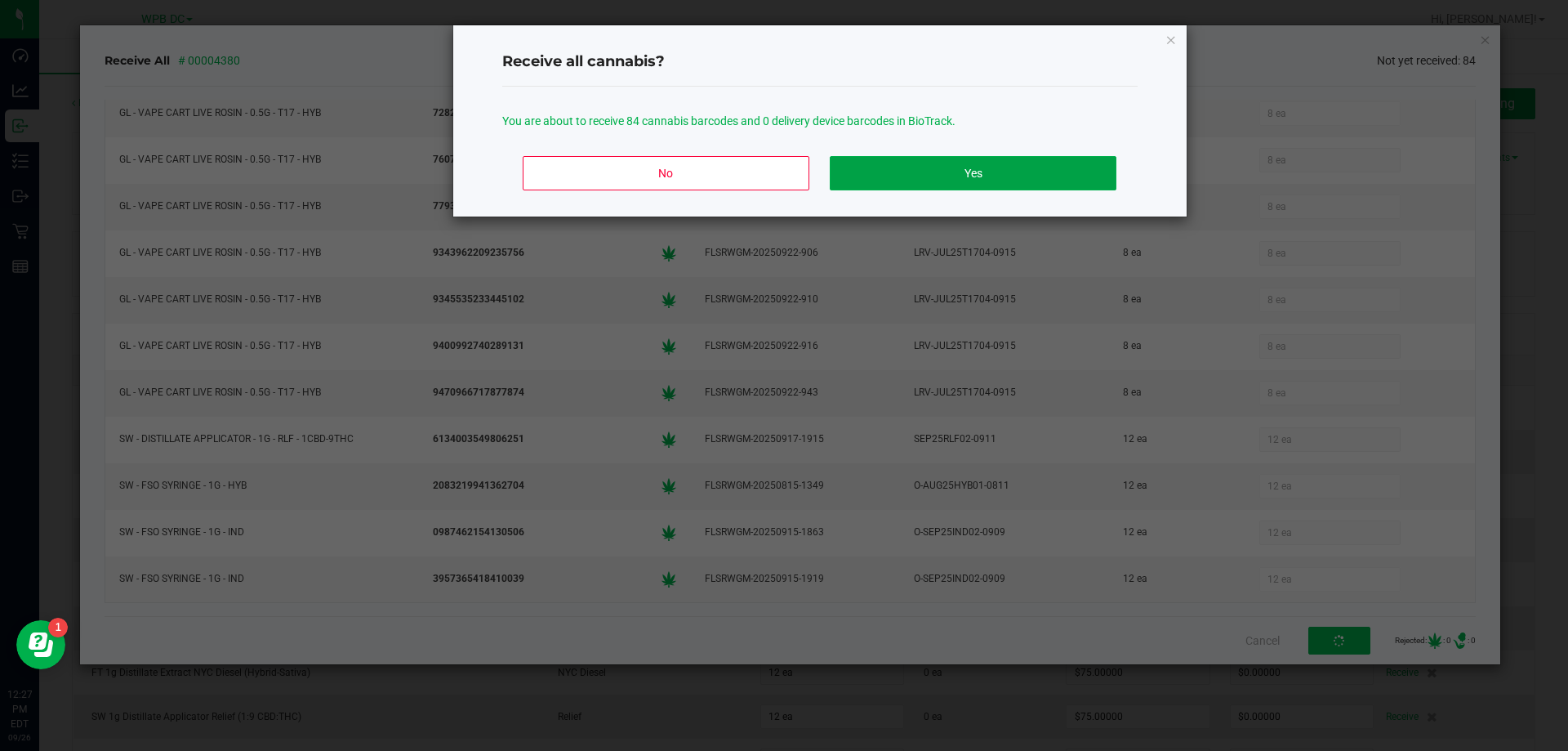
click at [879, 177] on button "Yes" at bounding box center [972, 173] width 285 height 34
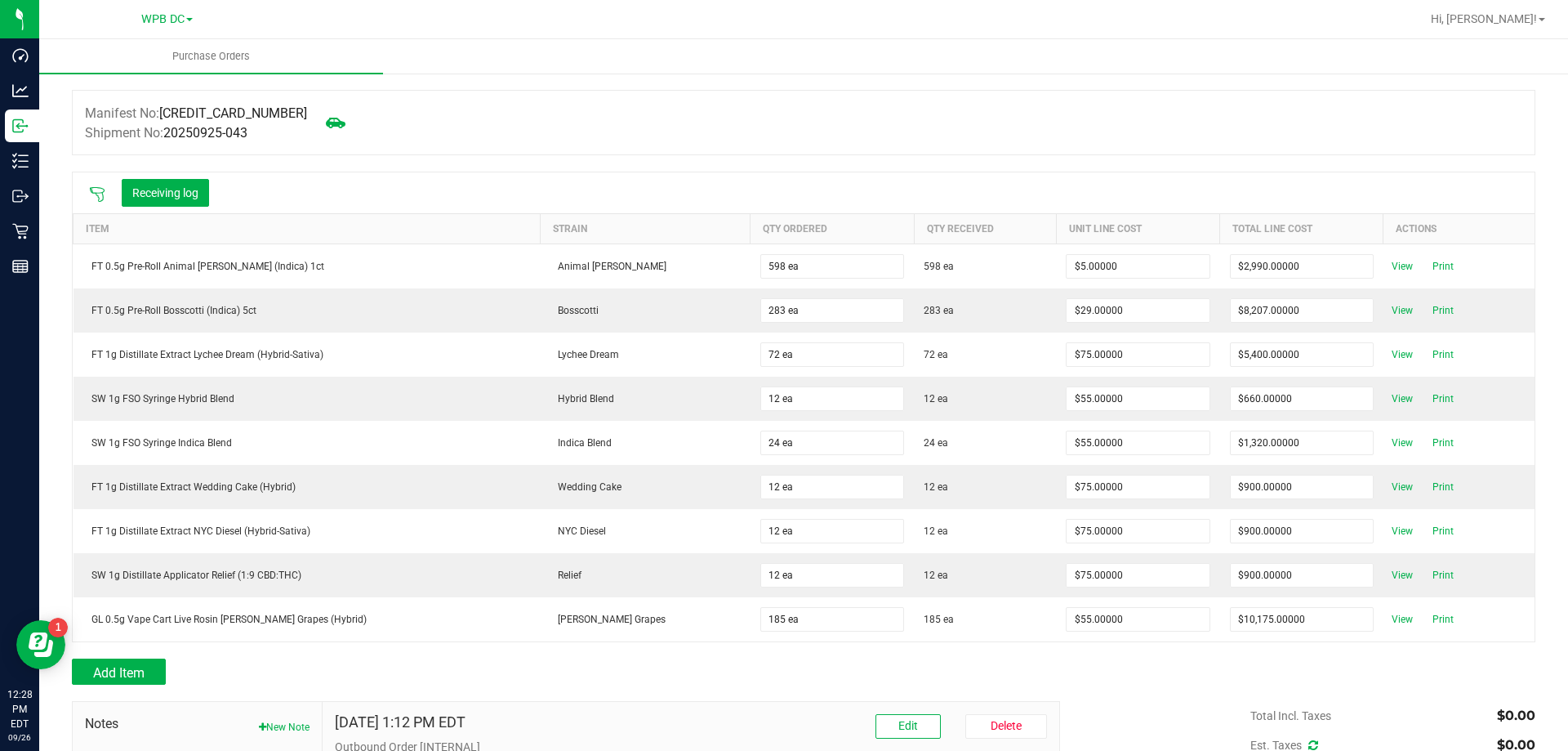
scroll to position [0, 0]
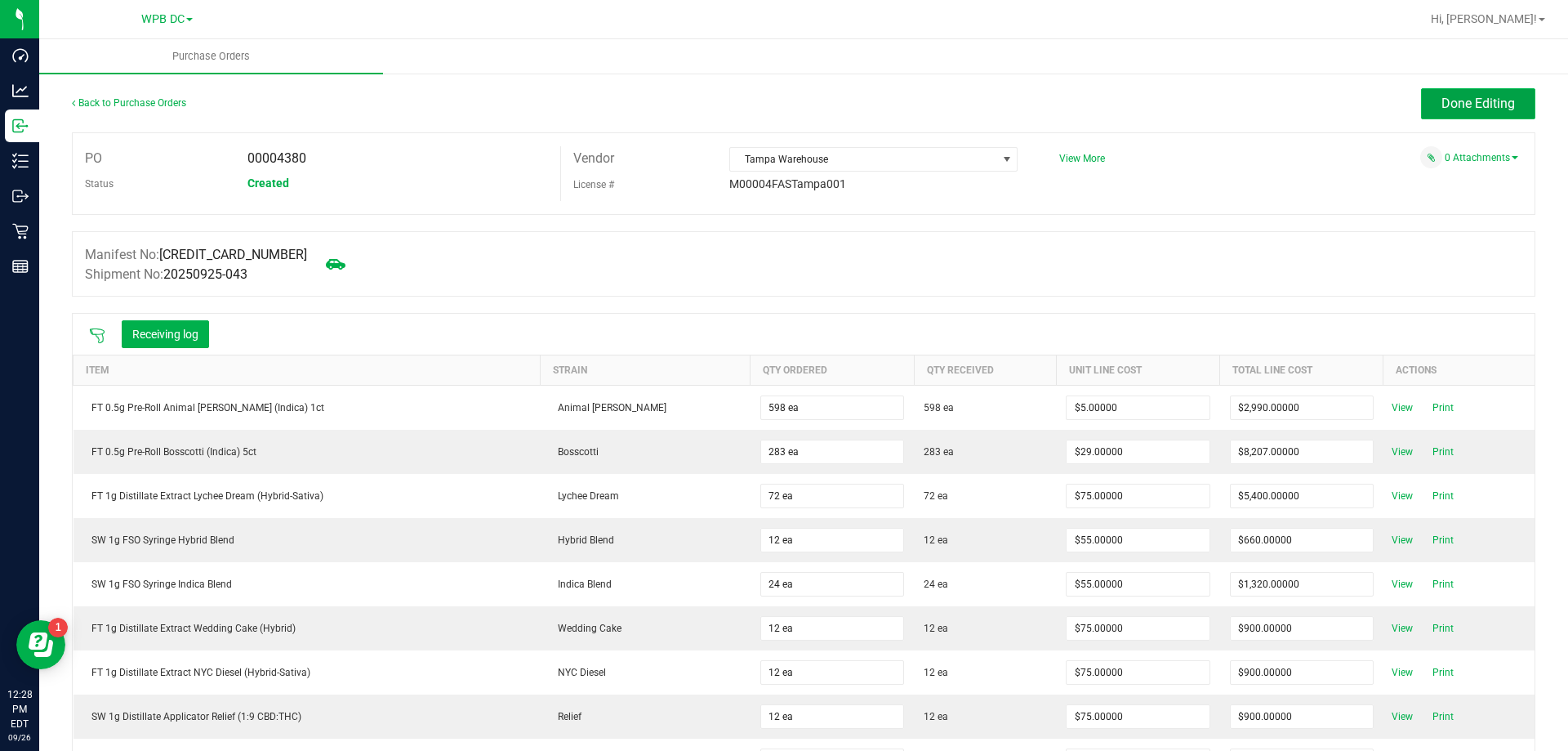
click at [1441, 107] on span "Done Editing" at bounding box center [1478, 103] width 73 height 15
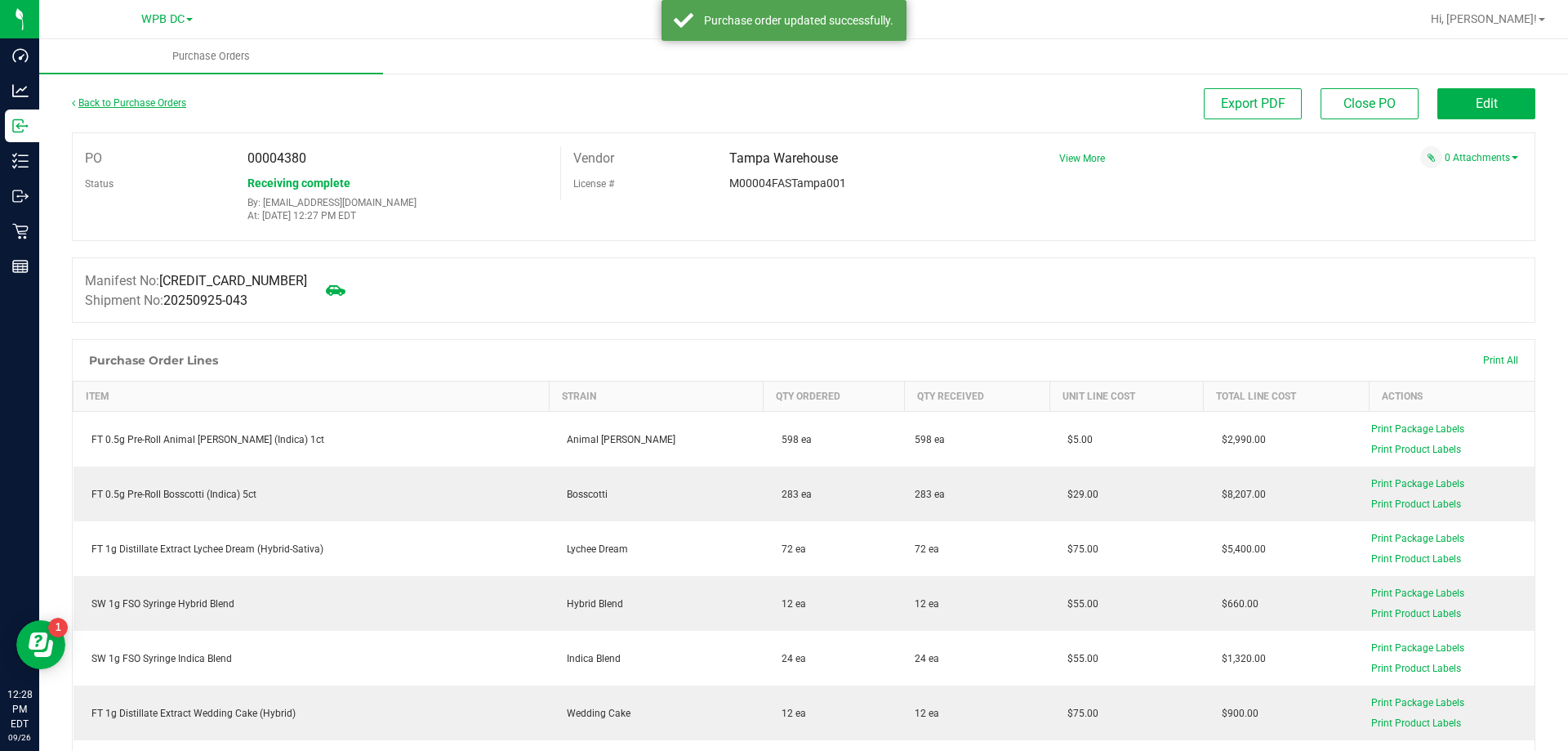
click at [172, 108] on link "Back to Purchase Orders" at bounding box center [129, 103] width 114 height 11
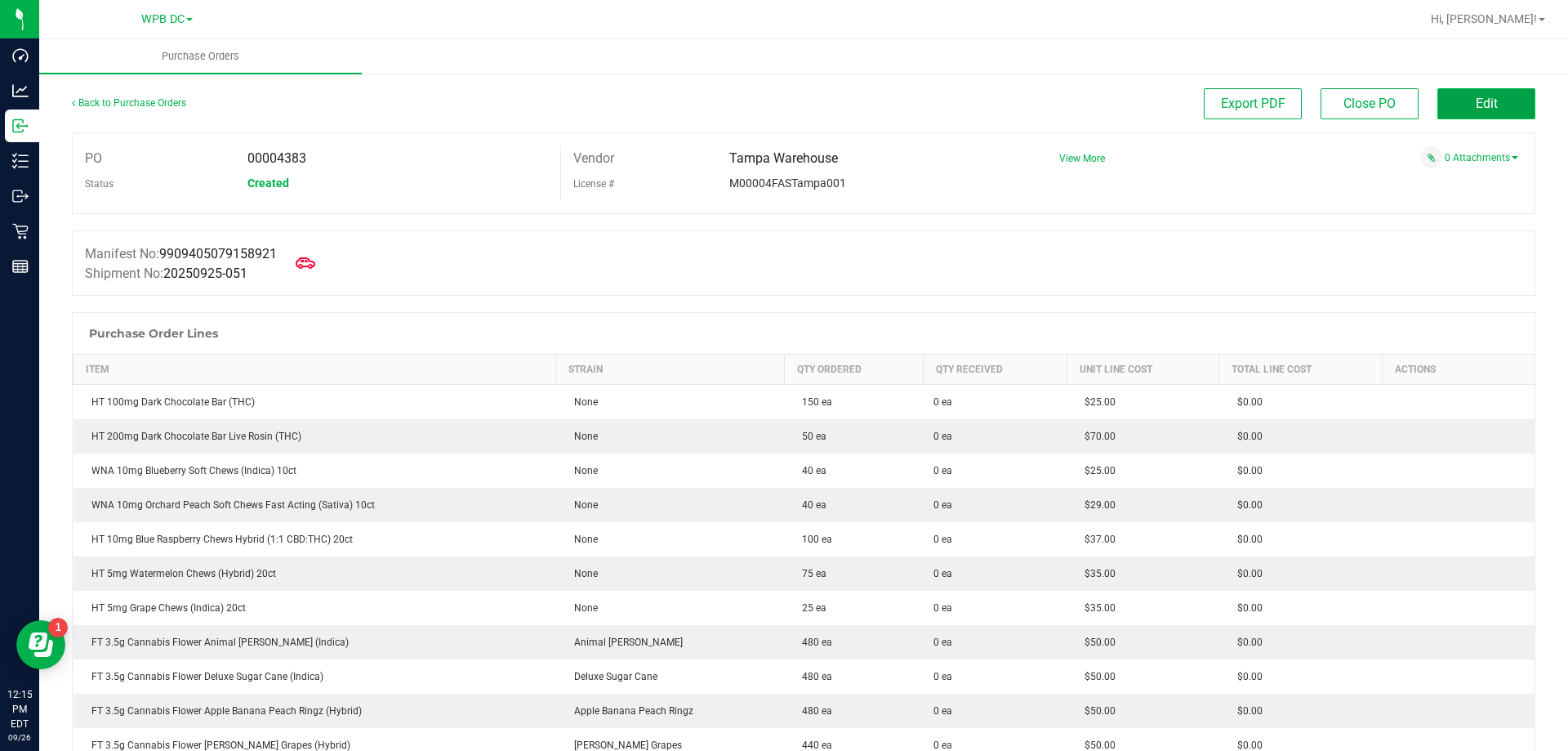
click at [1476, 95] on span "Edit" at bounding box center [1486, 103] width 22 height 15
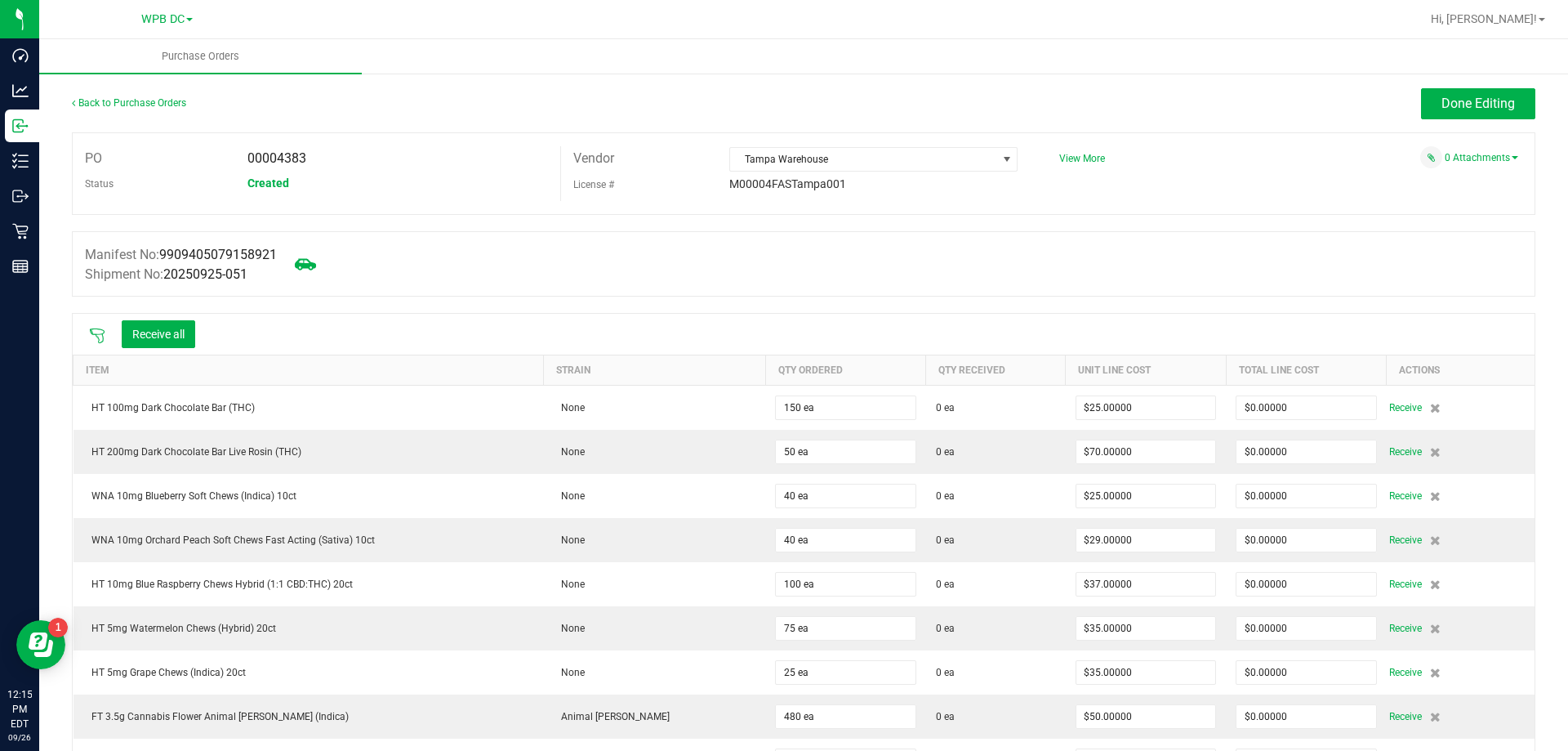
click at [314, 267] on icon at bounding box center [305, 264] width 21 height 21
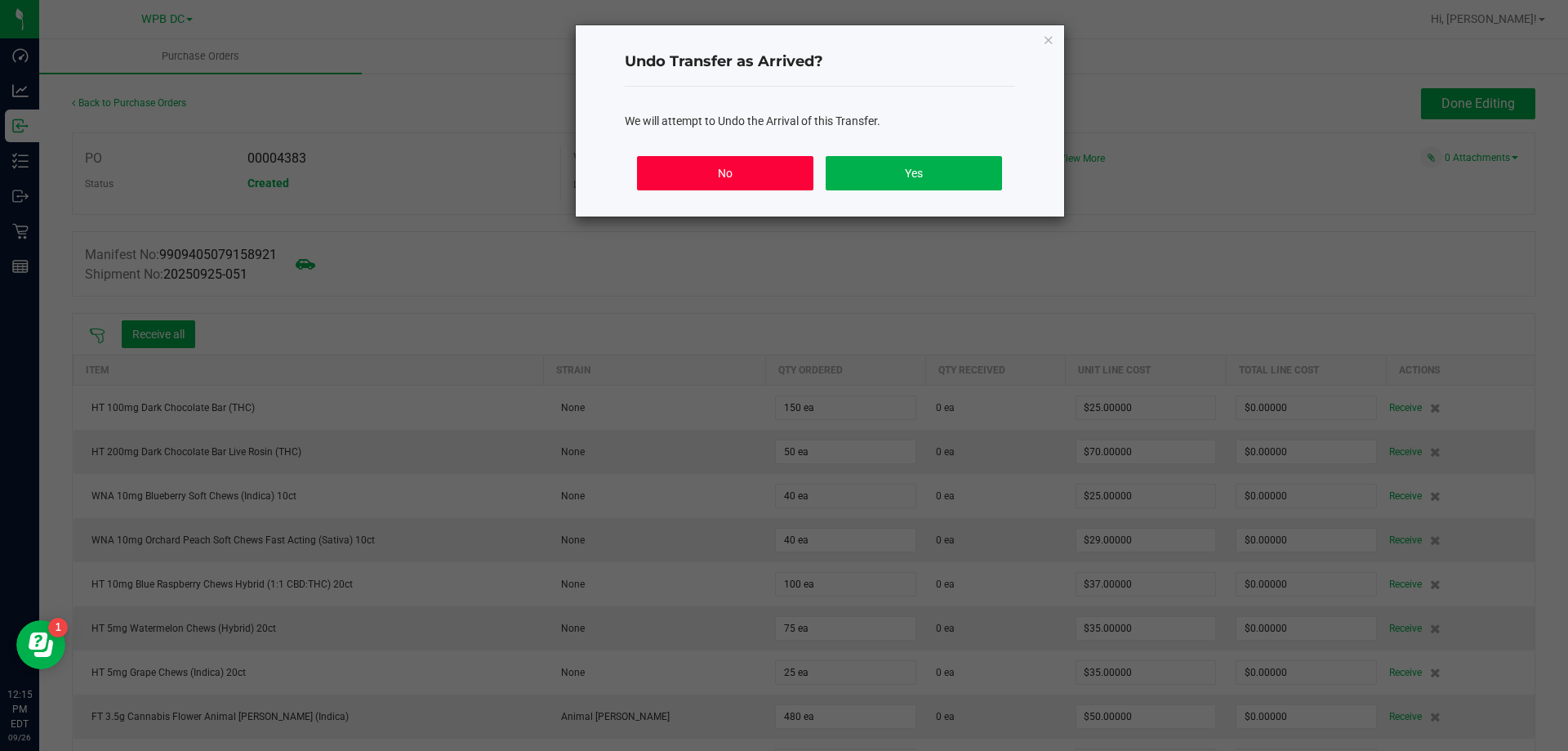
click at [708, 184] on button "No" at bounding box center [724, 173] width 175 height 34
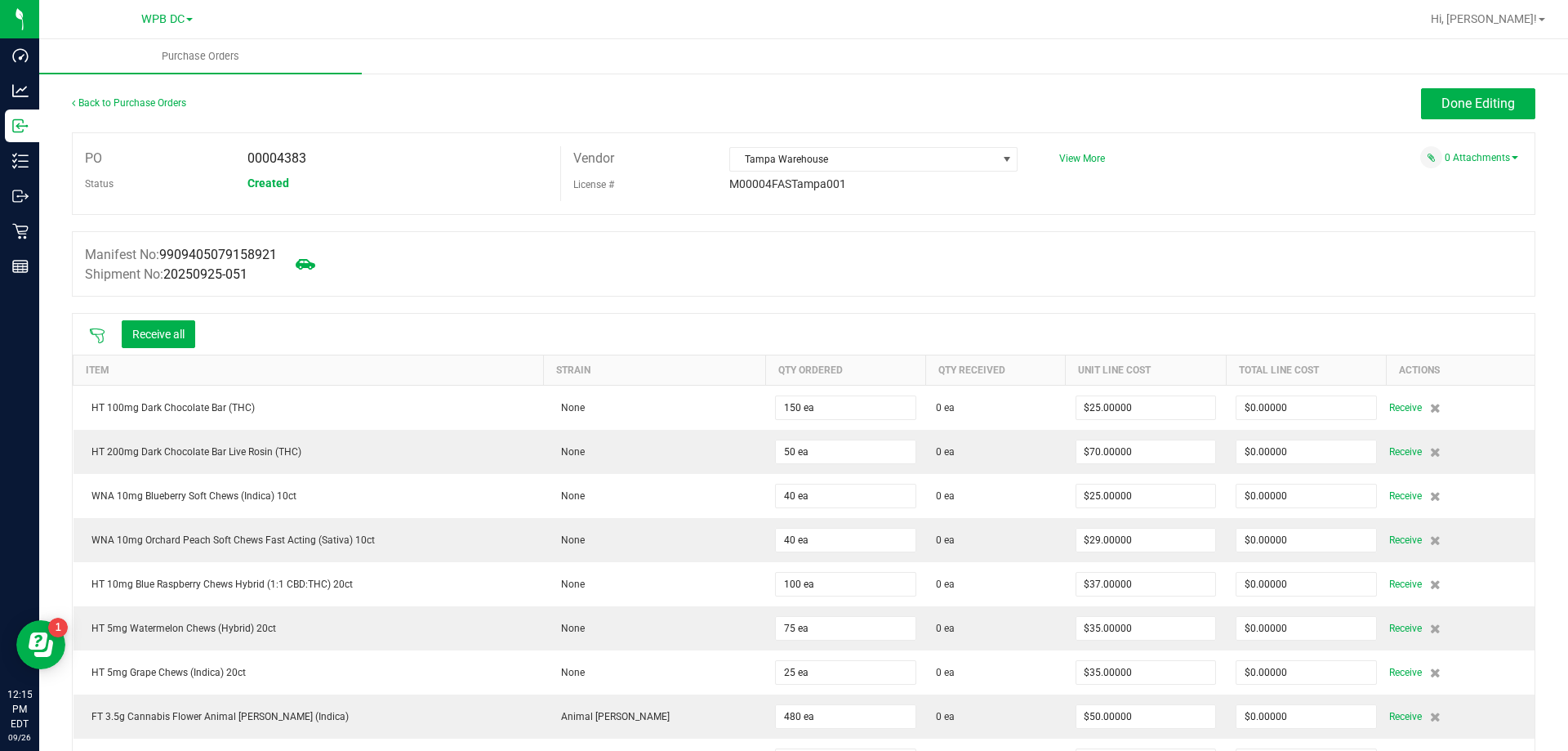
click at [96, 329] on icon at bounding box center [97, 335] width 16 height 16
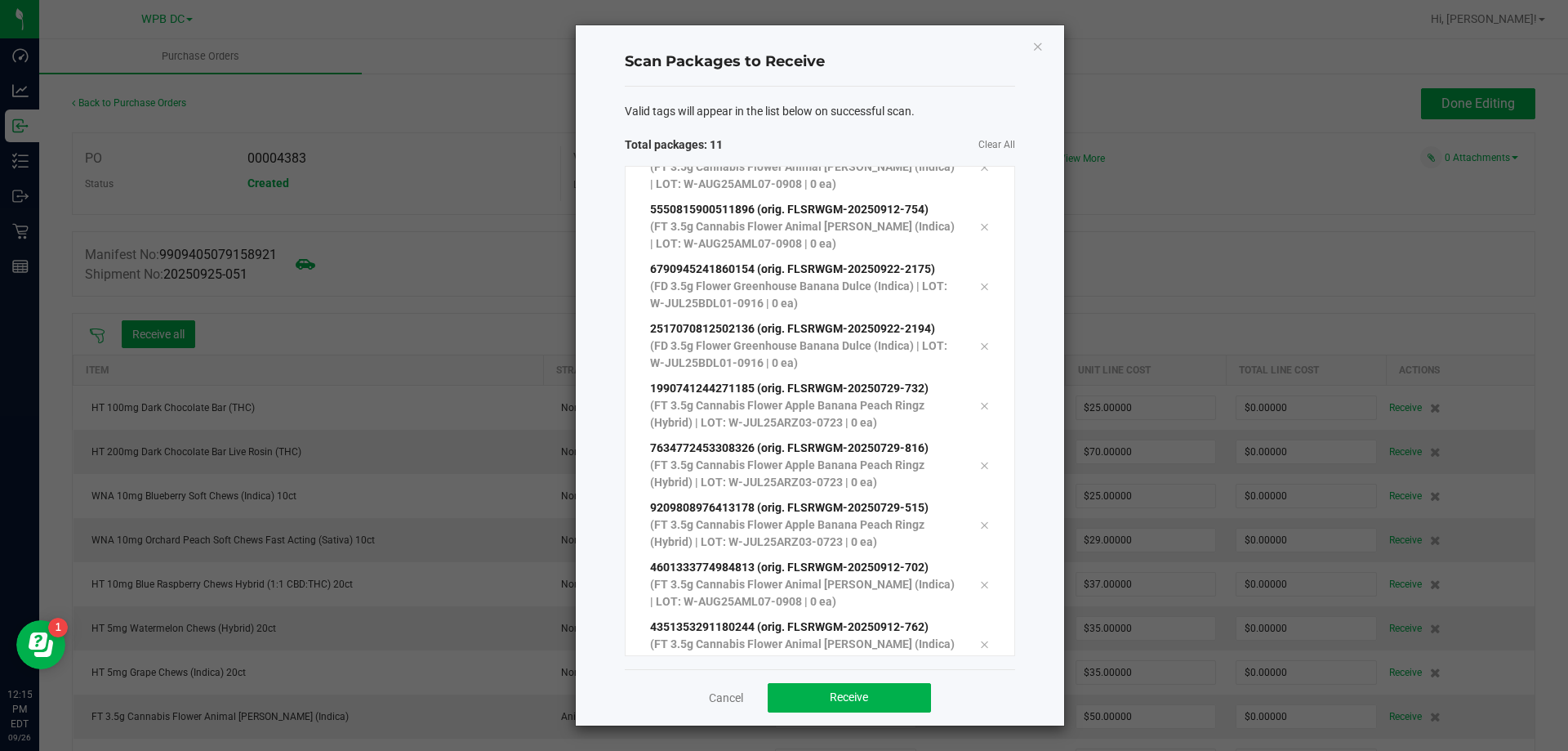
scroll to position [148, 0]
click at [835, 689] on button "Receive" at bounding box center [850, 697] width 164 height 30
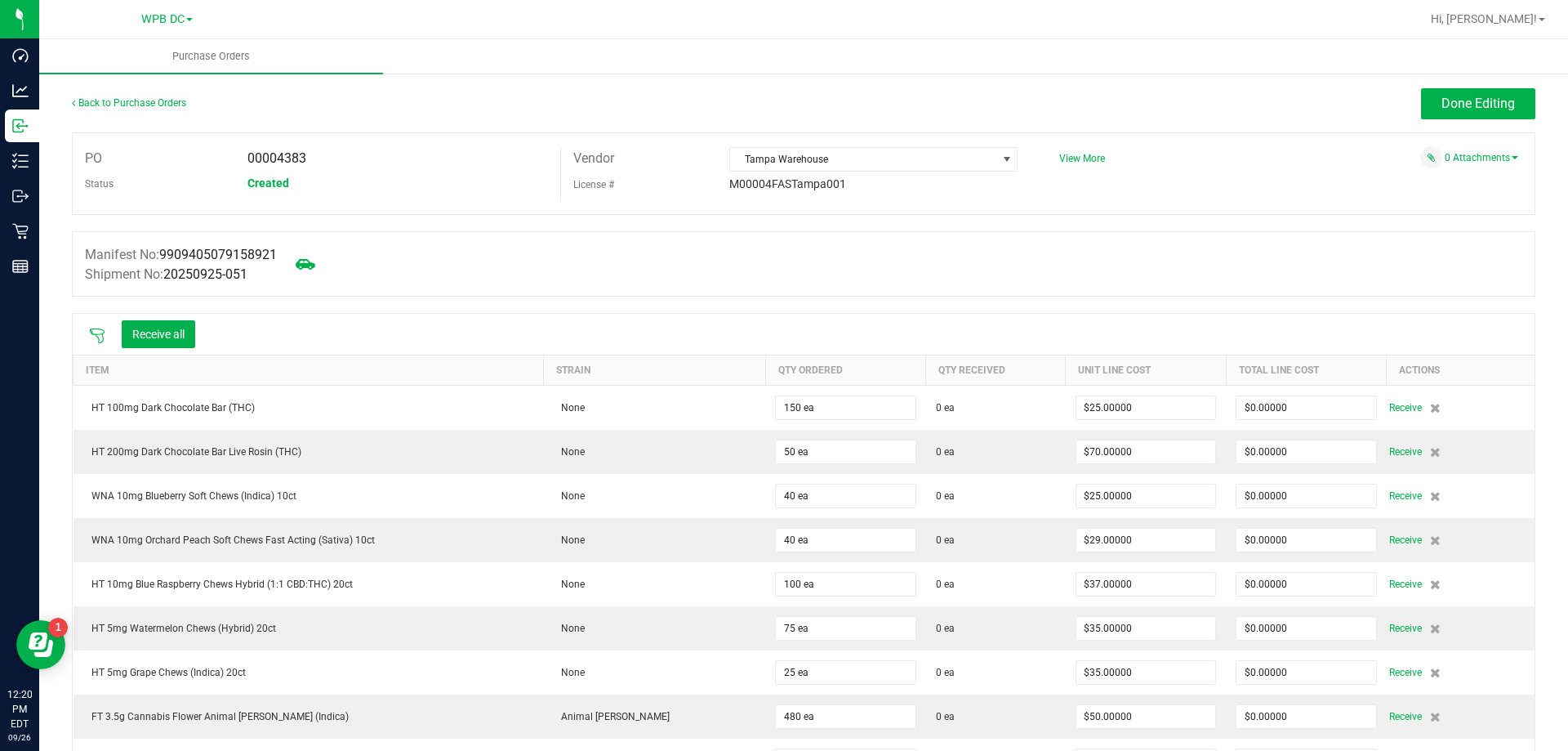
click at [93, 334] on icon at bounding box center [97, 335] width 16 height 16
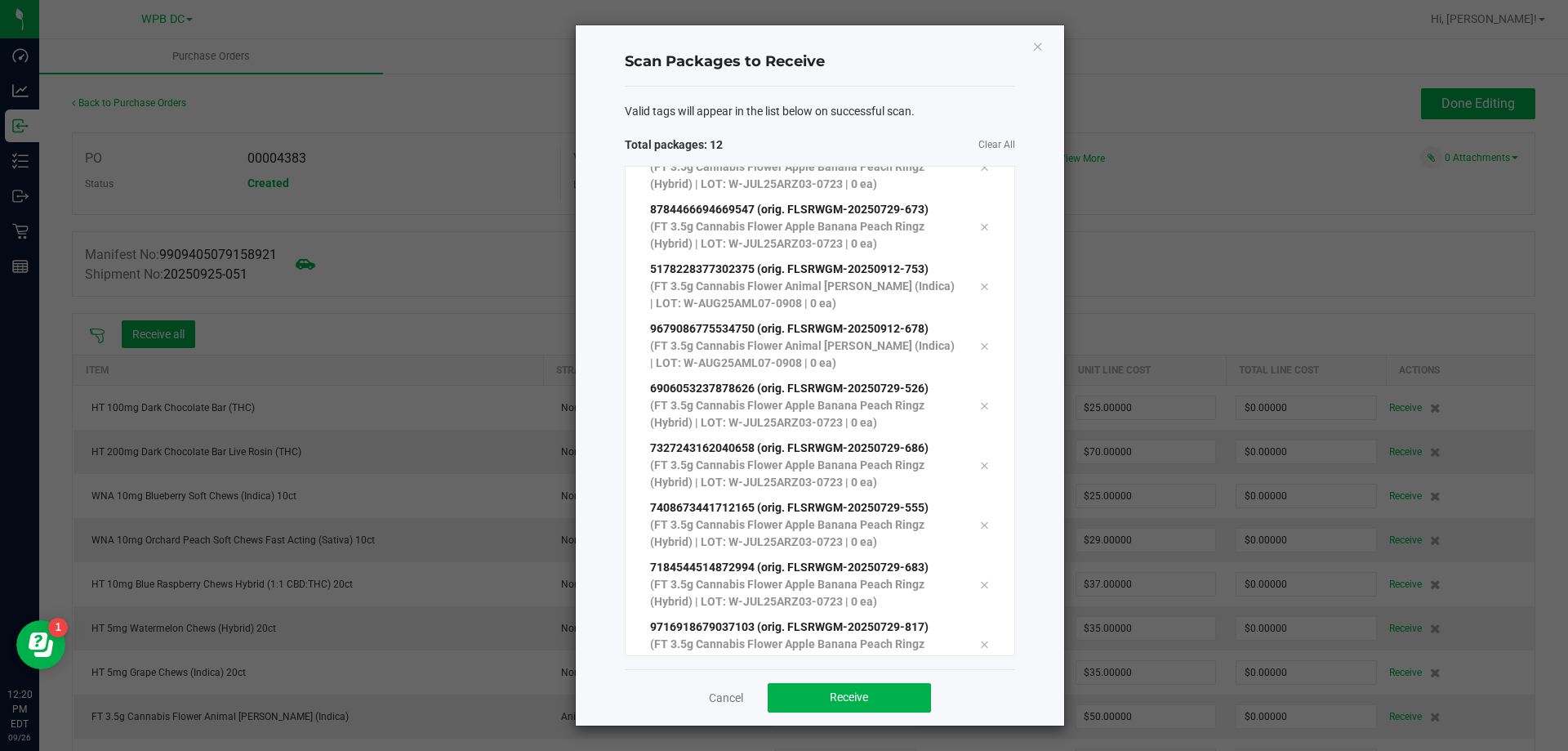
scroll to position [267, 0]
click at [872, 693] on button "Receive" at bounding box center [850, 697] width 164 height 30
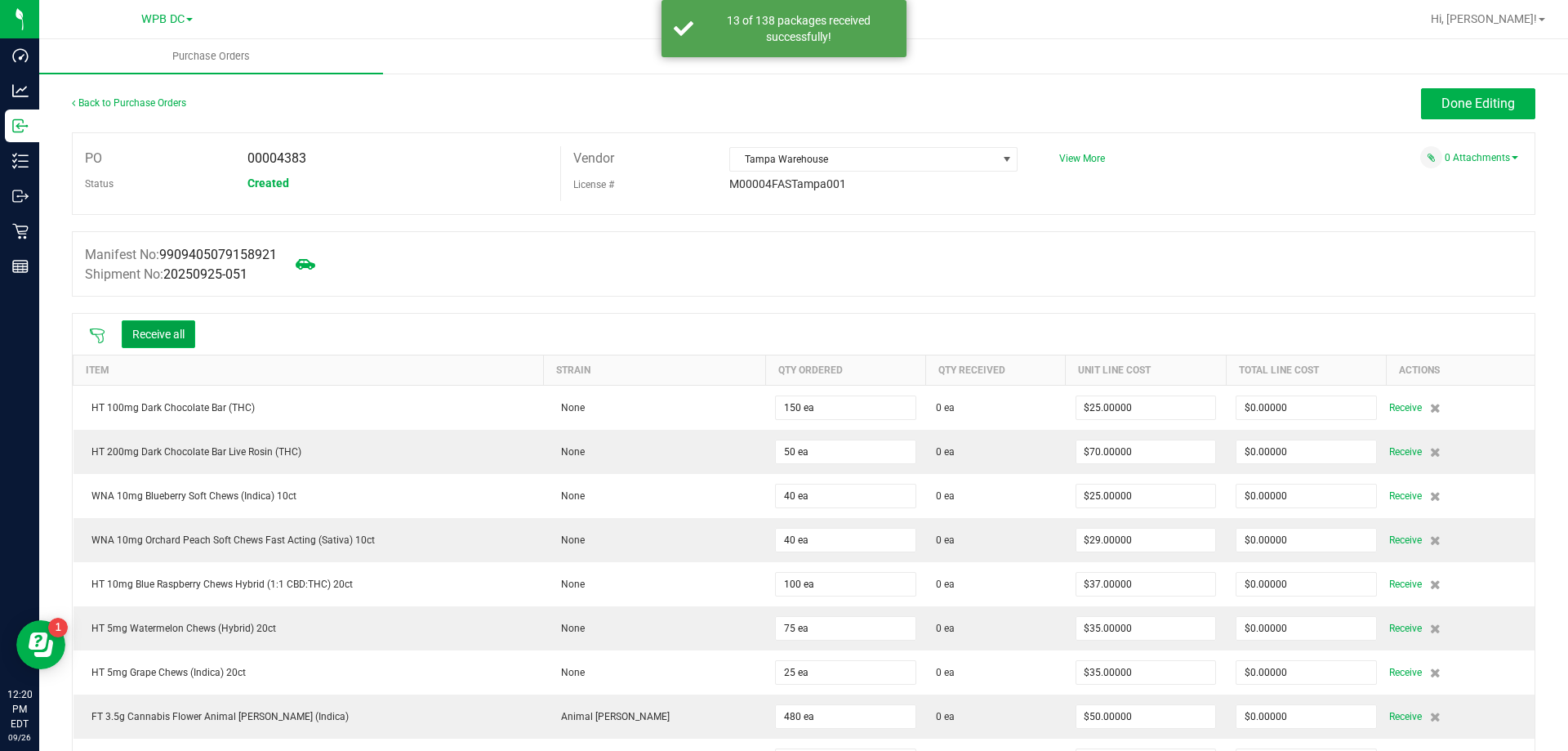
click at [127, 326] on button "Receive all" at bounding box center [158, 333] width 73 height 28
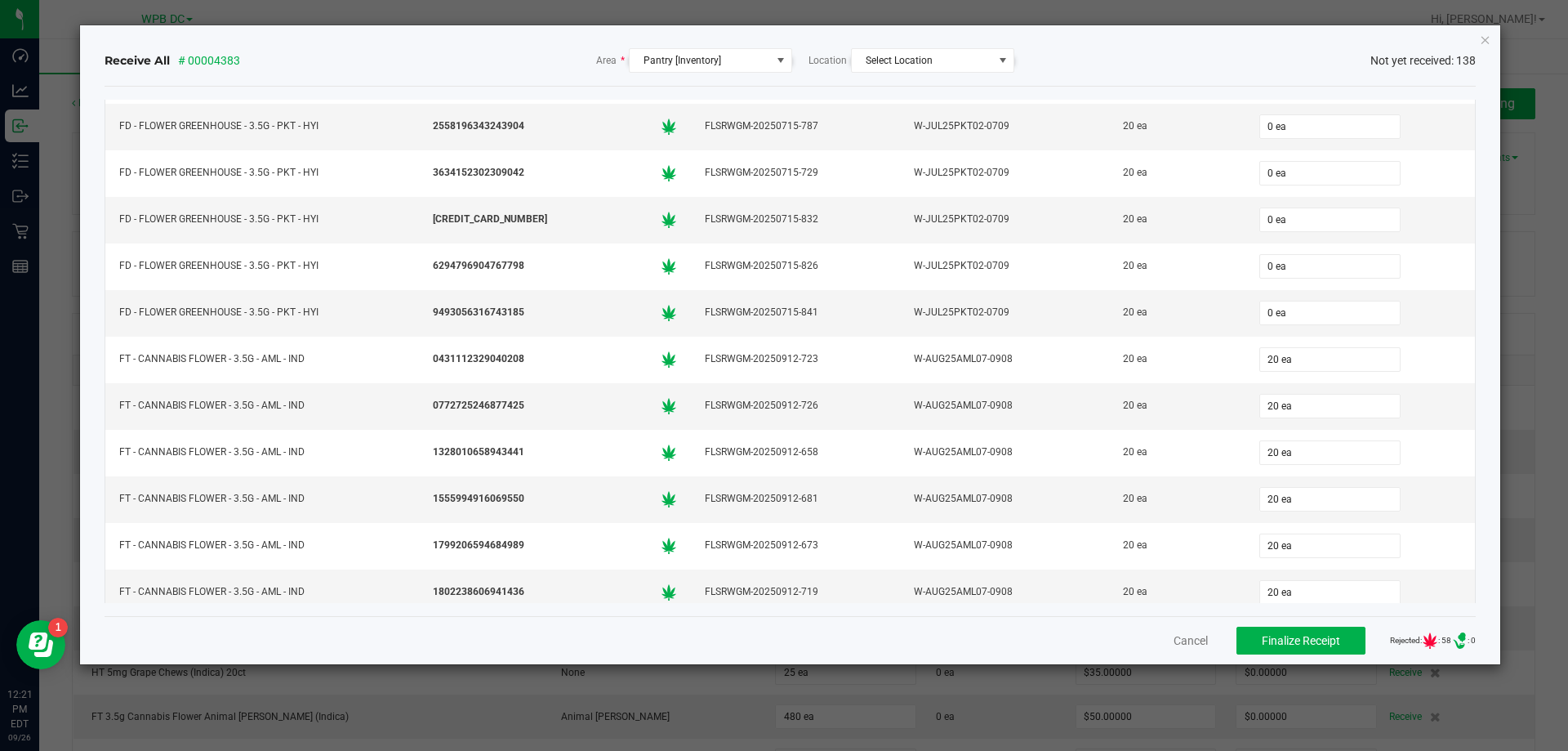
scroll to position [735, 0]
click at [1173, 634] on button "Cancel" at bounding box center [1190, 640] width 34 height 16
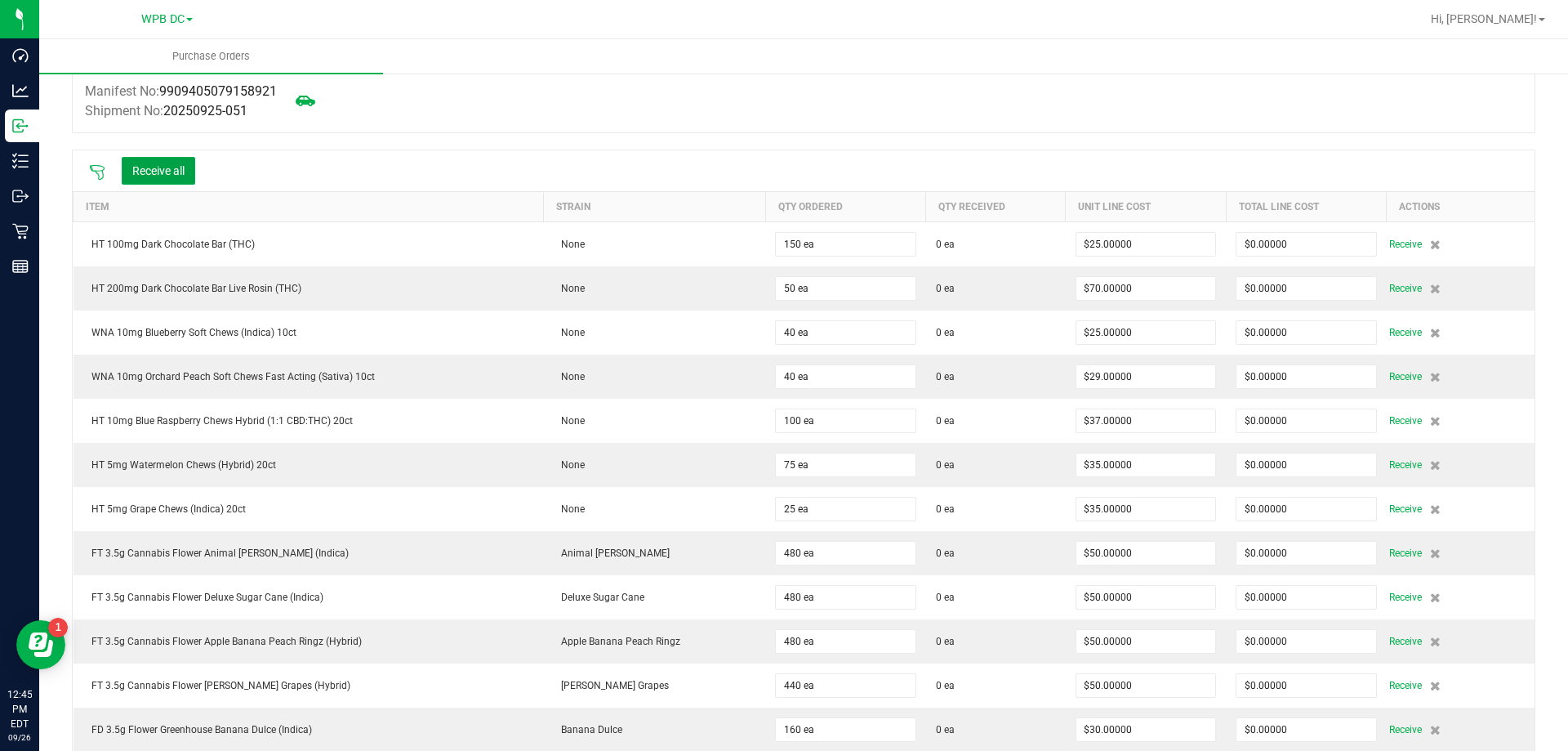
scroll to position [0, 0]
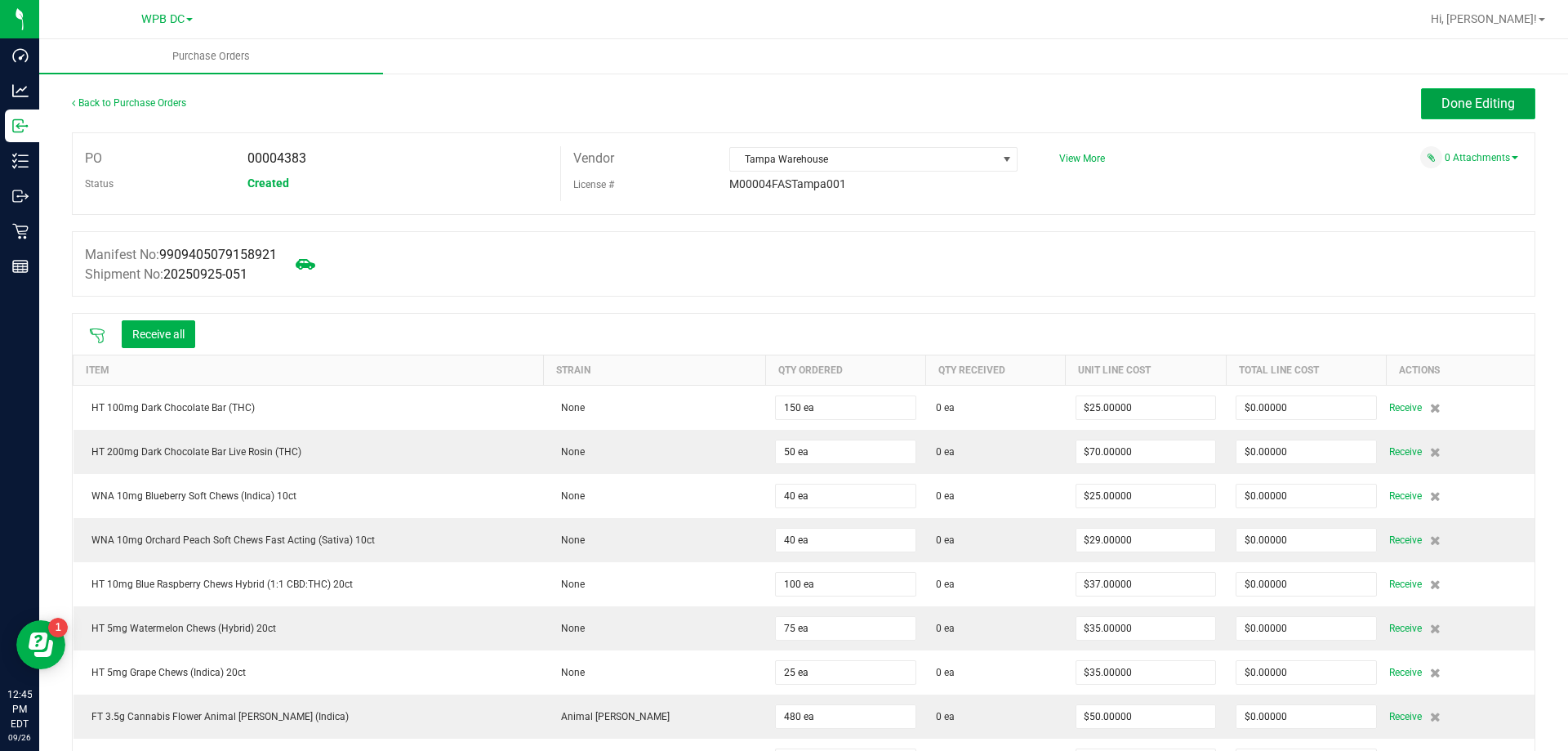
click at [1424, 98] on button "Done Editing" at bounding box center [1478, 104] width 114 height 31
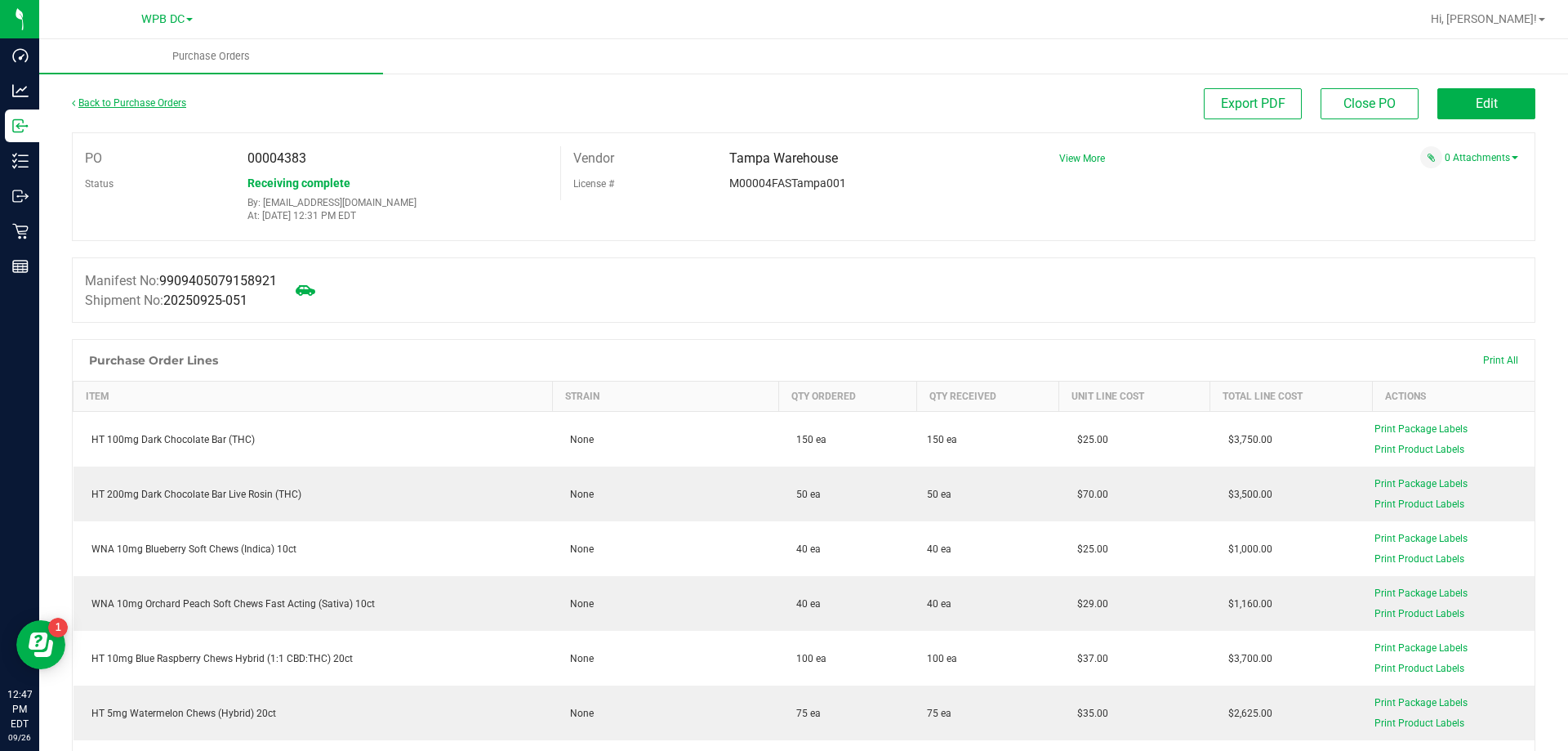
click at [149, 107] on link "Back to Purchase Orders" at bounding box center [129, 103] width 114 height 11
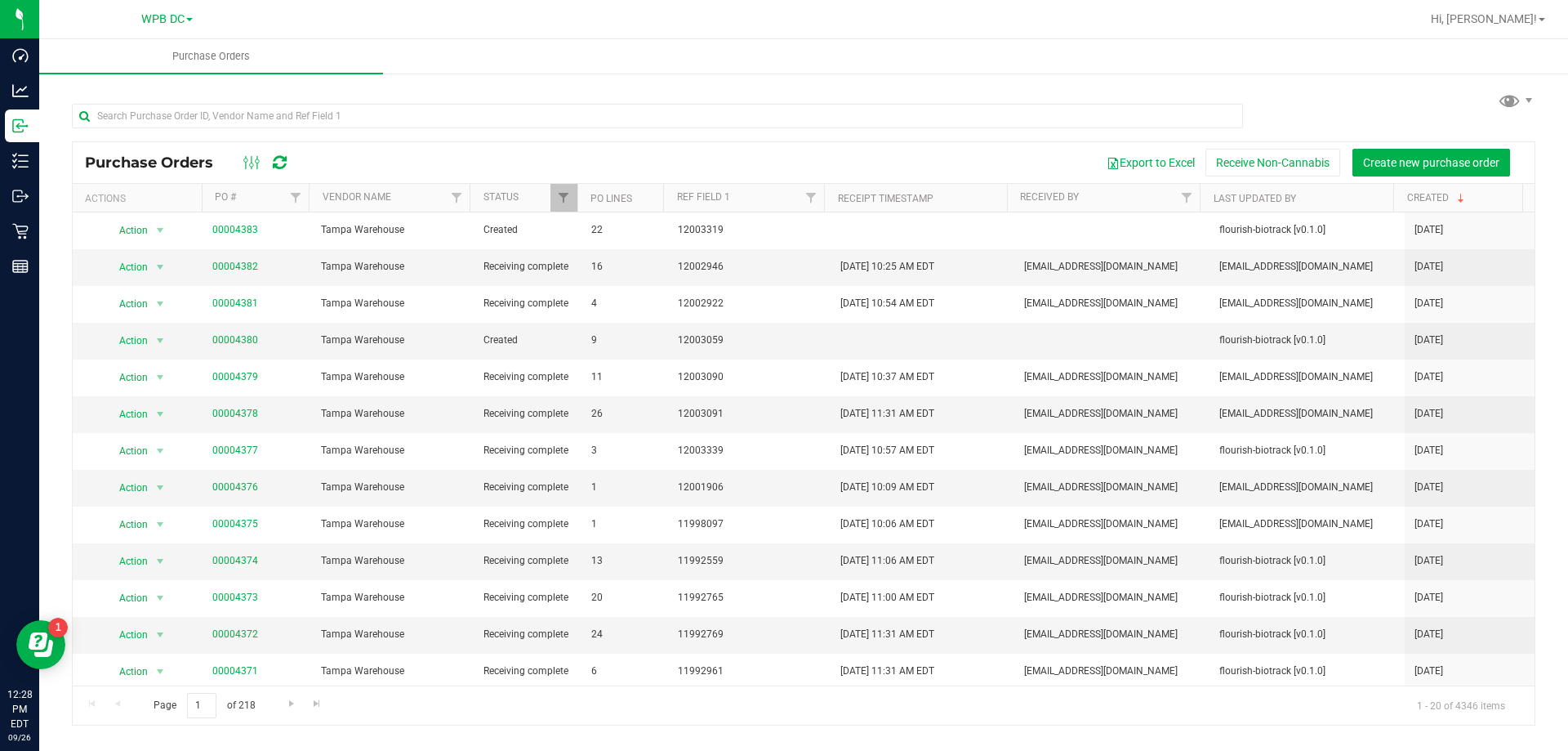
click at [279, 164] on icon at bounding box center [280, 162] width 14 height 16
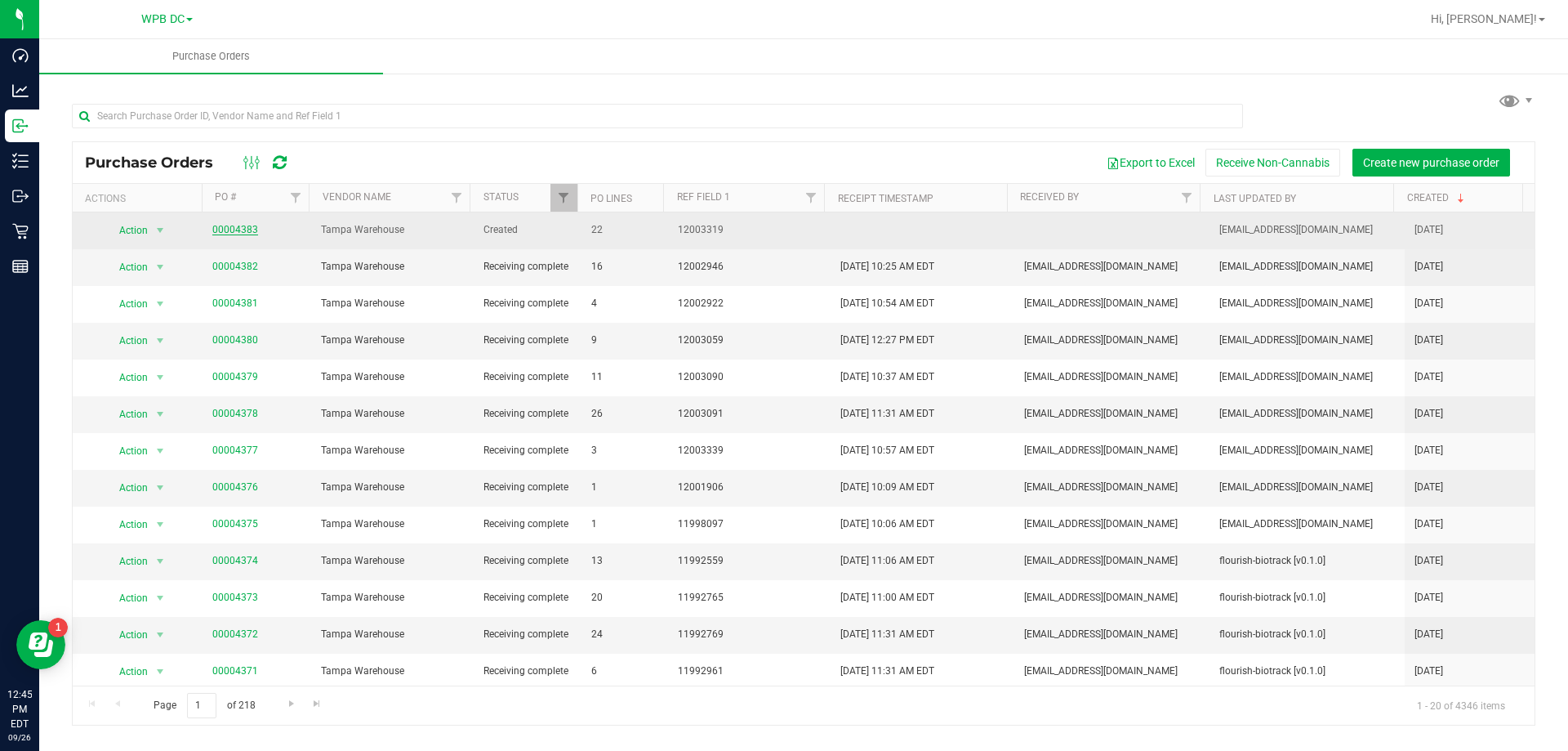
click at [230, 232] on link "00004383" at bounding box center [235, 229] width 46 height 11
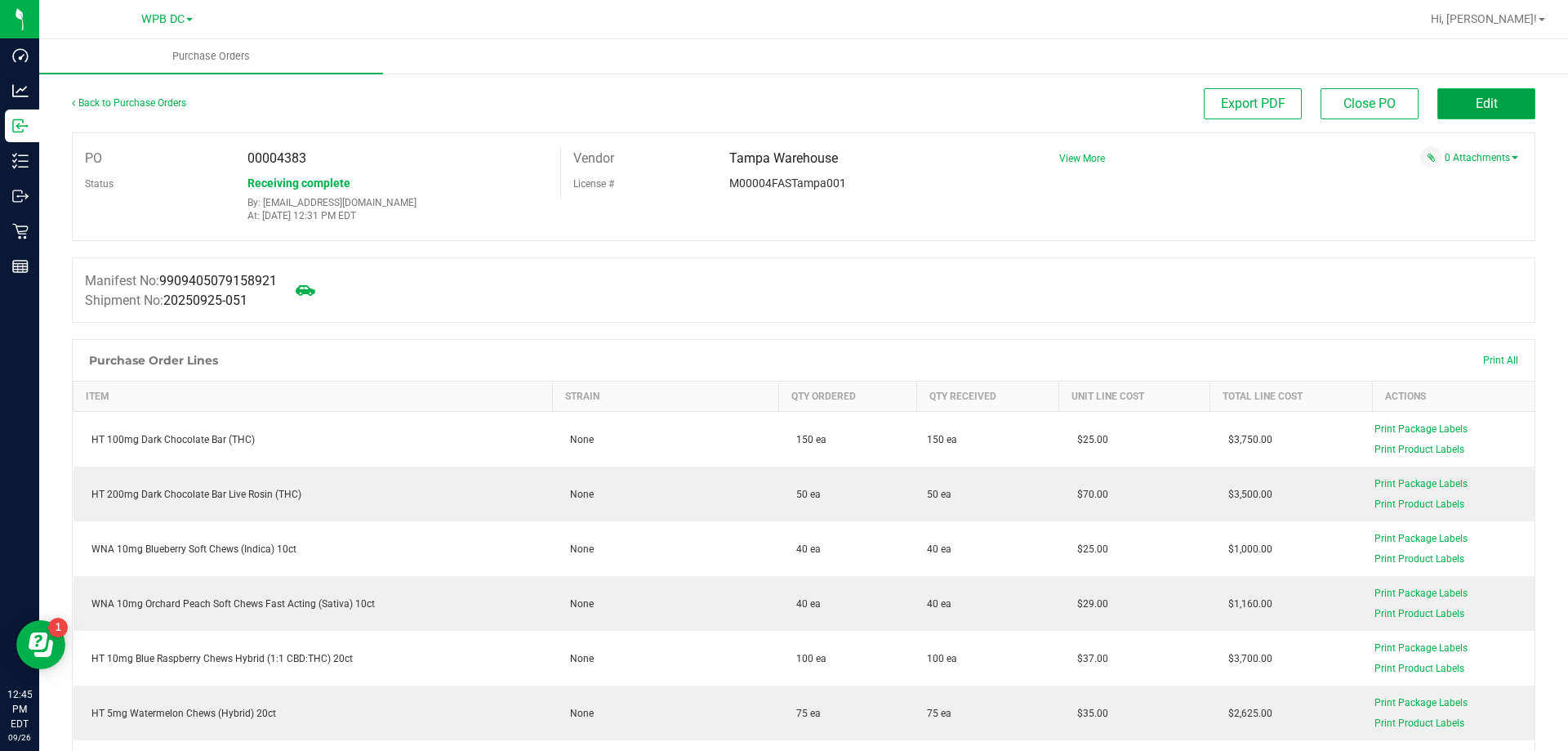
click at [1513, 101] on button "Edit" at bounding box center [1485, 104] width 98 height 31
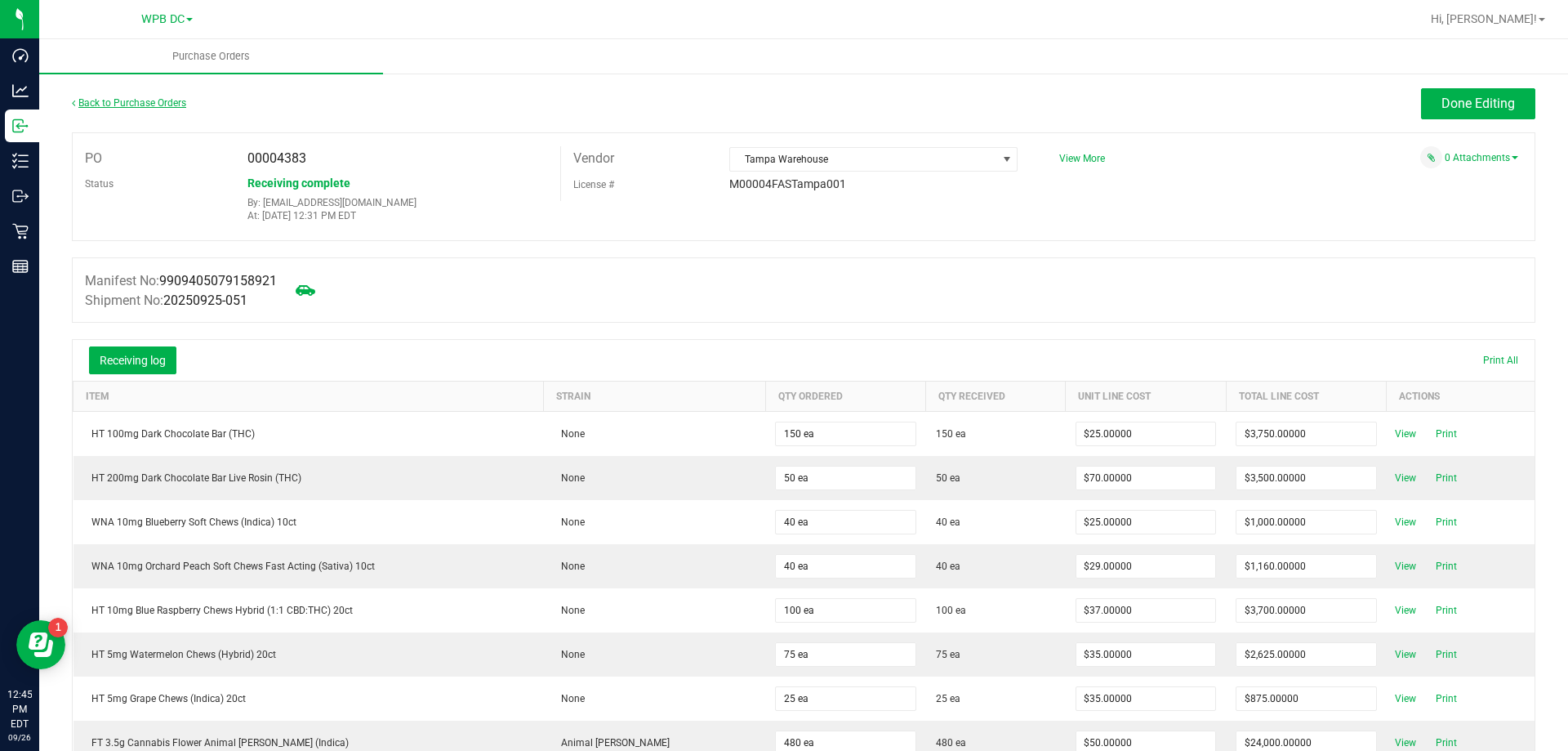
click at [129, 108] on link "Back to Purchase Orders" at bounding box center [129, 103] width 114 height 11
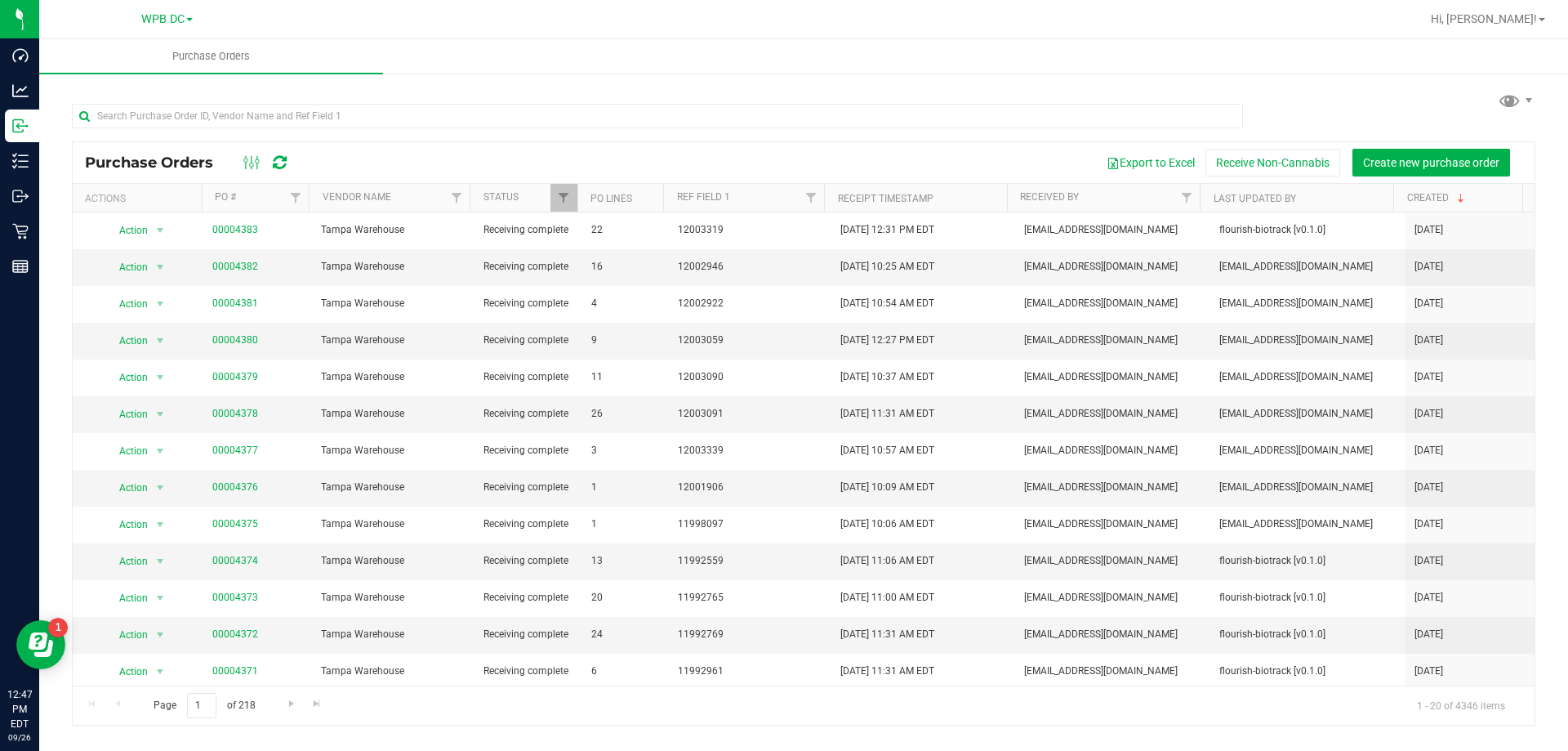
click at [273, 154] on icon at bounding box center [280, 162] width 14 height 16
click at [174, 28] on div "WPB DC" at bounding box center [167, 18] width 51 height 20
click at [174, 27] on div "WPB DC" at bounding box center [167, 18] width 51 height 20
click at [174, 22] on span "WPB DC" at bounding box center [162, 19] width 43 height 14
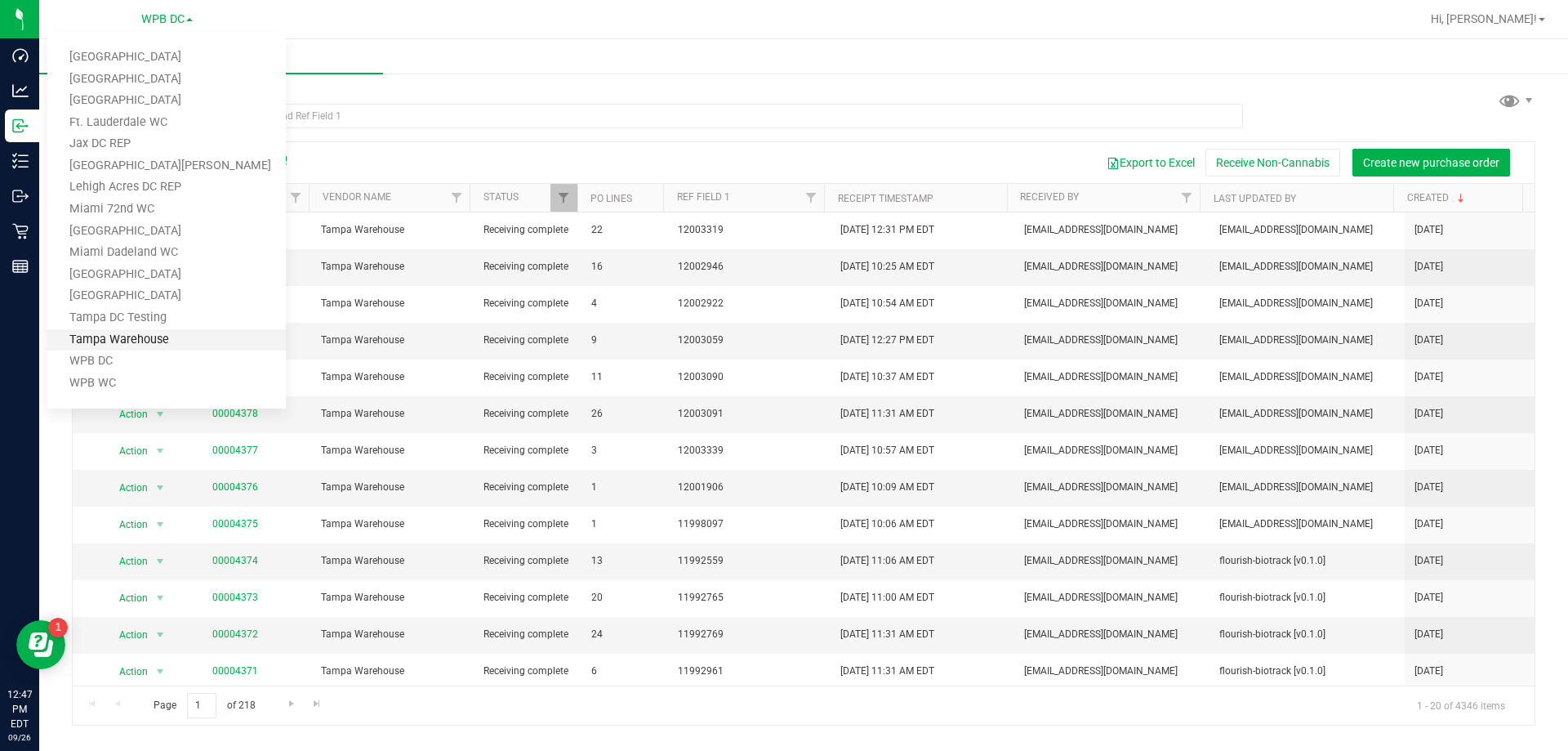
click at [135, 331] on link "Tampa Warehouse" at bounding box center [167, 340] width 239 height 22
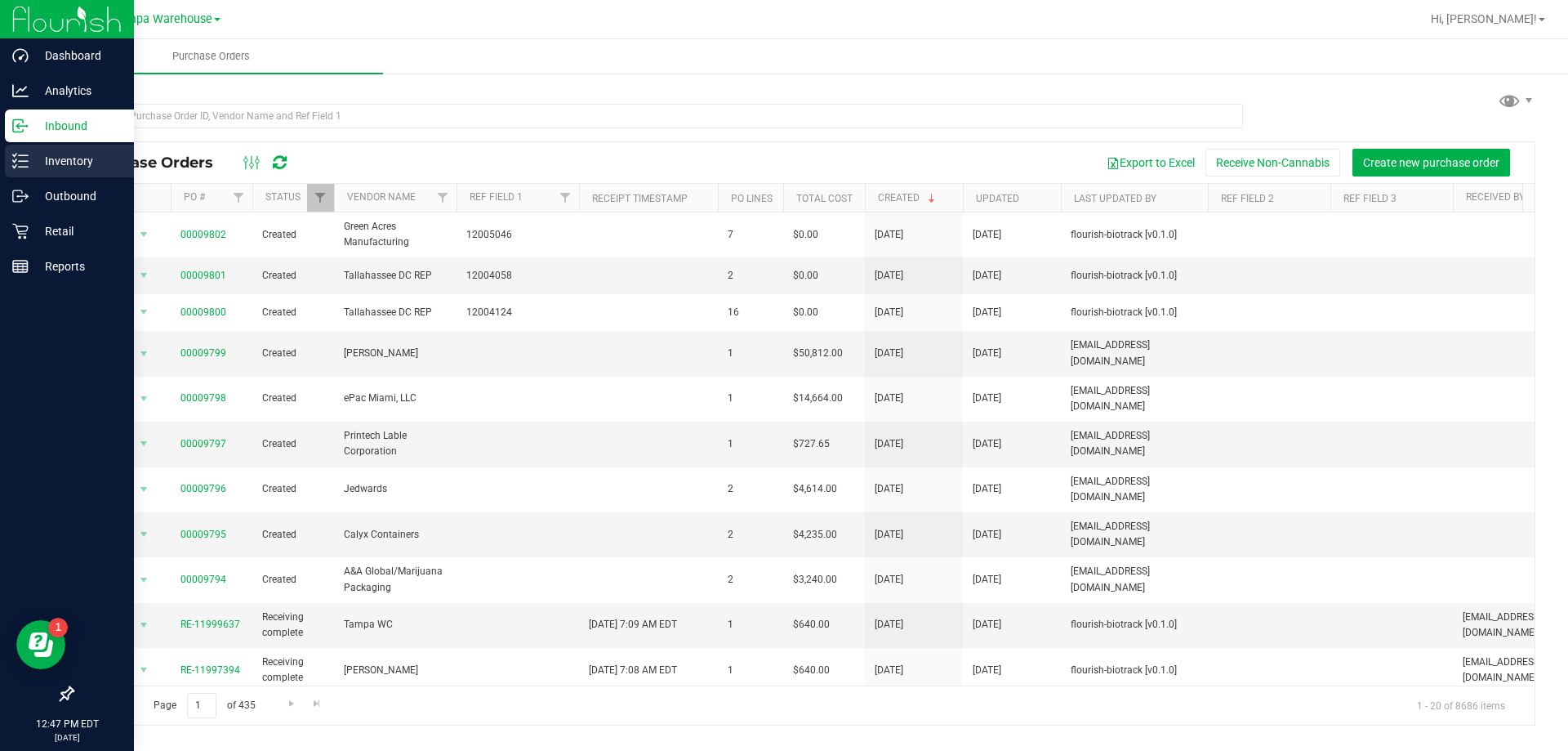
click at [57, 161] on p "Inventory" at bounding box center [77, 161] width 98 height 20
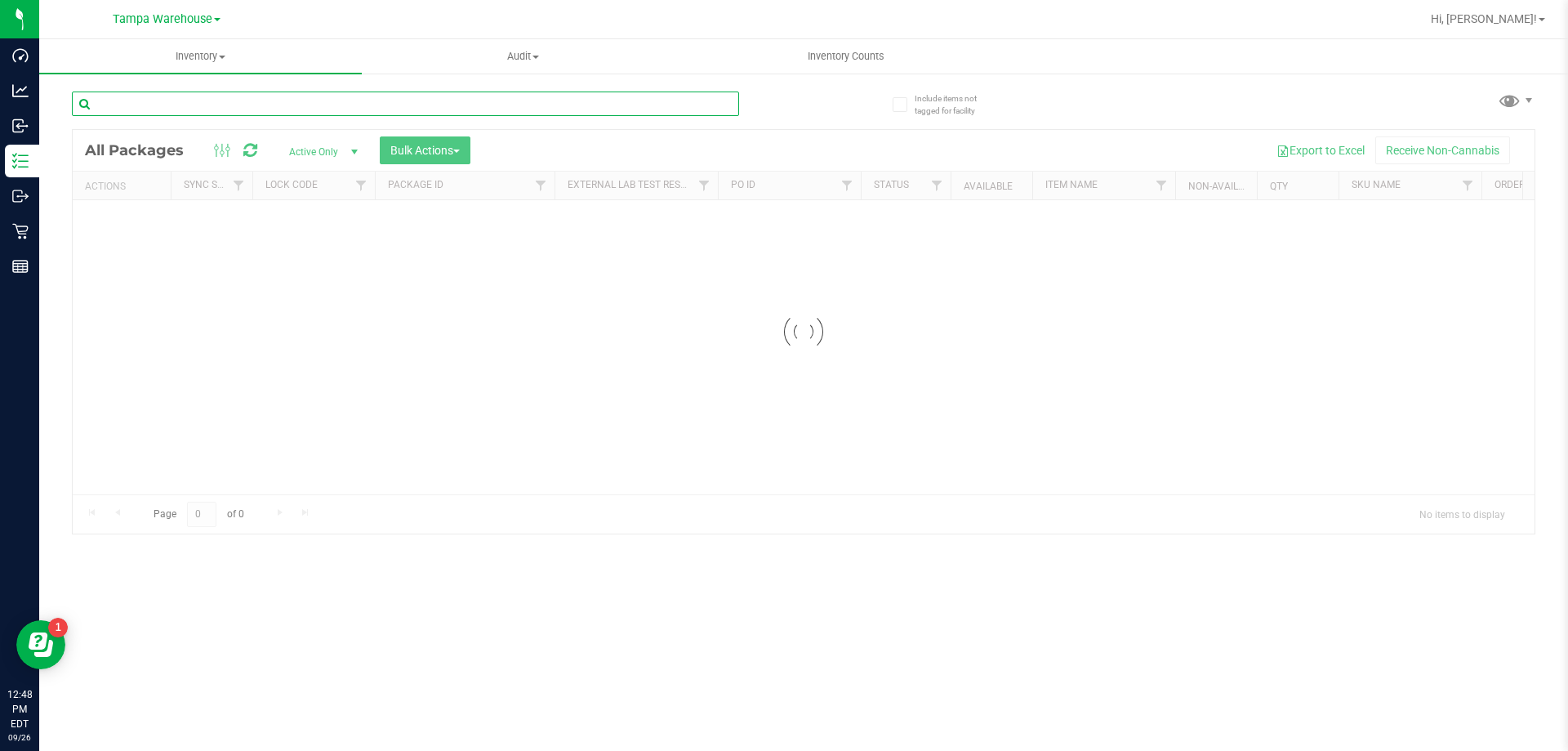
click at [378, 101] on input "text" at bounding box center [405, 104] width 667 height 25
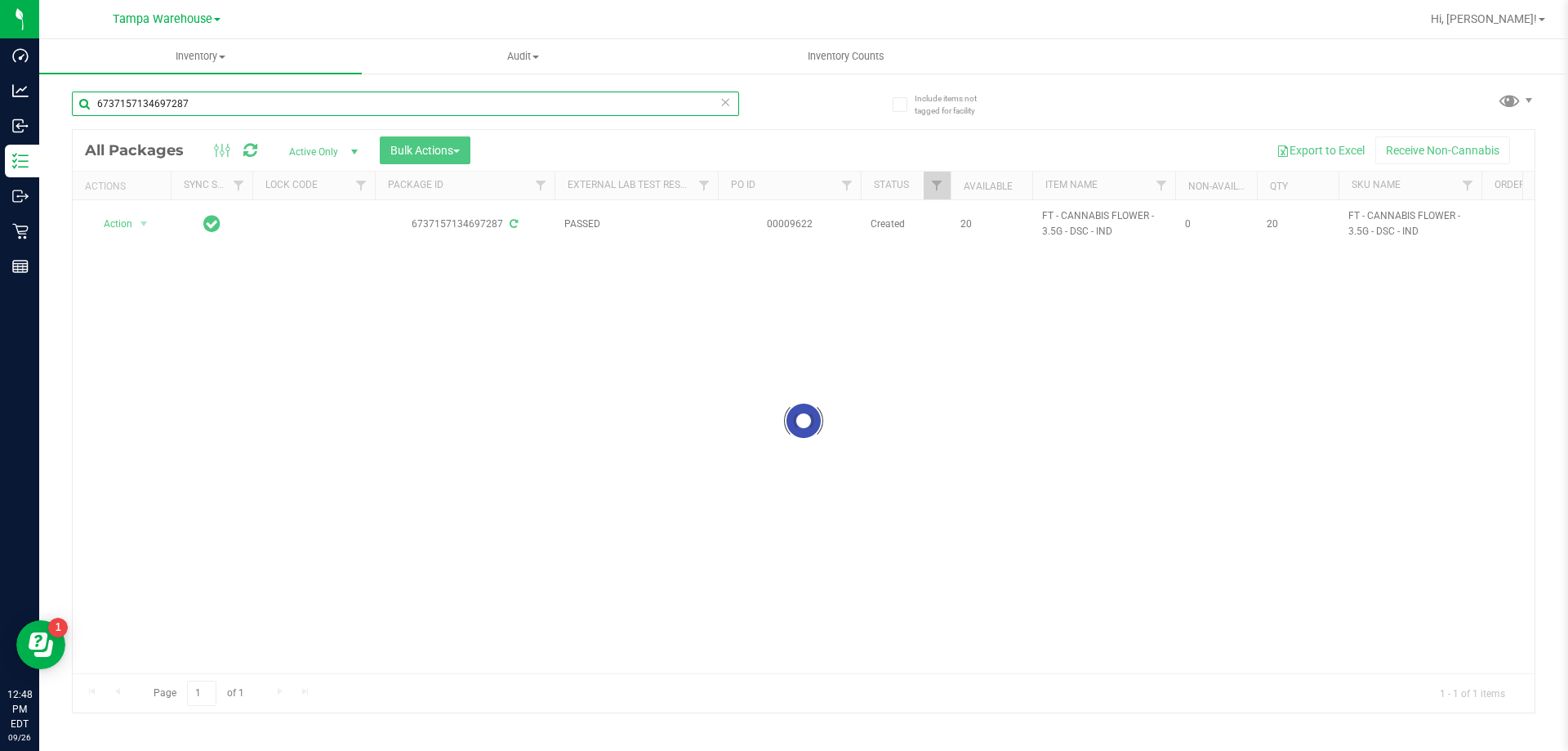
type input "6737157134697287"
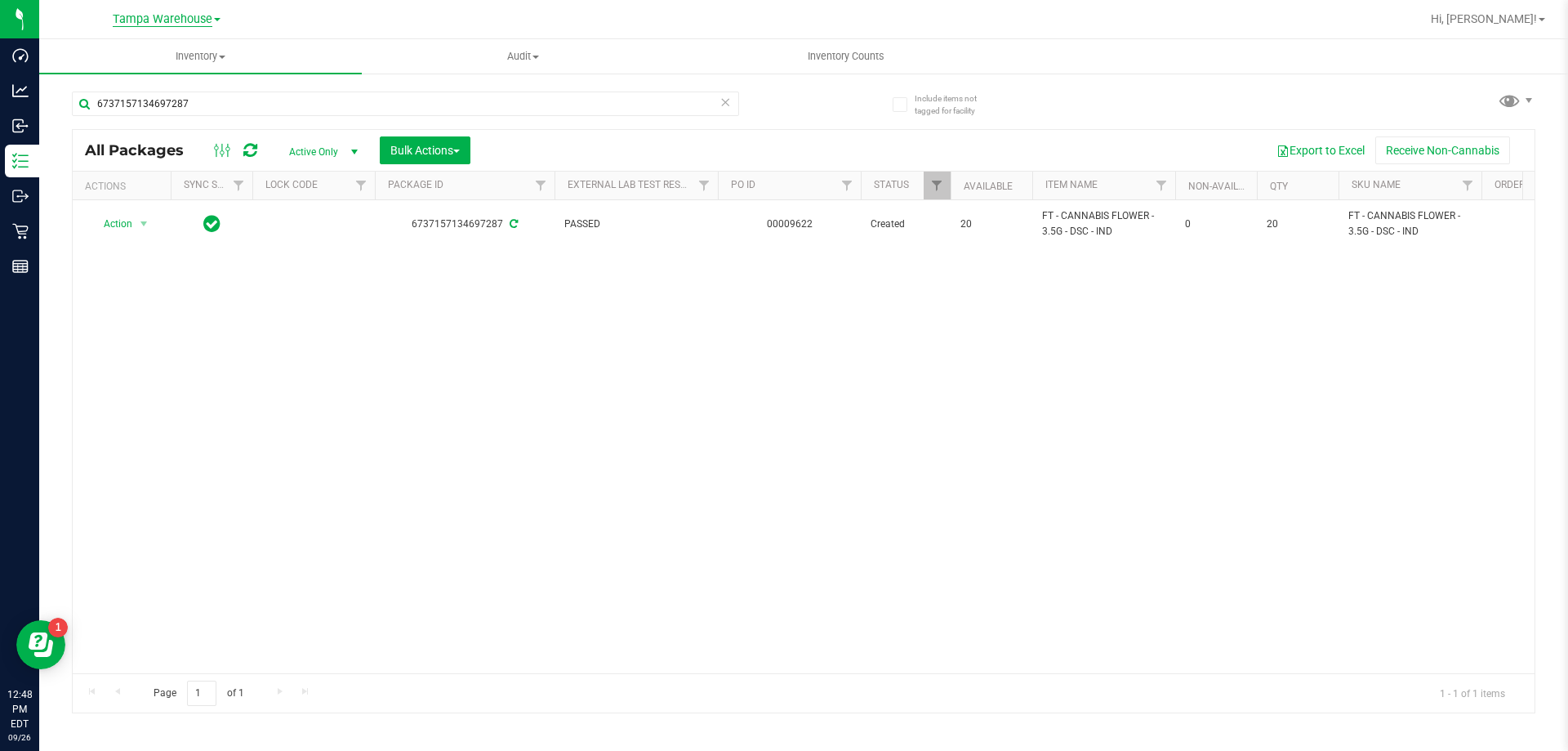
click at [148, 15] on span "Tampa Warehouse" at bounding box center [162, 19] width 100 height 14
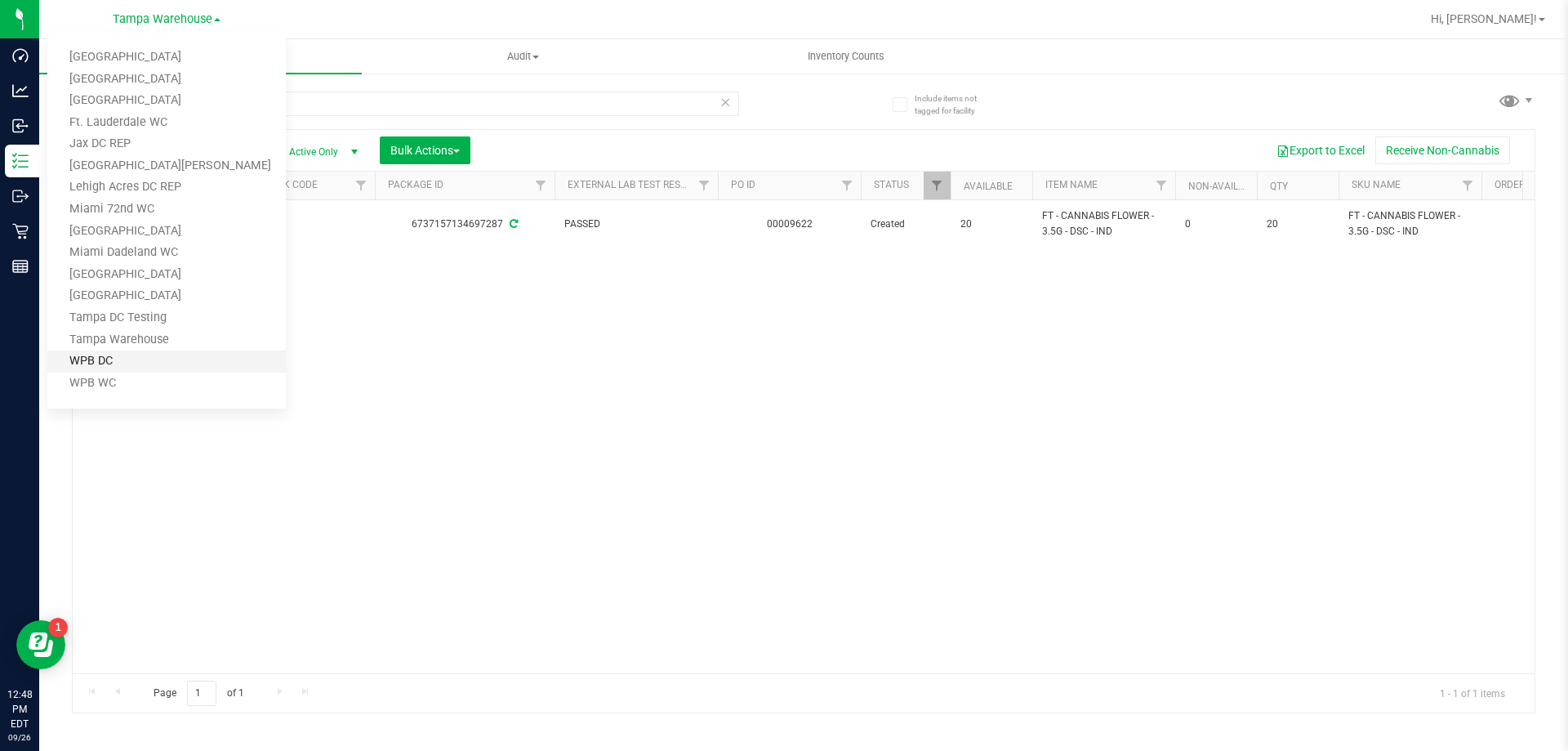
click at [71, 354] on link "WPB DC" at bounding box center [167, 361] width 239 height 22
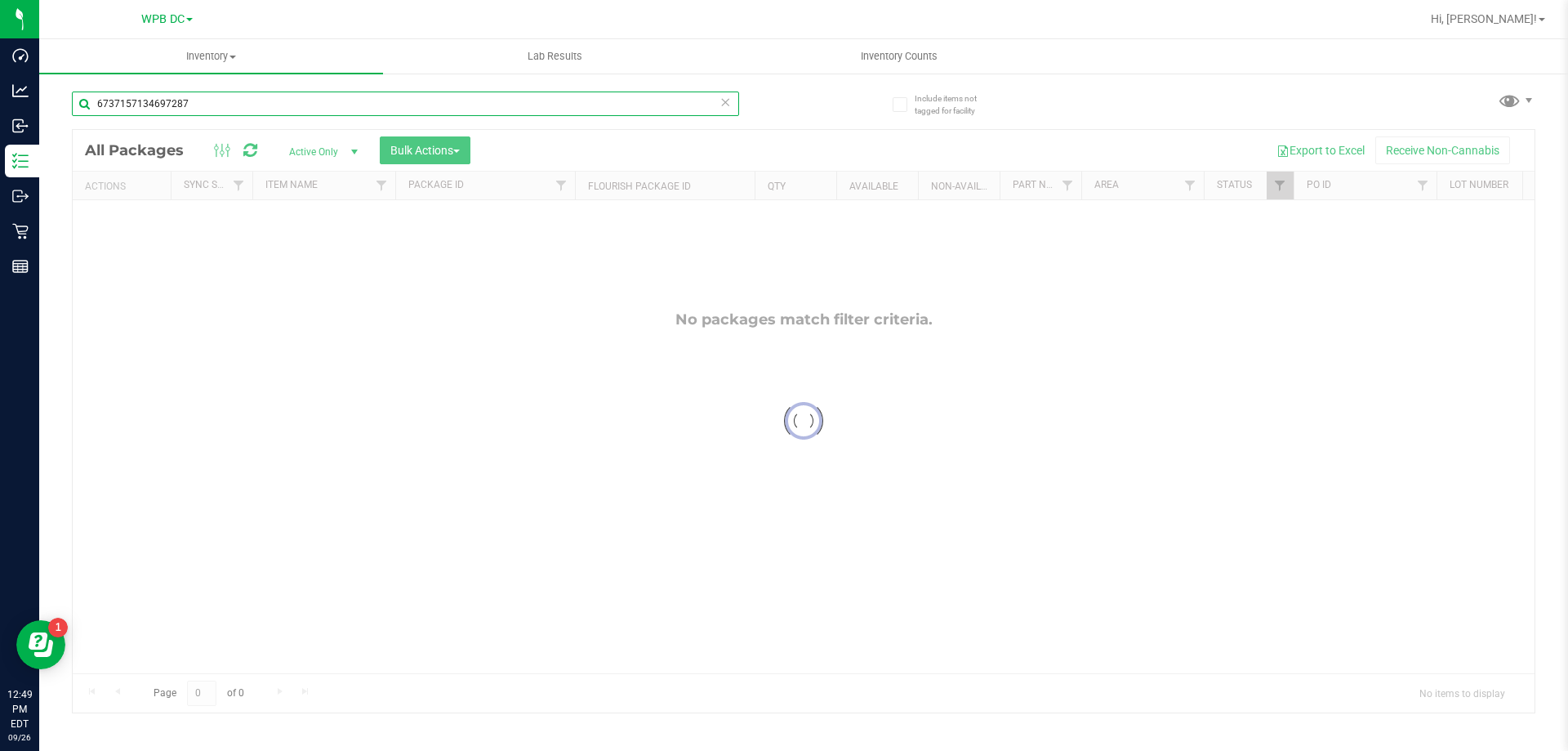
click at [202, 98] on input "6737157134697287" at bounding box center [405, 104] width 667 height 25
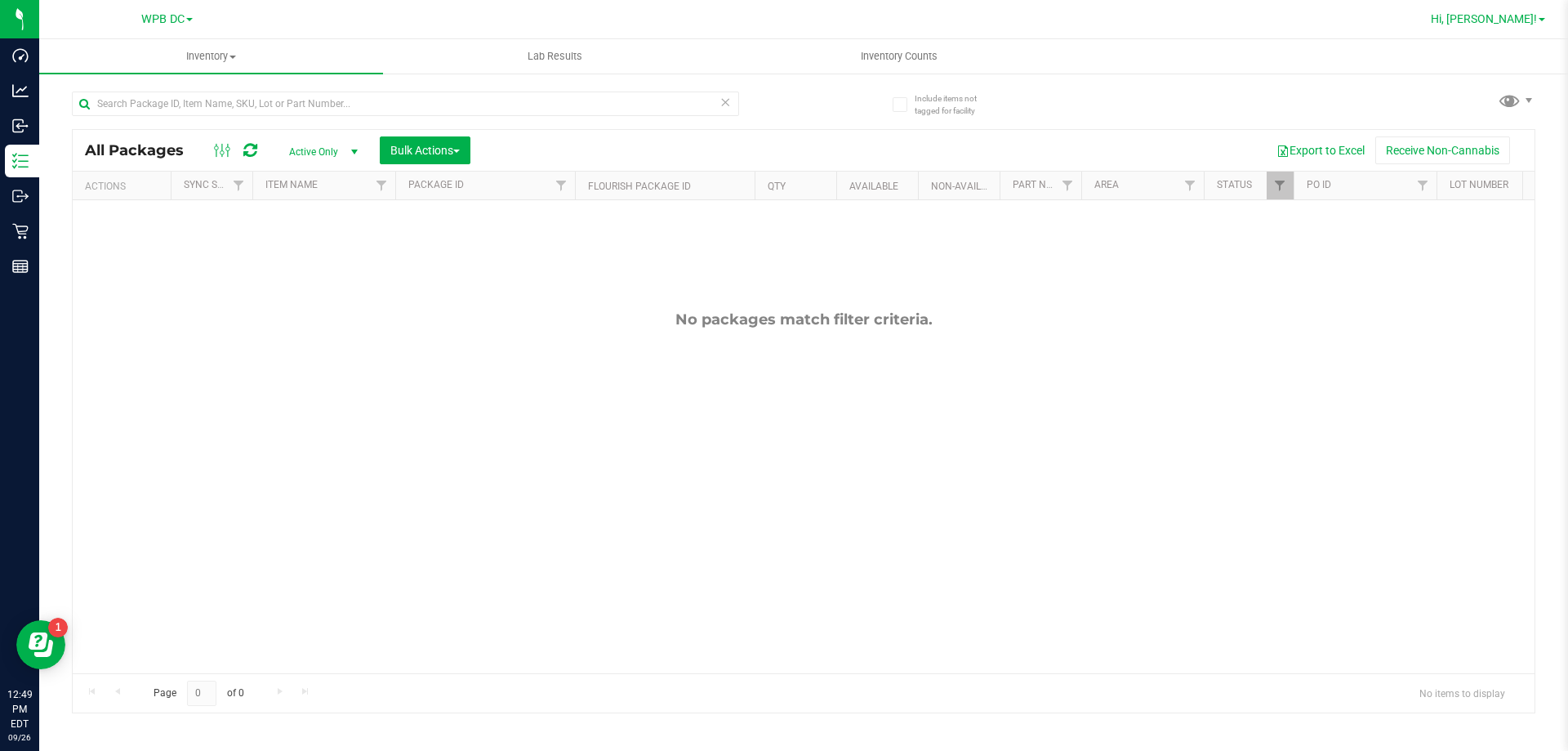
click at [1504, 12] on span "Hi, [PERSON_NAME]!" at bounding box center [1483, 19] width 107 height 13
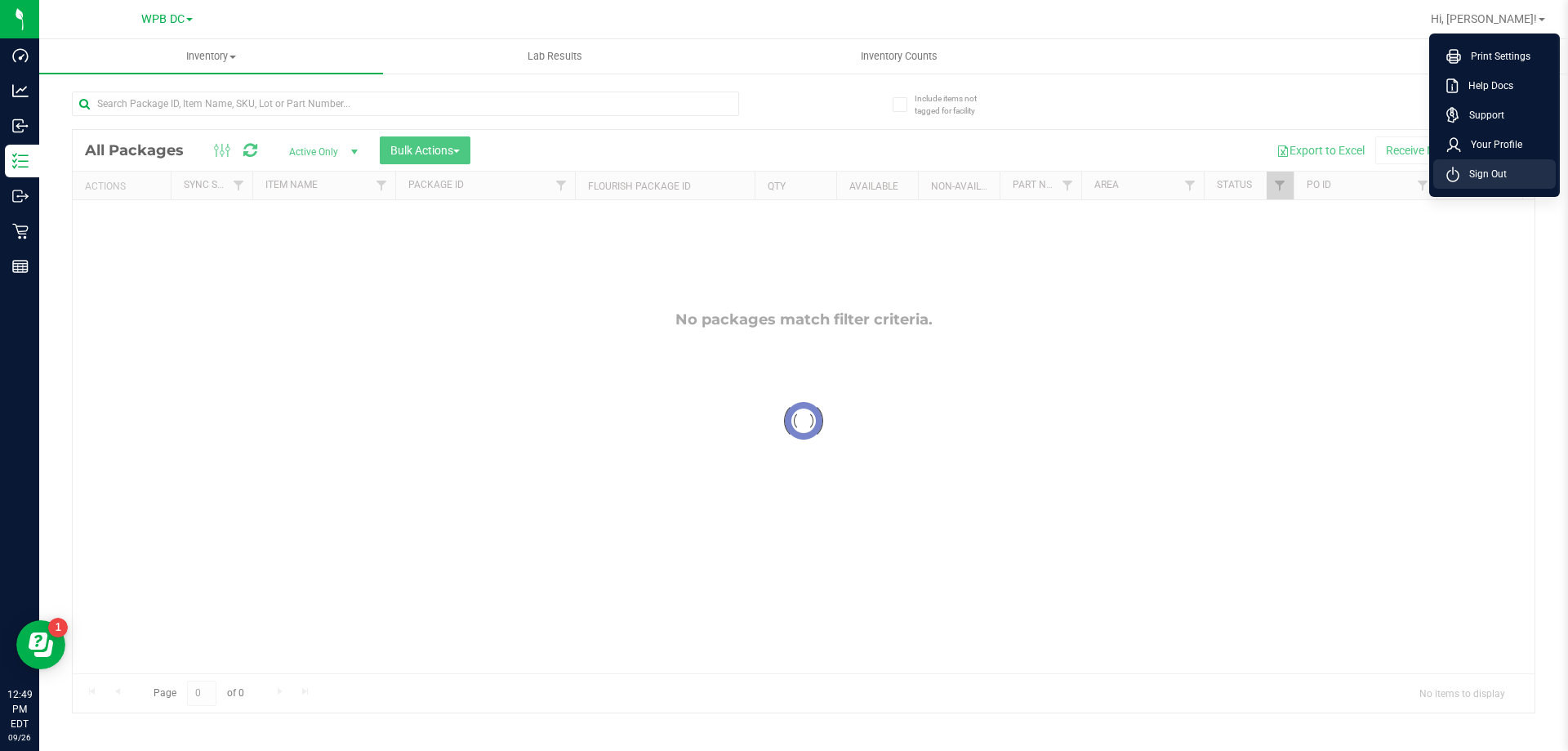
click at [1447, 164] on li "Sign Out" at bounding box center [1494, 173] width 123 height 30
